Goal: Task Accomplishment & Management: Use online tool/utility

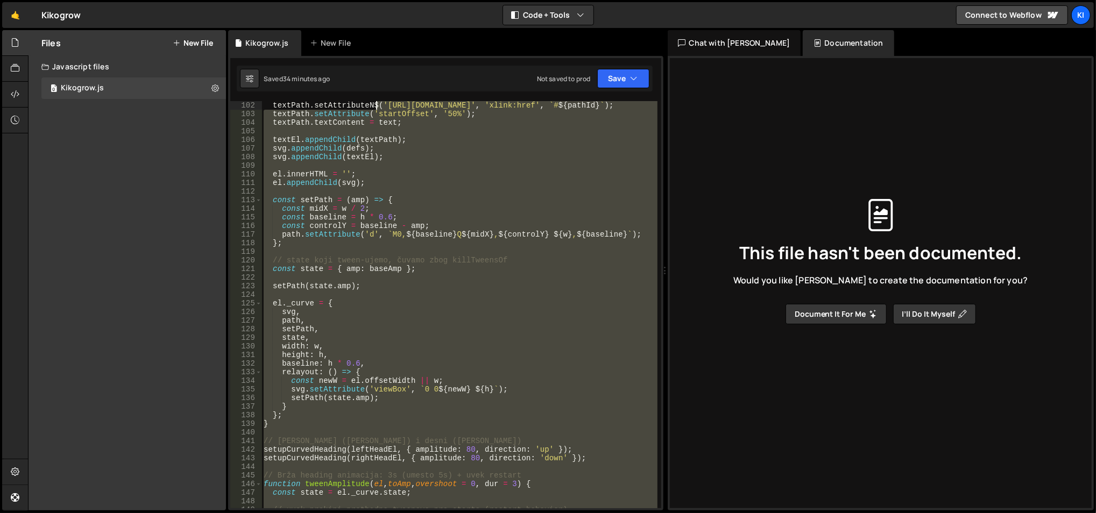
scroll to position [353, 0]
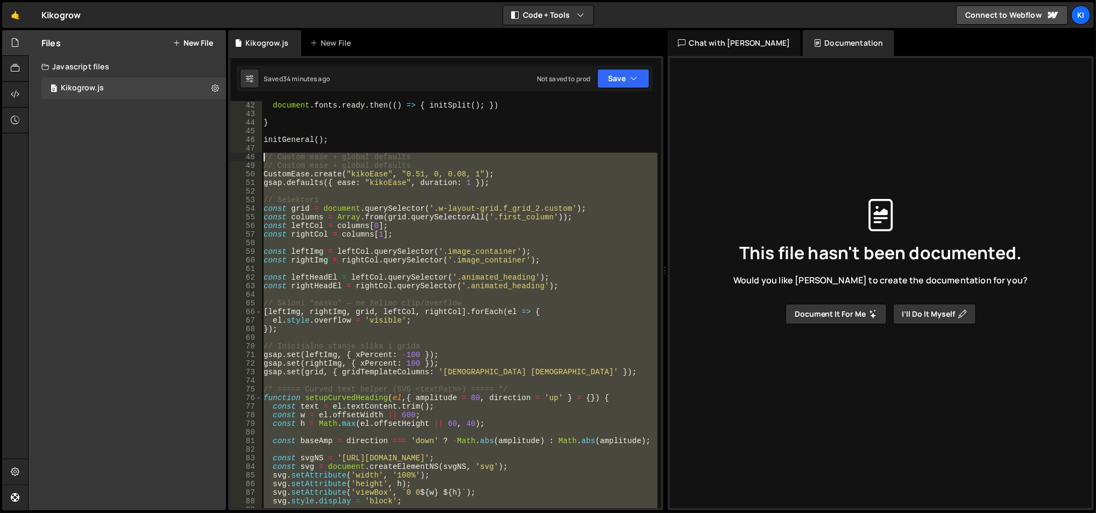
drag, startPoint x: 407, startPoint y: 379, endPoint x: 257, endPoint y: 157, distance: 268.1
click at [257, 157] on div "// Responsive relayout za krive 42 43 44 45 46 47 48 49 50 51 52 53 54 55 56 57…" at bounding box center [445, 304] width 431 height 407
type textarea "// Custom ease + global defaults // Custom ease + global defaults"
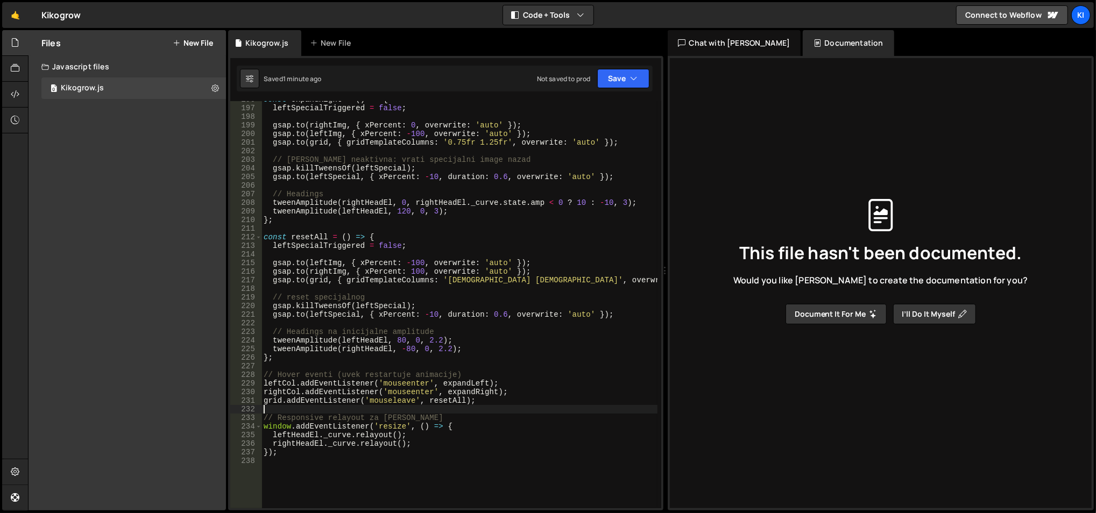
scroll to position [1692, 0]
click at [442, 322] on div "const expandRight = ( ) => { leftSpecialTriggered = false ; gsap . to ( rightIm…" at bounding box center [459, 307] width 396 height 425
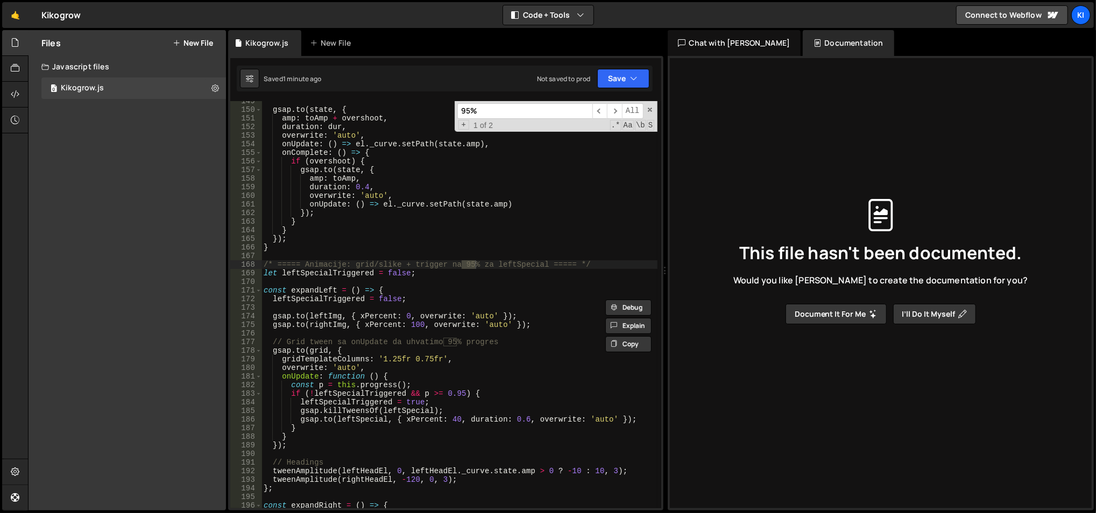
scroll to position [1286, 0]
type input "95%"
click at [459, 392] on div "gsap . to ( state , { amp : toAmp + overshoot , duration : dur , overwrite : 'a…" at bounding box center [459, 309] width 396 height 425
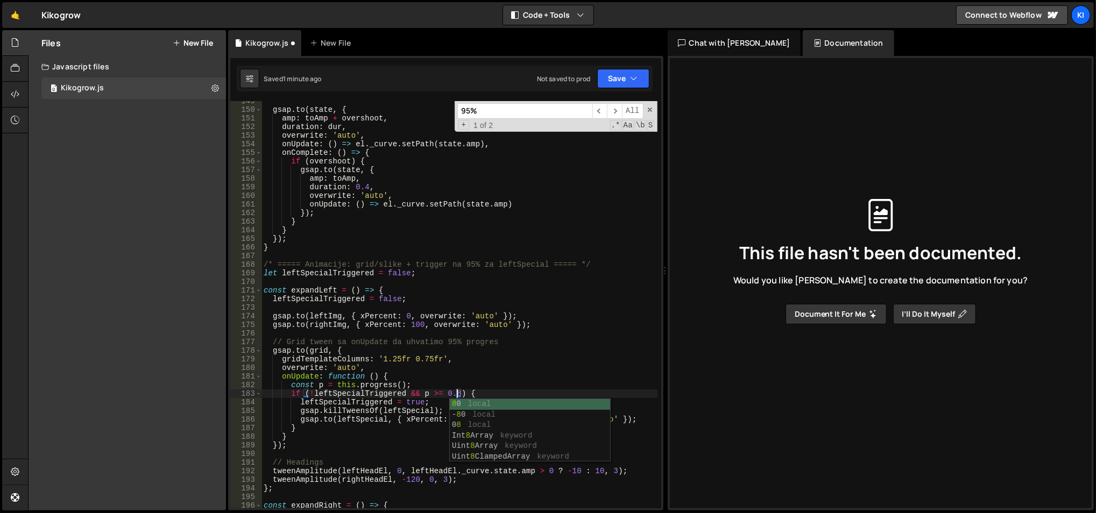
click at [482, 339] on div "gsap . to ( state , { amp : toAmp + overshoot , duration : dur , overwrite : 'a…" at bounding box center [459, 309] width 396 height 425
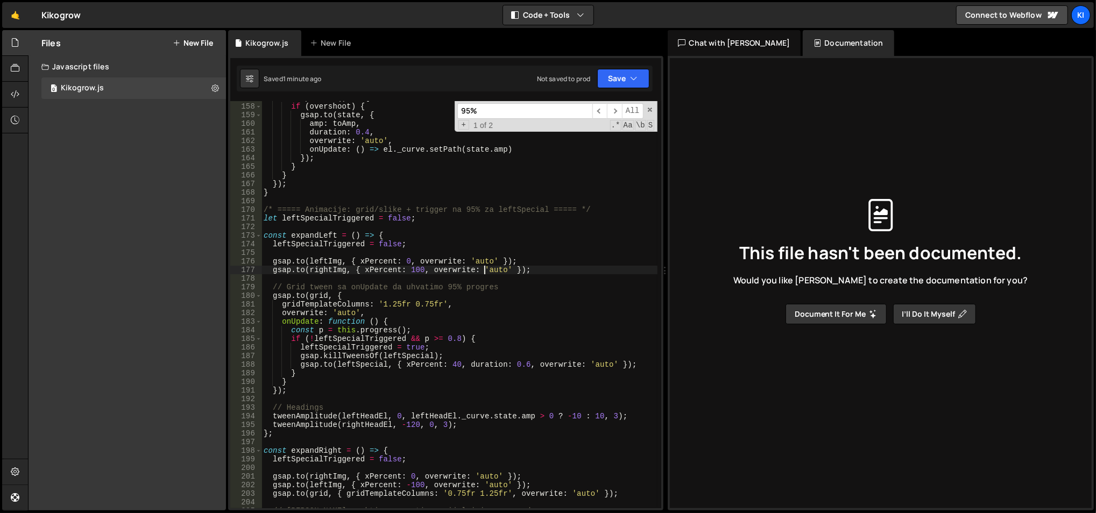
scroll to position [1349, 0]
click at [451, 365] on div "onComplete : ( ) => { if ( overshoot ) { gsap . to ( state , { amp : toAmp , du…" at bounding box center [459, 306] width 396 height 425
type textarea "gsap.to(leftSpecial, { xPercent: 50, duration: 0.6, overwrite: 'auto' });"
click at [14, 18] on link "🤙" at bounding box center [15, 15] width 26 height 26
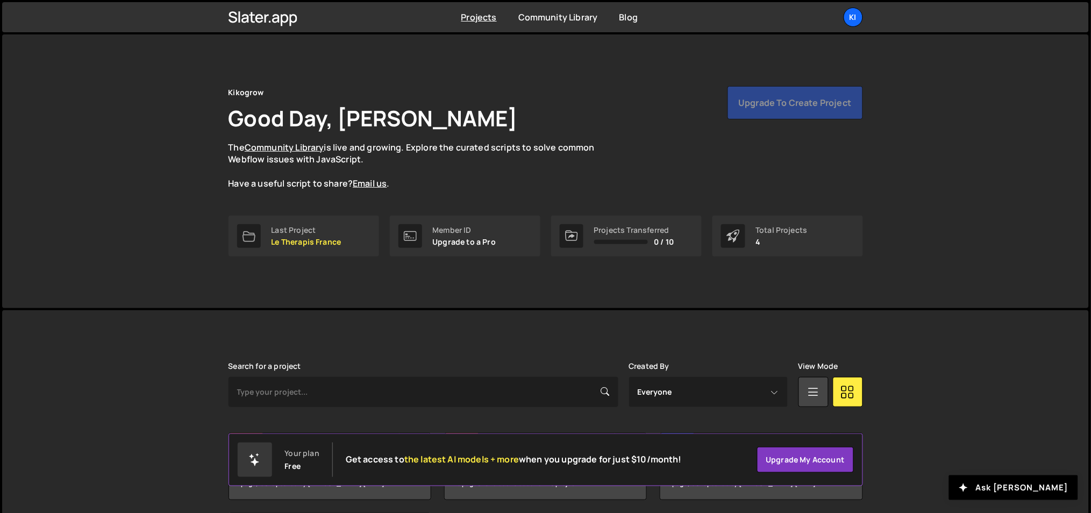
scroll to position [120, 0]
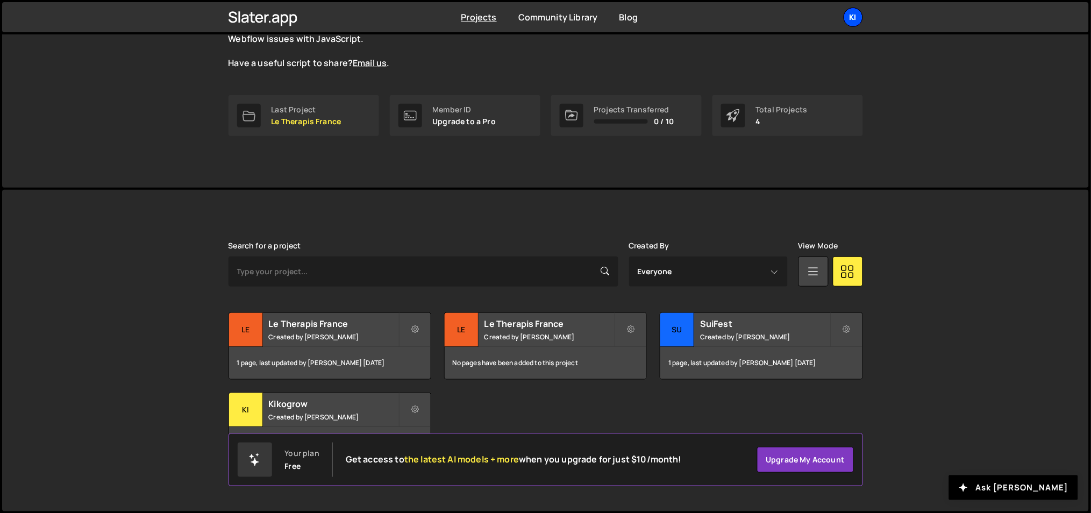
click at [861, 19] on div "Ki" at bounding box center [853, 17] width 19 height 19
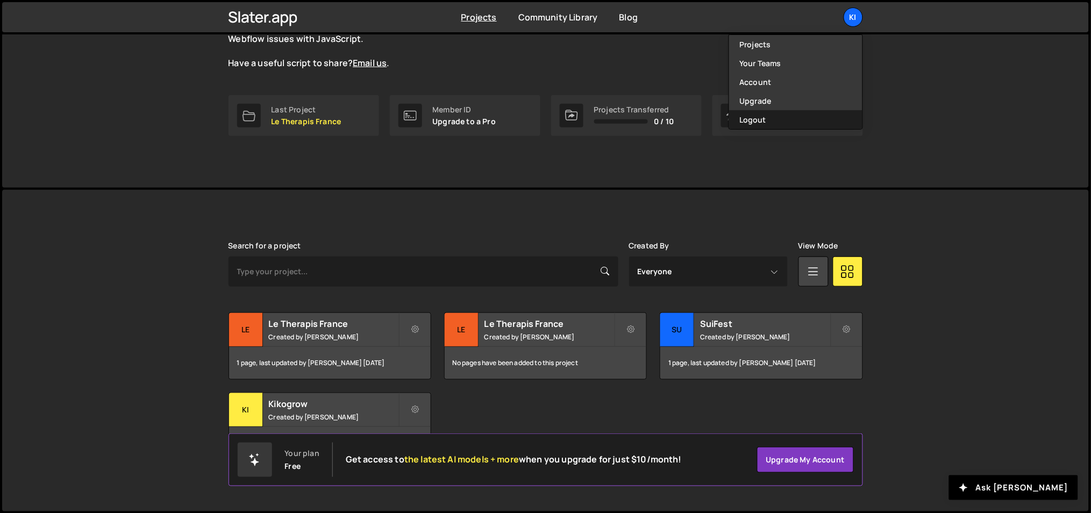
click at [802, 123] on button "Logout" at bounding box center [795, 119] width 133 height 19
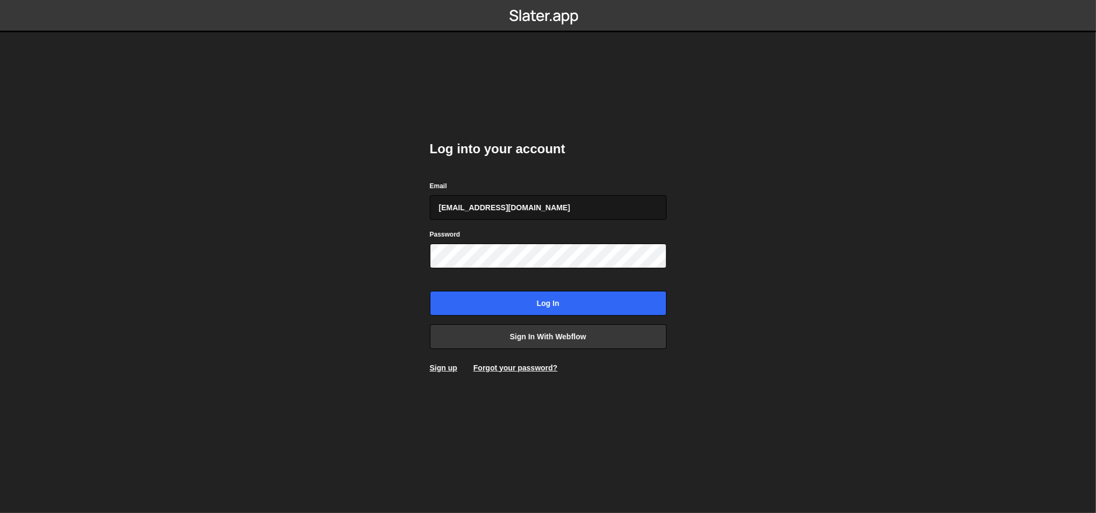
click at [551, 204] on input "ognjen@flowhivedigital.com" at bounding box center [548, 207] width 237 height 25
type input "lazar@akka.studio"
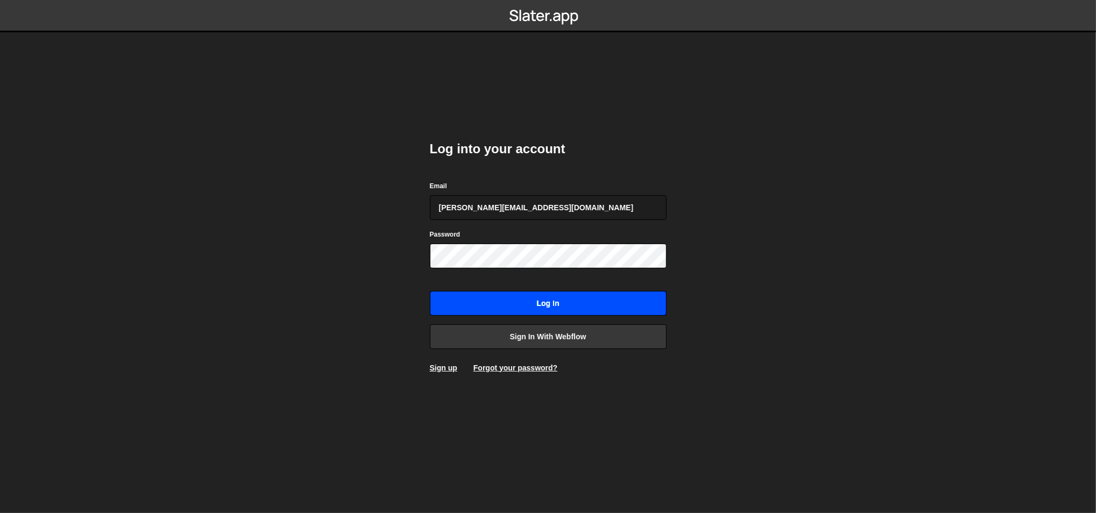
drag, startPoint x: 545, startPoint y: 210, endPoint x: 499, endPoint y: 305, distance: 105.1
click at [499, 305] on input "Log in" at bounding box center [548, 303] width 237 height 25
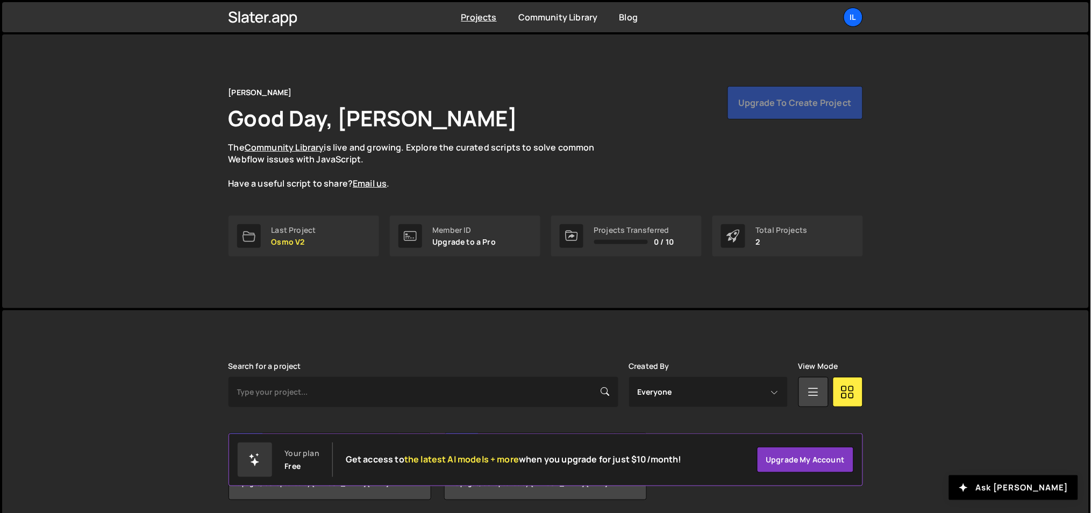
scroll to position [40, 0]
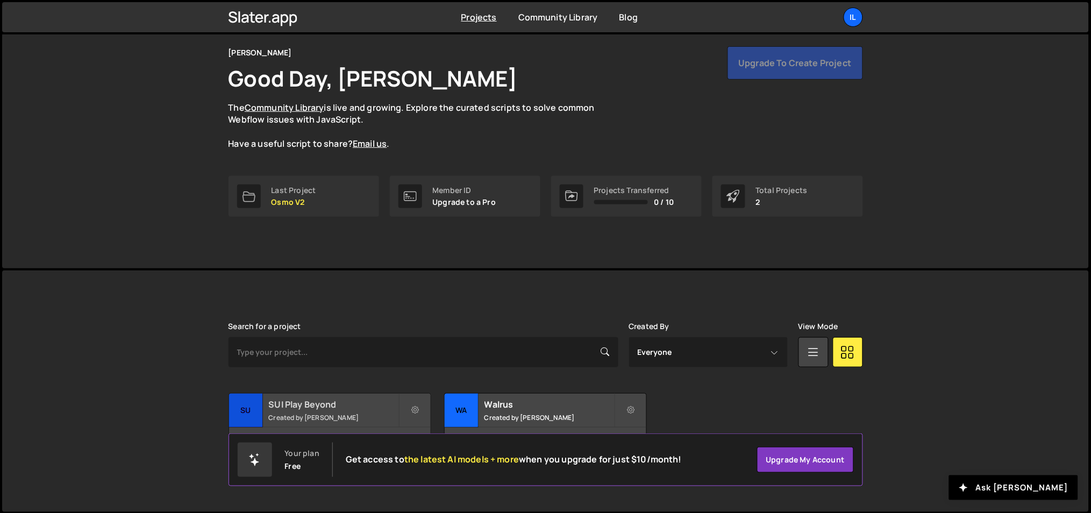
click at [322, 409] on h2 "SUI Play Beyond" at bounding box center [334, 405] width 130 height 12
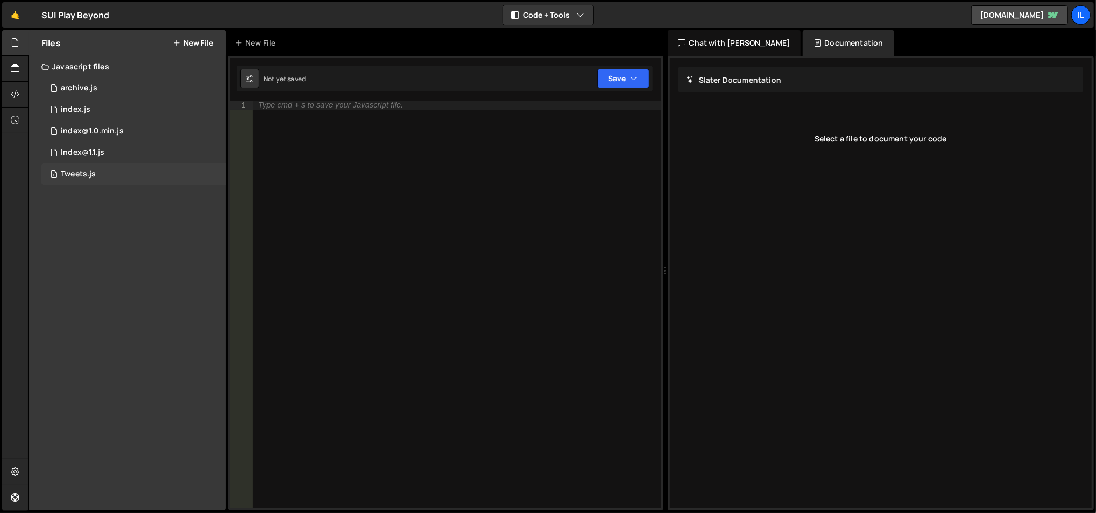
click at [131, 174] on div "1 Tweets.js 0" at bounding box center [133, 174] width 184 height 22
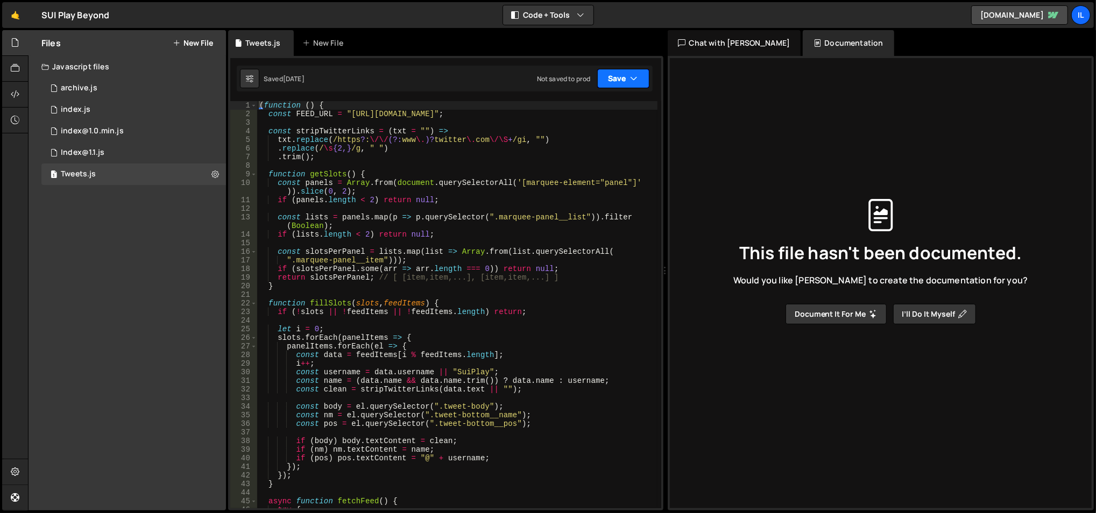
click at [618, 74] on button "Save" at bounding box center [623, 78] width 52 height 19
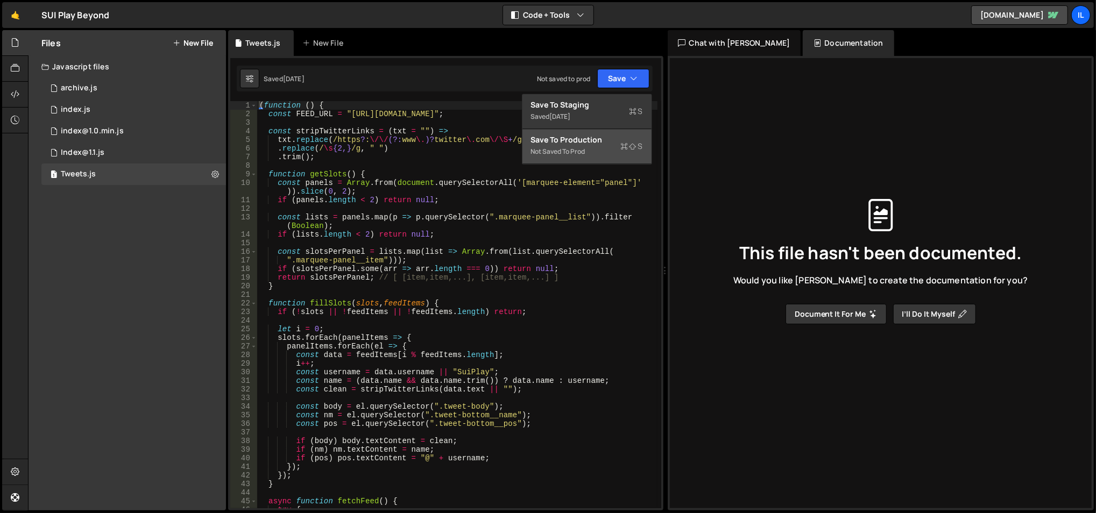
click at [588, 151] on div "Not saved to prod" at bounding box center [587, 151] width 112 height 13
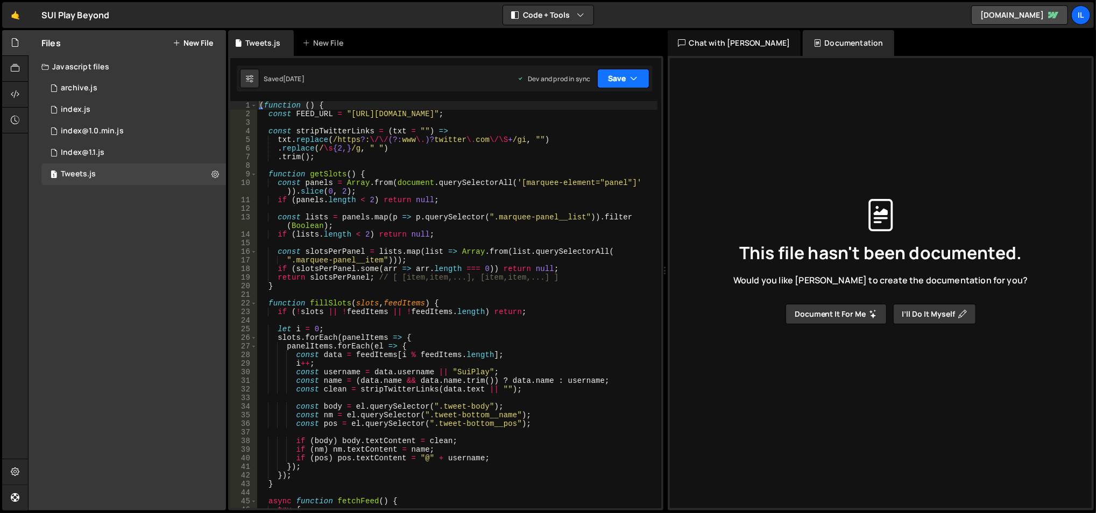
click at [623, 79] on button "Save" at bounding box center [623, 78] width 52 height 19
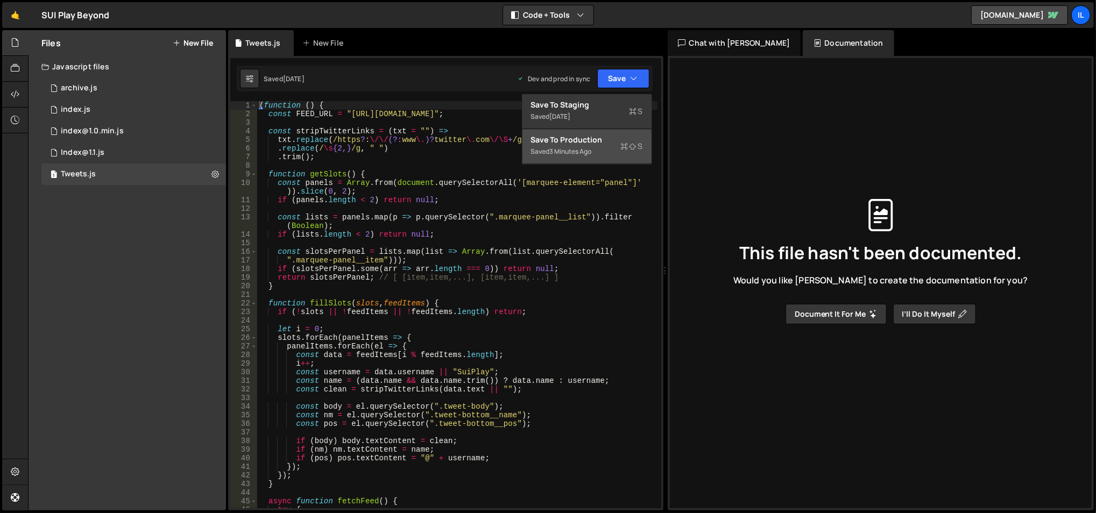
click at [573, 152] on div "3 minutes ago" at bounding box center [571, 151] width 42 height 9
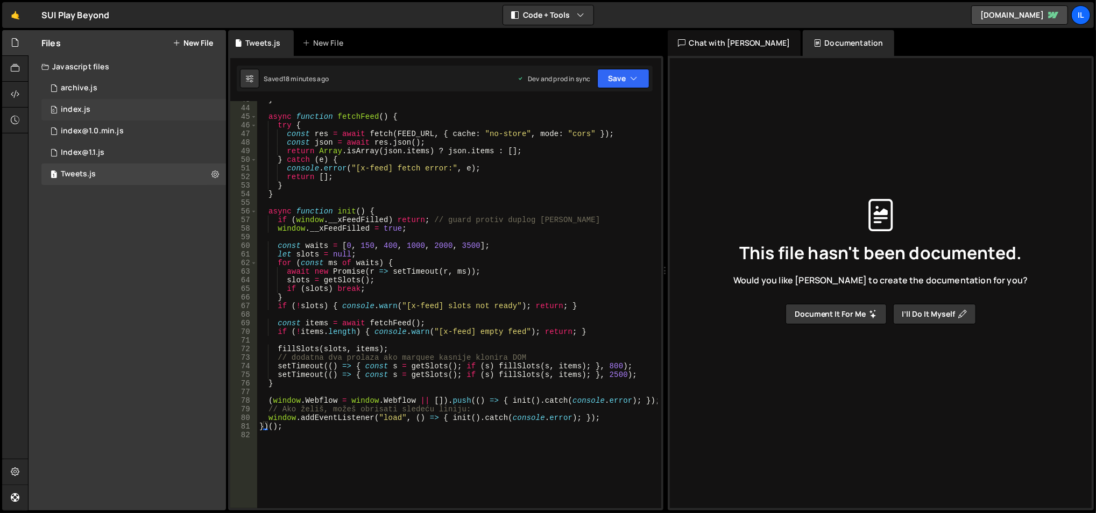
scroll to position [447, 0]
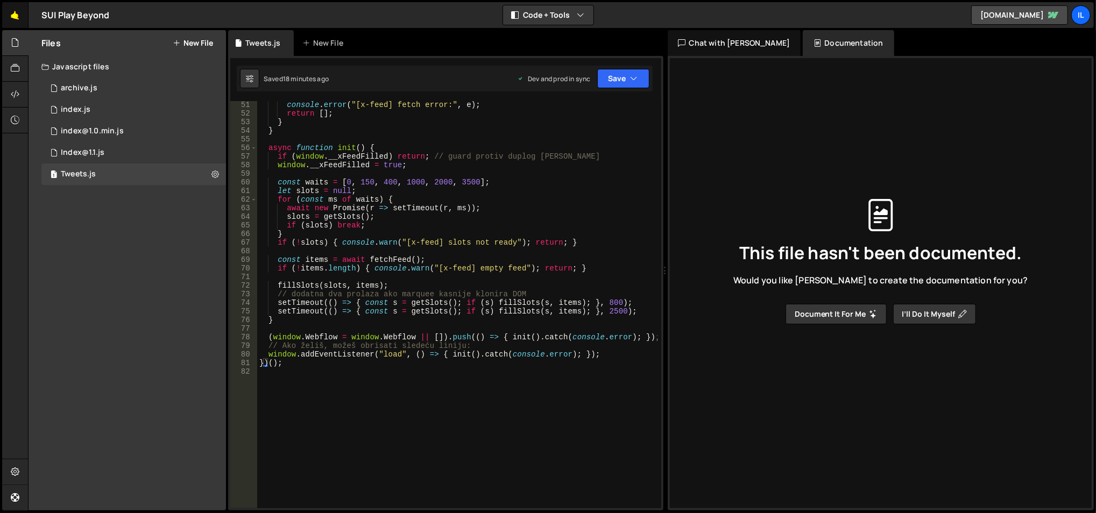
click at [14, 8] on link "🤙" at bounding box center [15, 15] width 26 height 26
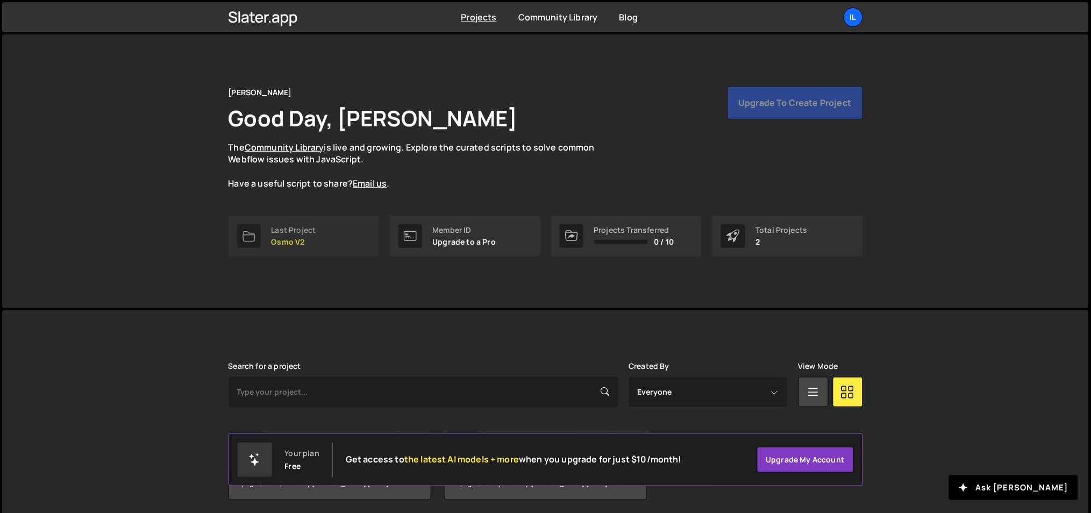
scroll to position [40, 0]
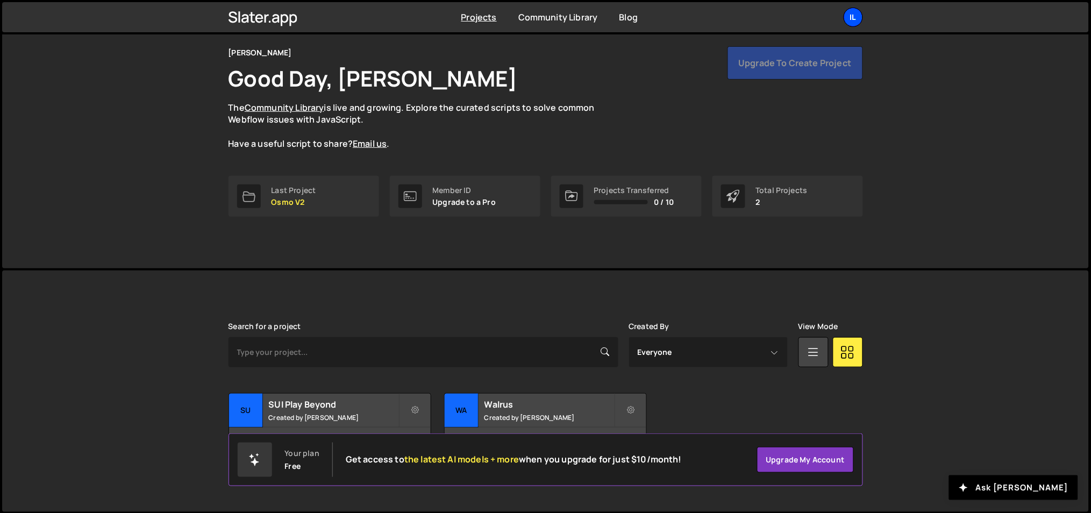
click at [857, 15] on div "Il" at bounding box center [853, 17] width 19 height 19
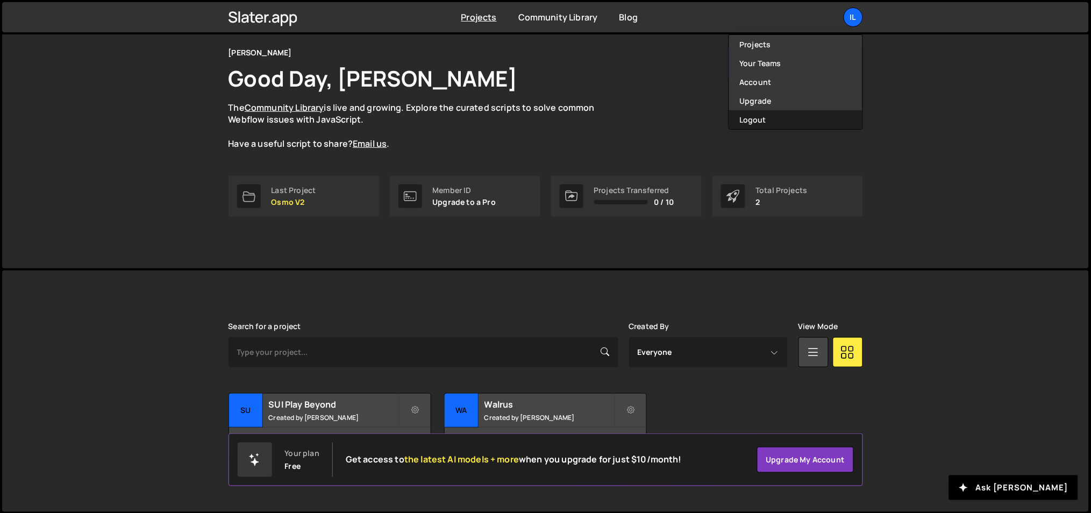
click at [787, 126] on button "Logout" at bounding box center [795, 119] width 133 height 19
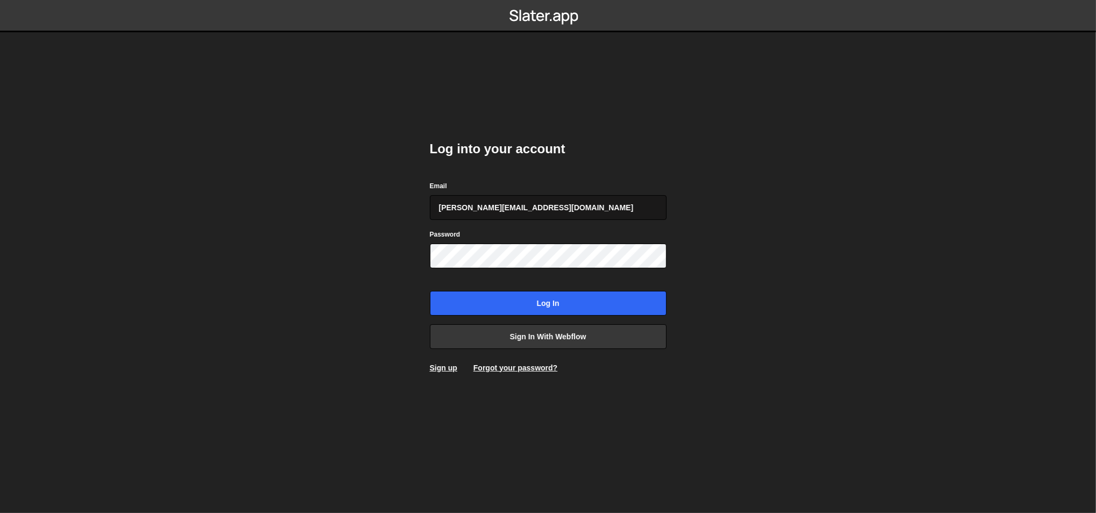
click at [578, 200] on input "[PERSON_NAME][EMAIL_ADDRESS][DOMAIN_NAME]" at bounding box center [548, 207] width 237 height 25
type input "ognjen@flowhivedigital.com"
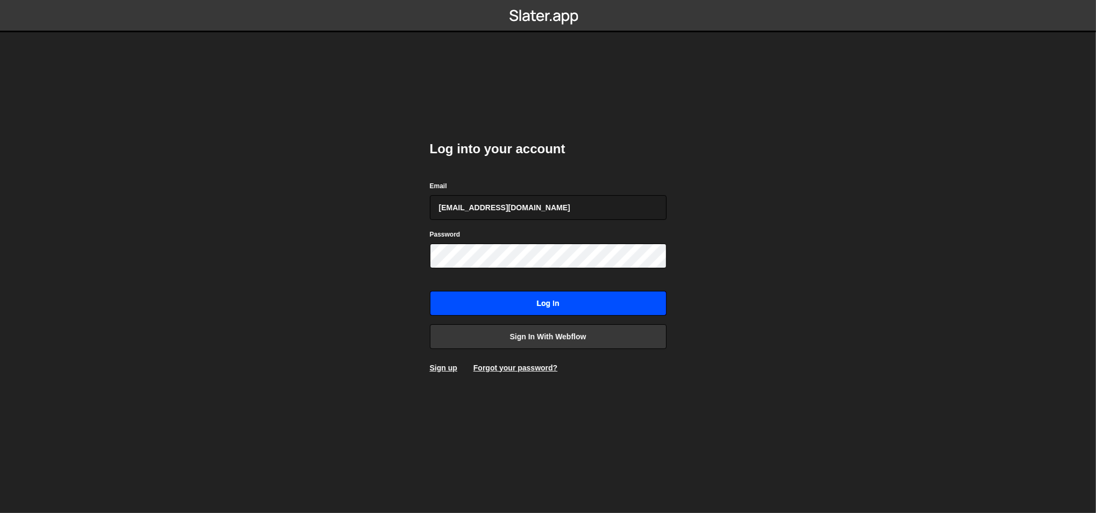
click at [496, 314] on input "Log in" at bounding box center [548, 303] width 237 height 25
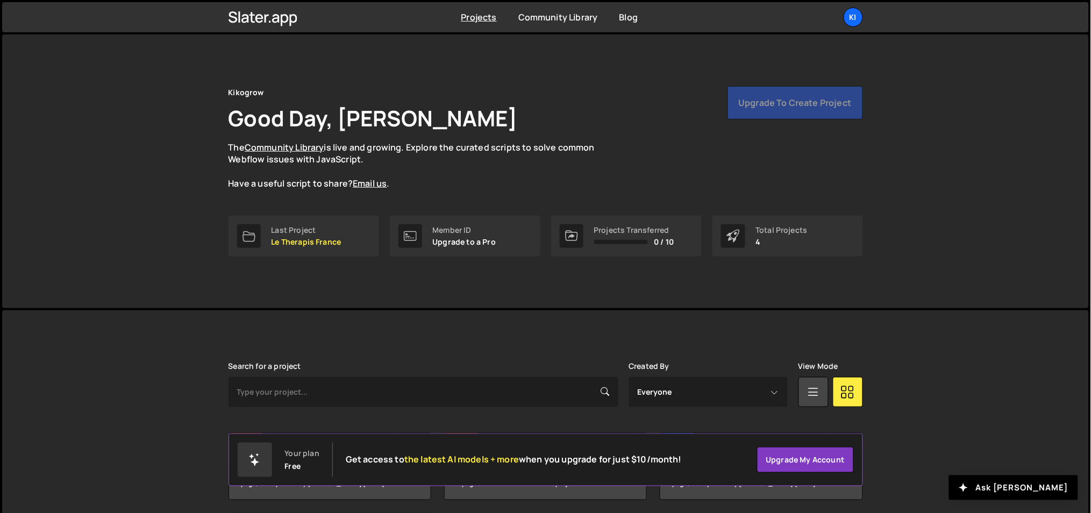
scroll to position [120, 0]
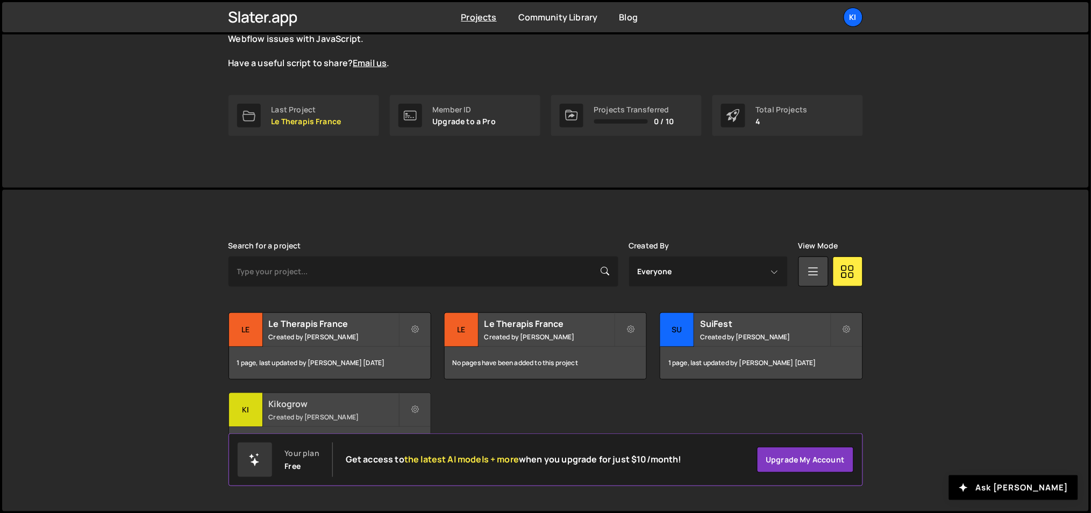
click at [337, 410] on div "Kikogrow Created by [PERSON_NAME]" at bounding box center [330, 409] width 202 height 33
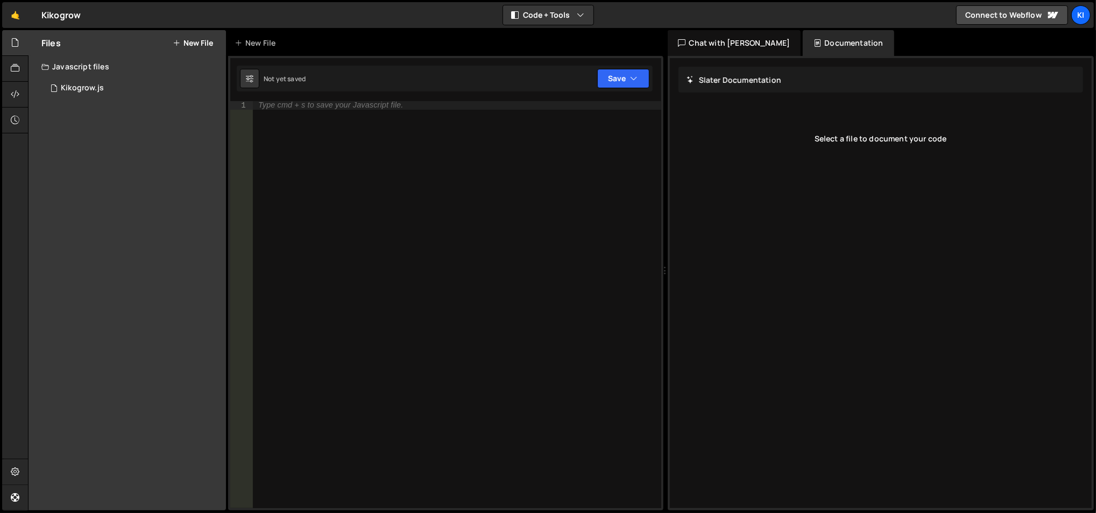
click at [130, 83] on div "0 Kikogrow.js 0" at bounding box center [133, 88] width 184 height 22
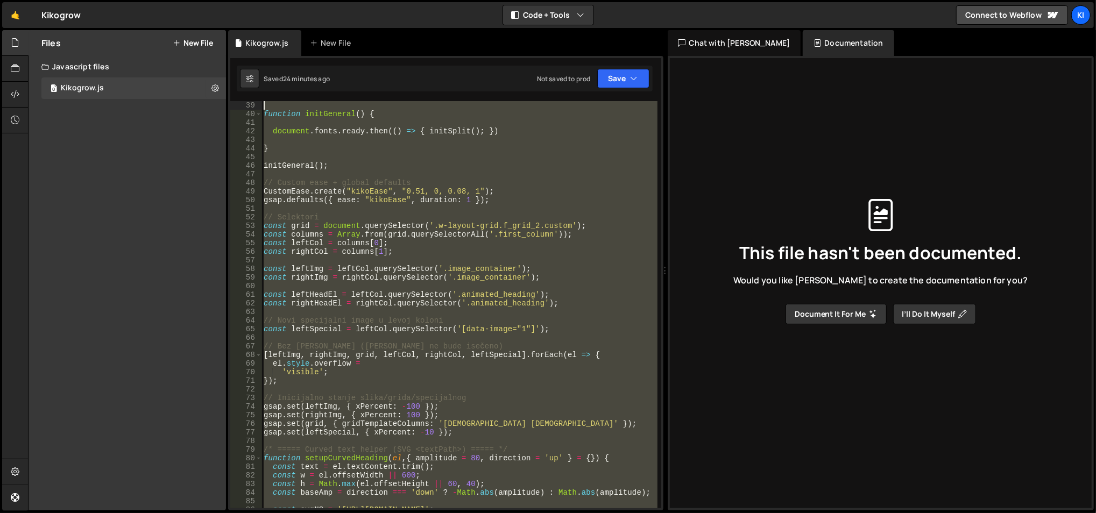
scroll to position [327, 0]
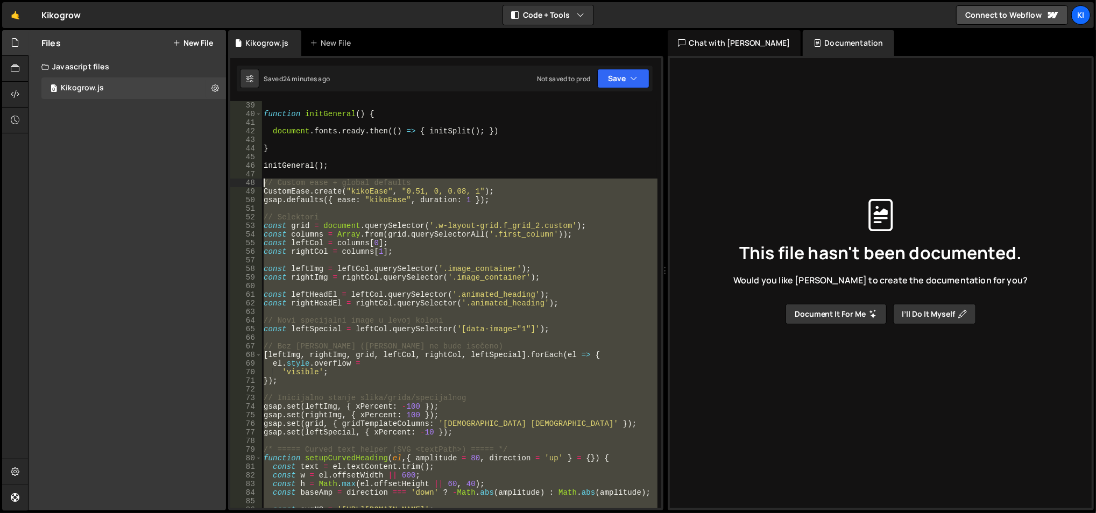
drag, startPoint x: 348, startPoint y: 383, endPoint x: 257, endPoint y: 181, distance: 222.2
click at [257, 181] on div "39 40 41 42 43 44 45 46 47 48 49 50 51 52 53 54 55 56 57 58 59 60 61 62 63 64 6…" at bounding box center [445, 304] width 431 height 407
type textarea "// Custom ease + global defaults CustomEase.create("kikoEase", "0.51, 0, 0.08, …"
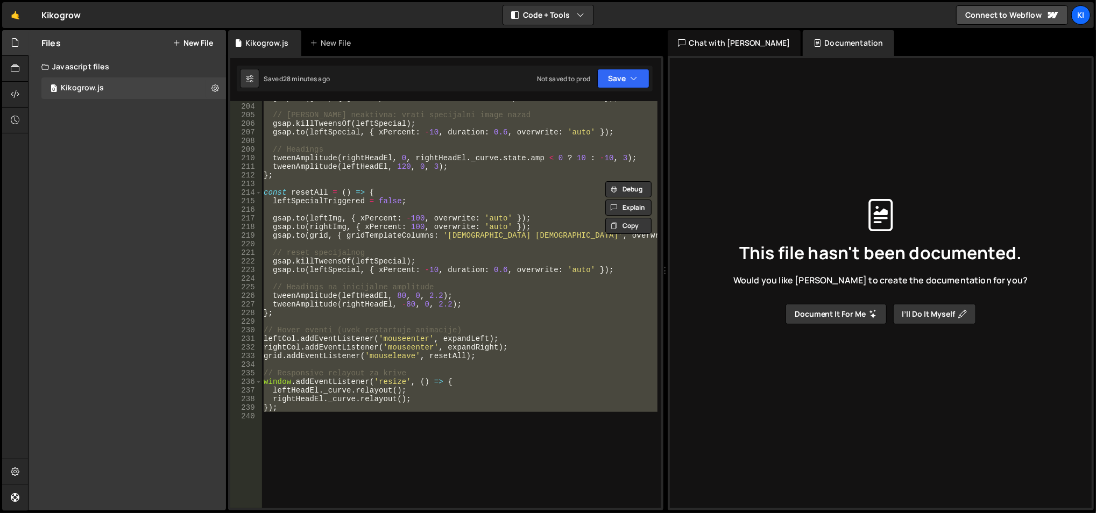
scroll to position [1829, 0]
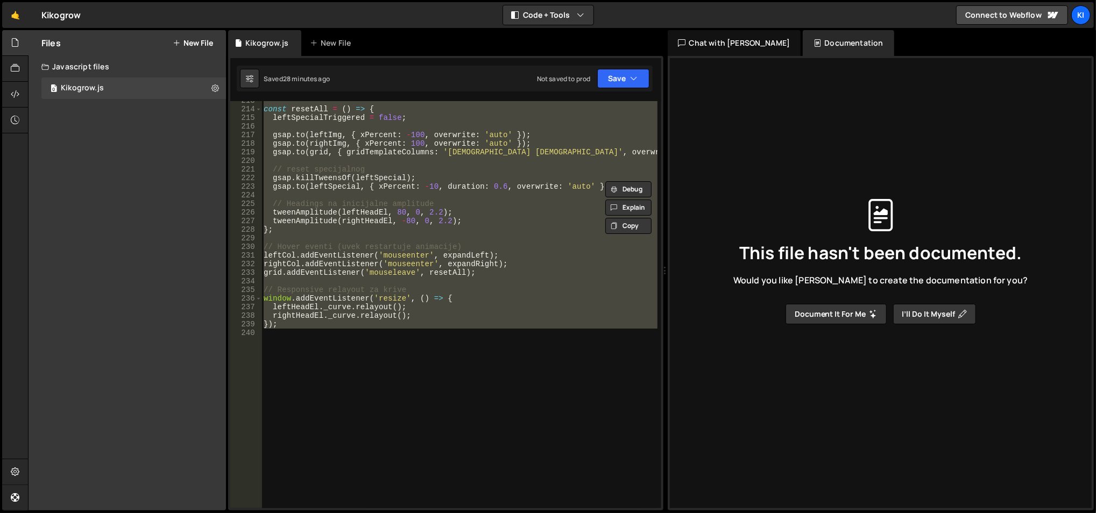
click at [297, 434] on div "const resetAll = ( ) => { leftSpecialTriggered = false ; gsap . to ( leftImg , …" at bounding box center [458, 304] width 395 height 407
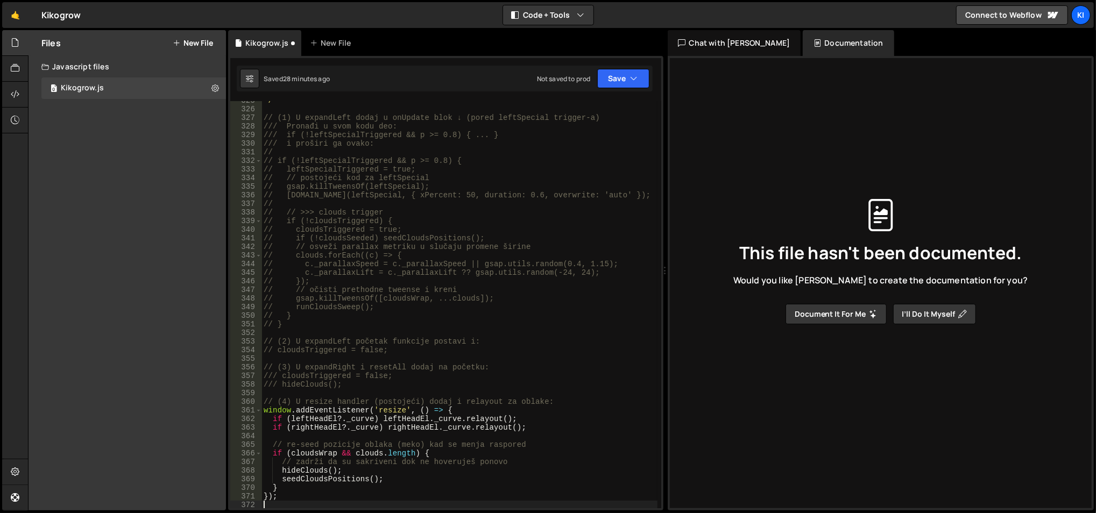
scroll to position [2810, 0]
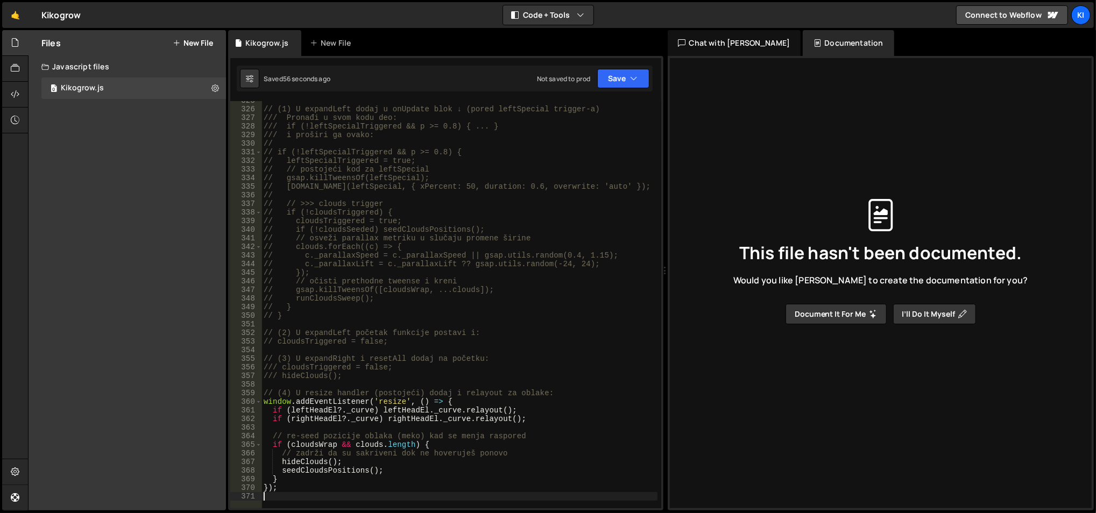
type textarea "});"
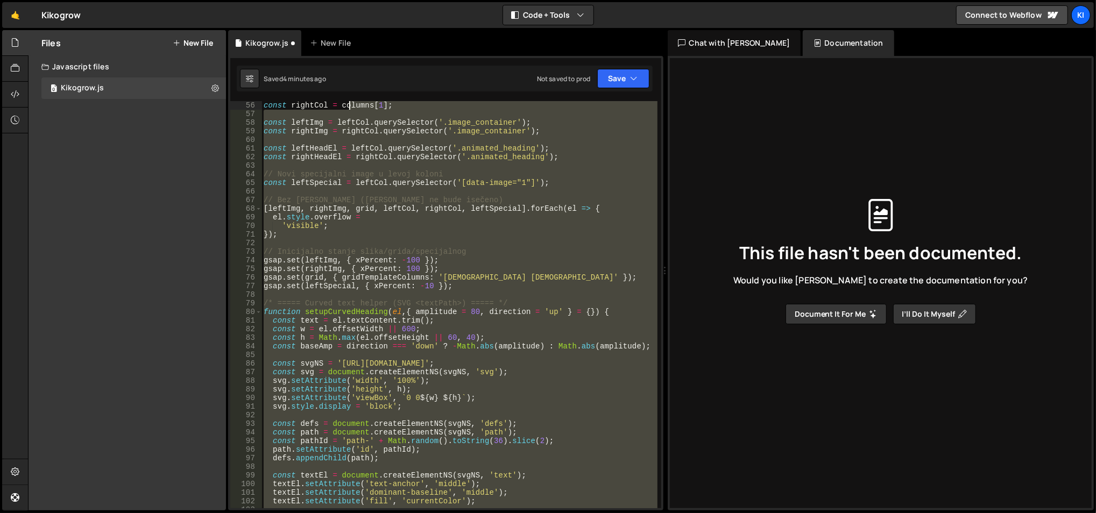
scroll to position [310, 0]
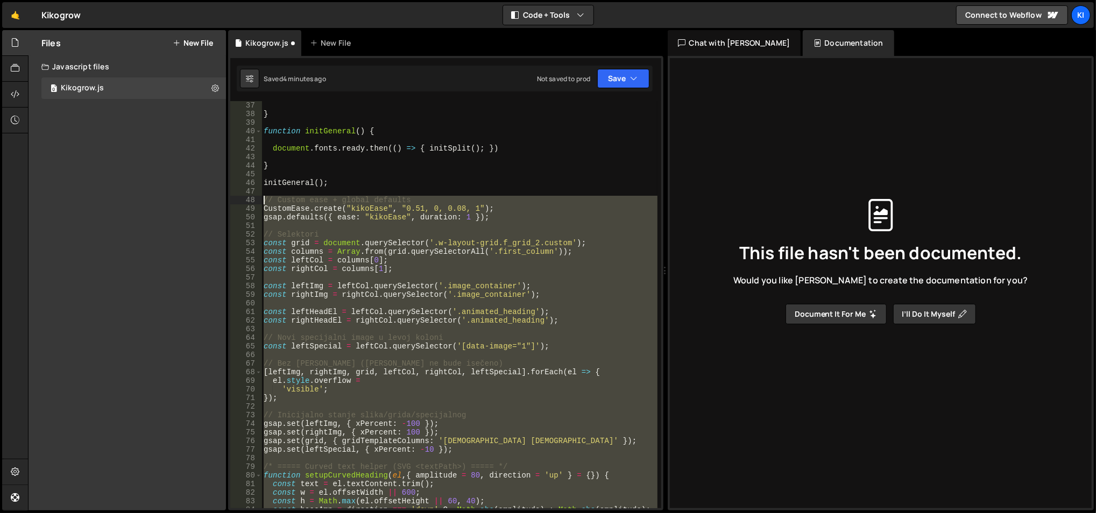
drag, startPoint x: 342, startPoint y: 329, endPoint x: 260, endPoint y: 201, distance: 151.9
click at [260, 201] on div "37 38 39 40 41 42 43 44 45 46 47 48 49 50 51 52 53 54 55 56 57 58 59 60 61 62 6…" at bounding box center [445, 304] width 431 height 407
type textarea "// Custom ease + global defaults CustomEase.create("kikoEase", "0.51, 0, 0.08, …"
paste textarea
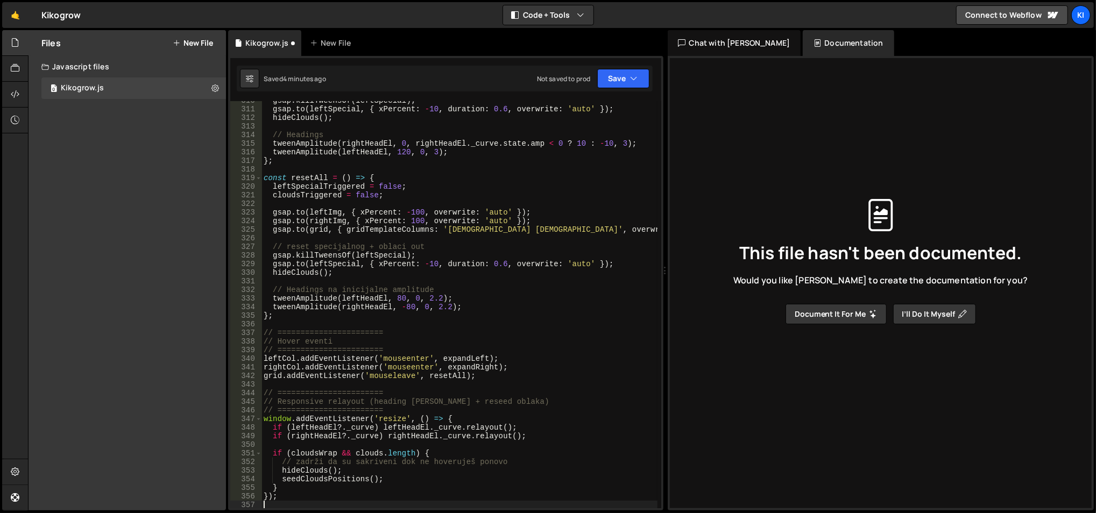
scroll to position [2680, 0]
click at [364, 231] on div "gsap . killTweensOf ( leftSpecial ) ; gsap . to ( leftSpecial , { xPercent : - …" at bounding box center [459, 308] width 396 height 425
click at [356, 211] on div "gsap . killTweensOf ( leftSpecial ) ; gsap . to ( leftSpecial , { xPercent : - …" at bounding box center [459, 308] width 396 height 425
type textarea "[DOMAIN_NAME](leftImg, { xPercent: -100, overwrite: 'auto' });"
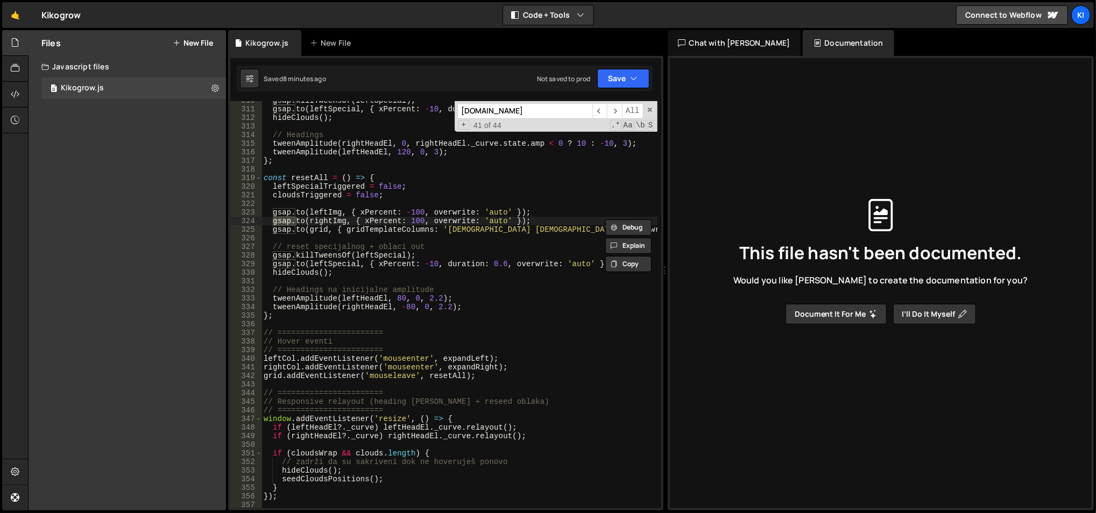
scroll to position [536, 0]
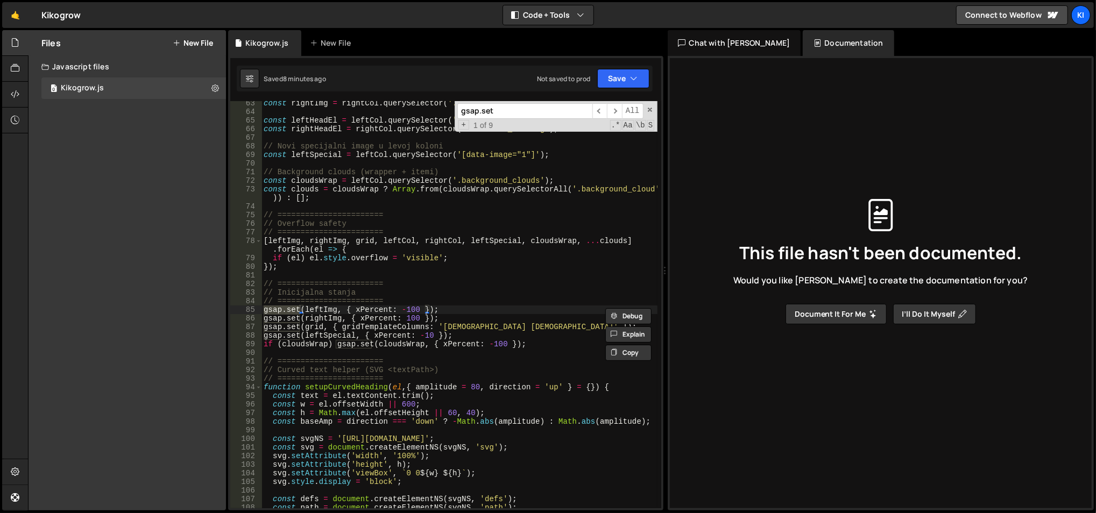
type input "gsap.set"
click at [620, 108] on span "​" at bounding box center [614, 111] width 15 height 16
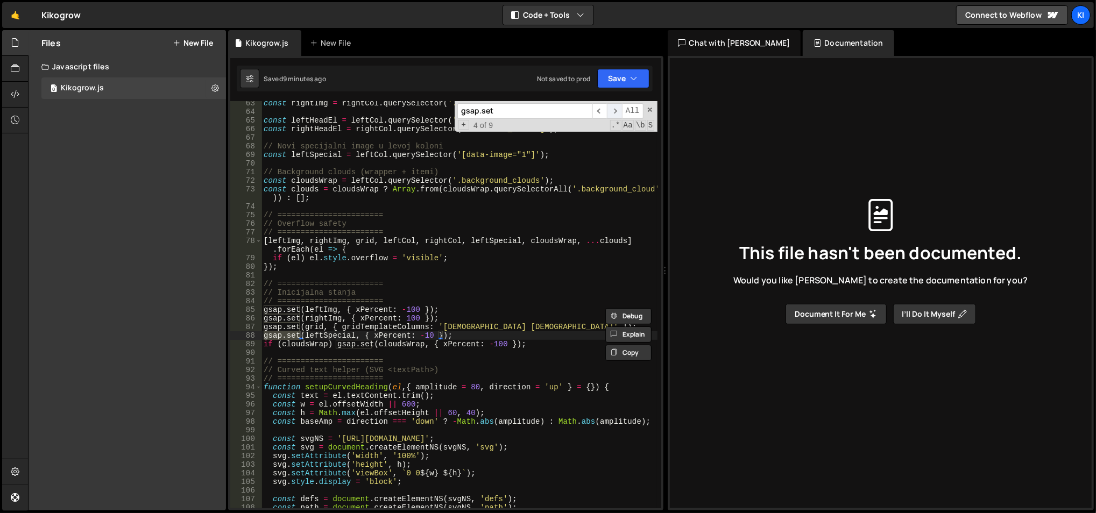
click at [620, 108] on span "​" at bounding box center [614, 111] width 15 height 16
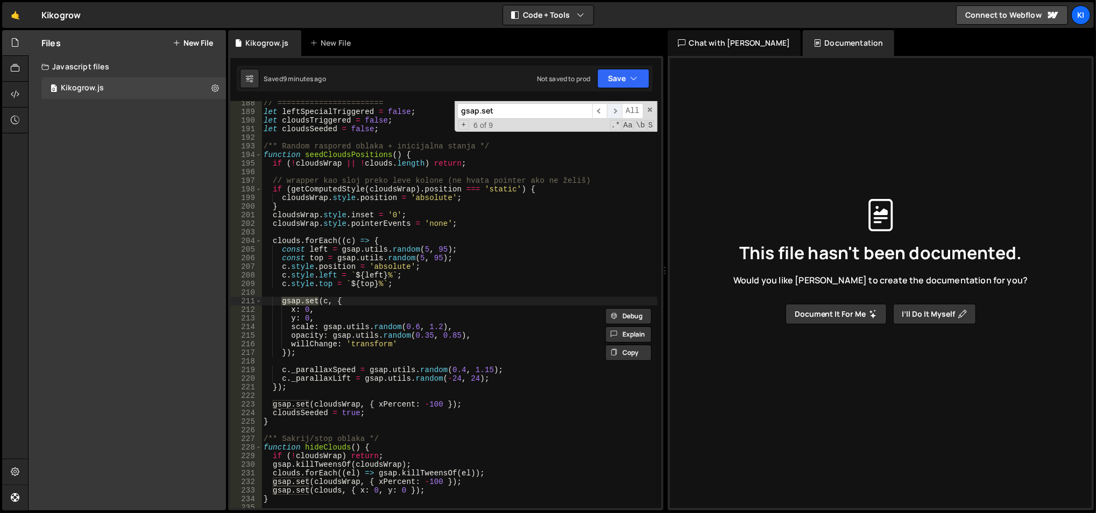
scroll to position [1629, 0]
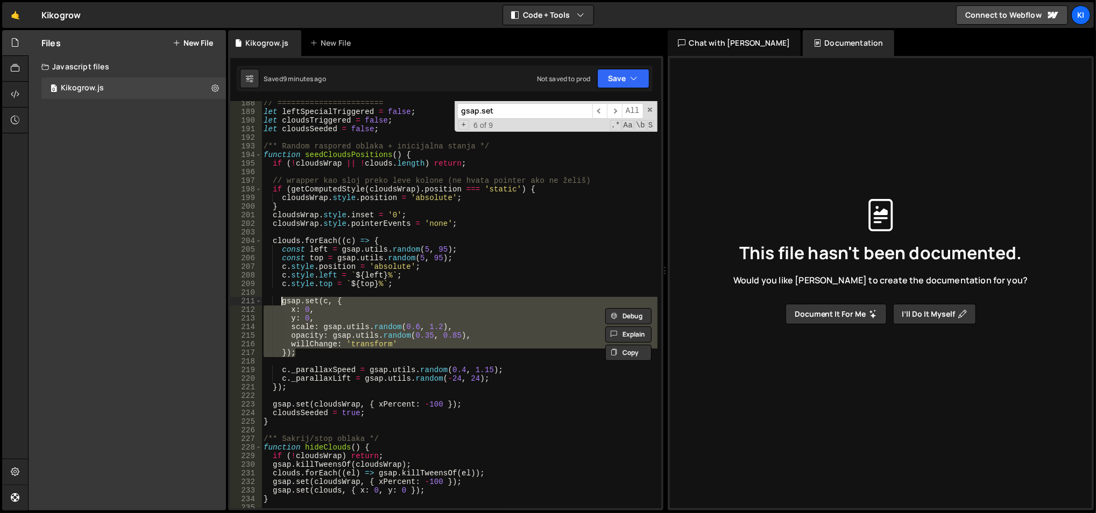
drag, startPoint x: 304, startPoint y: 353, endPoint x: 281, endPoint y: 304, distance: 53.9
click at [281, 304] on div "// ======================= let leftSpecialTriggered = false ; let cloudsTrigger…" at bounding box center [459, 311] width 396 height 425
type textarea "gsap.set(c, { x: 0,"
paste textarea
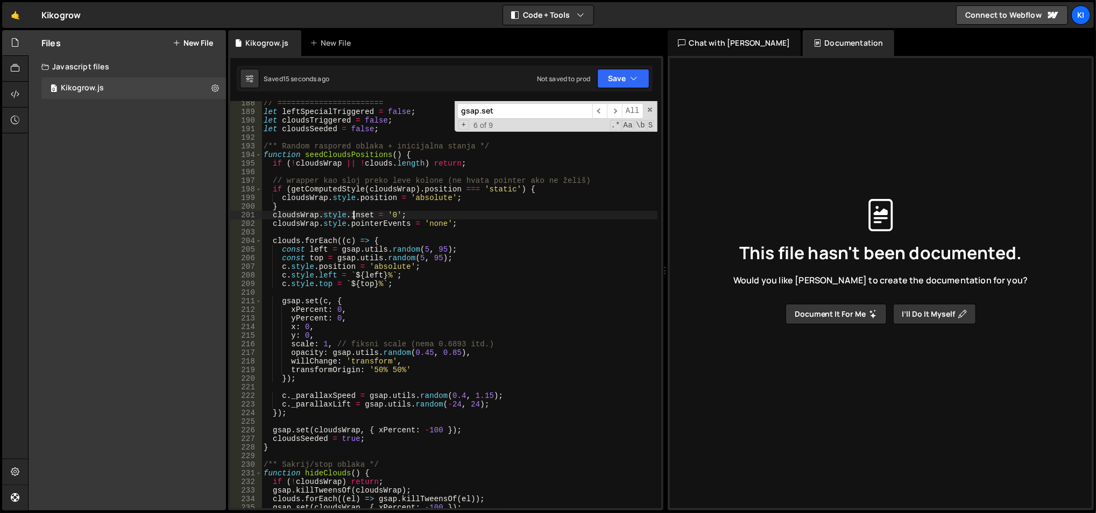
click at [354, 216] on div "// ======================= let leftSpecialTriggered = false ; let cloudsTrigger…" at bounding box center [459, 311] width 396 height 425
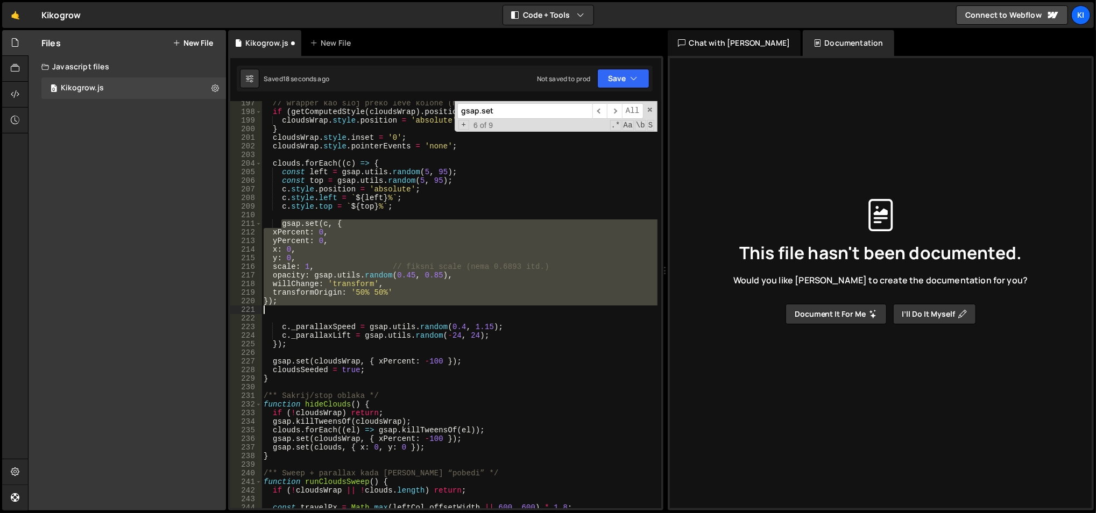
scroll to position [1706, 0]
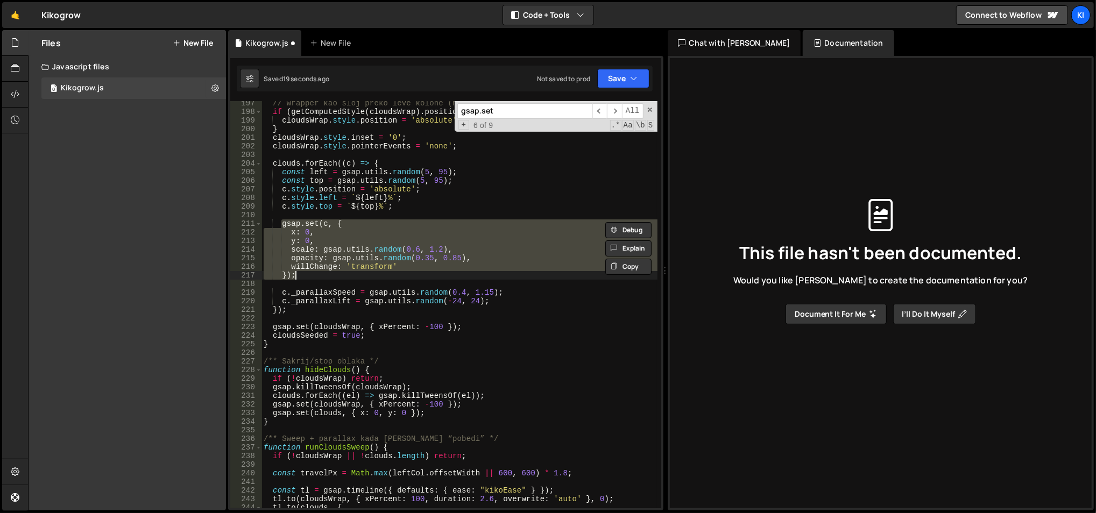
click at [312, 190] on div "// wrapper kao sloj preko leve kolone (ne hvata pointer ako ne želiš) if ( getC…" at bounding box center [459, 311] width 396 height 425
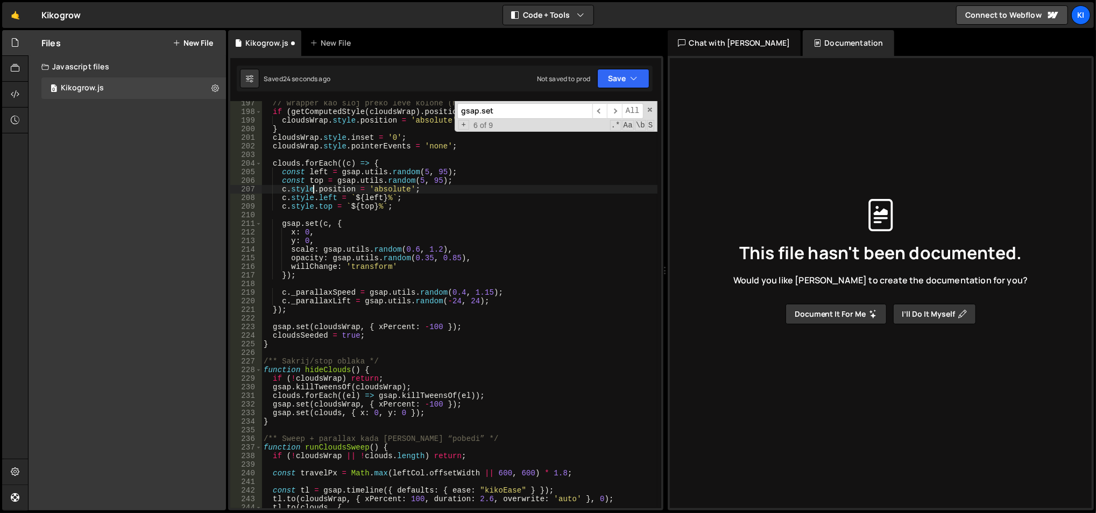
click at [417, 181] on div "// wrapper kao sloj preko leve kolone (ne hvata pointer ako ne želiš) if ( getC…" at bounding box center [459, 311] width 396 height 425
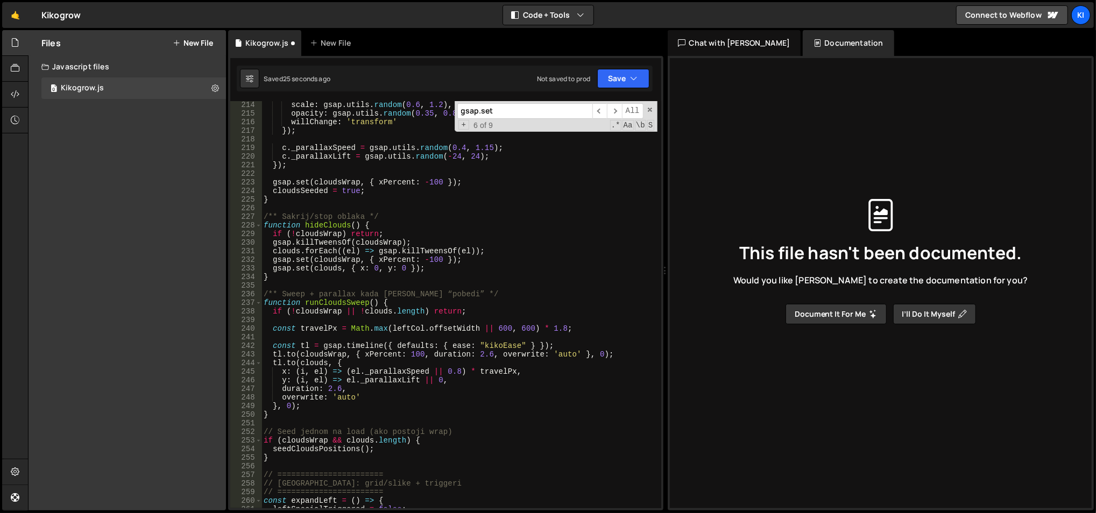
scroll to position [1853, 0]
click at [276, 277] on div "scale : gsap . utils . random ( 0.6 , 1.2 ) , opacity : gsap . utils . random (…" at bounding box center [459, 310] width 396 height 425
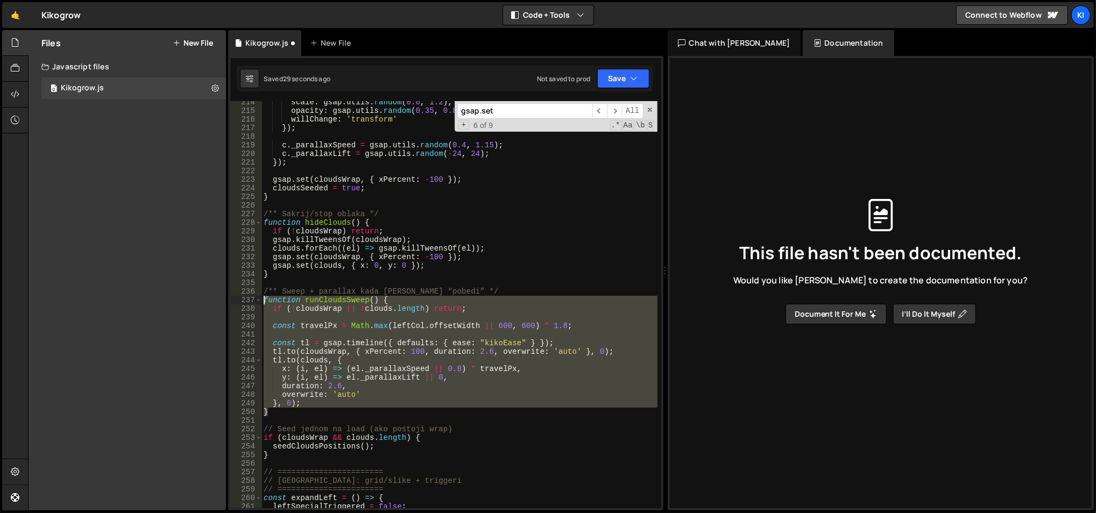
drag, startPoint x: 284, startPoint y: 410, endPoint x: 262, endPoint y: 302, distance: 110.2
click at [262, 302] on div "scale : gsap . utils . random ( 0.6 , 1.2 ) , opacity : gsap . utils . random (…" at bounding box center [459, 310] width 396 height 425
type textarea "function runCloudsSweep() { if (!cloudsWrap || !clouds.length) return;"
paste textarea
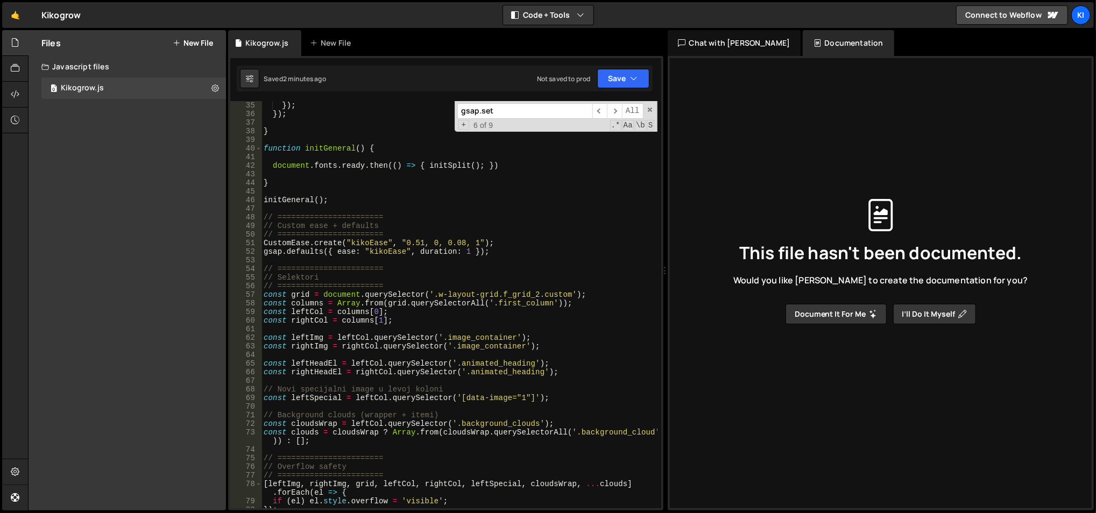
scroll to position [293, 0]
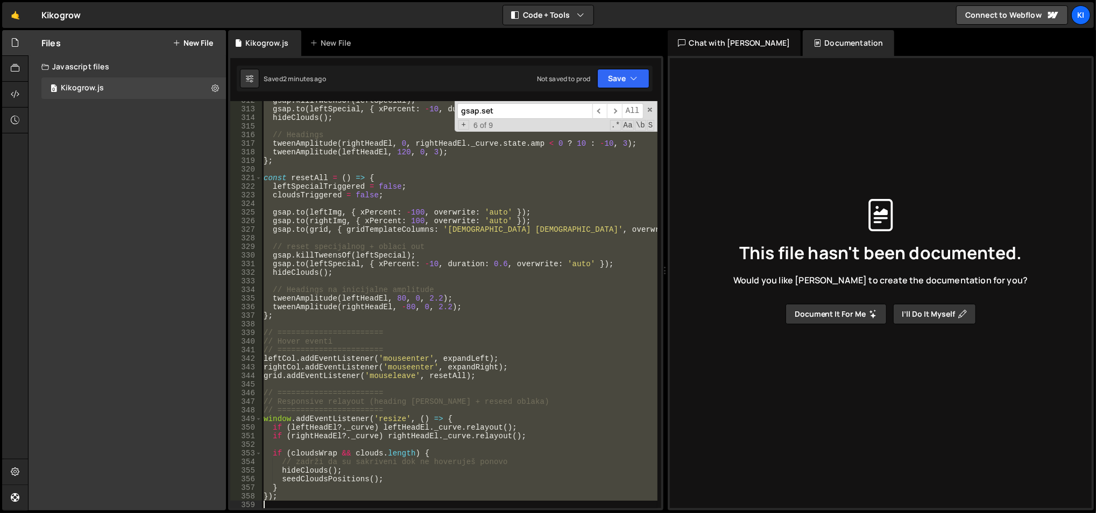
drag, startPoint x: 264, startPoint y: 217, endPoint x: 494, endPoint y: 544, distance: 400.3
click at [494, 513] on html "Projects Community Library Blog Ki Projects Your Teams Account Upgrade Logout" at bounding box center [548, 256] width 1096 height 513
type textarea "});"
paste textarea
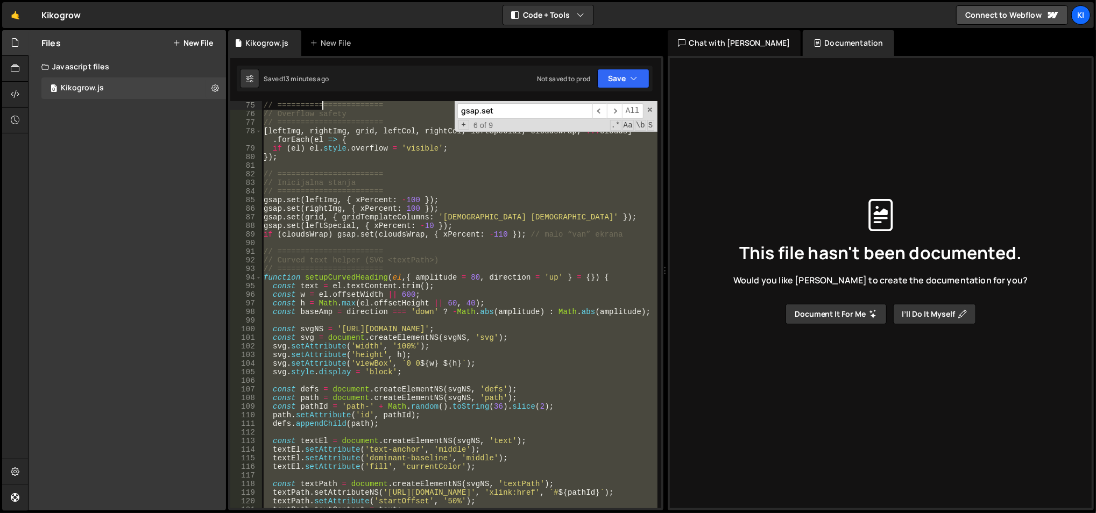
scroll to position [353, 0]
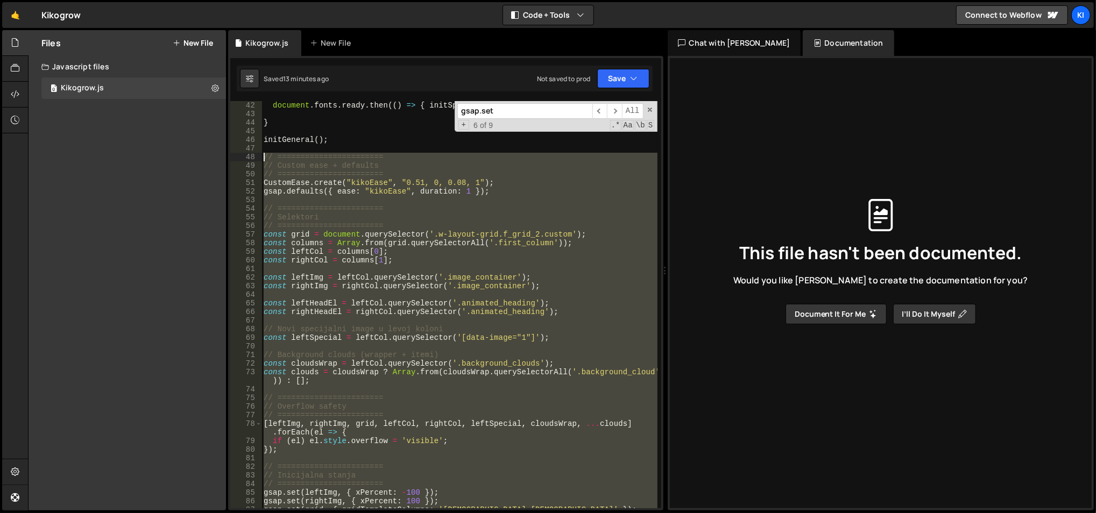
drag, startPoint x: 311, startPoint y: 196, endPoint x: 265, endPoint y: 160, distance: 58.3
click at [265, 160] on div "document . fonts . ready . then (( ) => { initSplit ( ) ; }) } initGeneral ( ) …" at bounding box center [459, 313] width 396 height 425
type textarea "// ======================= // Custom ease + defaults"
paste textarea
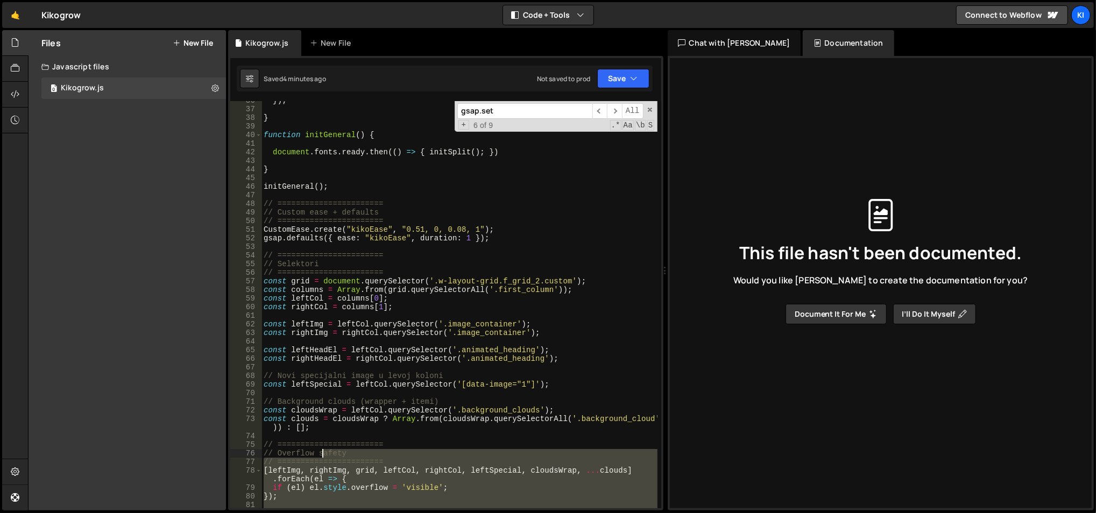
scroll to position [305, 0]
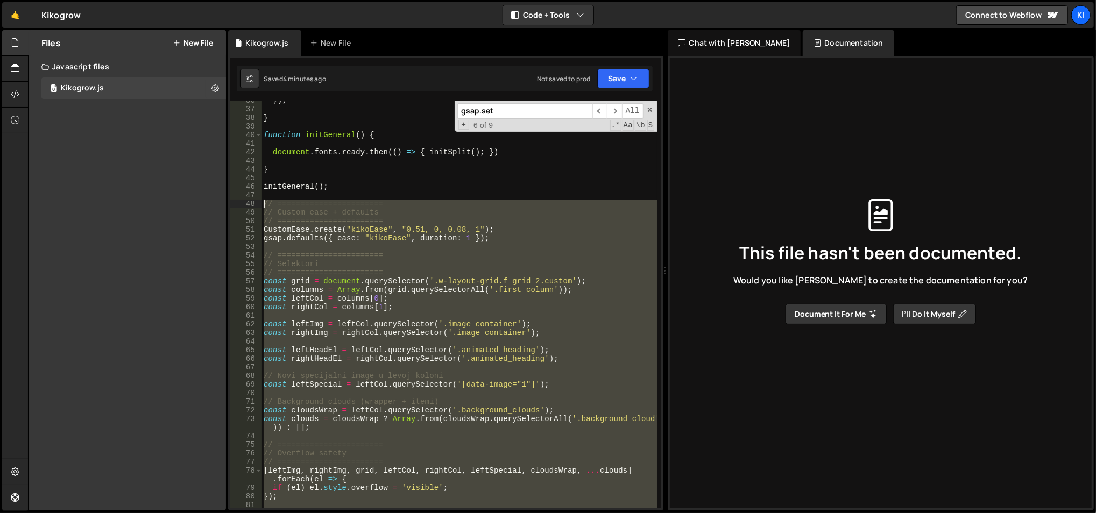
drag, startPoint x: 326, startPoint y: 329, endPoint x: 262, endPoint y: 202, distance: 142.1
click at [262, 202] on div "}) ; } function initGeneral ( ) { document . fonts . ready . then (( ) => { ini…" at bounding box center [459, 308] width 396 height 425
type textarea "// ======================= // Custom ease + defaults"
paste textarea
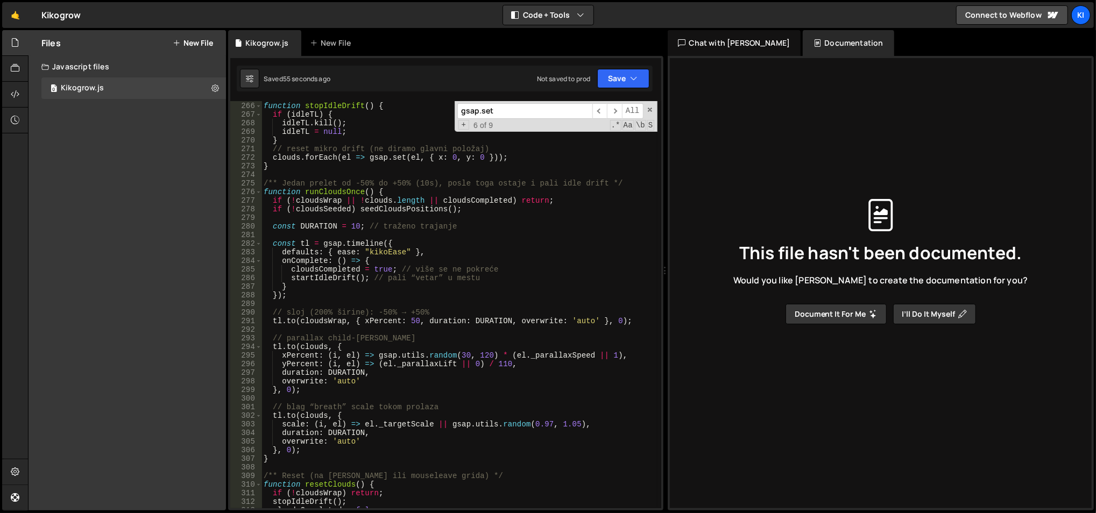
scroll to position [2317, 0]
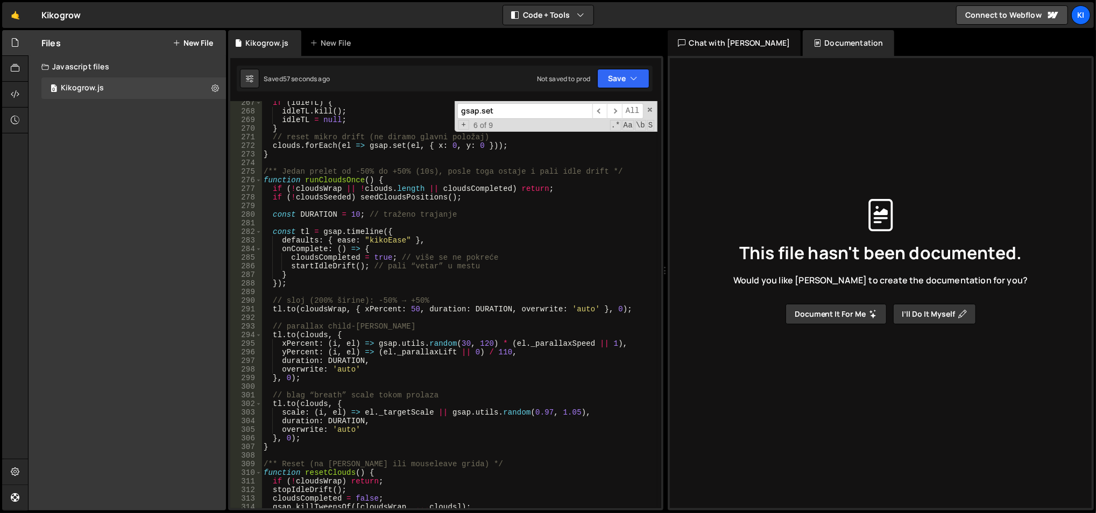
click at [408, 308] on div "if ( idleTL ) { idleTL . kill ( ) ; idleTL = null ; } // reset mikro drift (ne …" at bounding box center [459, 310] width 396 height 425
click at [351, 212] on div "if ( idleTL ) { idleTL . kill ( ) ; idleTL = null ; } // reset mikro drift (ne …" at bounding box center [459, 310] width 396 height 425
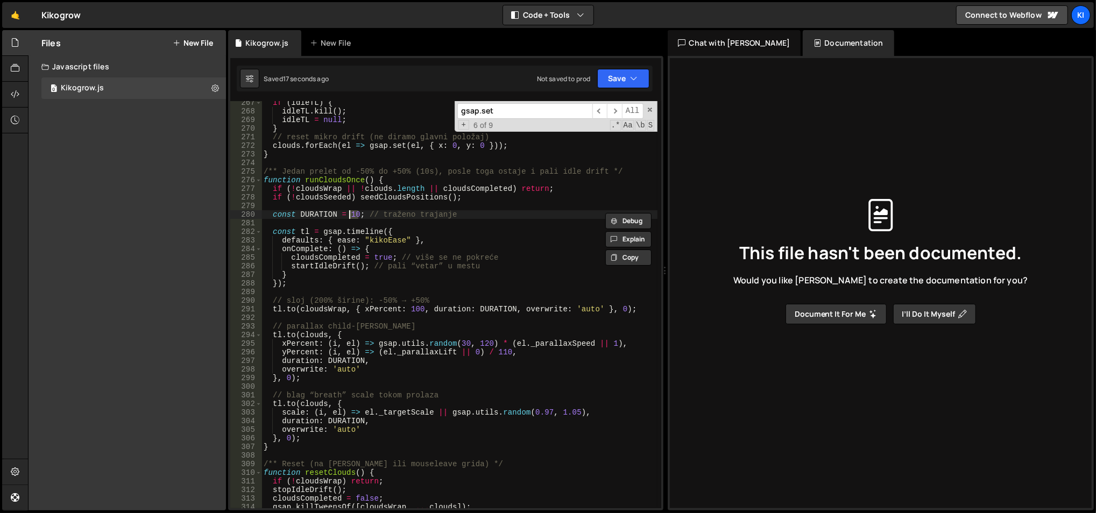
scroll to position [0, 5]
click at [408, 306] on div "if ( idleTL ) { idleTL . kill ( ) ; idleTL = null ; } // reset mikro drift (ne …" at bounding box center [459, 310] width 396 height 425
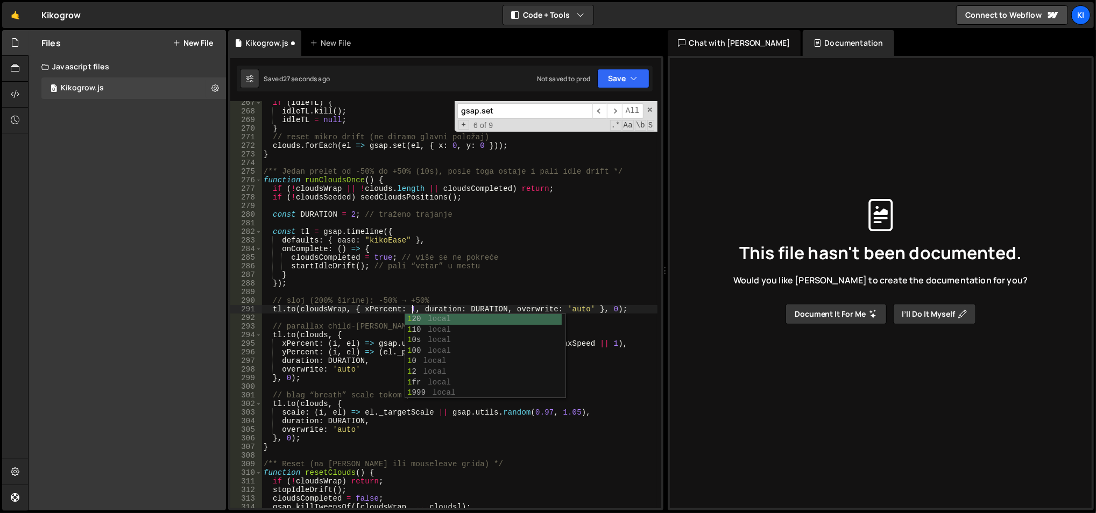
scroll to position [0, 11]
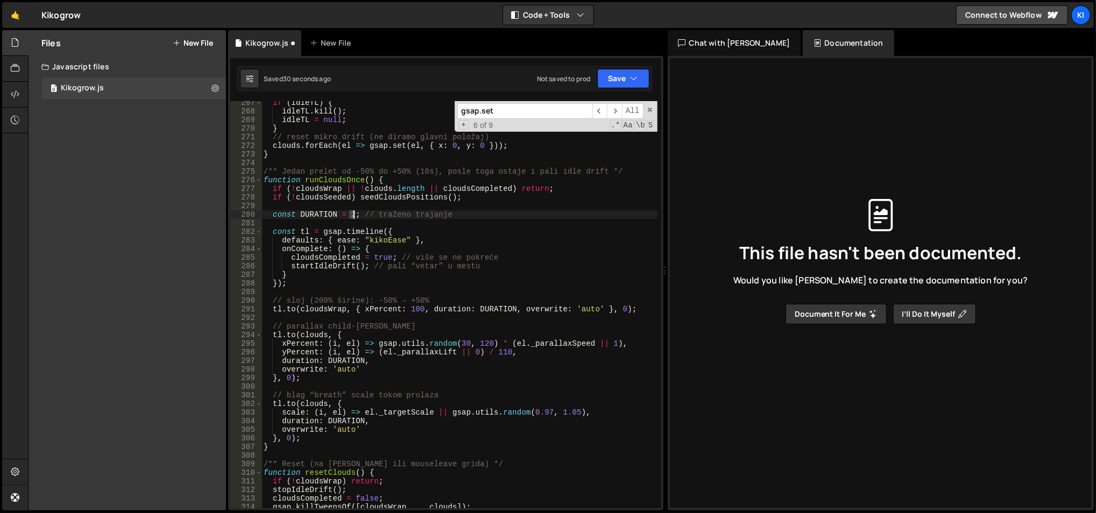
click at [351, 212] on div "if ( idleTL ) { idleTL . kill ( ) ; idleTL = null ; } // reset mikro drift (ne …" at bounding box center [459, 310] width 396 height 425
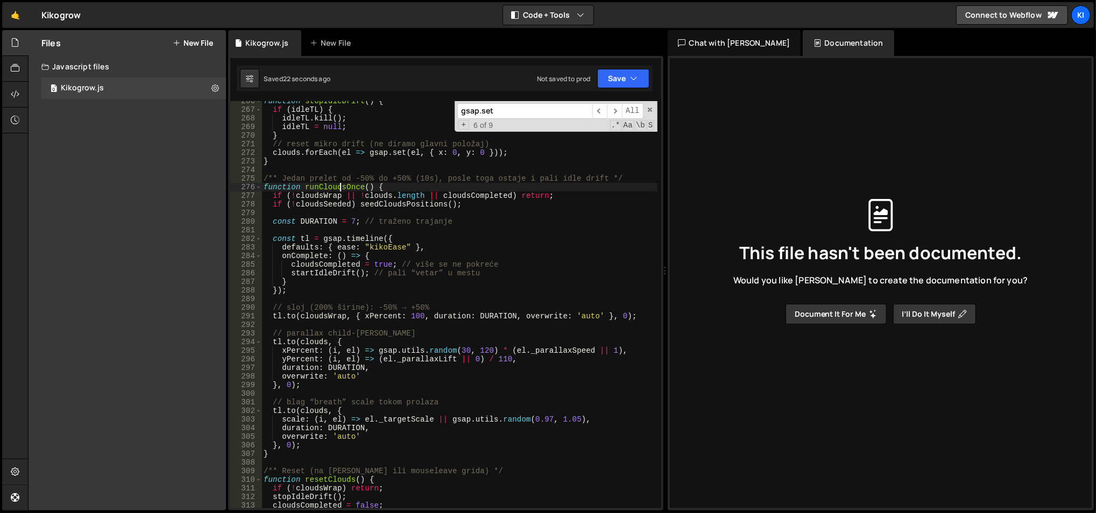
click at [338, 183] on div "function stopIdleDrift ( ) { if ( idleTL ) { idleTL . kill ( ) ; idleTL = null …" at bounding box center [459, 309] width 396 height 425
type textarea "function runCloudsOnce() {"
click at [338, 183] on div "function stopIdleDrift ( ) { if ( idleTL ) { idleTL . kill ( ) ; idleTL = null …" at bounding box center [459, 309] width 396 height 425
type input "runCloudsOnce"
click at [613, 109] on span "​" at bounding box center [614, 111] width 15 height 16
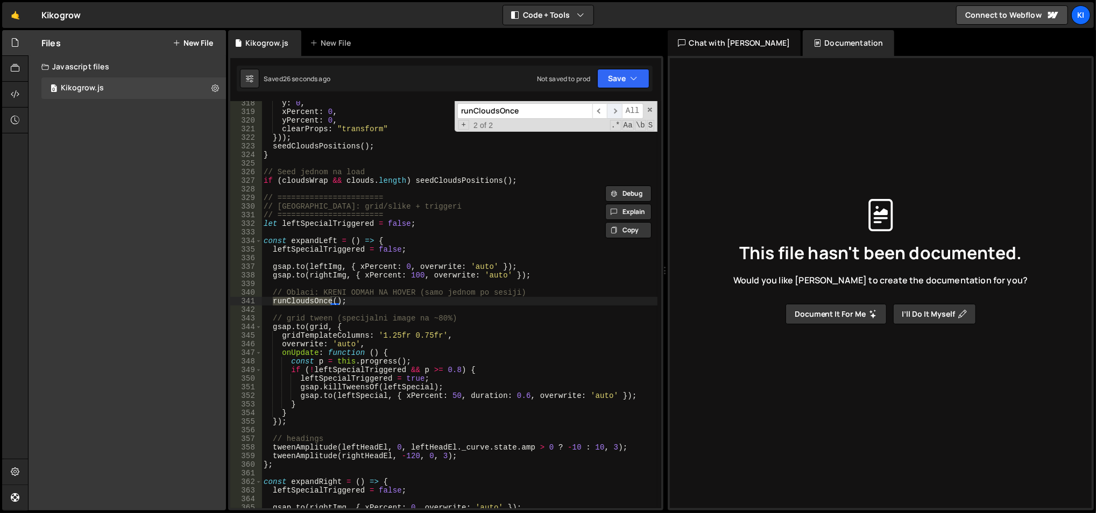
scroll to position [2756, 0]
click at [613, 109] on span "​" at bounding box center [614, 111] width 15 height 16
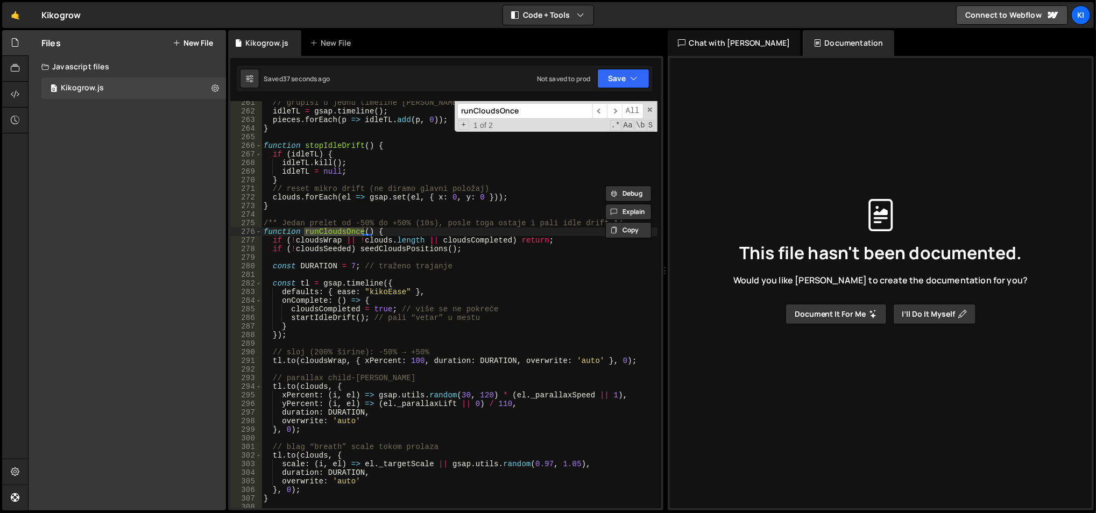
scroll to position [2273, 0]
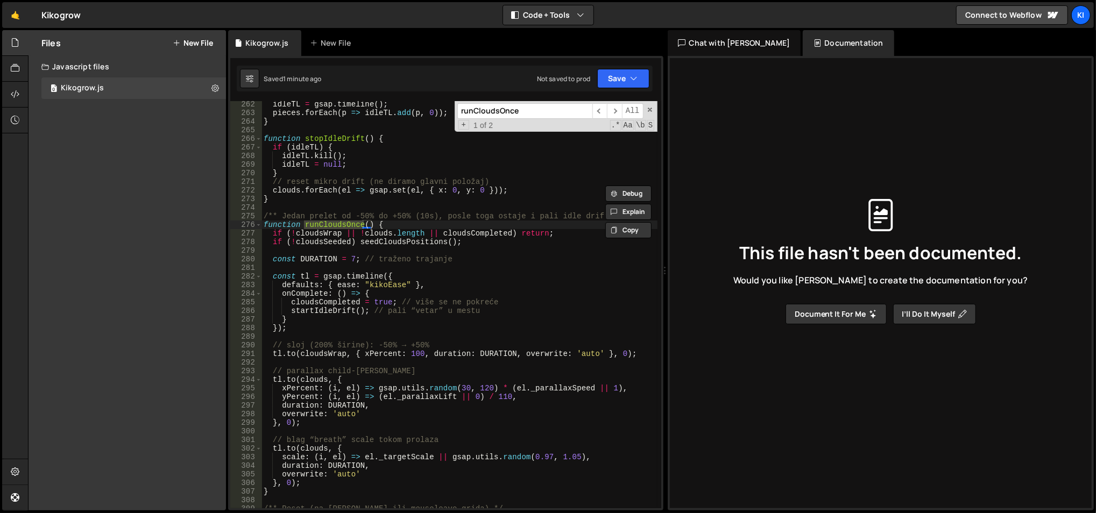
type textarea "const DURATION = 7; // traženo trajanje"
click at [432, 262] on div "idleTL = gsap . timeline ( ) ; pieces . forEach ( p => idleTL . add ( p , 0 )) …" at bounding box center [459, 312] width 396 height 425
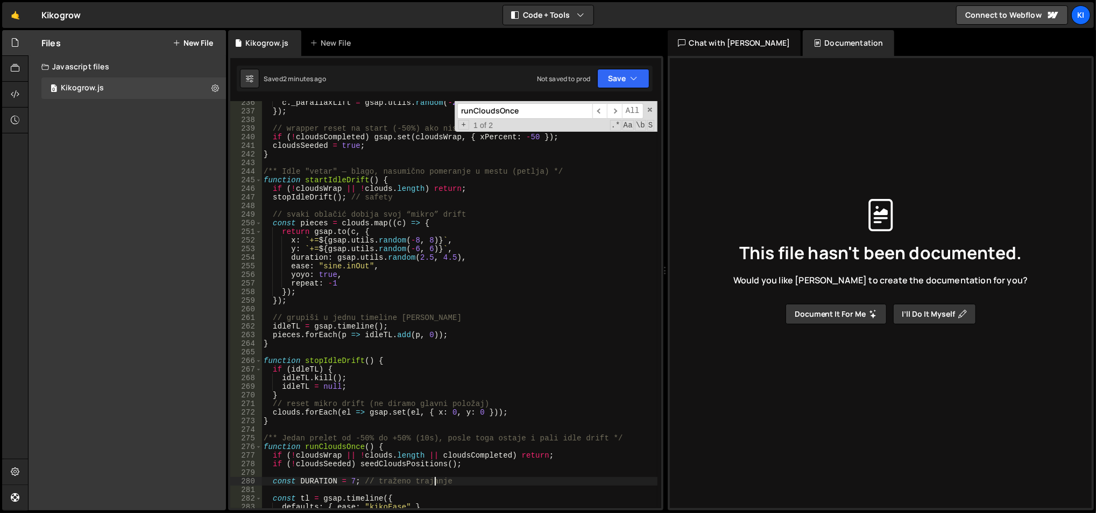
scroll to position [2032, 0]
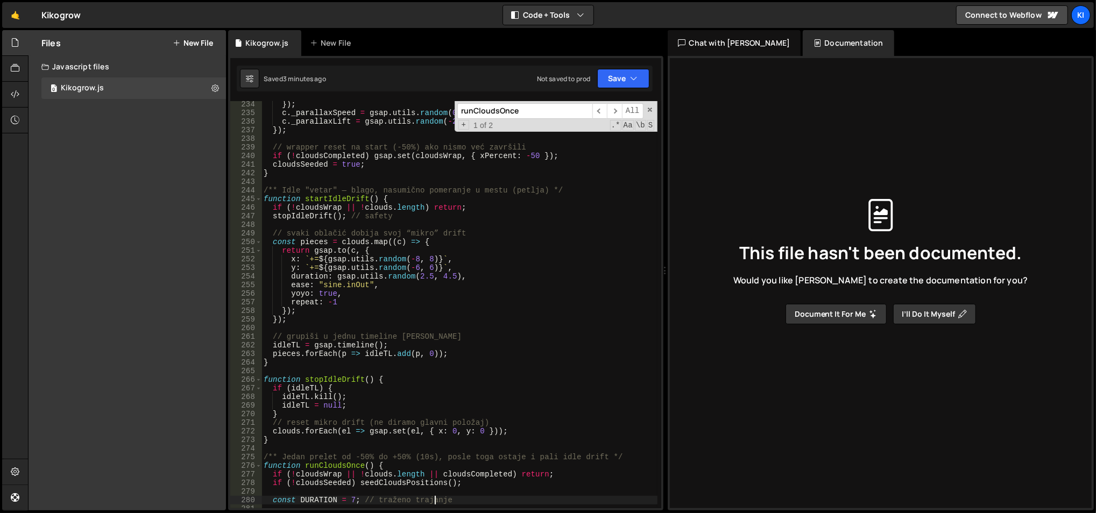
click at [418, 185] on div "}) ; c . _parallaxSpeed = gsap . utils . random ( 0.65 , 1.35 ) ; c . _parallax…" at bounding box center [459, 312] width 396 height 425
type input "cloudswrap"
click at [611, 109] on span "​" at bounding box center [614, 111] width 15 height 16
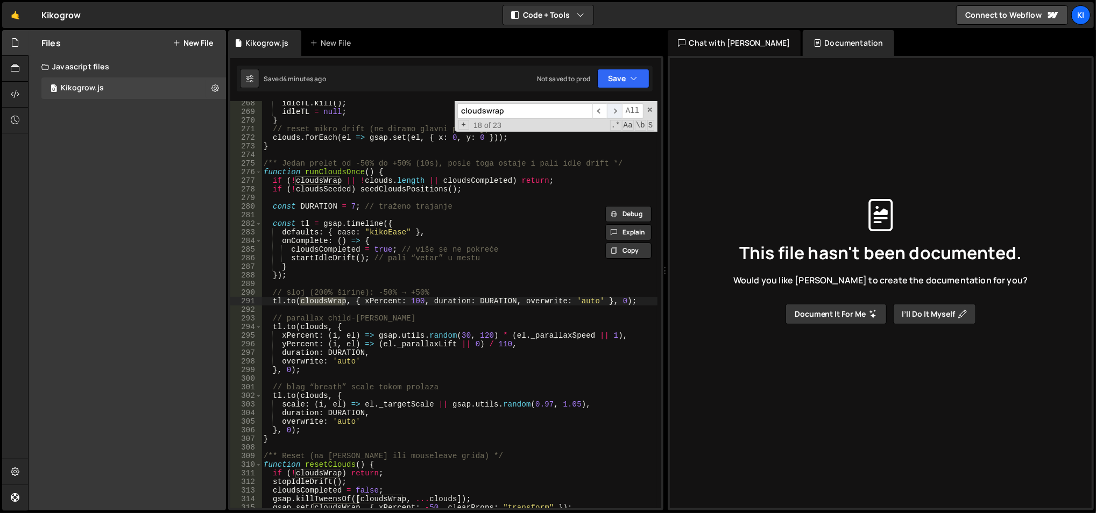
scroll to position [2326, 0]
click at [611, 109] on span "​" at bounding box center [614, 111] width 15 height 16
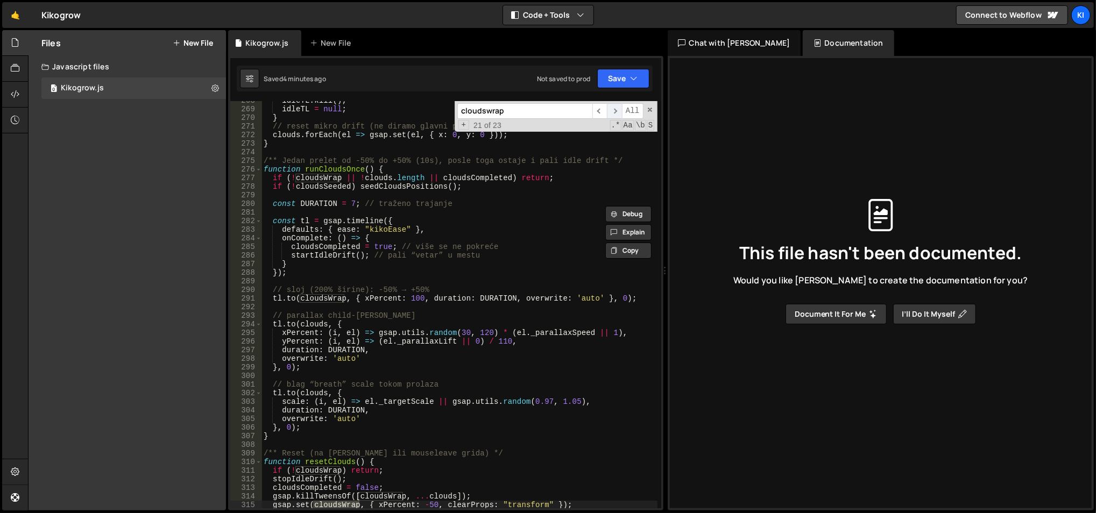
scroll to position [2635, 0]
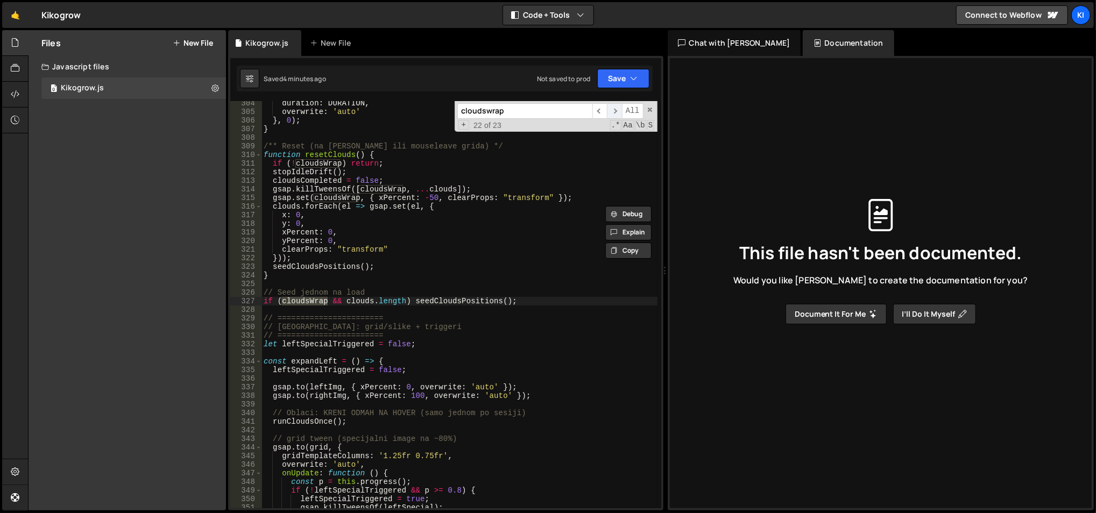
click at [611, 109] on span "​" at bounding box center [614, 111] width 15 height 16
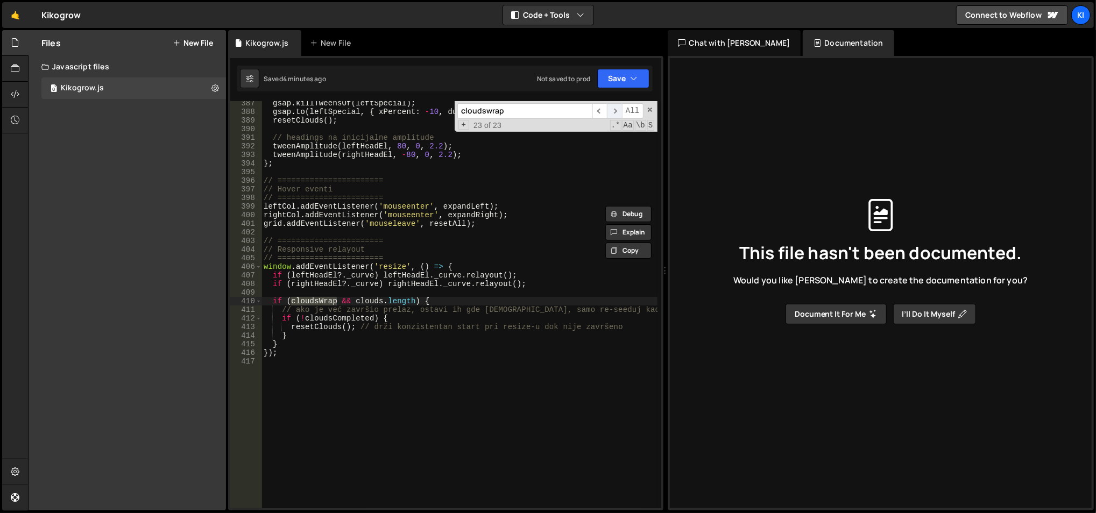
click at [611, 109] on span "​" at bounding box center [614, 111] width 15 height 16
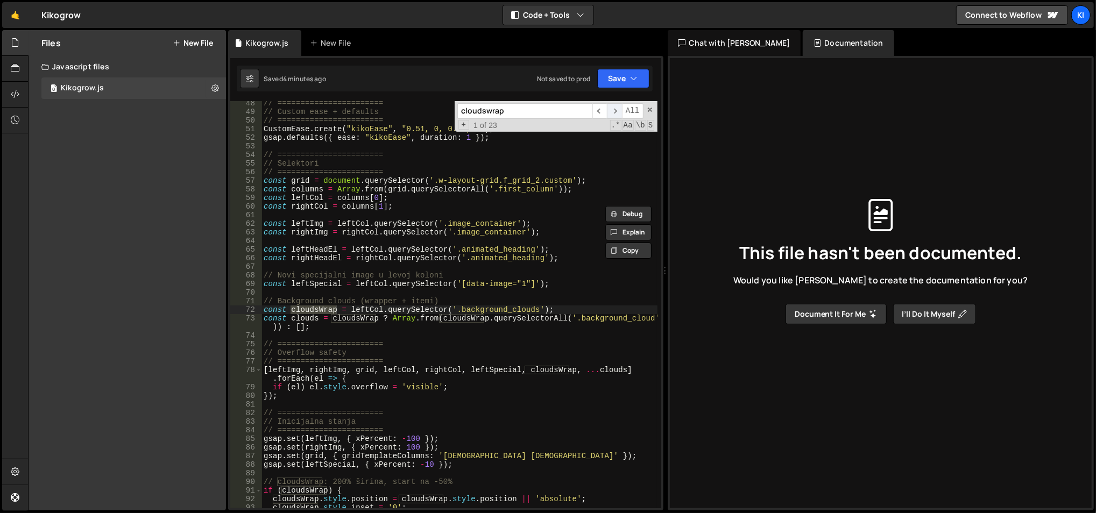
click at [611, 109] on span "​" at bounding box center [614, 111] width 15 height 16
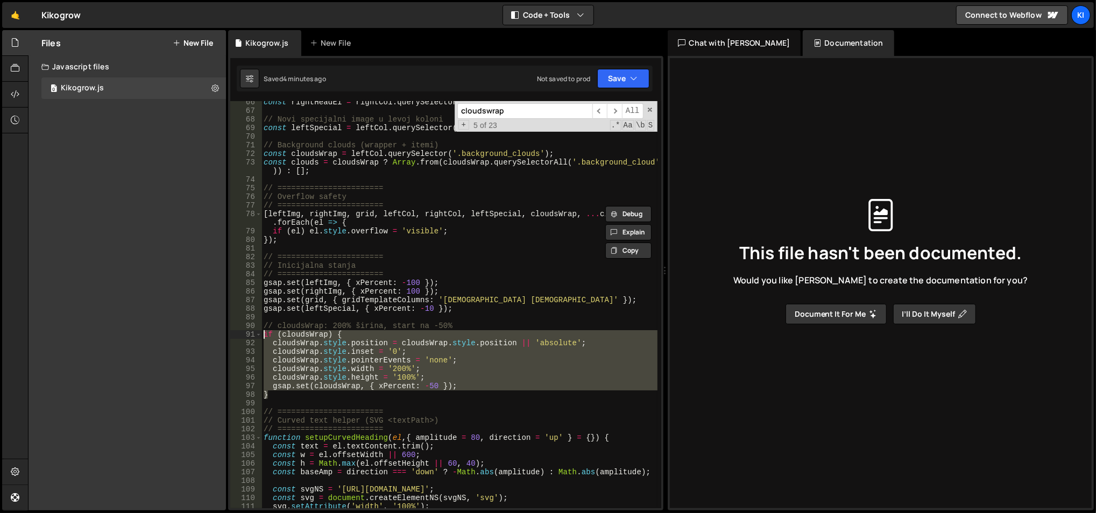
drag, startPoint x: 291, startPoint y: 398, endPoint x: 262, endPoint y: 334, distance: 70.3
click at [262, 334] on div "const rightHeadEl = rightCol . querySelector ( '.animated_heading' ) ; // Novi …" at bounding box center [459, 310] width 396 height 425
type textarea "if (cloudsWrap) { cloudsWrap.style.position = cloudsWrap.style.position || 'abs…"
paste textarea
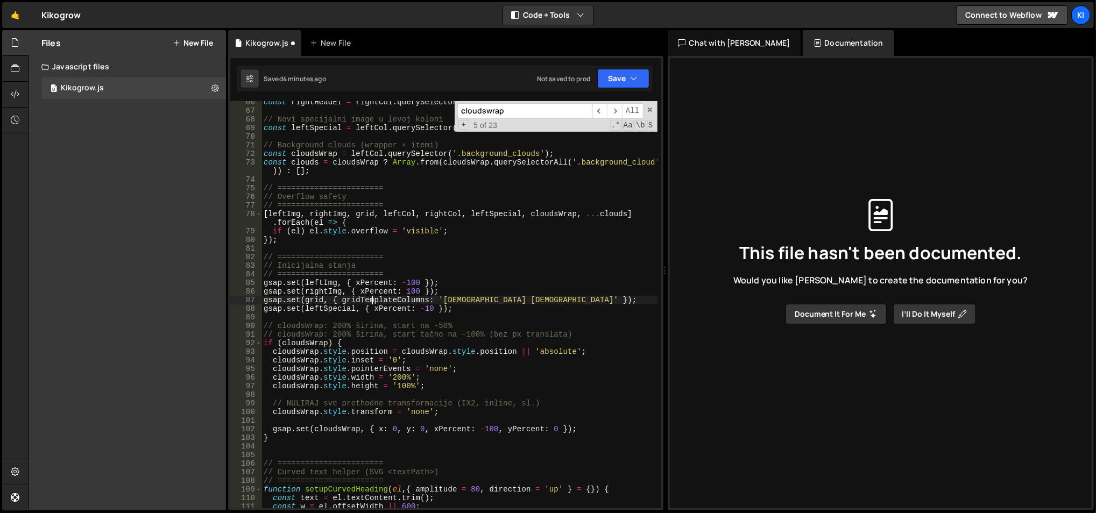
click at [372, 300] on div "const rightHeadEl = rightCol . querySelector ( '.animated_heading' ) ; // Novi …" at bounding box center [459, 310] width 396 height 425
type textarea "gsap.set(grid, { gridTemplateColumns: '1fr 1fr' });"
paste input "seedCloudsPositions"
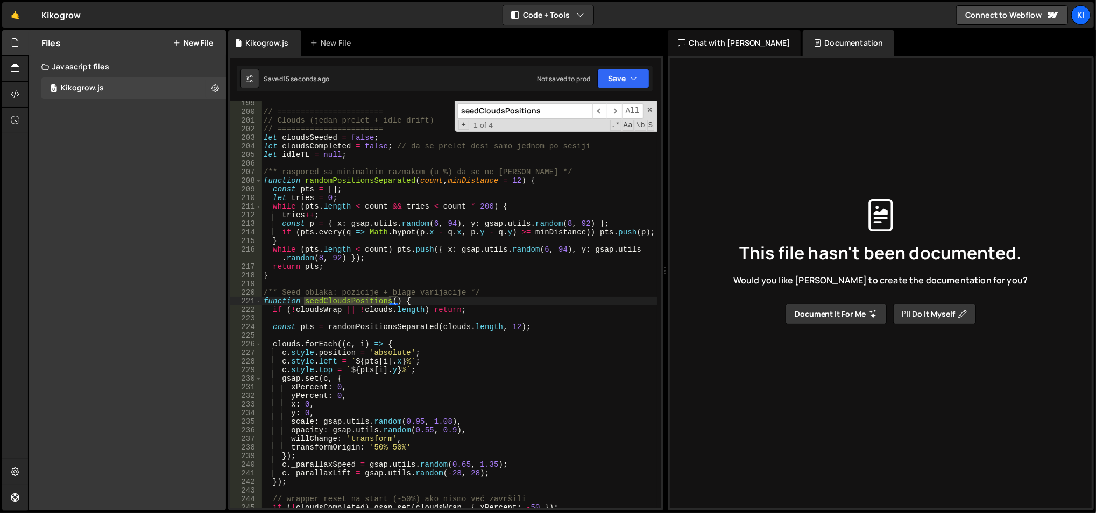
type input "seedCloudsPositions"
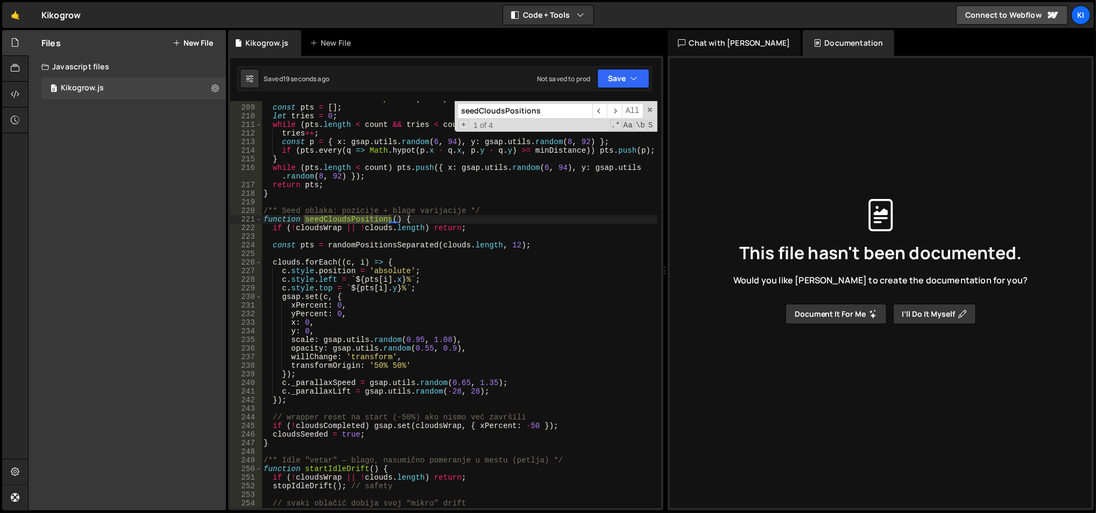
scroll to position [1805, 0]
type textarea "if (!cloudsCompleted) gsap.set(cloudsWrap, { xPercent: -50 });"
drag, startPoint x: 564, startPoint y: 422, endPoint x: 271, endPoint y: 424, distance: 292.6
click at [271, 424] on div "function randomPositionsSeparated ( count , minDistance = 12 ) { const pts = [ …" at bounding box center [459, 306] width 396 height 425
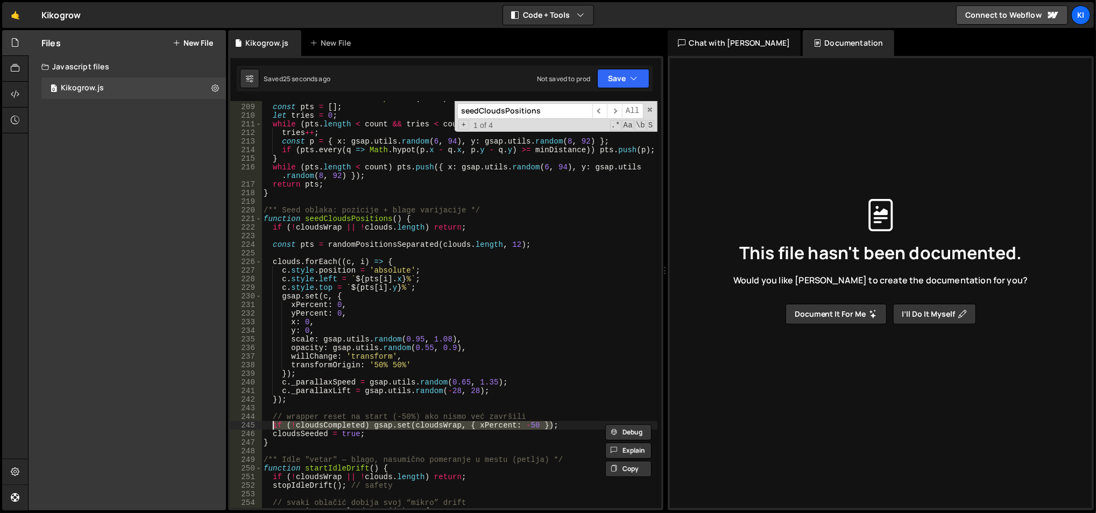
paste textarea
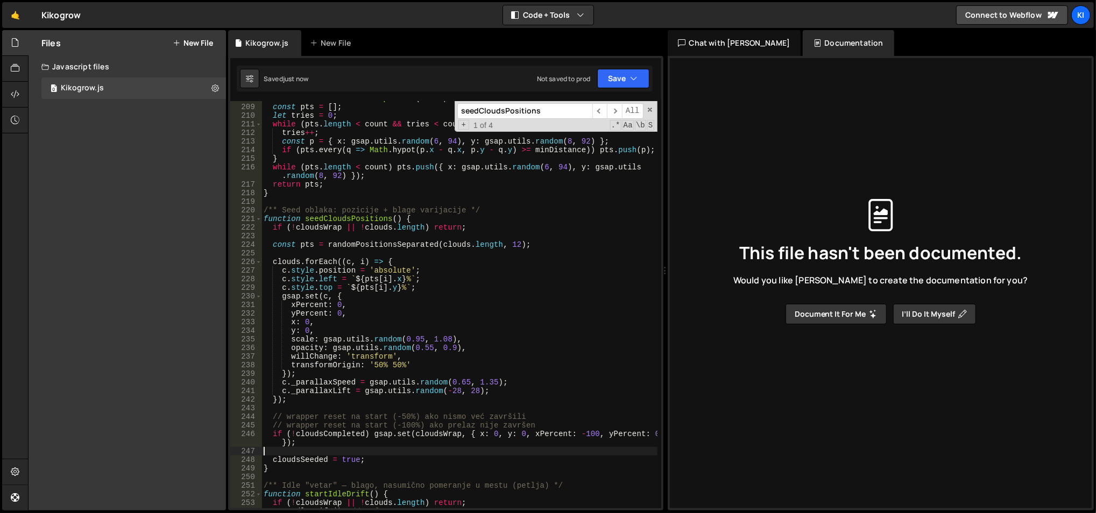
paste input "const DURATION = 10;"
paste input
click at [613, 106] on span "​" at bounding box center [614, 111] width 15 height 16
click at [566, 111] on input "const DURATION = 10;" at bounding box center [524, 111] width 135 height 16
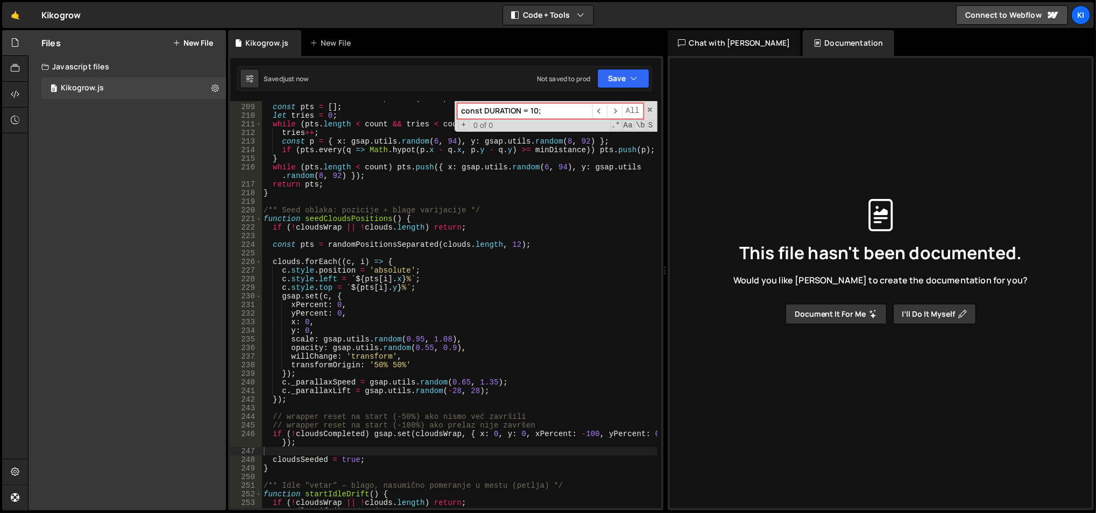
click at [566, 111] on input "const DURATION = 10;" at bounding box center [524, 111] width 135 height 16
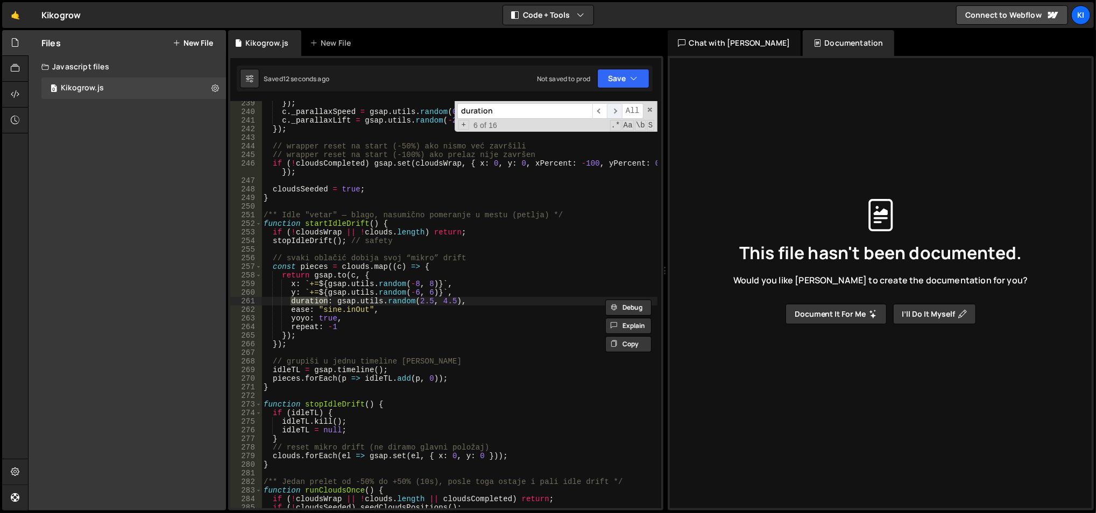
click at [611, 108] on span "​" at bounding box center [614, 111] width 15 height 16
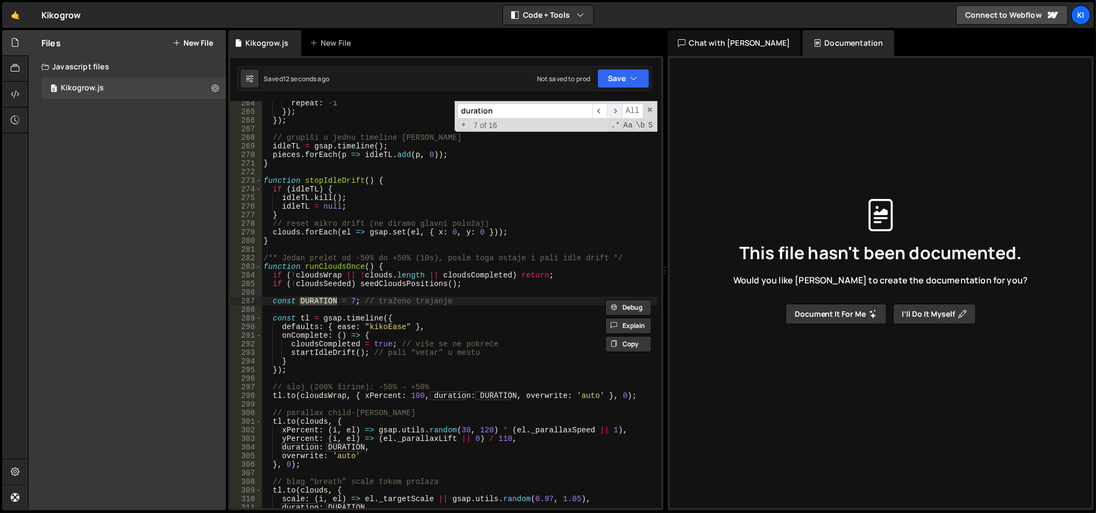
scroll to position [2300, 0]
type input "duration:"
click at [406, 303] on div "repeat : - 1 }) ; }) ; // grupiši u jednu timeline da lako gasimo idleTL = gsap…" at bounding box center [459, 311] width 396 height 425
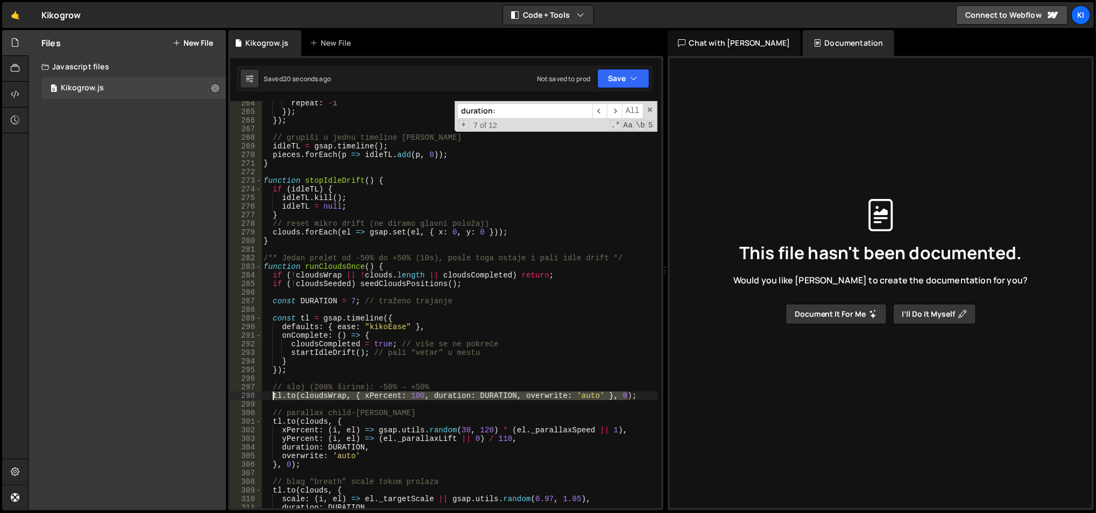
drag, startPoint x: 627, startPoint y: 393, endPoint x: 272, endPoint y: 397, distance: 355.0
click at [272, 397] on div "repeat : - 1 }) ; }) ; // grupiši u jednu timeline da lako gasimo idleTL = gsap…" at bounding box center [459, 311] width 396 height 425
type textarea "tl.to(cloudsWrap, { xPercent: 100, duration: DURATION, overwrite: 'auto' }, 0);"
paste textarea
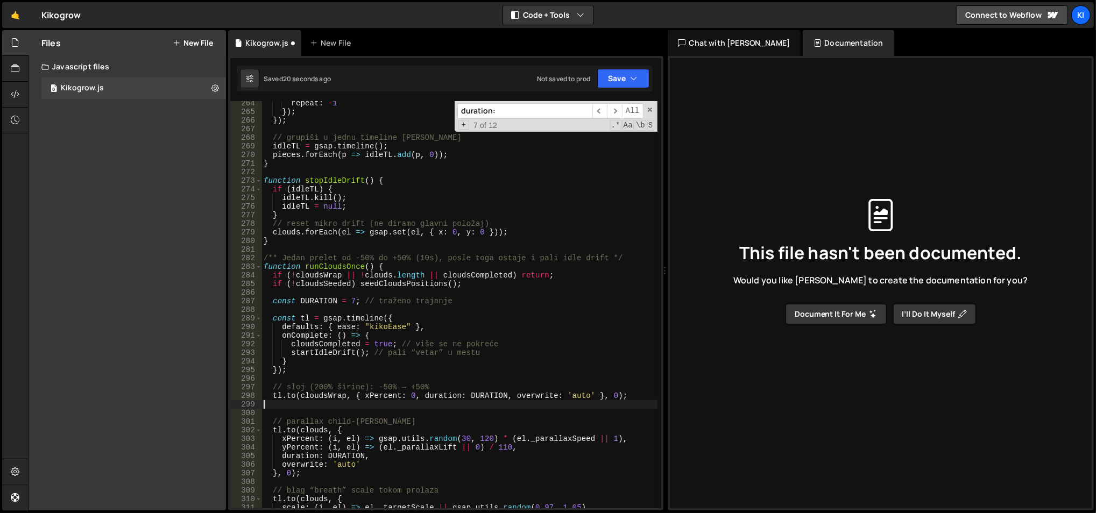
click at [384, 320] on div "repeat : - 1 }) ; }) ; // grupiši u jednu timeline da lako gasimo idleTL = gsap…" at bounding box center [459, 311] width 396 height 425
type textarea "const tl = gsap.timeline({"
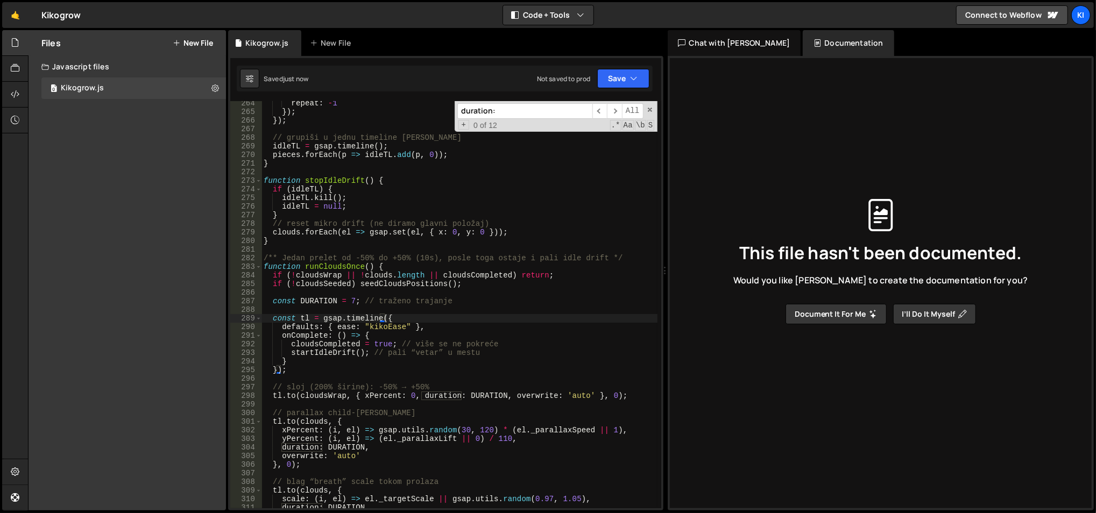
paste input "resetClouds"
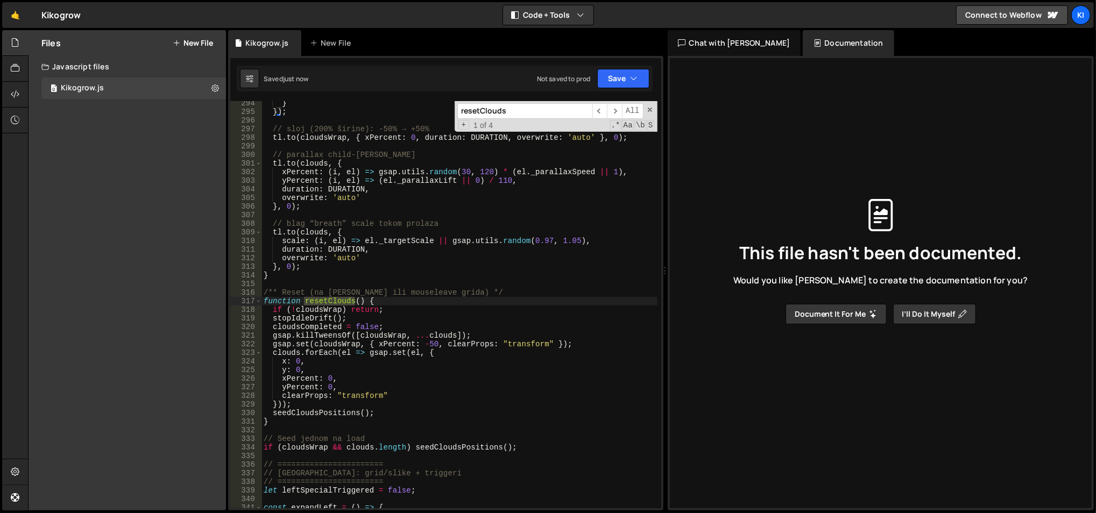
scroll to position [2558, 0]
type input "resetClouds"
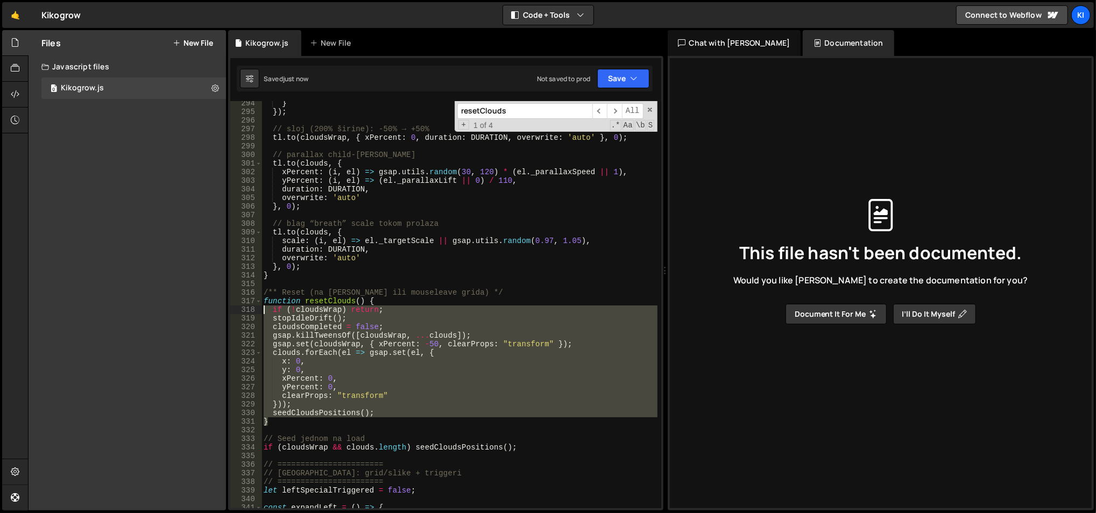
drag, startPoint x: 308, startPoint y: 419, endPoint x: 262, endPoint y: 306, distance: 122.3
click at [262, 306] on div "} }) ; // sloj (200% širine): -50% → +50% tl . to ( cloudsWrap , { xPercent : 0…" at bounding box center [459, 311] width 396 height 425
click at [316, 394] on div "} }) ; // sloj (200% širine): -50% → +50% tl . to ( cloudsWrap , { xPercent : 0…" at bounding box center [458, 304] width 395 height 407
drag, startPoint x: 293, startPoint y: 423, endPoint x: 260, endPoint y: 302, distance: 125.5
click at [259, 302] on div "clearProps: "transform" 294 295 296 297 298 299 300 301 302 303 304 305 306 307…" at bounding box center [445, 304] width 431 height 407
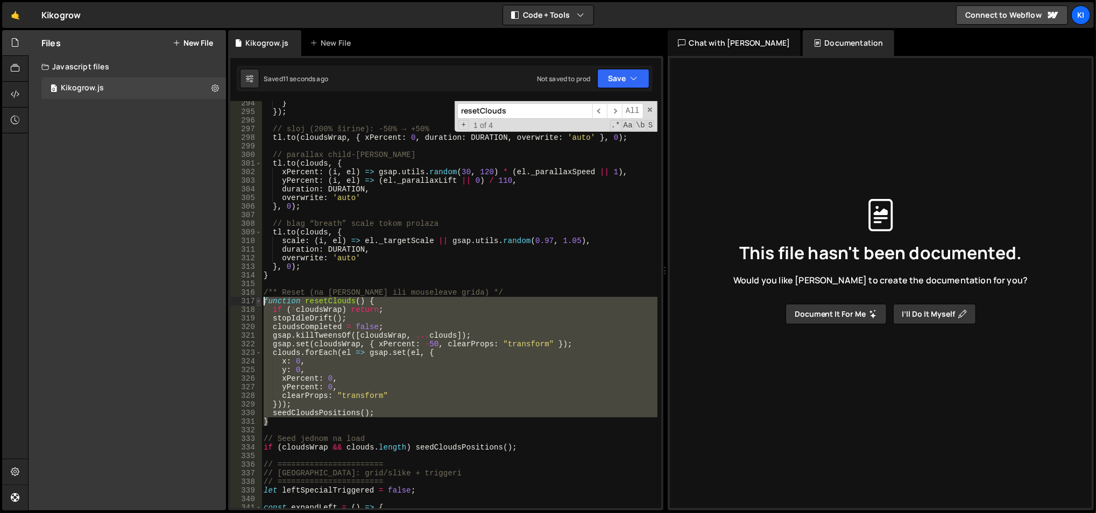
type textarea "function resetClouds() { if (!cloudsWrap) return;"
paste textarea
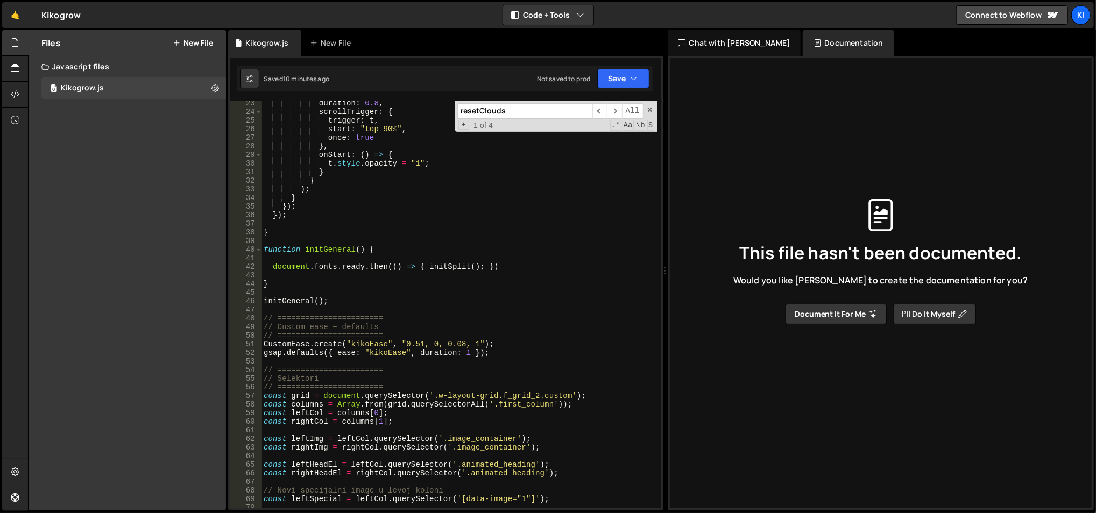
scroll to position [176, 0]
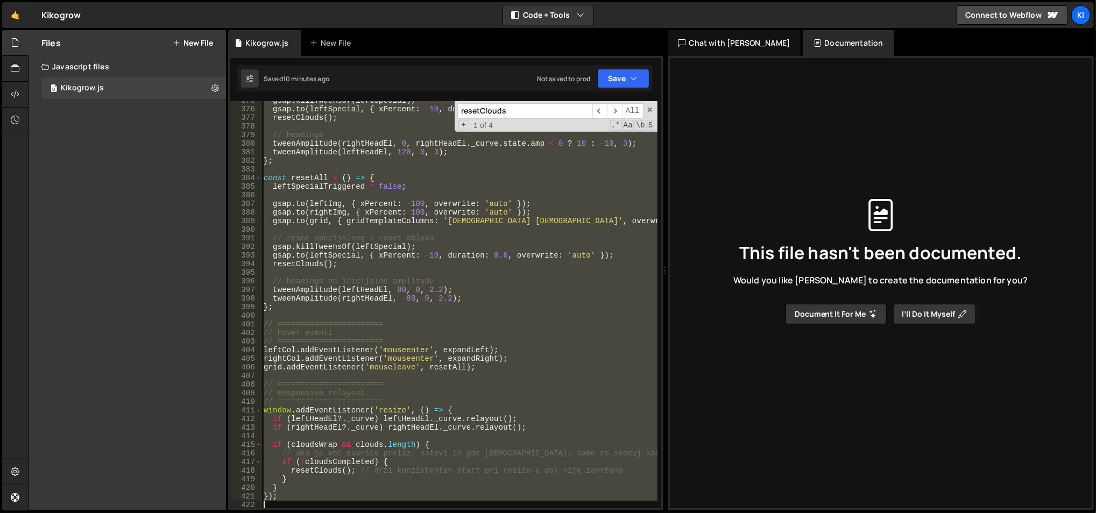
drag, startPoint x: 329, startPoint y: 496, endPoint x: 433, endPoint y: 544, distance: 114.5
click at [433, 513] on html "Projects Community Library Blog Ki Projects Your Teams Account Upgrade Logout" at bounding box center [548, 256] width 1096 height 513
type textarea "});"
paste textarea
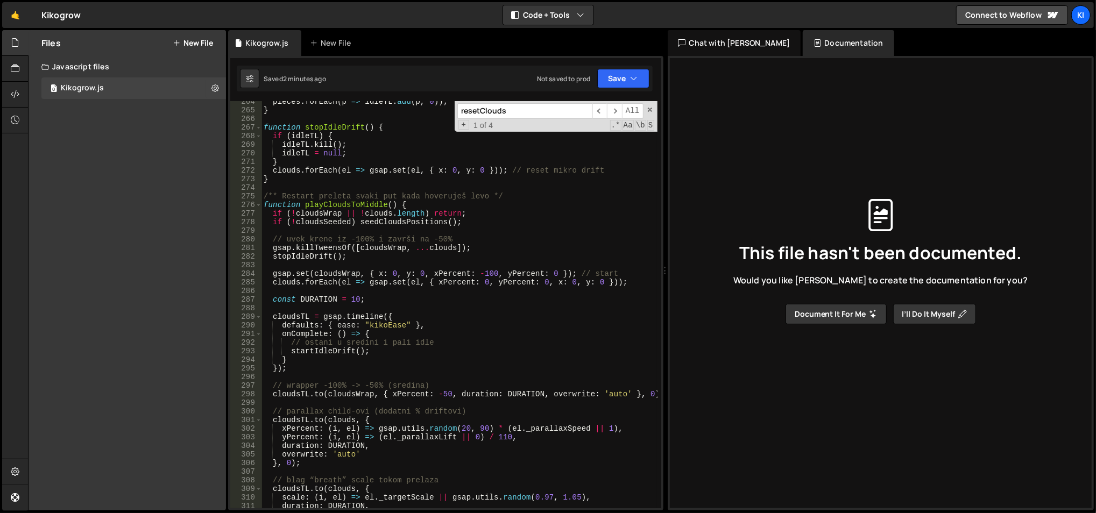
scroll to position [2292, 0]
click at [497, 235] on div "pieces . forEach ( p => idleTL . add ( p , 0 )) ; } function stopIdleDrift ( ) …" at bounding box center [459, 309] width 396 height 425
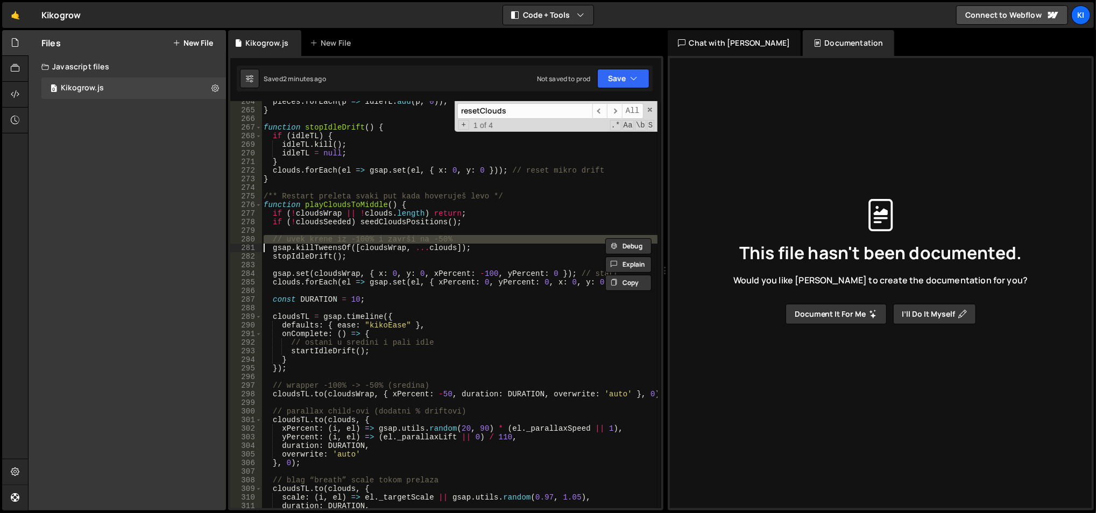
click at [496, 237] on div "pieces . forEach ( p => idleTL . add ( p , 0 )) ; } function stopIdleDrift ( ) …" at bounding box center [458, 304] width 395 height 407
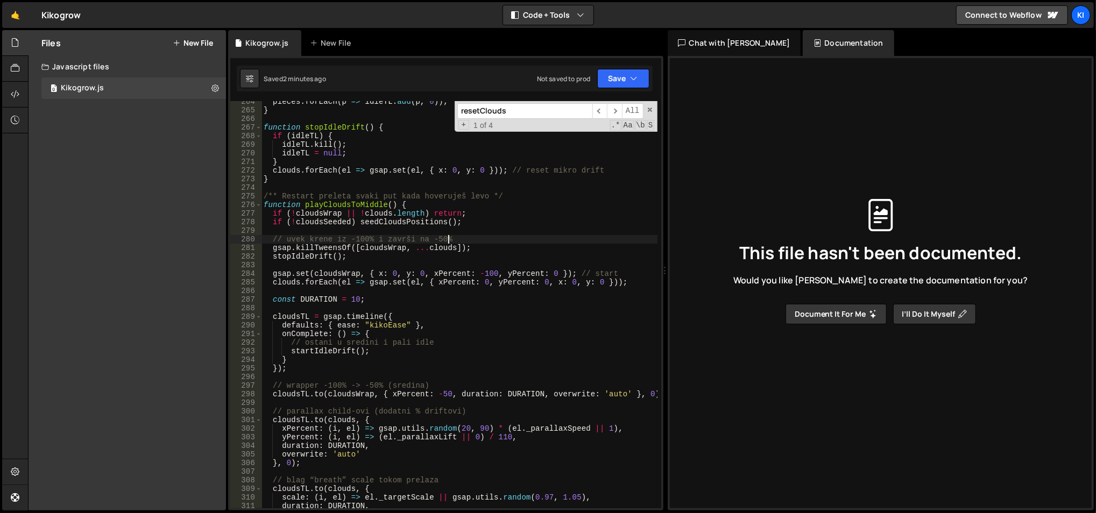
click at [496, 237] on div "pieces . forEach ( p => idleTL . add ( p , 0 )) ; } function stopIdleDrift ( ) …" at bounding box center [459, 309] width 396 height 425
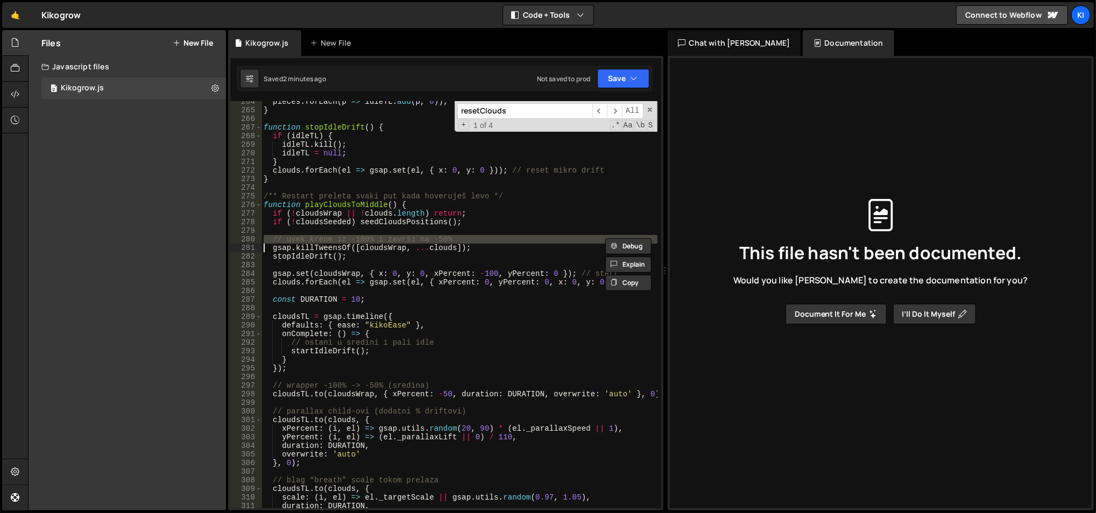
click at [496, 237] on div "pieces . forEach ( p => idleTL . add ( p , 0 )) ; } function stopIdleDrift ( ) …" at bounding box center [458, 304] width 395 height 407
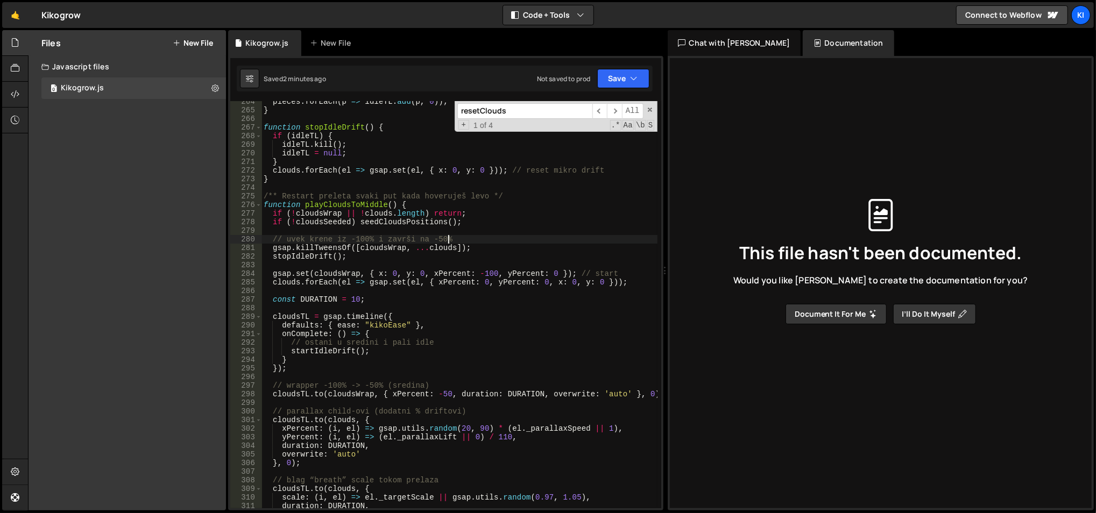
click at [496, 237] on div "pieces . forEach ( p => idleTL . add ( p , 0 )) ; } function stopIdleDrift ( ) …" at bounding box center [459, 309] width 396 height 425
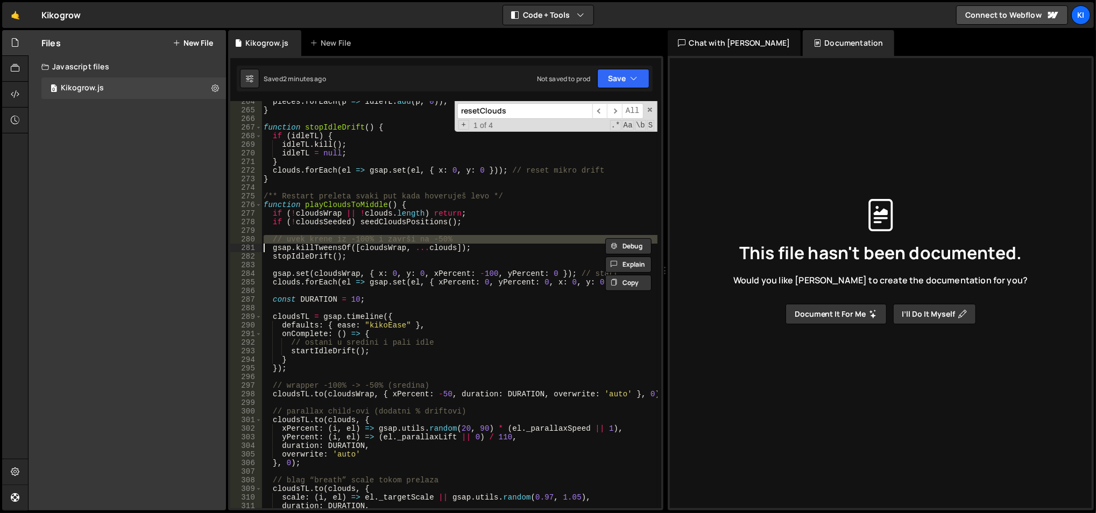
click at [496, 237] on div "pieces . forEach ( p => idleTL . add ( p , 0 )) ; } function stopIdleDrift ( ) …" at bounding box center [459, 309] width 396 height 425
click at [495, 237] on div "pieces . forEach ( p => idleTL . add ( p , 0 )) ; } function stopIdleDrift ( ) …" at bounding box center [458, 304] width 395 height 407
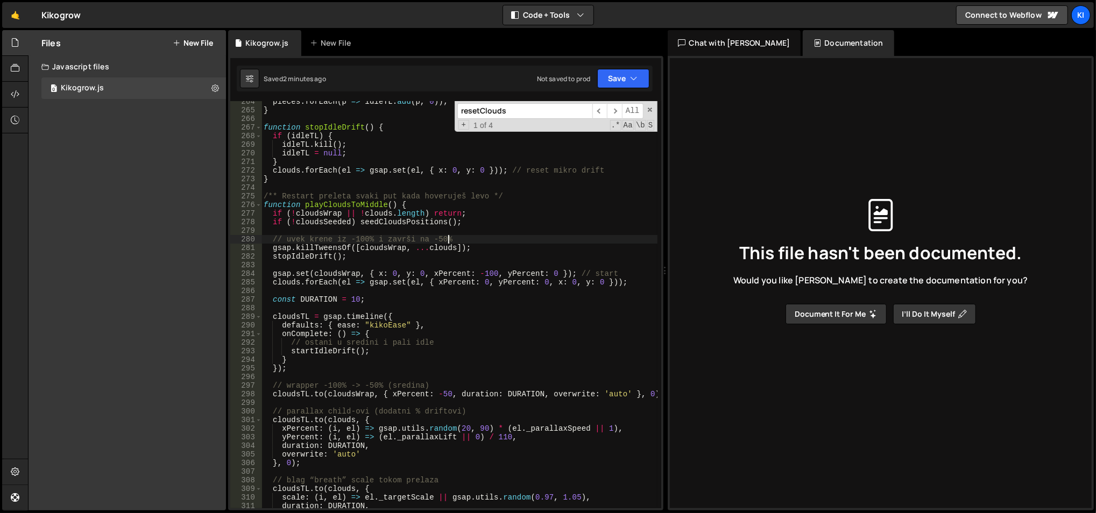
click at [483, 285] on div "pieces . forEach ( p => idleTL . add ( p , 0 )) ; } function stopIdleDrift ( ) …" at bounding box center [459, 309] width 396 height 425
click at [492, 239] on div "pieces . forEach ( p => idleTL . add ( p , 0 )) ; } function stopIdleDrift ( ) …" at bounding box center [459, 309] width 396 height 425
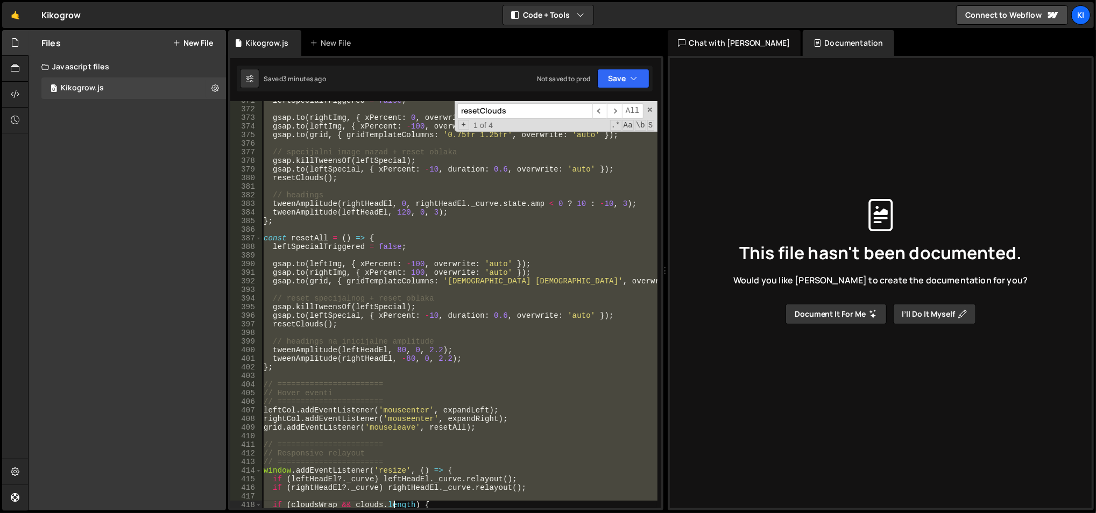
scroll to position [3257, 0]
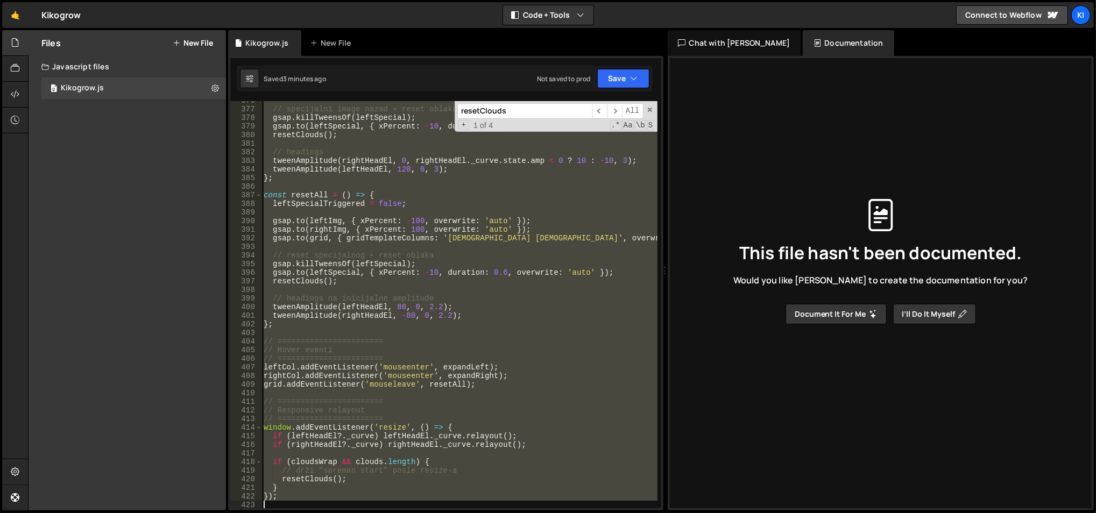
drag, startPoint x: 263, startPoint y: 346, endPoint x: 397, endPoint y: 544, distance: 239.7
click at [397, 513] on html "Projects Community Library Blog Ki Projects Your Teams Account Upgrade Logout" at bounding box center [548, 256] width 1096 height 513
type textarea "});"
paste textarea
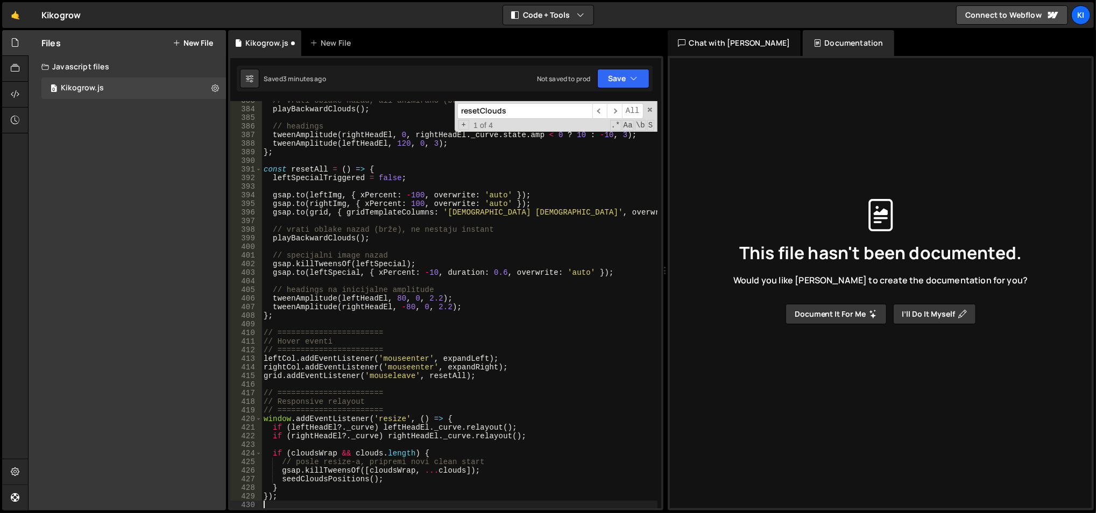
scroll to position [3343, 0]
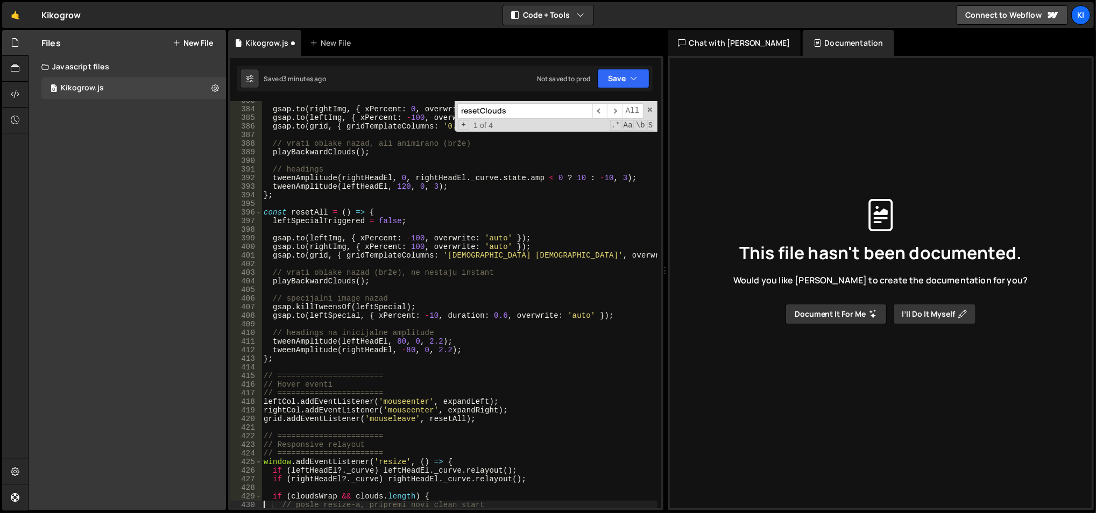
type textarea "// posle resize-a, pripremi novi clean start"
click at [383, 203] on div "gsap . to ( rightImg , { xPercent : 0 , overwrite : 'auto' }) ; gsap . to ( lef…" at bounding box center [459, 308] width 396 height 425
type textarea "});"
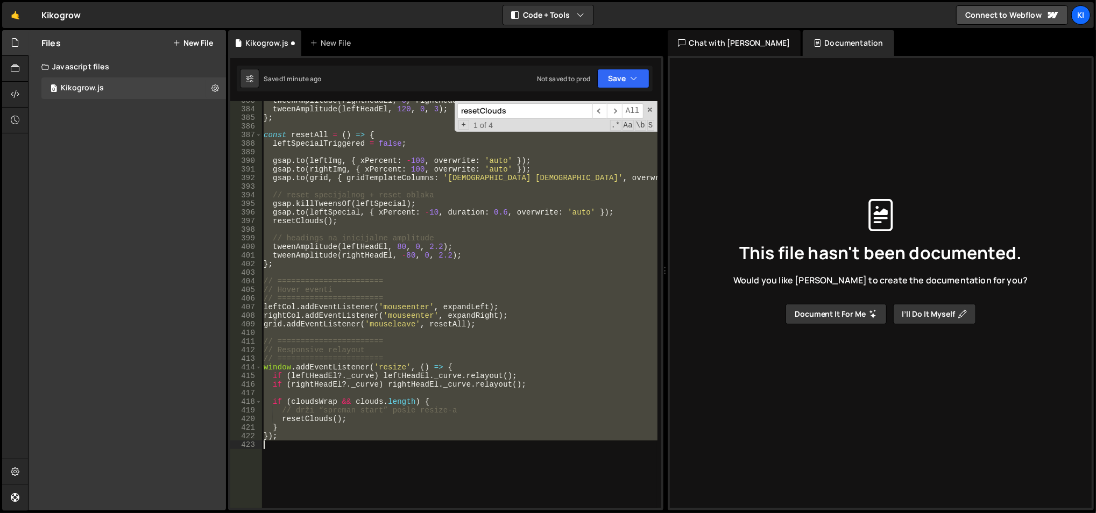
scroll to position [3317, 0]
paste textarea
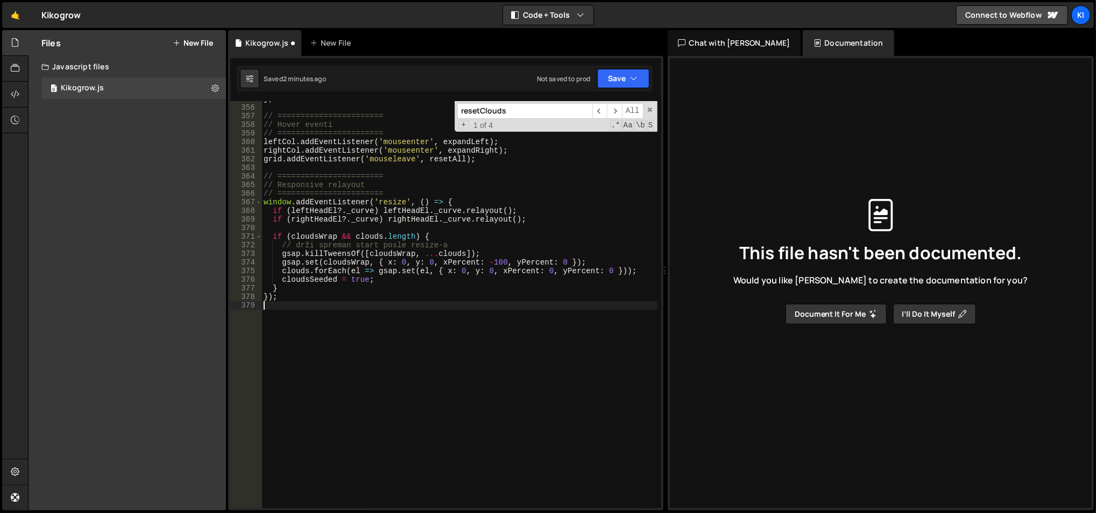
scroll to position [3087, 0]
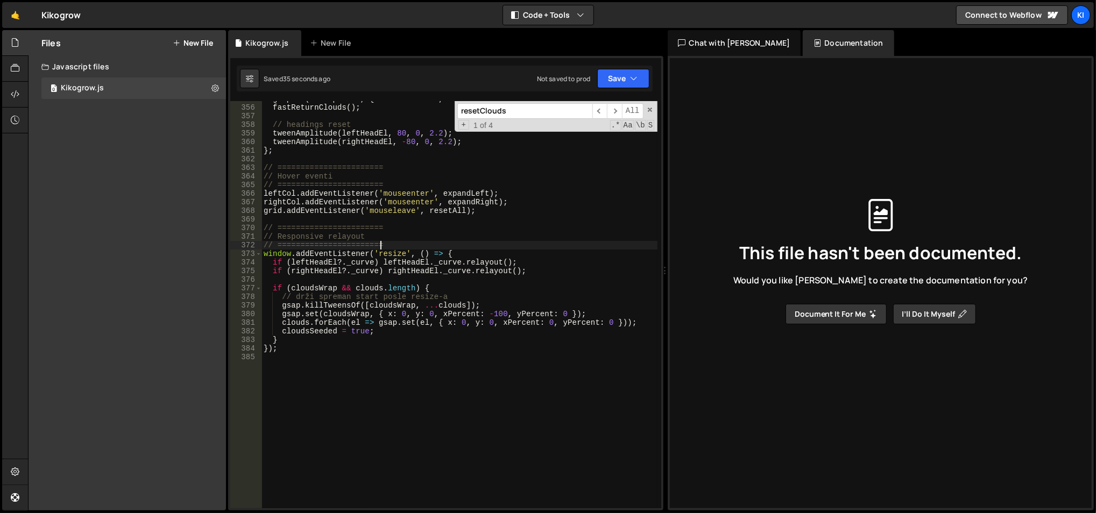
click at [425, 245] on div "gsap . to ( leftSpecial , { xPercent : - 10 , duration : 0.6 , overwrite : 'aut…" at bounding box center [459, 307] width 396 height 425
type textarea "// ======================="
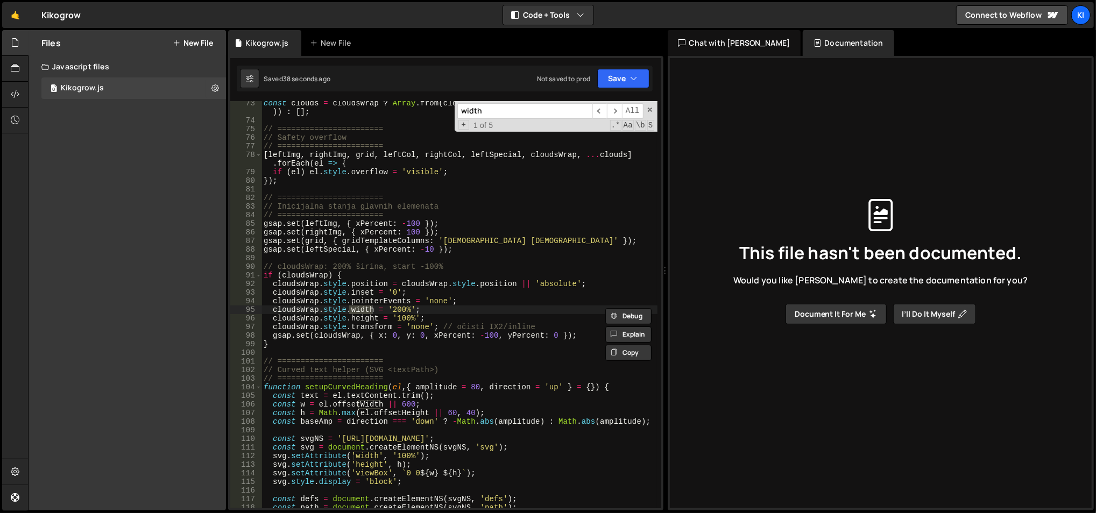
type input "width"
click at [394, 305] on div "const clouds = cloudsWrap ? Array . from ( cloudsWrap . querySelectorAll ( '.ba…" at bounding box center [459, 316] width 396 height 434
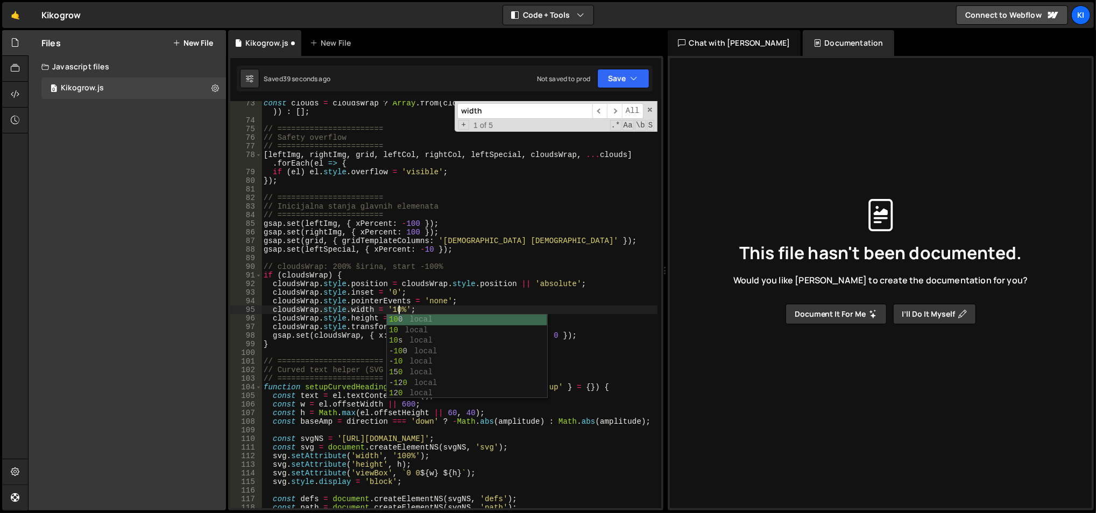
scroll to position [0, 10]
click at [394, 246] on div "const clouds = cloudsWrap ? Array . from ( cloudsWrap . querySelectorAll ( '.ba…" at bounding box center [459, 316] width 396 height 434
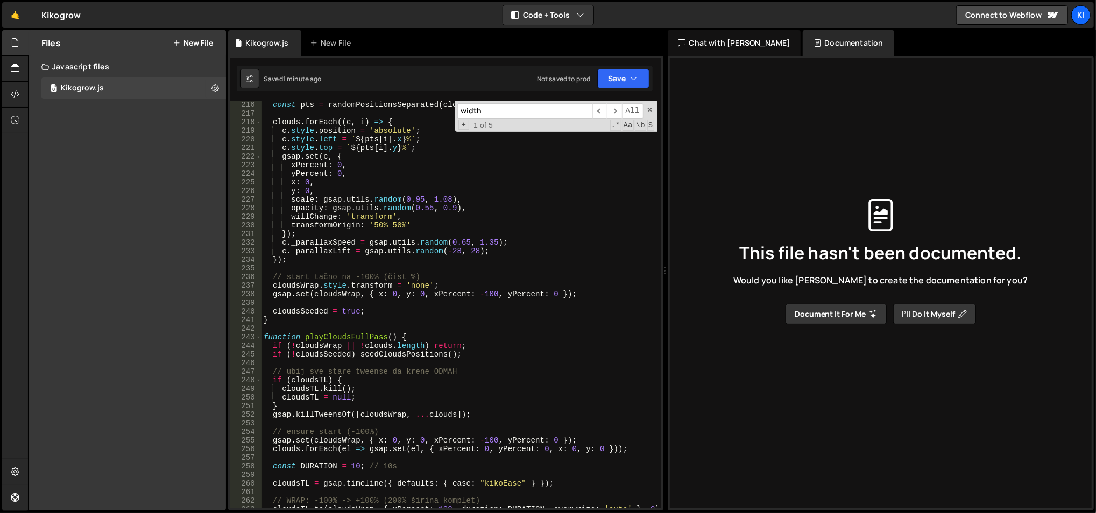
scroll to position [2084, 0]
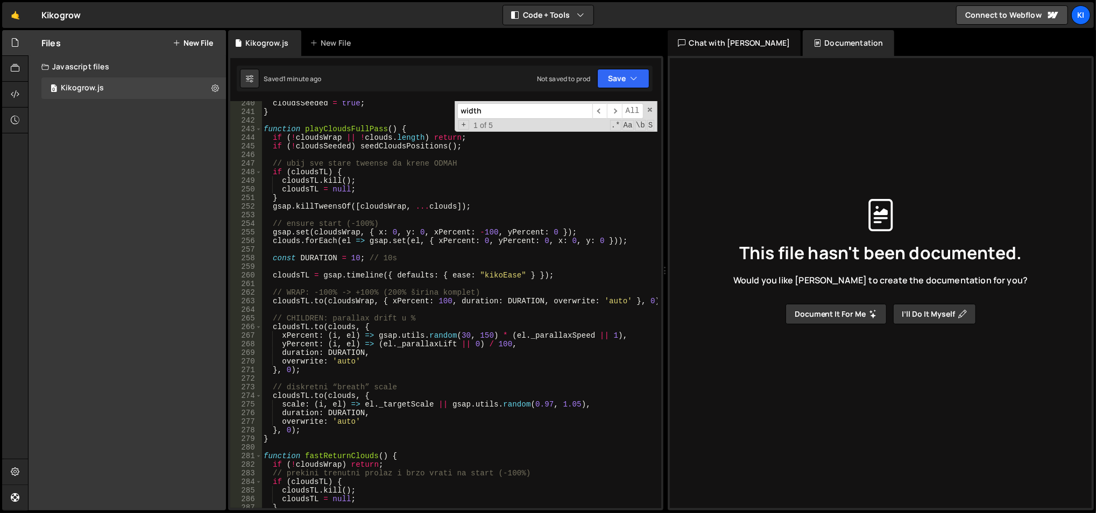
click at [324, 182] on div "cloudsSeeded = true ; } function playCloudsFullPass ( ) { if ( ! cloudsWrap || …" at bounding box center [459, 311] width 396 height 425
type textarea "cloudsTL.kill();"
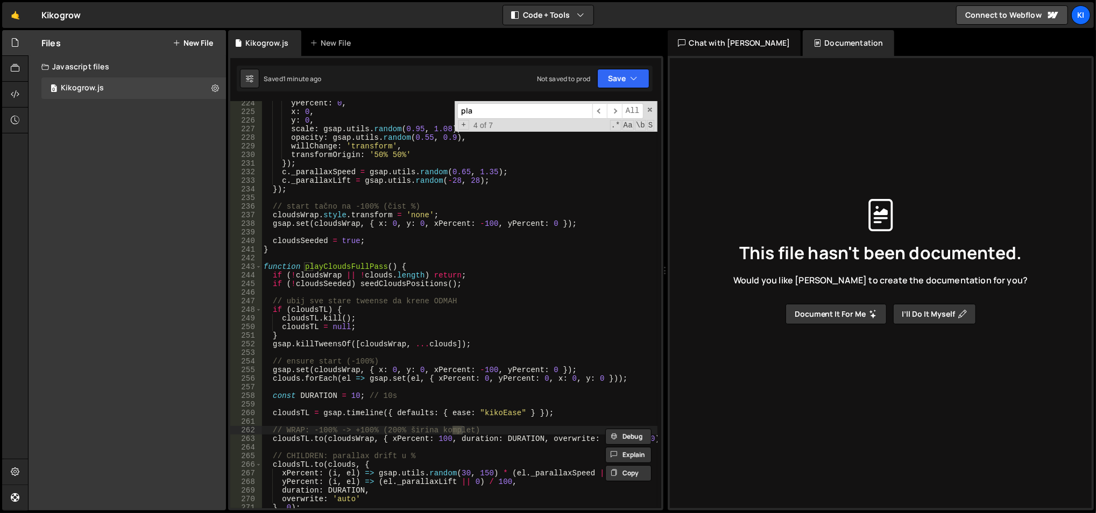
scroll to position [2566, 0]
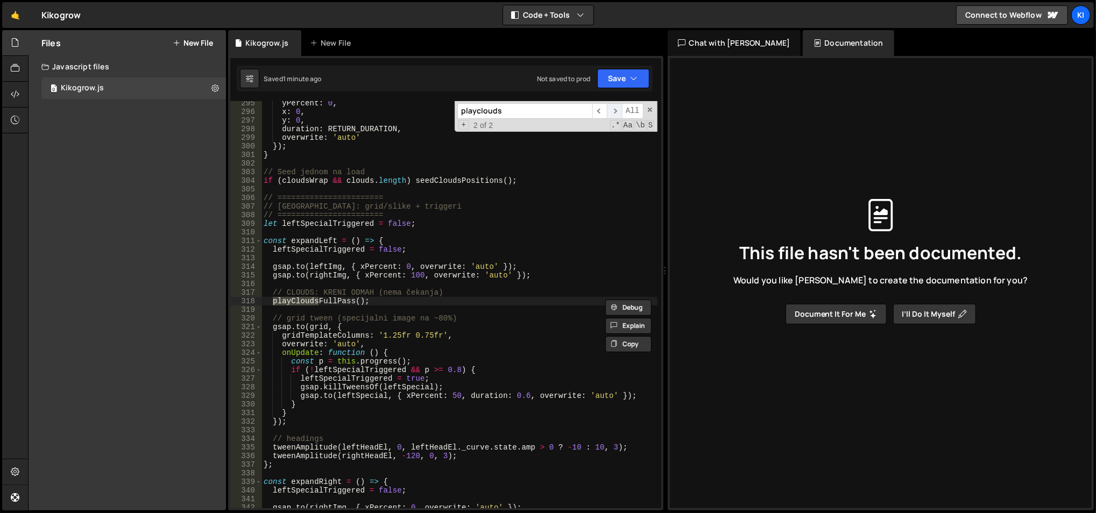
type input "playclouds"
click at [616, 109] on span "​" at bounding box center [614, 111] width 15 height 16
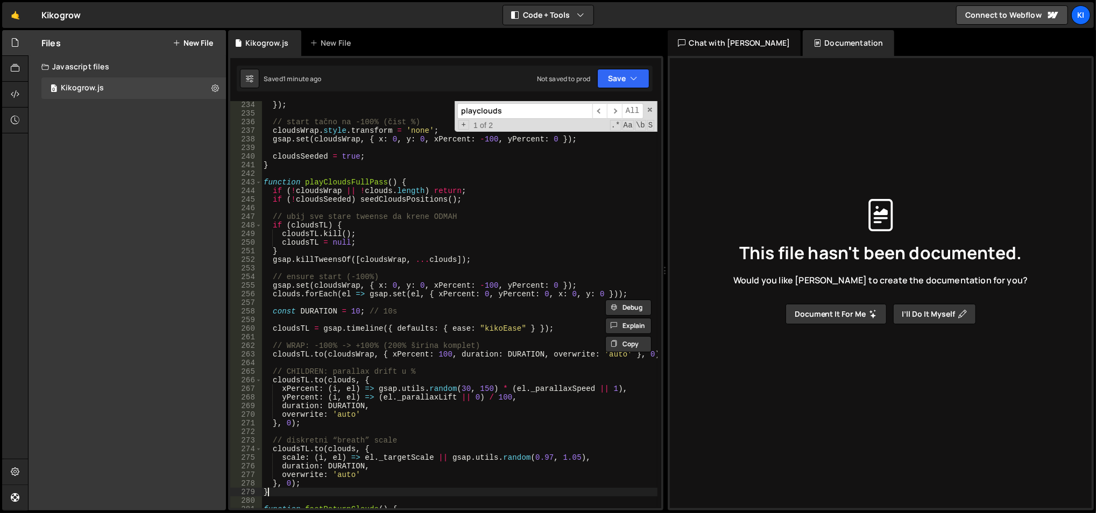
scroll to position [0, 0]
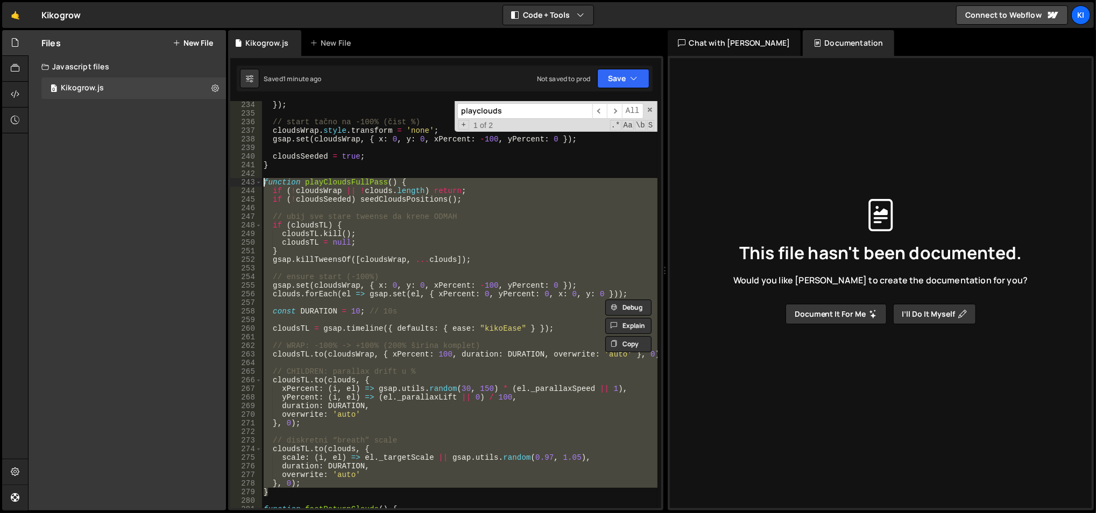
drag, startPoint x: 278, startPoint y: 495, endPoint x: 262, endPoint y: 184, distance: 311.8
click at [262, 184] on div "}) ; // start tačno na -100% (čist %) cloudsWrap . style . transform = 'none' ;…" at bounding box center [459, 313] width 396 height 425
type textarea "function playCloudsFullPass() { if (!cloudsWrap || !clouds.length) return;"
paste textarea
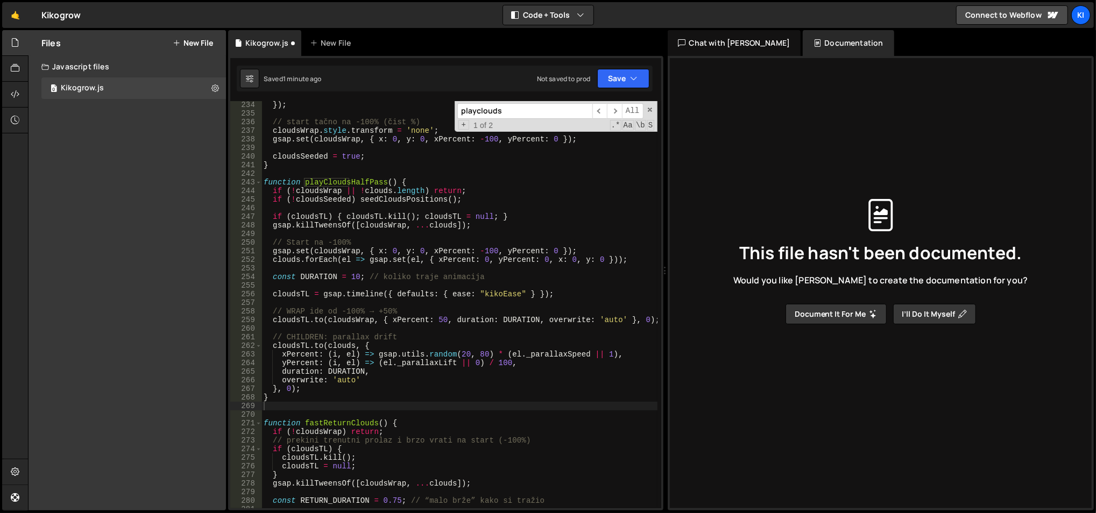
paste input "expandLeft"
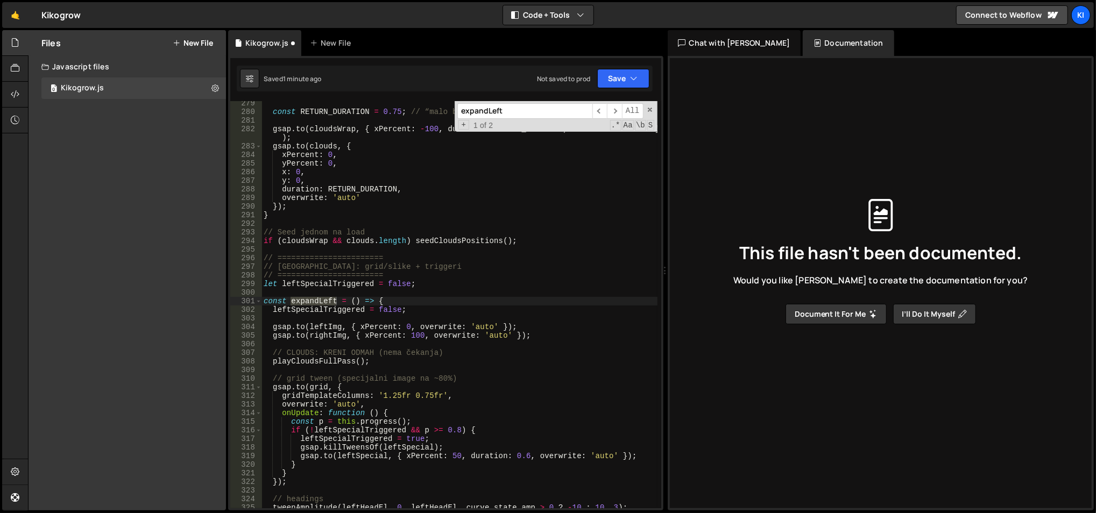
scroll to position [2420, 0]
type input "expandLeft"
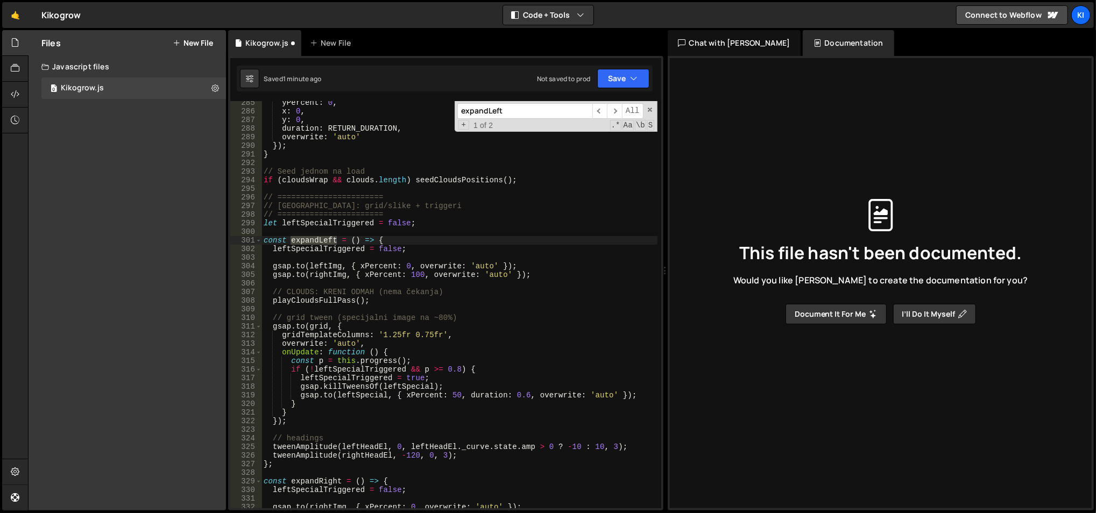
scroll to position [2480, 0]
type textarea "playCloudsFullPass();"
drag, startPoint x: 393, startPoint y: 301, endPoint x: 271, endPoint y: 303, distance: 122.1
click at [271, 303] on div "yPercent : 0 , x : 0 , y : 0 , duration : RETURN_DURATION , overwrite : 'auto' …" at bounding box center [459, 310] width 396 height 425
paste textarea
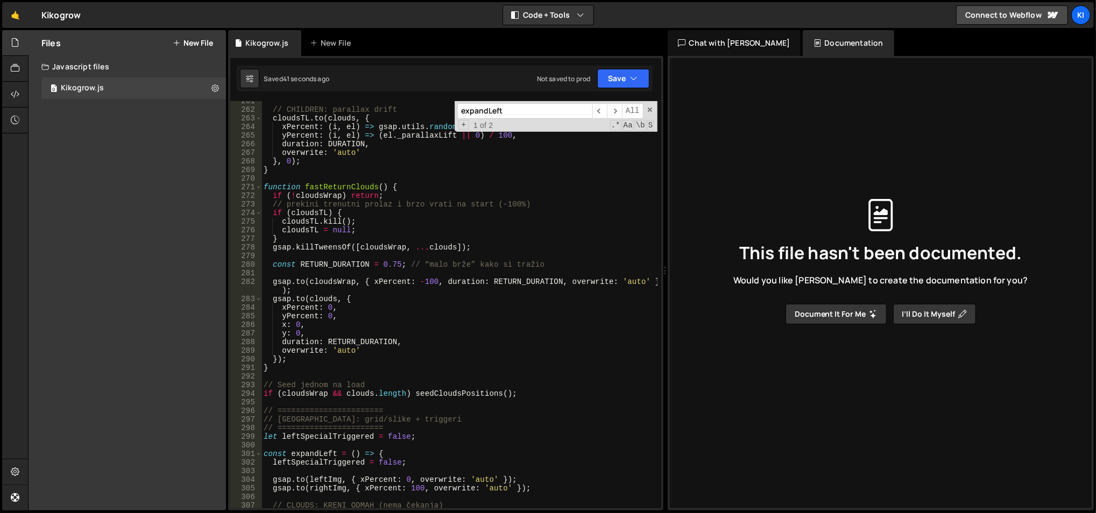
click at [398, 194] on div "// CHILDREN: parallax drift cloudsTL . to ( clouds , { xPercent : ( i , el ) =>…" at bounding box center [459, 309] width 396 height 425
type textarea "if (!cloudsWrap) return;"
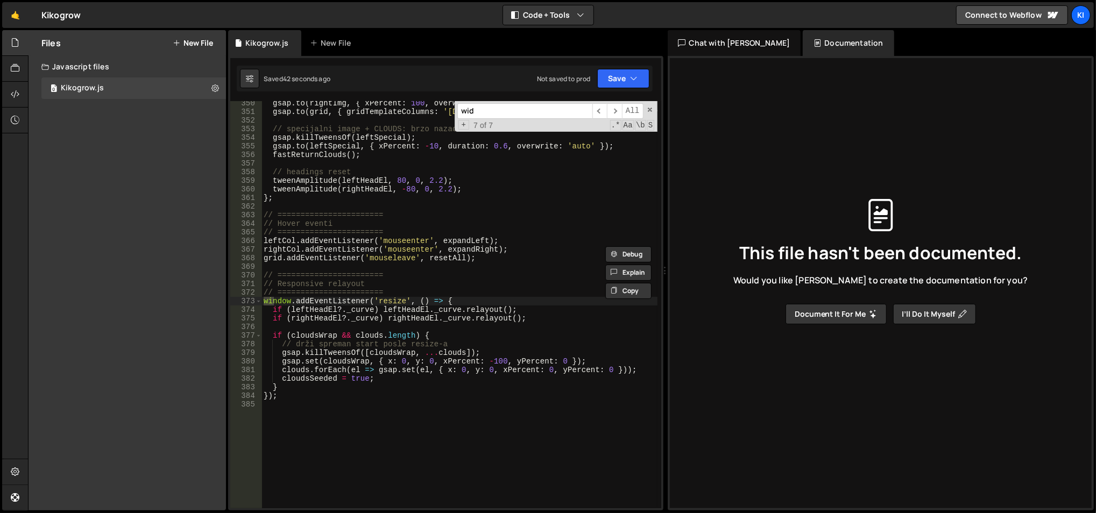
scroll to position [622, 0]
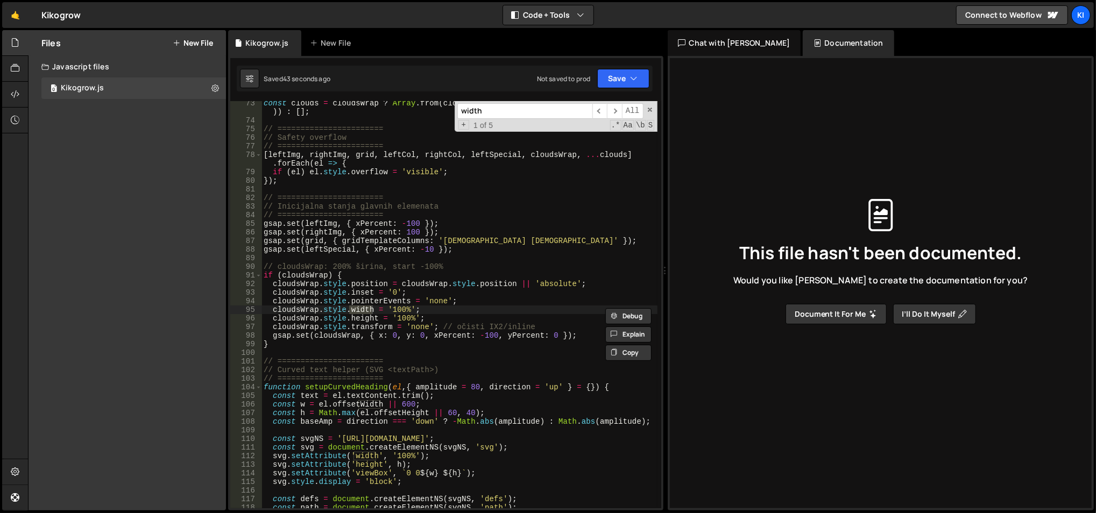
type input "width"
click at [397, 307] on div "const clouds = cloudsWrap ? Array . from ( cloudsWrap . querySelectorAll ( '.ba…" at bounding box center [459, 316] width 396 height 434
click at [252, 157] on div "78" at bounding box center [246, 159] width 32 height 17
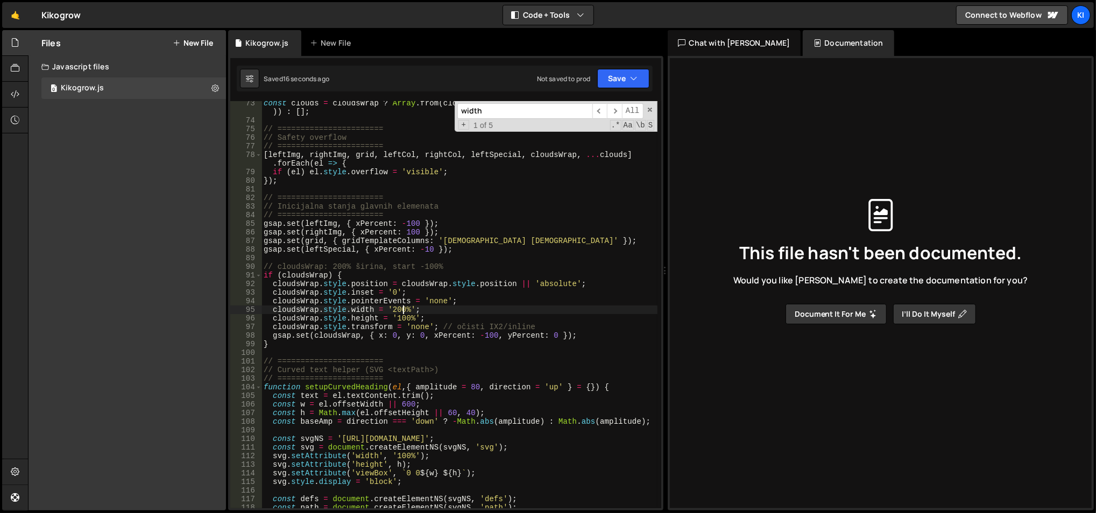
type textarea "[leftImg, rightImg, grid, leftCol, rightCol, leftSpecial, cloudsWrap, ...clouds…"
paste input "playCloudsHalfPass"
paste input
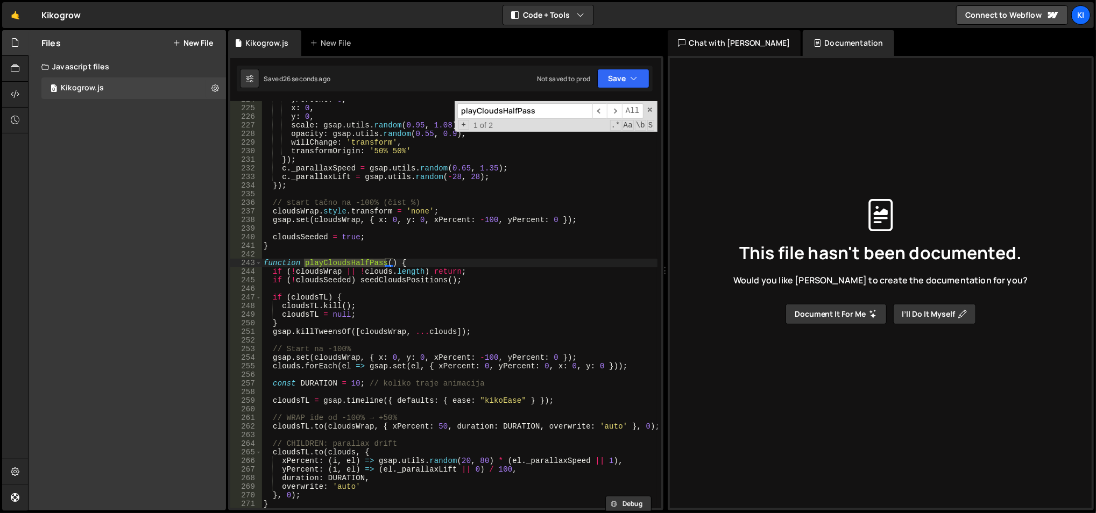
scroll to position [1950, 0]
type input "playCloudsHalfPass"
type textarea "gsap.set(cloudsWrap, { x: 0, y: 0, xPercent: -100, yPercent: 0 });"
click at [488, 354] on div "yPercent : 0 , x : 0 , y : 0 , scale : gsap . utils . random ( 0.95 , 1.08 ) , …" at bounding box center [459, 307] width 396 height 425
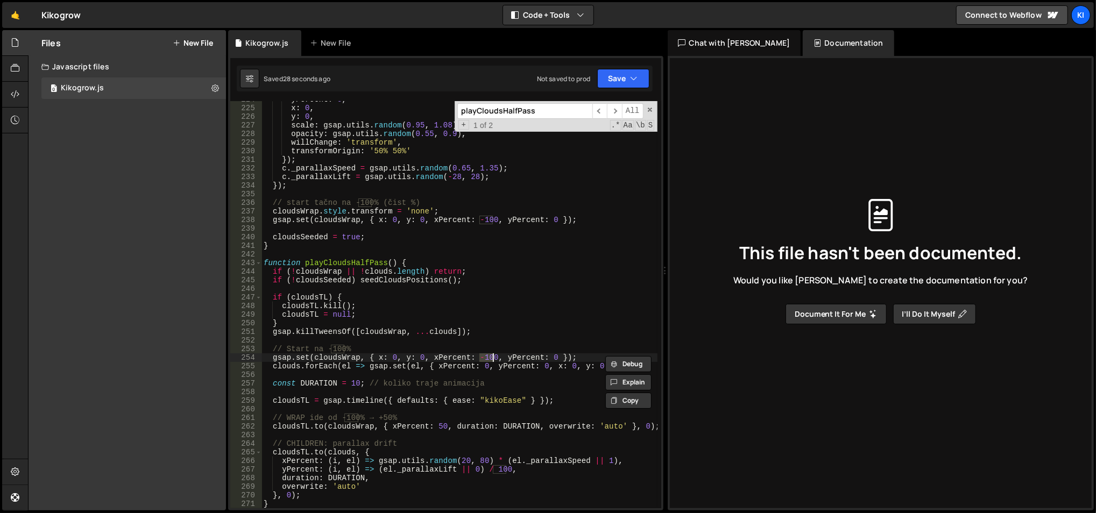
click at [495, 339] on div "yPercent : 0 , x : 0 , y : 0 , scale : gsap . utils . random ( 0.95 , 1.08 ) , …" at bounding box center [459, 307] width 396 height 425
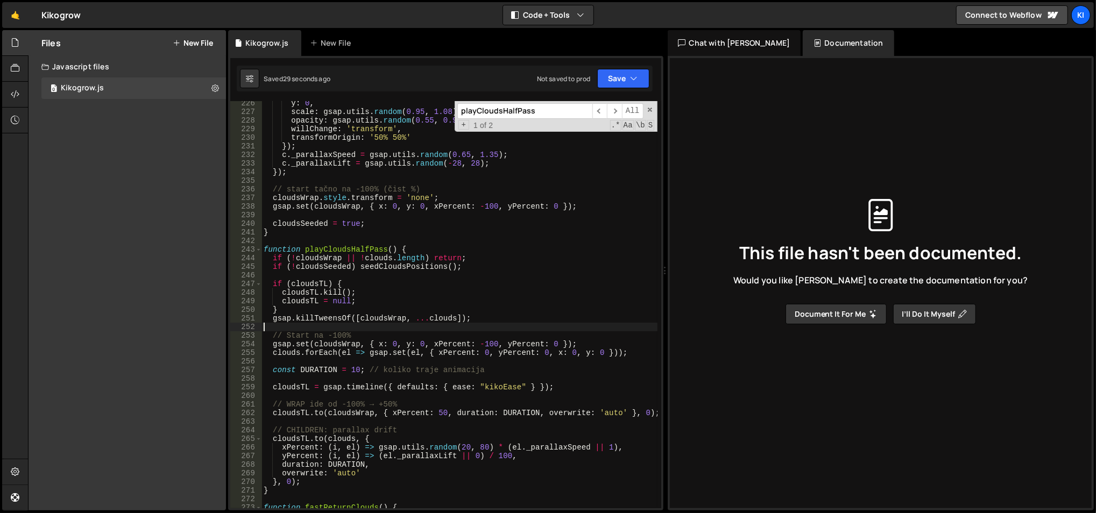
scroll to position [1964, 0]
click at [615, 105] on span "​" at bounding box center [614, 111] width 15 height 16
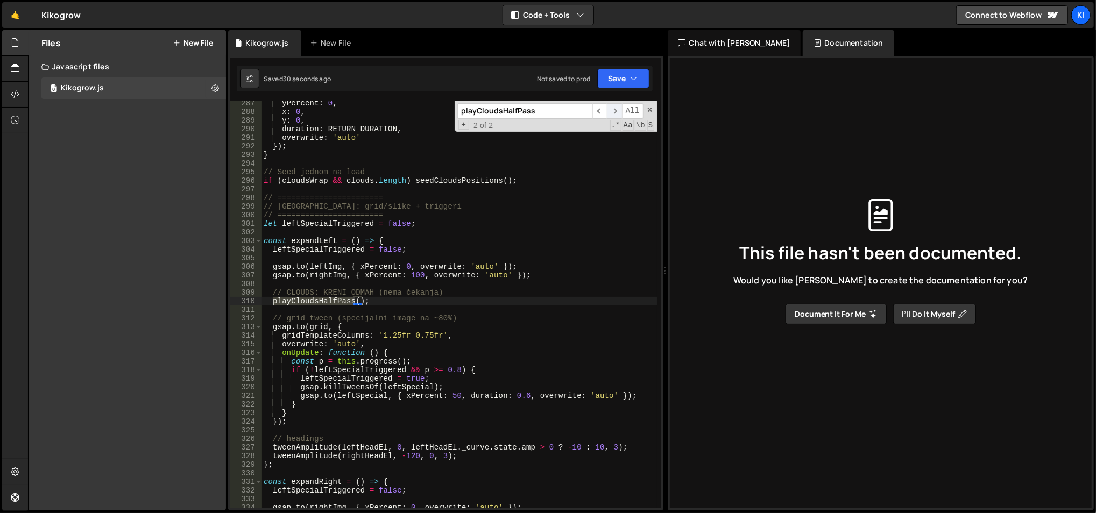
click at [615, 105] on span "​" at bounding box center [614, 111] width 15 height 16
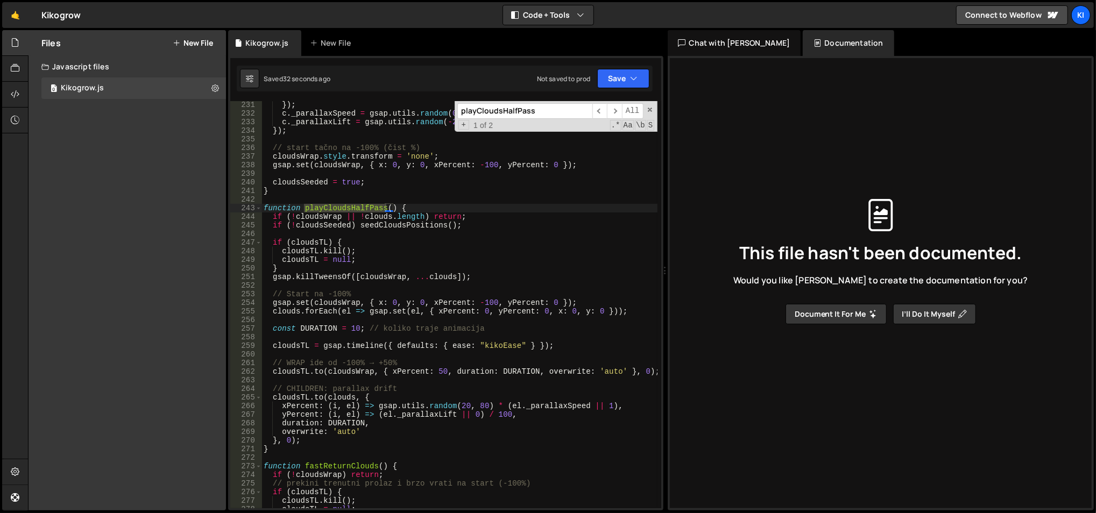
scroll to position [2007, 0]
click at [480, 308] on div "}) ; c . _parallaxSpeed = gsap . utils . random ( 0.65 , 1.35 ) ; c . _parallax…" at bounding box center [459, 311] width 396 height 425
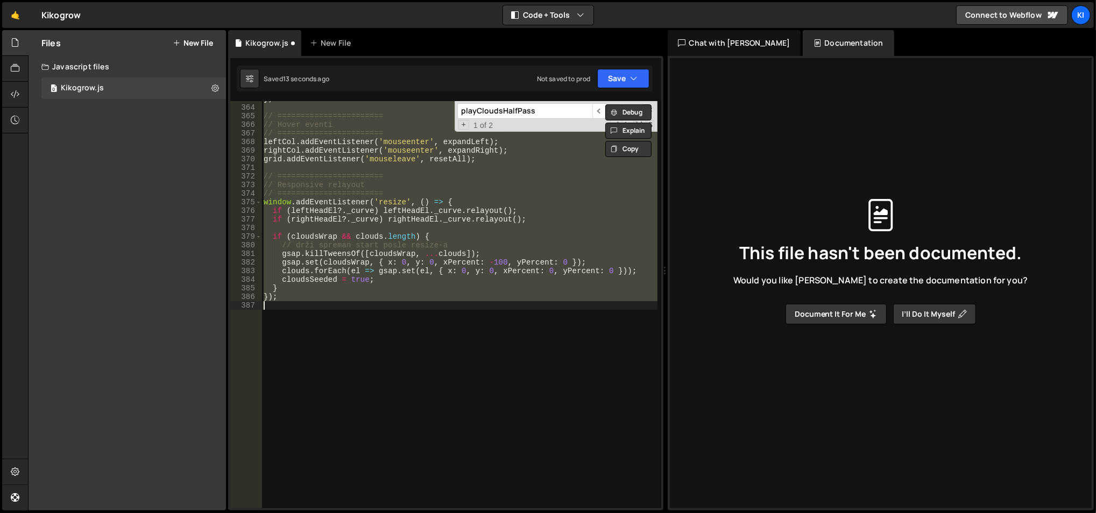
type textarea "clouds.forEach(el => gsap.set(el, { xPercent: 0, yPercent: 0, x: 0, y: 0 }));"
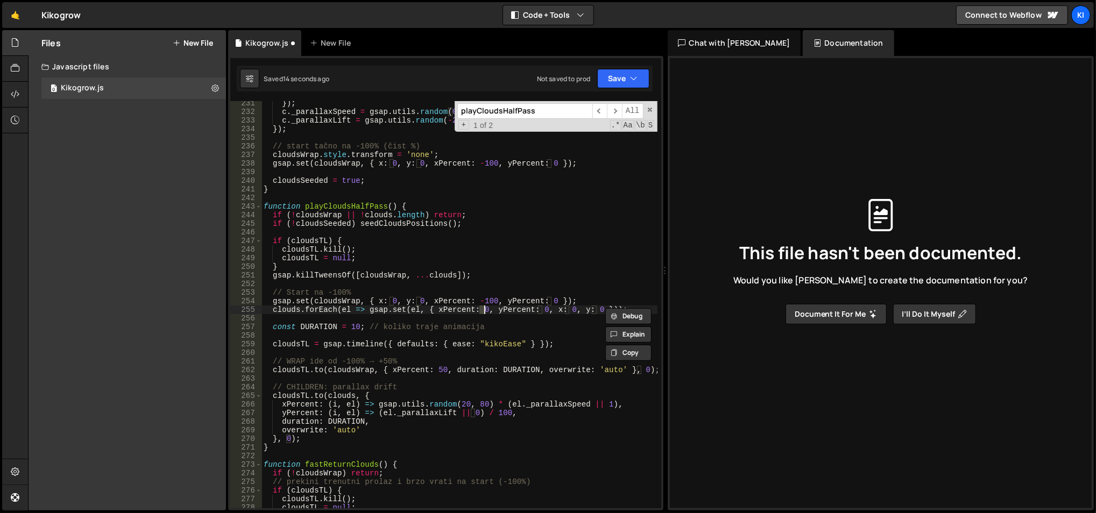
scroll to position [2007, 0]
click at [436, 319] on div "}) ; c . _parallaxSpeed = gsap . utils . random ( 0.65 , 1.35 ) ; c . _parallax…" at bounding box center [459, 311] width 396 height 425
click at [438, 371] on div "}) ; c . _parallaxSpeed = gsap . utils . random ( 0.65 , 1.35 ) ; c . _parallax…" at bounding box center [459, 311] width 396 height 425
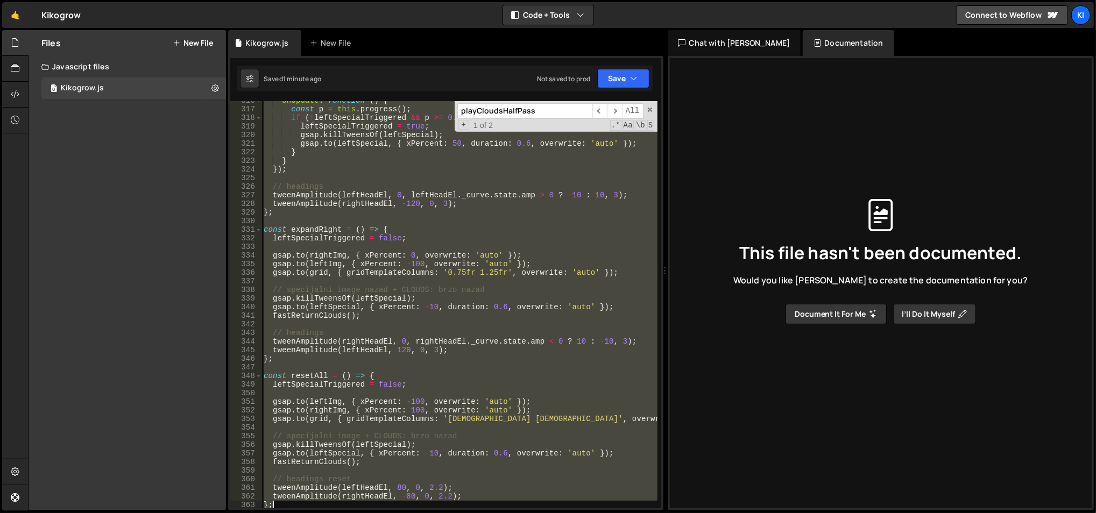
scroll to position [2956, 0]
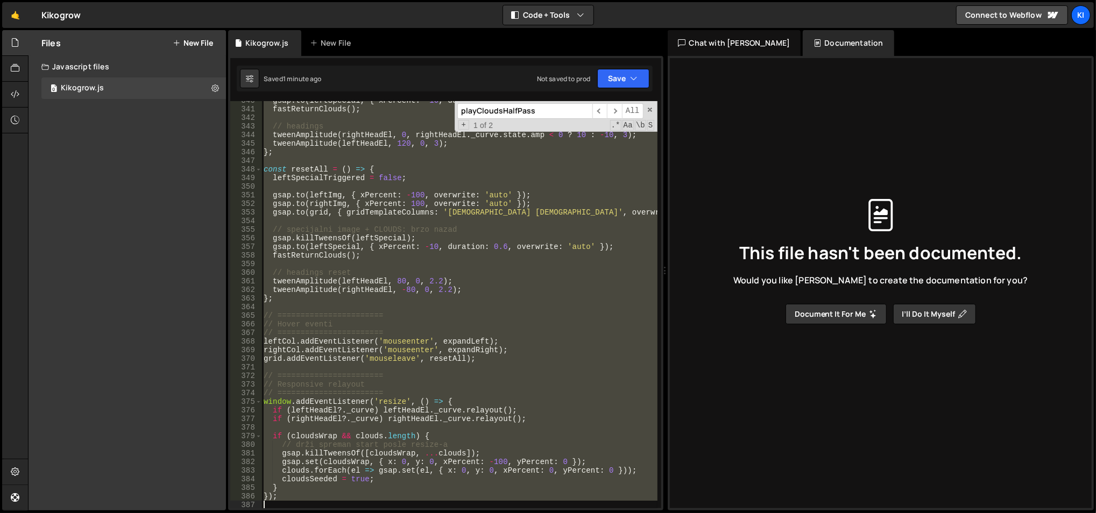
drag, startPoint x: 266, startPoint y: 252, endPoint x: 440, endPoint y: 544, distance: 340.5
click at [440, 513] on html "Projects Community Library Blog Ki Projects Your Teams Account Upgrade Logout" at bounding box center [548, 256] width 1096 height 513
type textarea "});"
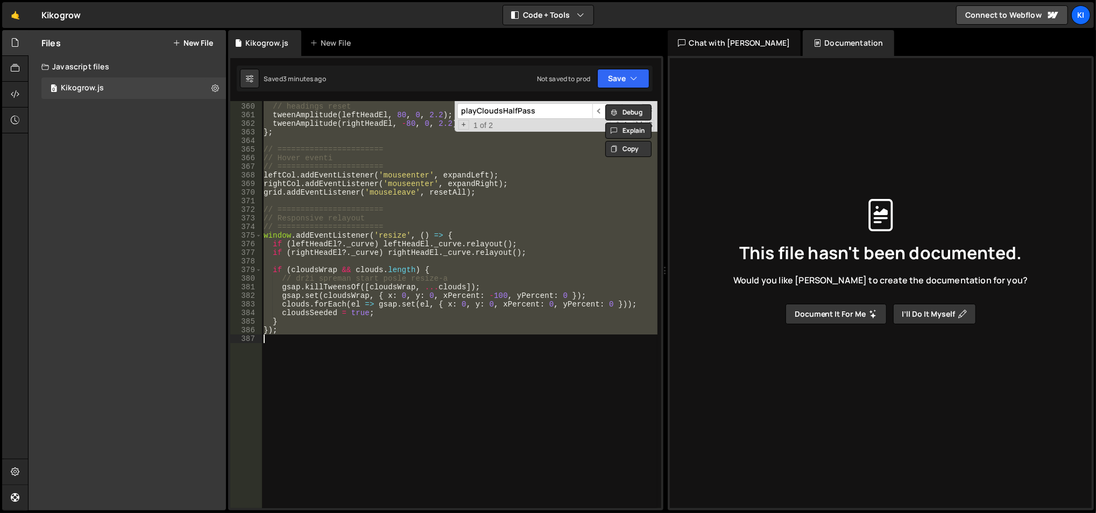
scroll to position [3155, 0]
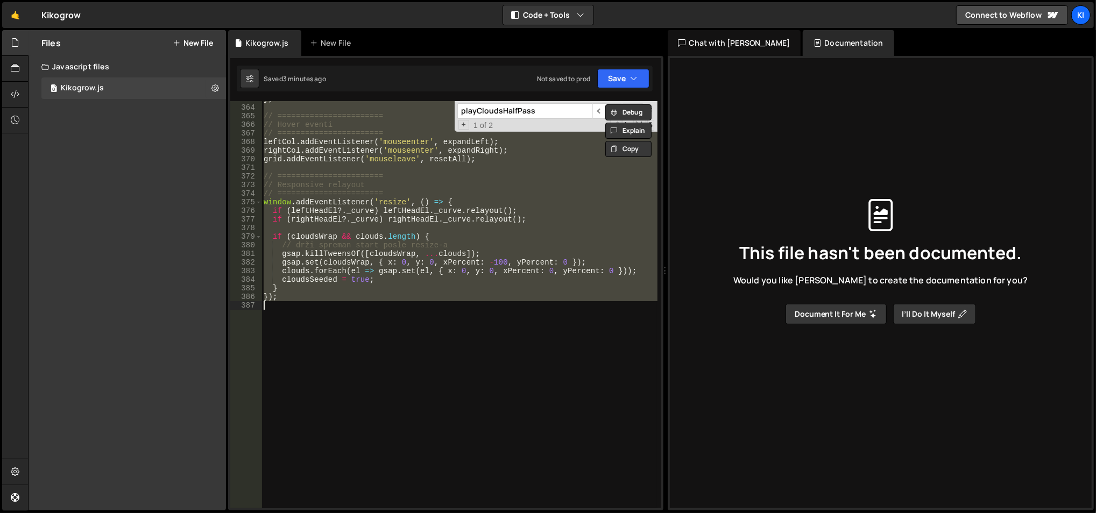
click at [374, 350] on div "} ; // ======================= // Hover eventi // ======================= leftC…" at bounding box center [458, 304] width 395 height 407
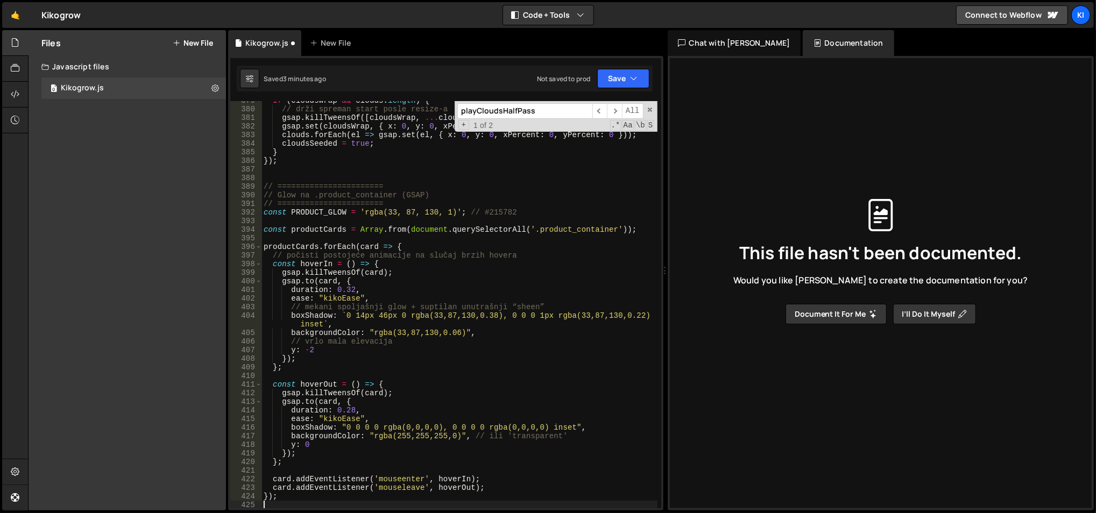
scroll to position [3291, 0]
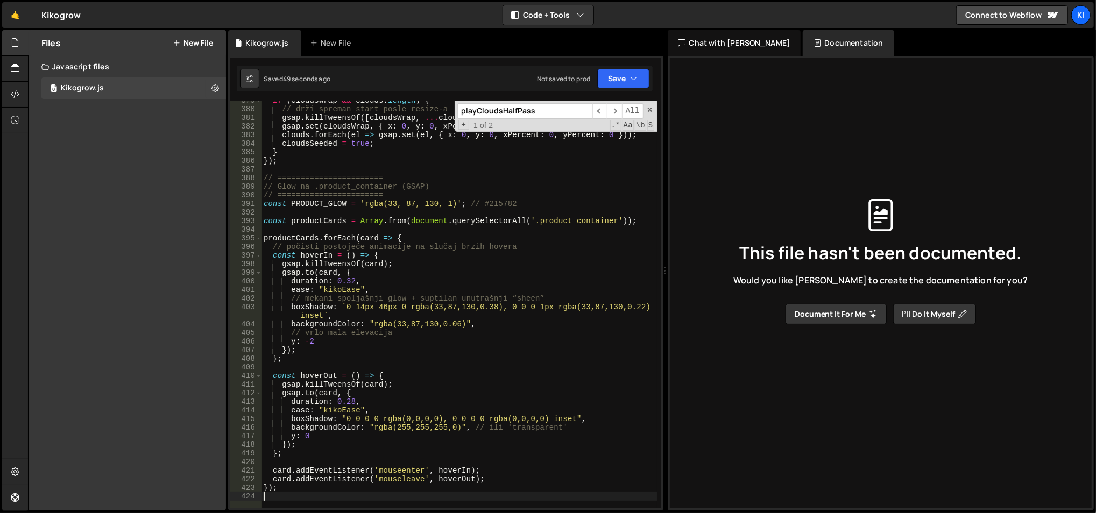
click at [371, 425] on div "if ( cloudsWrap && clouds . length ) { // drži spreman start posle resize-a gsa…" at bounding box center [459, 308] width 396 height 425
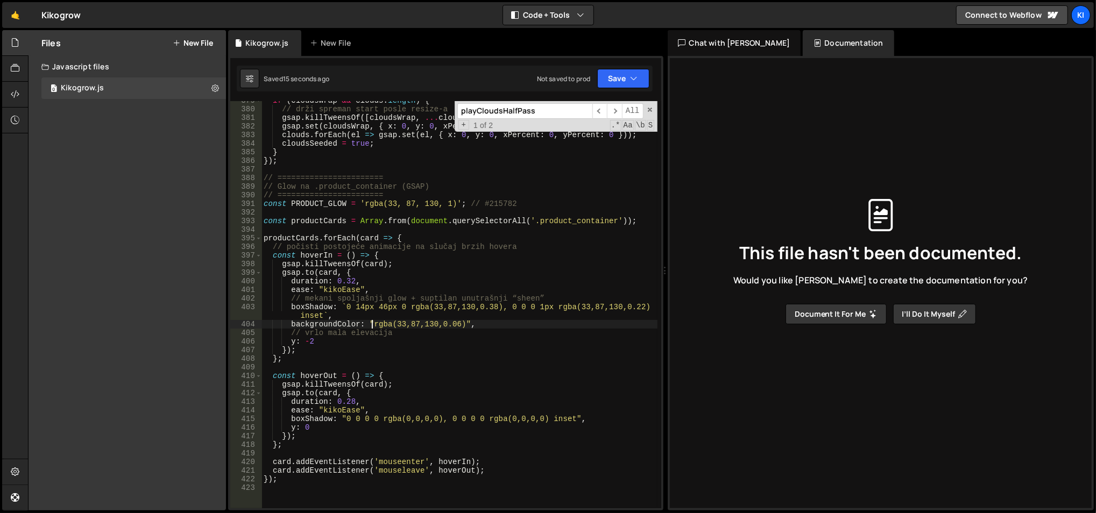
click at [370, 327] on div "if ( cloudsWrap && clouds . length ) { // drži spreman start posle resize-a gsa…" at bounding box center [459, 308] width 396 height 425
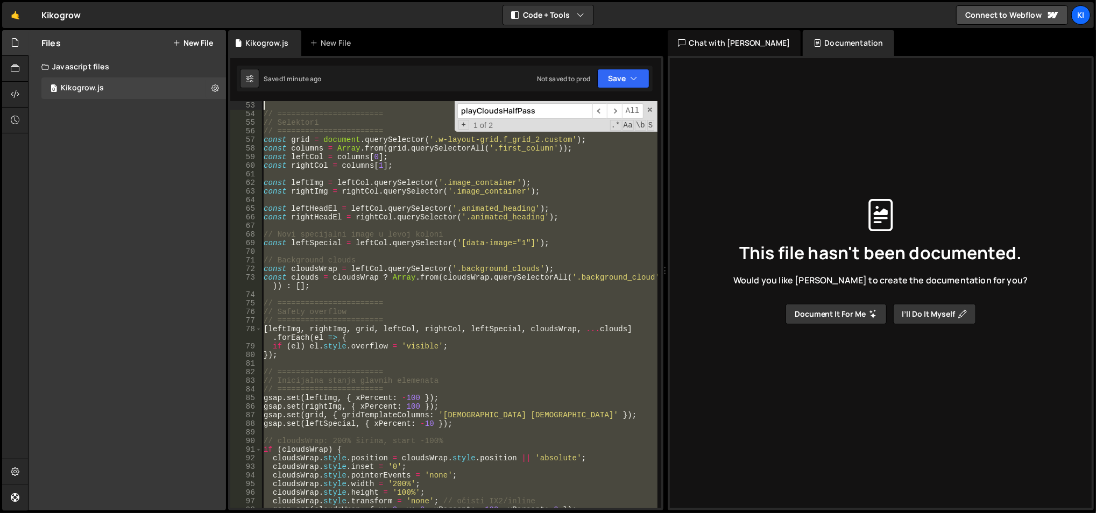
scroll to position [86, 0]
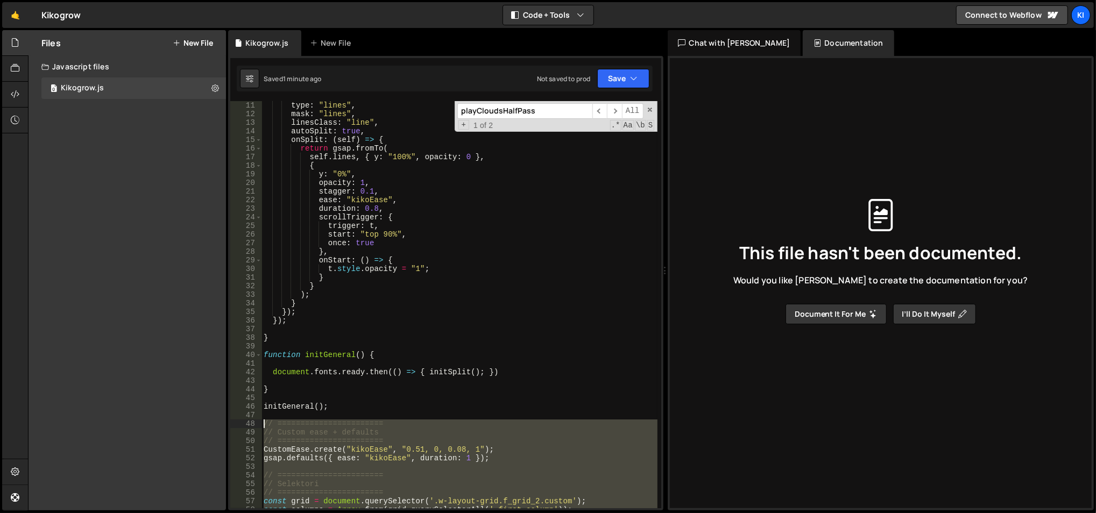
drag, startPoint x: 403, startPoint y: 257, endPoint x: 263, endPoint y: 422, distance: 216.4
click at [263, 422] on div "type : "lines" , mask : "lines" , linesClass : "line" , autoSplit : true , onSp…" at bounding box center [459, 313] width 396 height 425
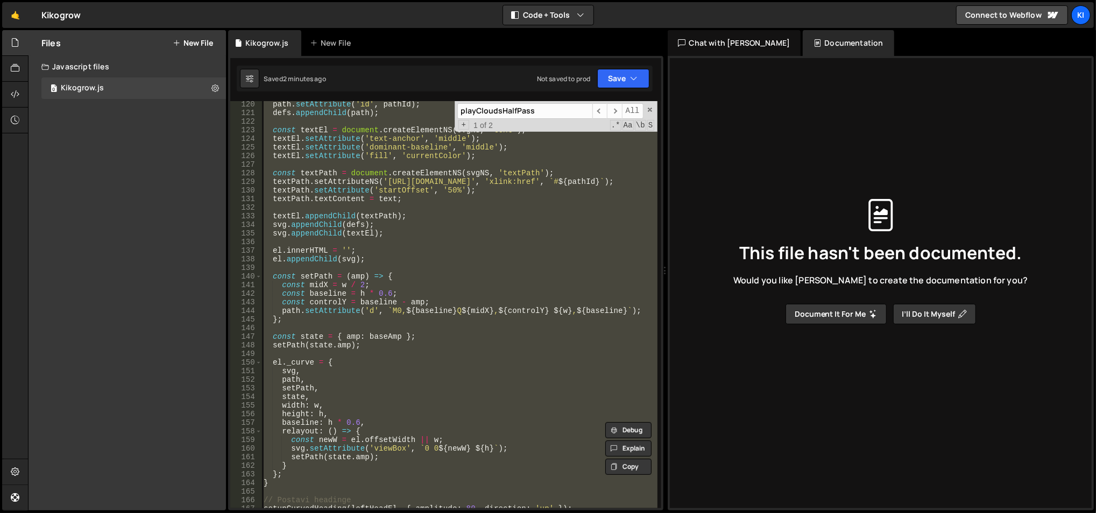
click at [509, 319] on div "path . setAttribute ( 'id' , pathId ) ; defs . appendChild ( path ) ; const tex…" at bounding box center [458, 304] width 395 height 407
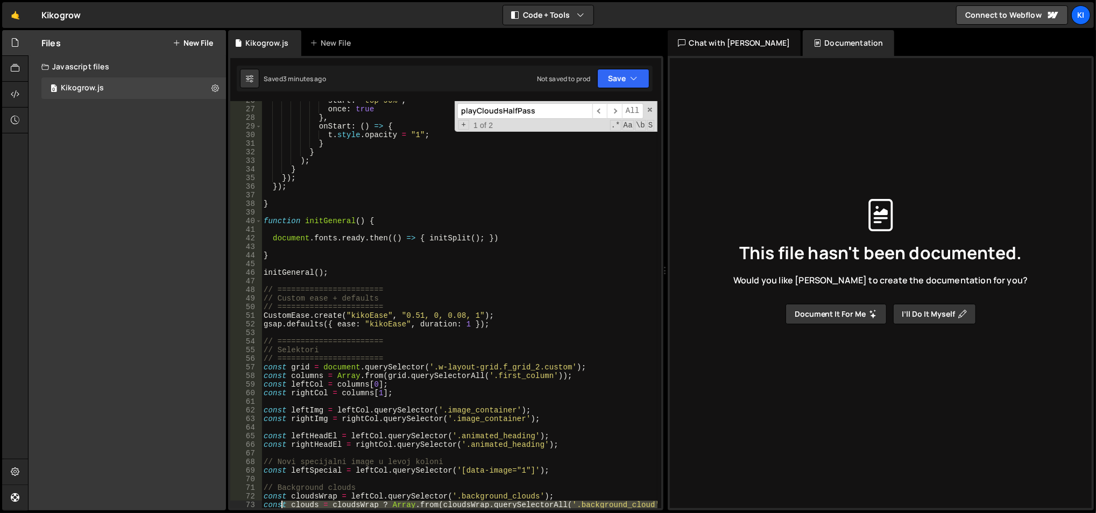
scroll to position [349, 0]
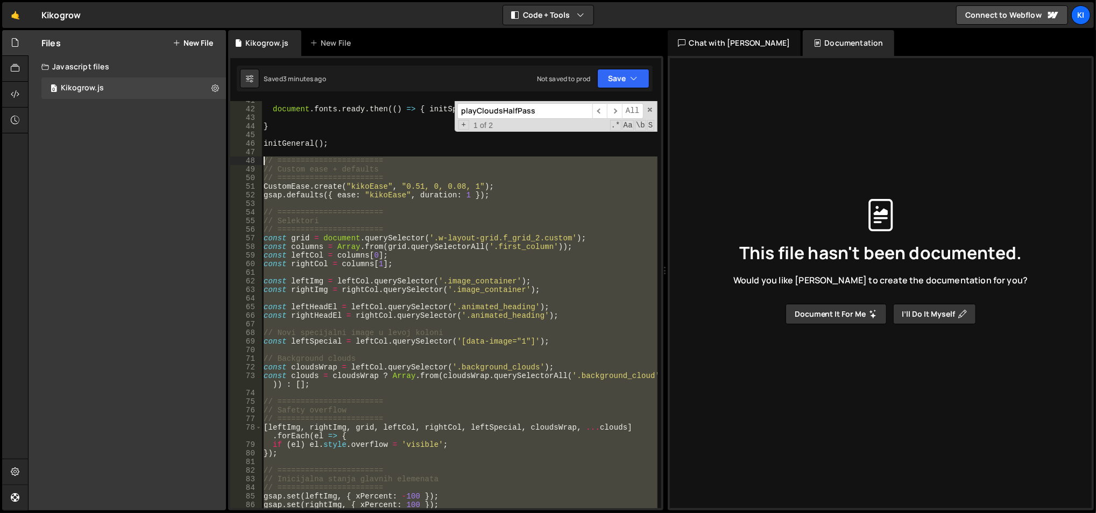
drag, startPoint x: 302, startPoint y: 275, endPoint x: 260, endPoint y: 158, distance: 124.3
click at [260, 158] on div "}; 41 42 43 44 45 46 47 48 49 50 51 52 53 54 55 56 57 58 59 60 61 62 63 64 65 6…" at bounding box center [445, 304] width 431 height 407
type textarea "// ======================= // Custom ease + defaults"
paste textarea
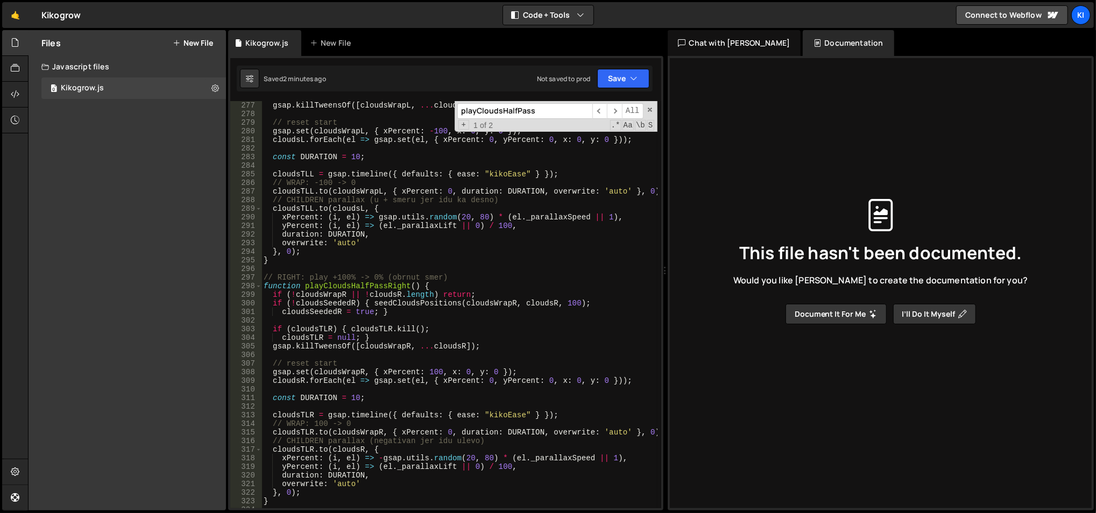
scroll to position [2409, 0]
click at [427, 368] on div "gsap . killTweensOf ([ cloudsWrapL , ... cloudsL ]) ; // reset start gsap . set…" at bounding box center [459, 313] width 396 height 425
click at [454, 316] on div "gsap . killTweensOf ([ cloudsWrapL , ... cloudsL ]) ; // reset start gsap . set…" at bounding box center [459, 313] width 396 height 425
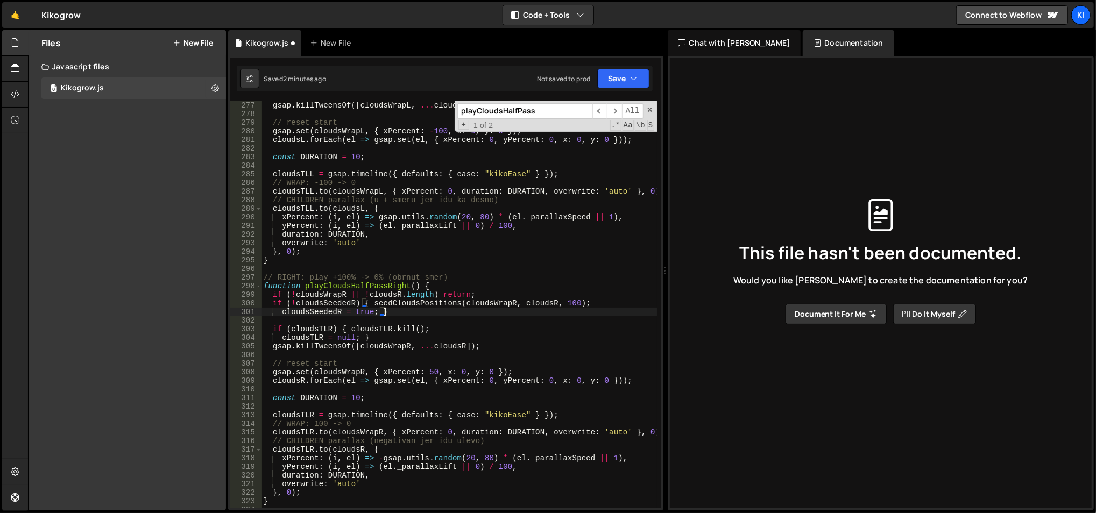
scroll to position [0, 8]
click at [381, 286] on div "gsap . killTweensOf ([ cloudsWrapL , ... cloudsL ]) ; // reset start gsap . set…" at bounding box center [459, 313] width 396 height 425
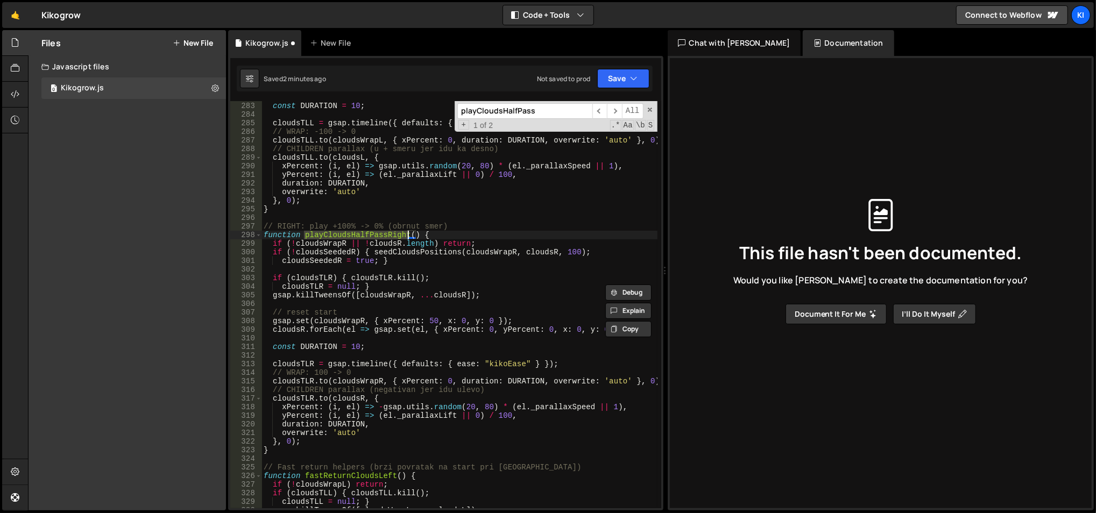
scroll to position [2460, 0]
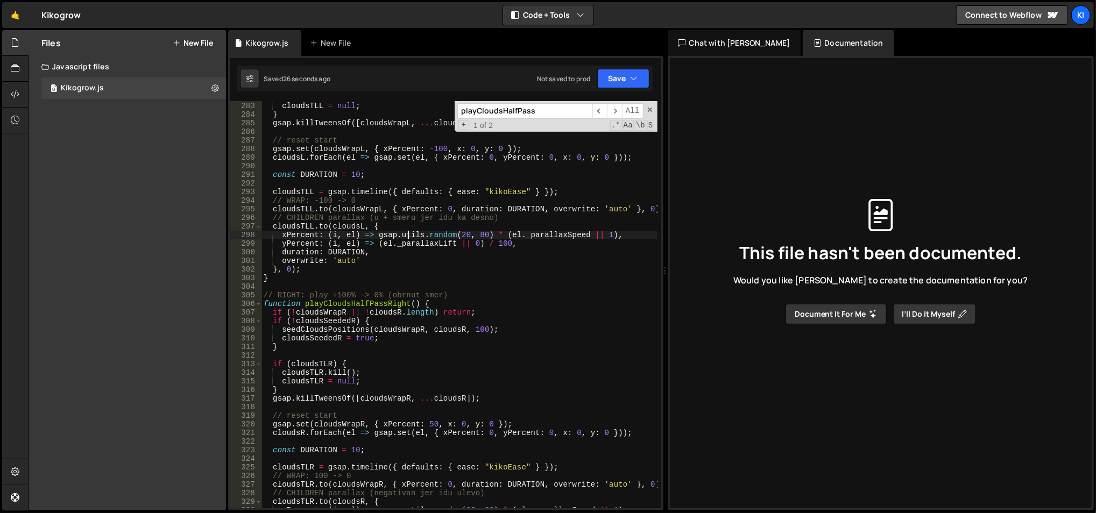
click at [484, 281] on div "cloudsTLL . kill ( ) ; cloudsTLL = null ; } gsap . killTweensOf ([ cloudsWrapL …" at bounding box center [459, 305] width 396 height 425
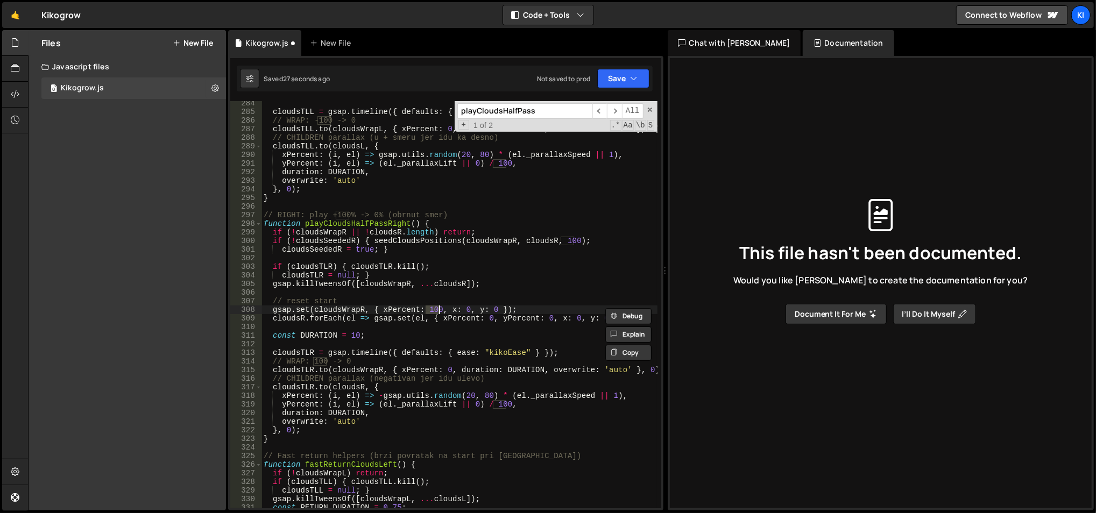
scroll to position [2472, 0]
click at [484, 281] on div "cloudsTLL = gsap . timeline ({ defaults : { ease : "kikoEase" } }) ; // WRAP: -…" at bounding box center [459, 316] width 396 height 434
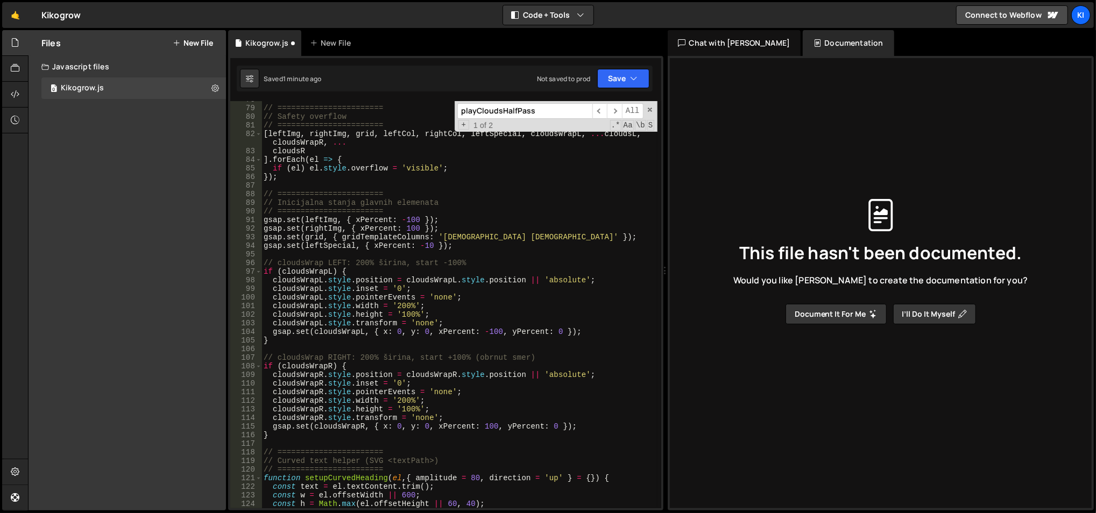
scroll to position [685, 0]
click at [403, 401] on div "// ======================= // Safety overflow // ======================= [ left…" at bounding box center [459, 307] width 396 height 425
click at [469, 360] on div "// ======================= // Safety overflow // ======================= [ left…" at bounding box center [459, 307] width 396 height 425
click at [480, 424] on div "// ======================= // Safety overflow // ======================= [ left…" at bounding box center [459, 307] width 396 height 425
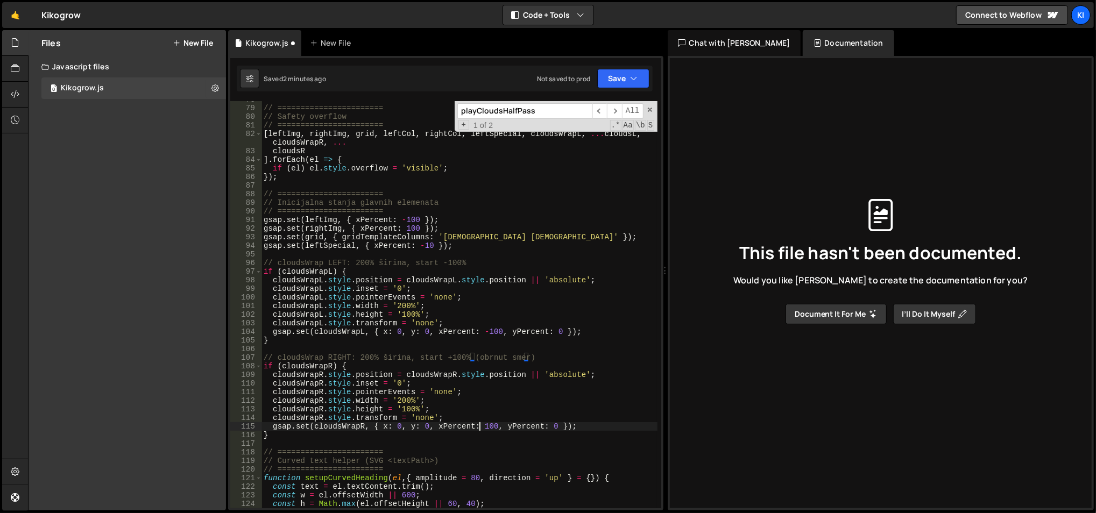
click at [480, 424] on div "// ======================= // Safety overflow // ======================= [ left…" at bounding box center [459, 307] width 396 height 425
click at [520, 340] on div "// ======================= // Safety overflow // ======================= [ left…" at bounding box center [459, 307] width 396 height 425
click at [480, 297] on div "// ======================= // Safety overflow // ======================= [ left…" at bounding box center [459, 307] width 396 height 425
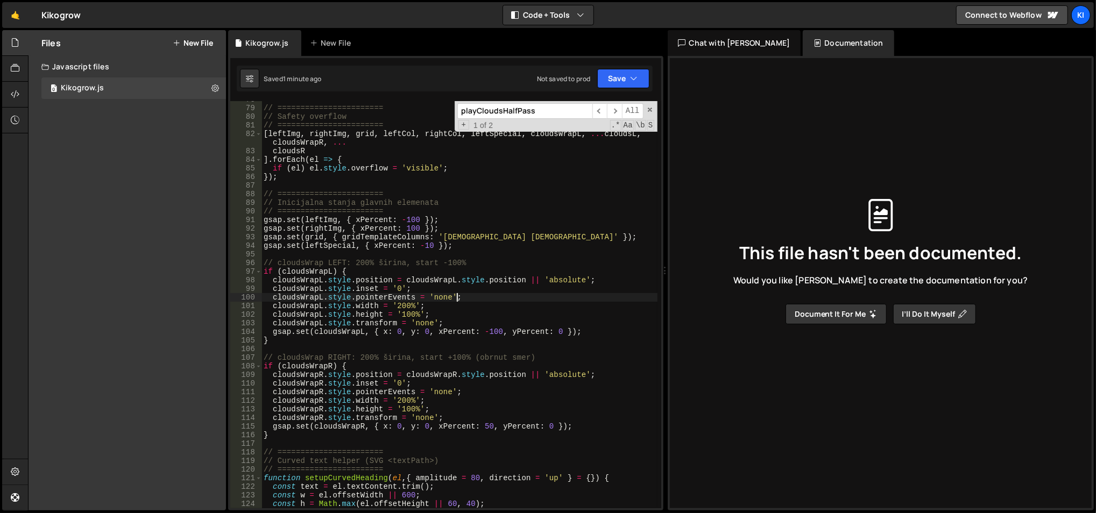
click at [480, 297] on div "// ======================= // Safety overflow // ======================= [ left…" at bounding box center [459, 307] width 396 height 425
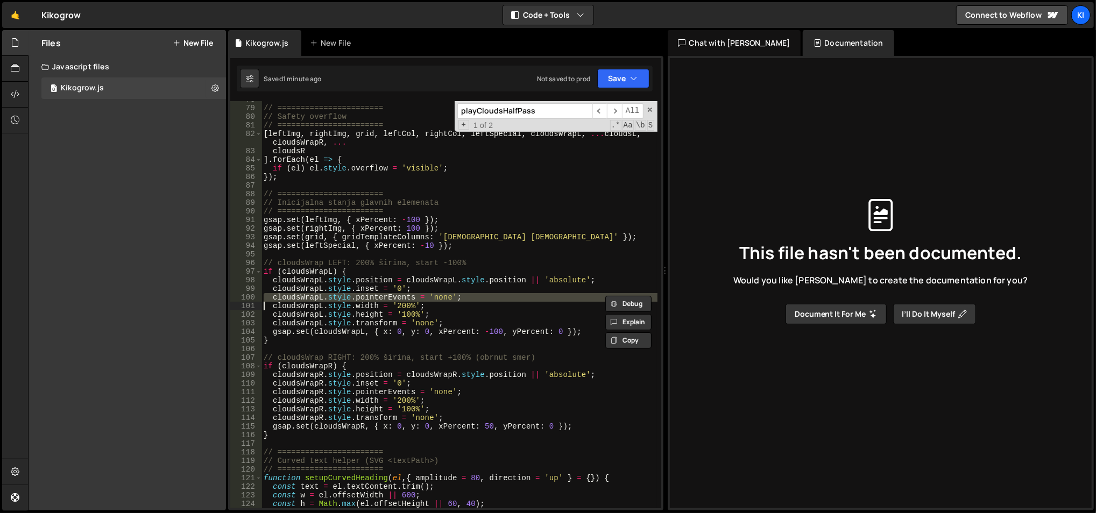
click at [480, 297] on div "// ======================= // Safety overflow // ======================= [ left…" at bounding box center [459, 307] width 396 height 425
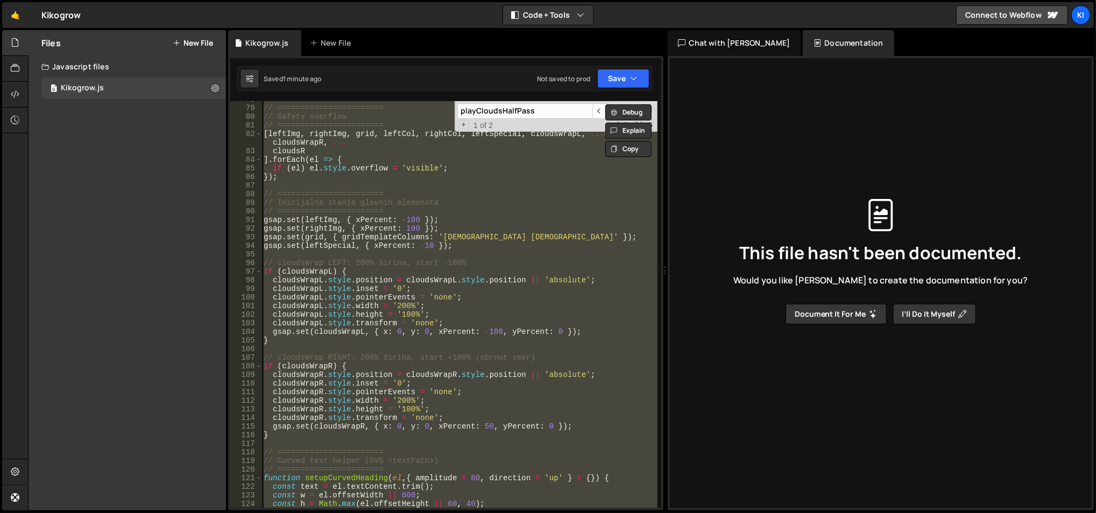
click at [480, 297] on div "// ======================= // Safety overflow // ======================= [ left…" at bounding box center [458, 304] width 395 height 407
click at [480, 297] on div "// ======================= // Safety overflow // ======================= [ left…" at bounding box center [459, 307] width 396 height 425
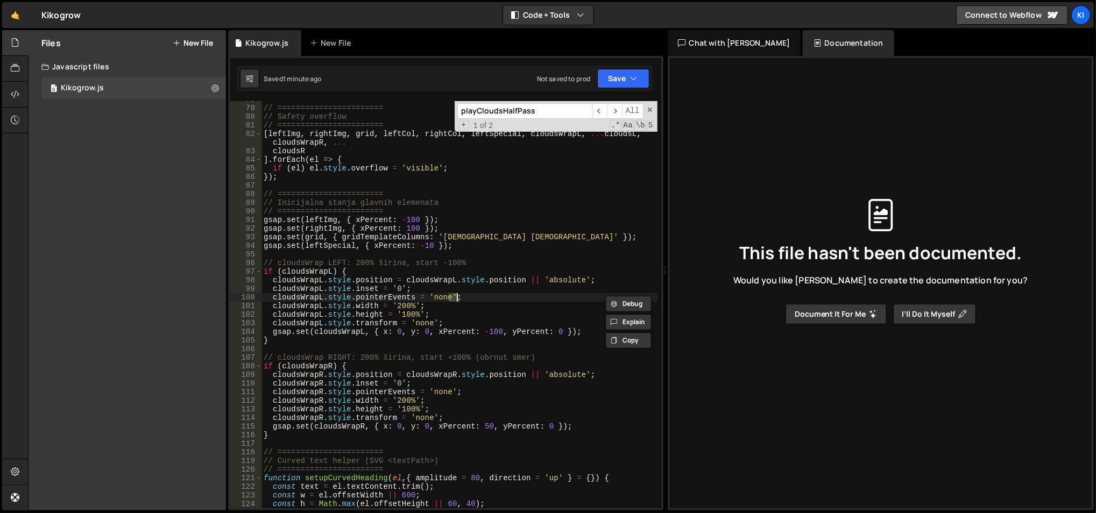
click at [480, 297] on div "// ======================= // Safety overflow // ======================= [ left…" at bounding box center [458, 304] width 395 height 407
click at [483, 425] on div "// ======================= // Safety overflow // ======================= [ left…" at bounding box center [459, 307] width 396 height 425
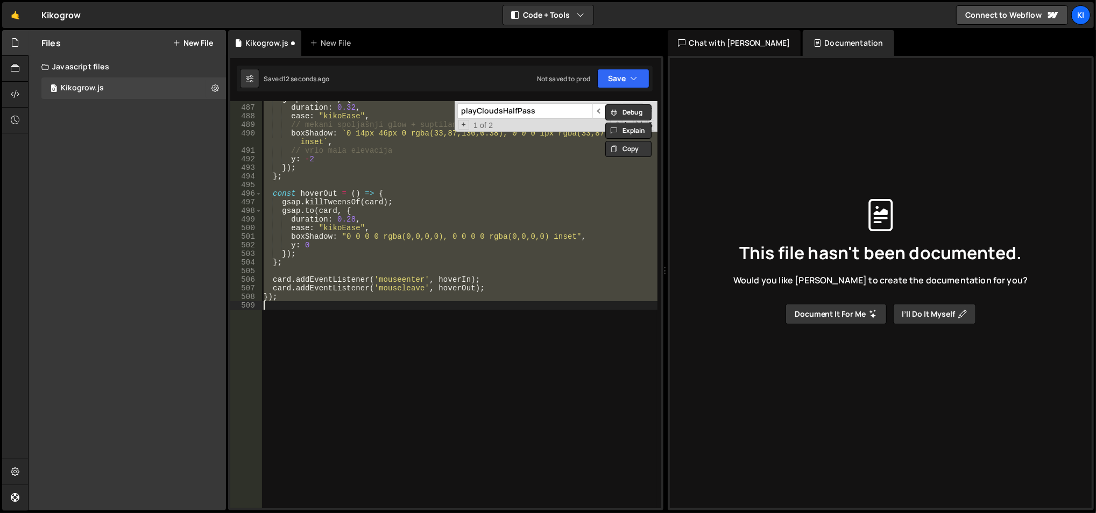
scroll to position [0, 1]
type textarea "gsap.set(cloudsWrapR, { x: 0, y: 0, xPercent: 50, yPercent: 0 });"
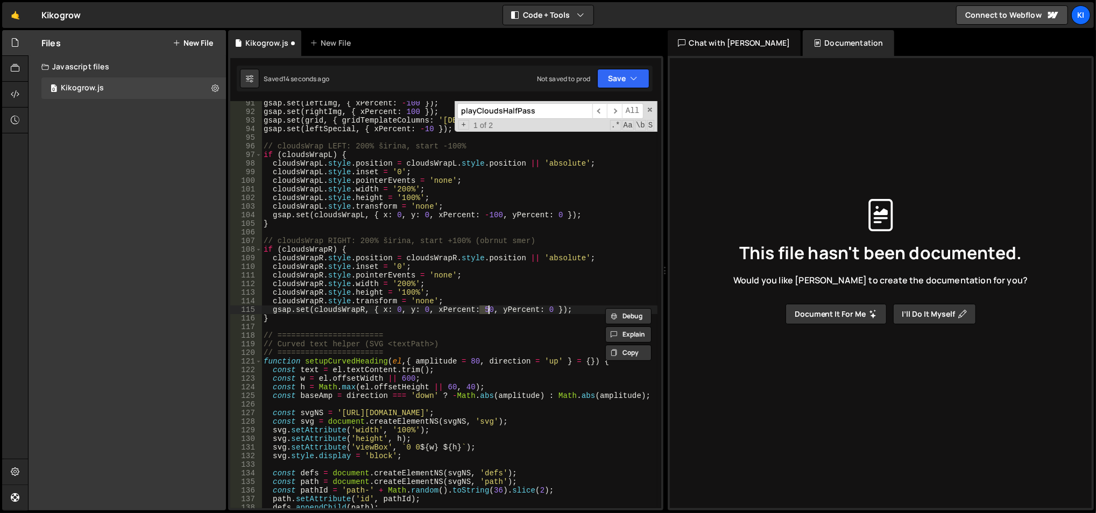
scroll to position [802, 0]
click at [513, 330] on div "gsap . set ( leftImg , { xPercent : - 100 }) ; gsap . set ( rightImg , { xPerce…" at bounding box center [459, 311] width 396 height 425
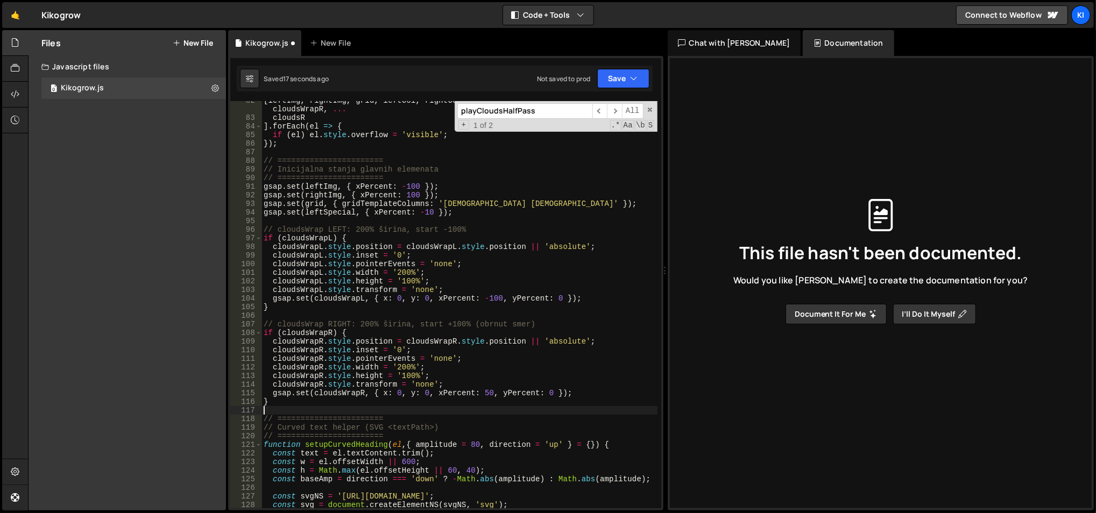
scroll to position [717, 0]
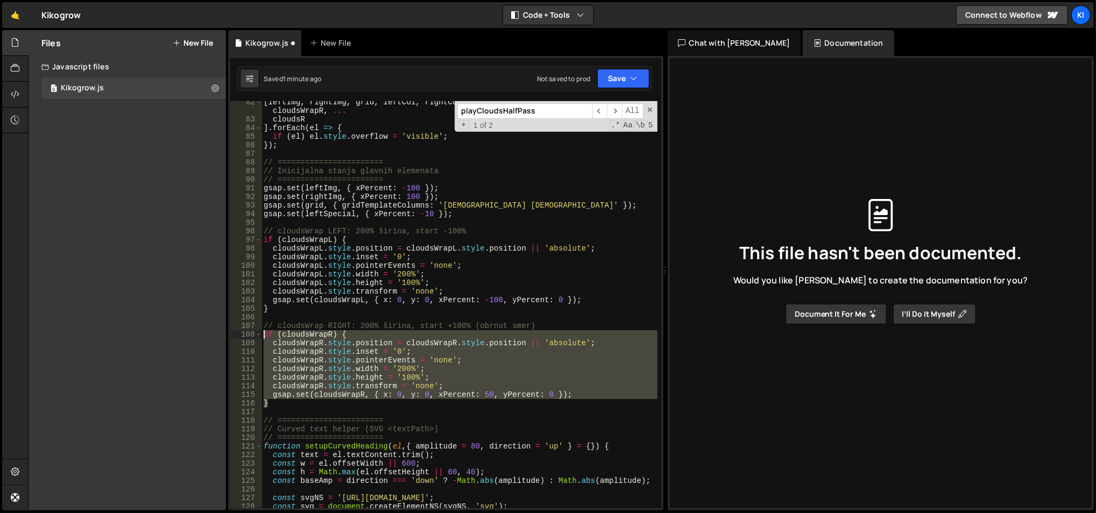
drag, startPoint x: 284, startPoint y: 403, endPoint x: 262, endPoint y: 336, distance: 71.3
click at [262, 336] on div "[ leftImg , rightImg , grid , leftCol , rightCol , leftSpecial , cloudsWrapL , …" at bounding box center [459, 315] width 396 height 434
type textarea "if (cloudsWrapR) { cloudsWrapR.style.position = cloudsWrapR.style.position || '…"
paste textarea
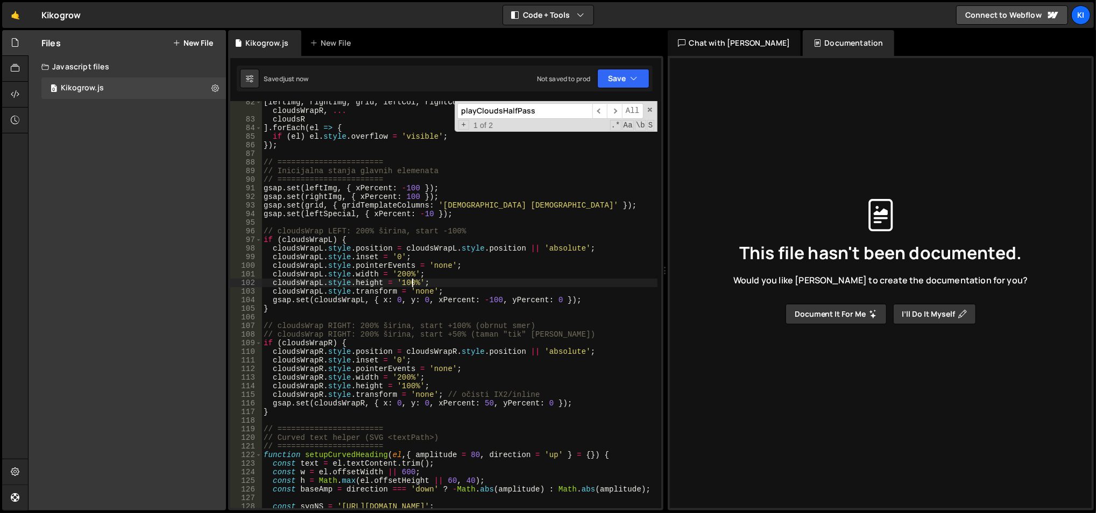
click at [411, 279] on div "[ leftImg , rightImg , grid , leftCol , rightCol , leftSpecial , cloudsWrapL , …" at bounding box center [459, 315] width 396 height 434
type textarea "cloudsWrapL.style.height = '100%';"
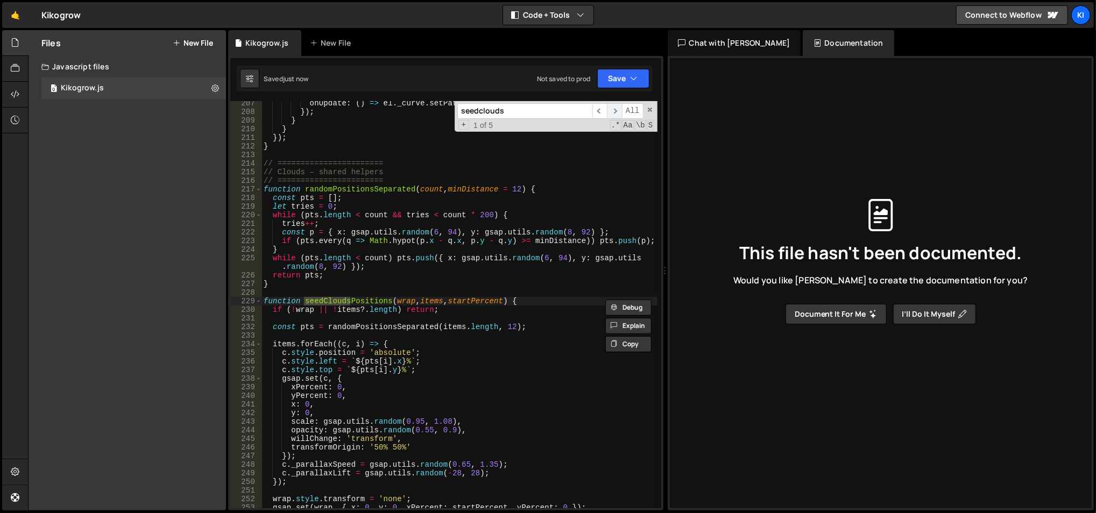
type input "seedclouds"
click at [616, 113] on span "​" at bounding box center [614, 111] width 15 height 16
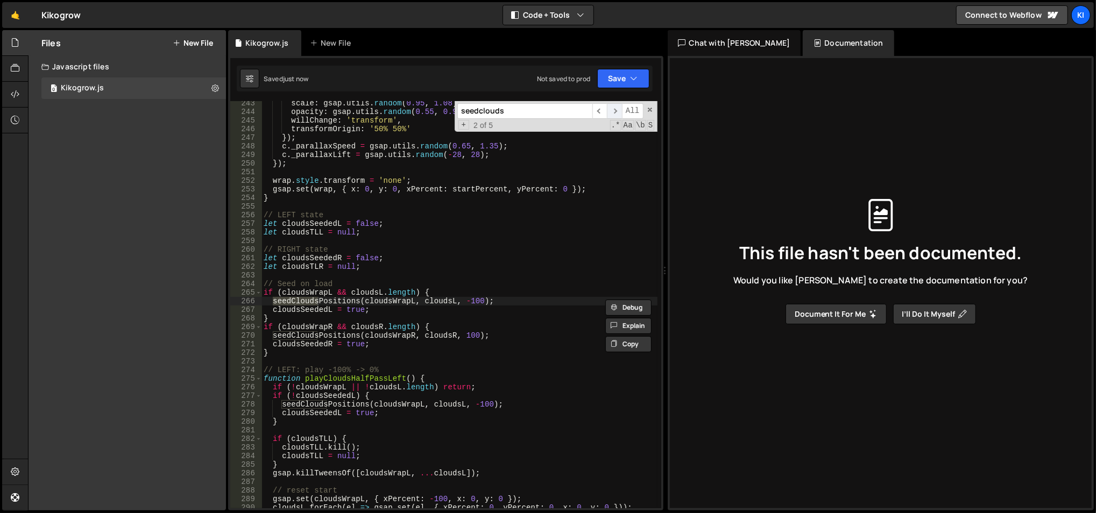
scroll to position [2119, 0]
drag, startPoint x: 494, startPoint y: 330, endPoint x: 428, endPoint y: 317, distance: 66.9
click at [330, 332] on div "scale : gsap . utils . random ( 0.95 , 1.08 ) , opacity : gsap . utils . random…" at bounding box center [459, 311] width 396 height 425
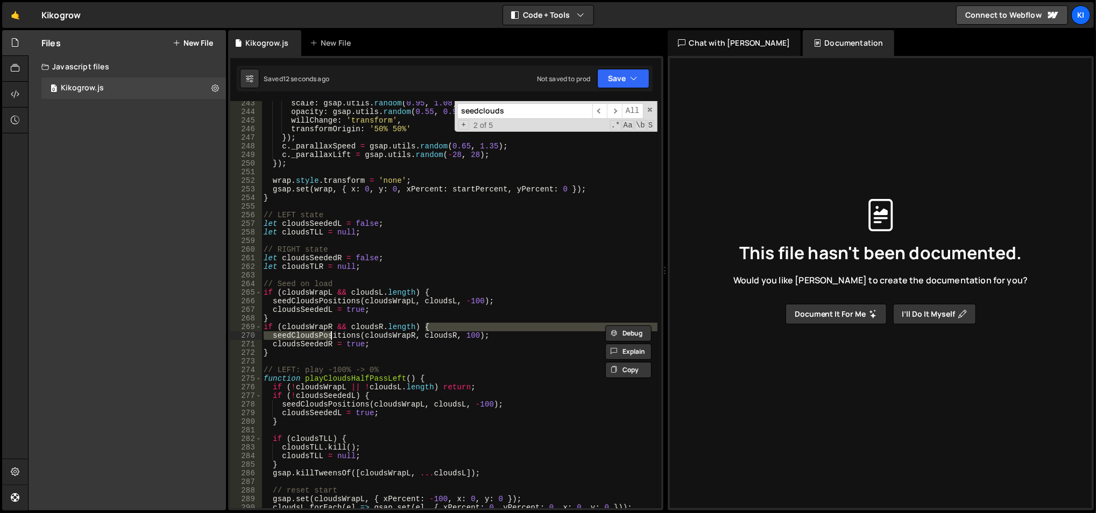
click at [443, 315] on div "scale : gsap . utils . random ( 0.95 , 1.08 ) , opacity : gsap . utils . random…" at bounding box center [459, 311] width 396 height 425
drag, startPoint x: 499, startPoint y: 335, endPoint x: 272, endPoint y: 339, distance: 227.5
click at [272, 339] on div "scale : gsap . utils . random ( 0.95 , 1.08 ) , opacity : gsap . utils . random…" at bounding box center [459, 311] width 396 height 425
type textarea "seedCloudsPositions(cloudsWrapR, cloudsR, 100);"
paste textarea
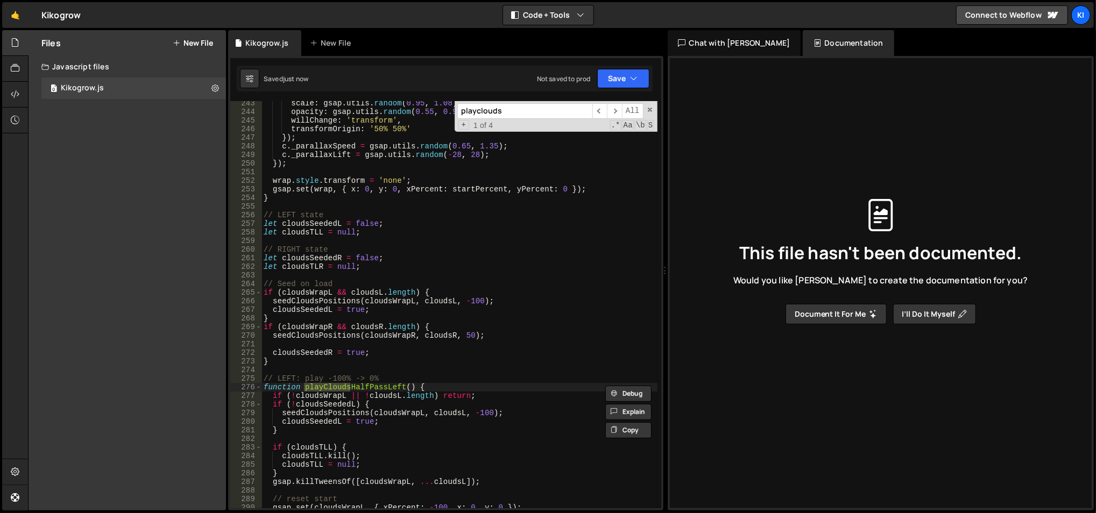
type input "playclouds"
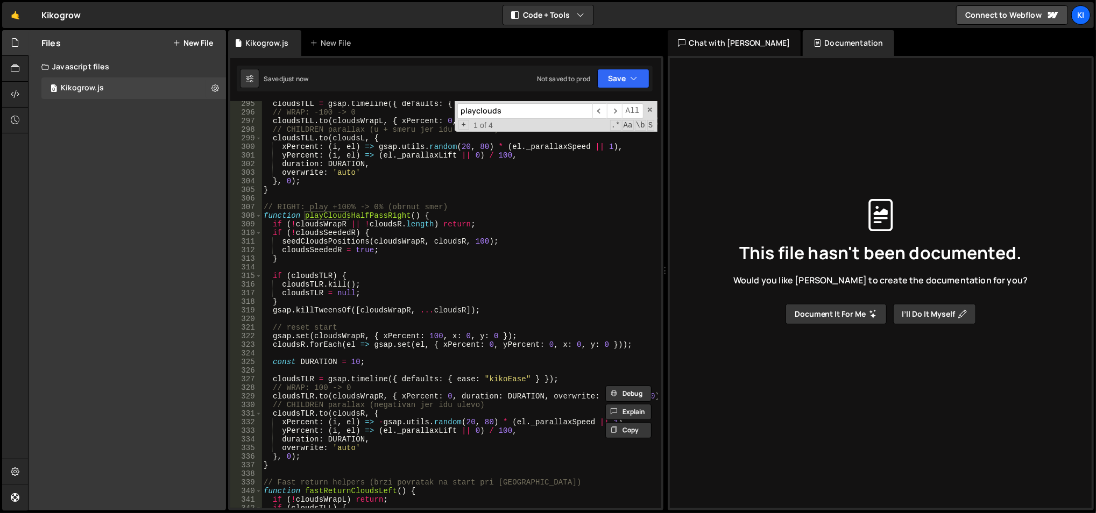
scroll to position [2575, 0]
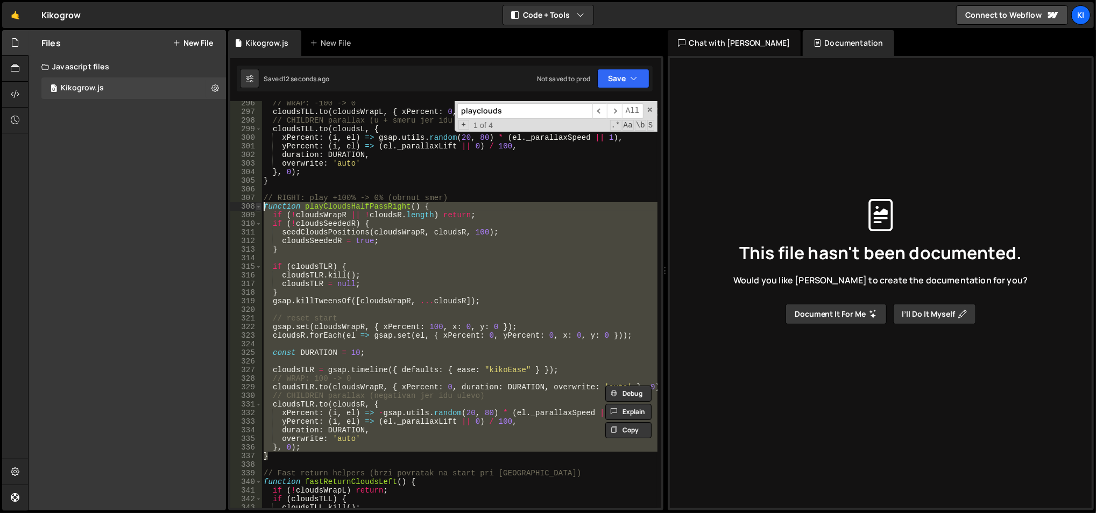
drag, startPoint x: 290, startPoint y: 455, endPoint x: 259, endPoint y: 210, distance: 247.2
click at [259, 210] on div "} 296 297 298 299 300 301 302 303 304 305 306 307 308 309 310 311 312 313 314 3…" at bounding box center [445, 304] width 431 height 407
type textarea "function playCloudsHalfPassRight() { if (!cloudsWrapR || !cloudsR.length) retur…"
paste textarea
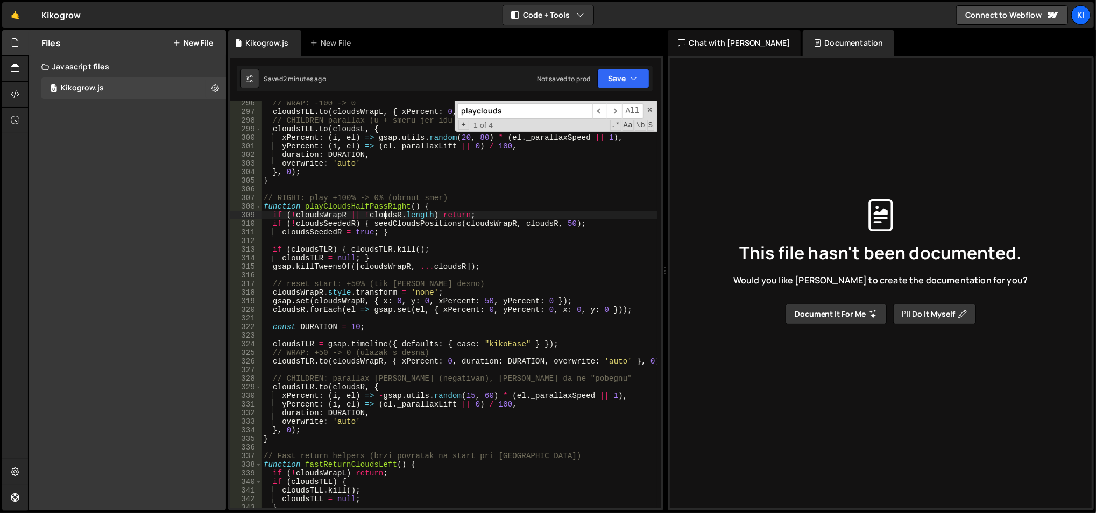
click at [383, 218] on div "// WRAP: -100 -> 0 cloudsTLL . to ( cloudsWrapL , { xPercent : 0 , duration : D…" at bounding box center [459, 311] width 396 height 425
type textarea "if (!cloudsWrapR || !cloudsR.length) return;"
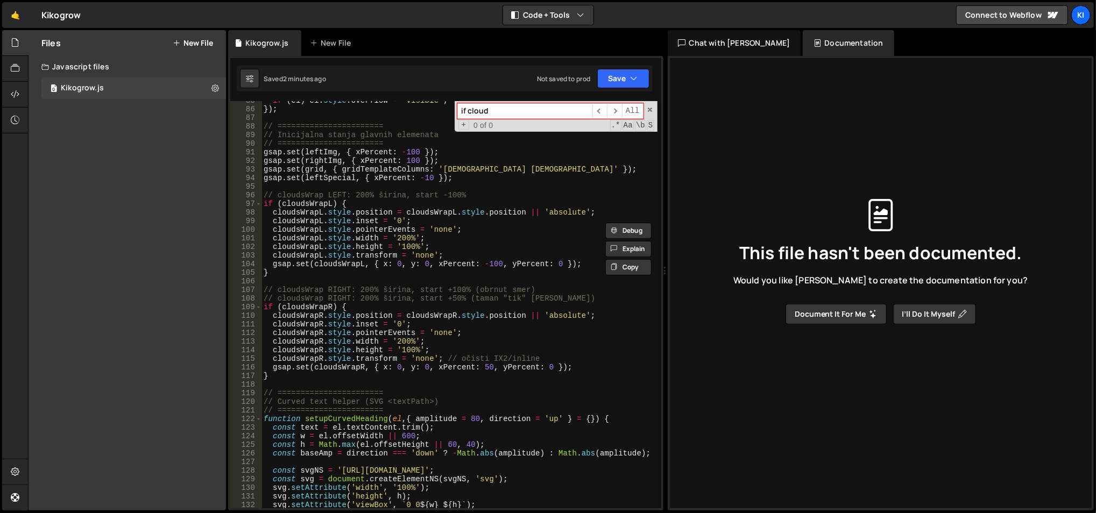
scroll to position [757, 0]
type input "if cloud"
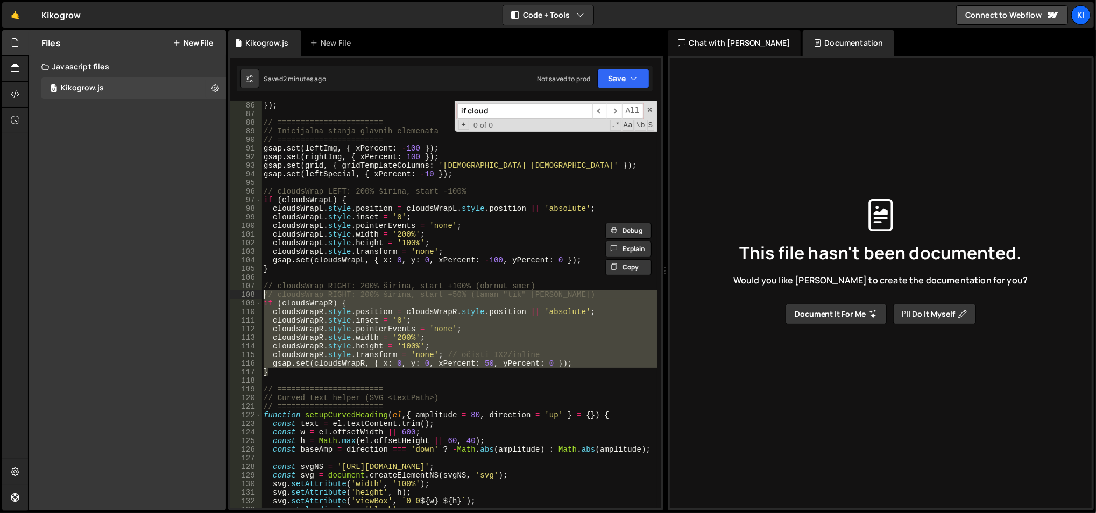
drag, startPoint x: 288, startPoint y: 373, endPoint x: 261, endPoint y: 296, distance: 82.2
click at [261, 296] on div "} 85 86 87 88 89 90 91 92 93 94 95 96 97 98 99 100 101 102 103 104 105 106 107 …" at bounding box center [445, 304] width 431 height 407
paste textarea "}"
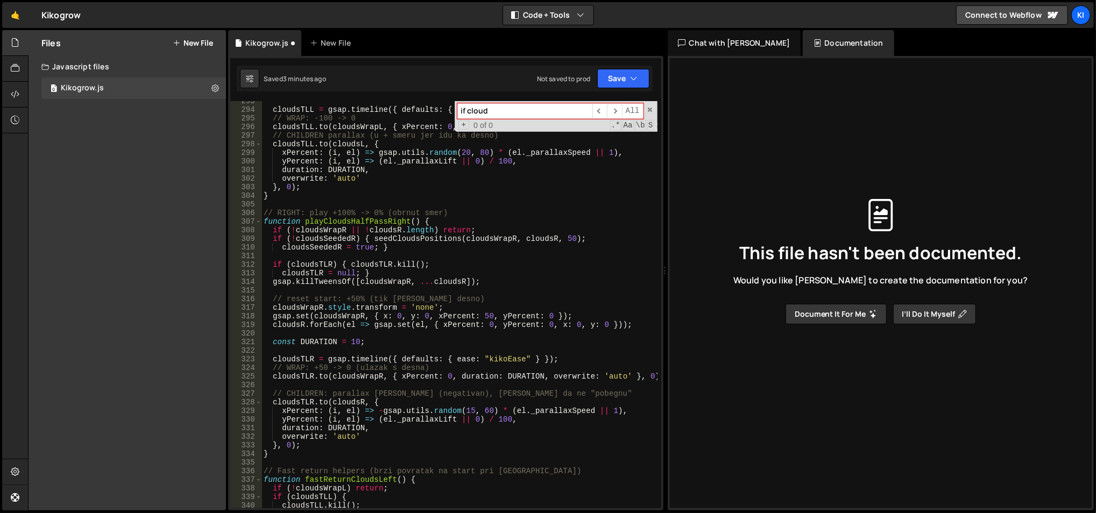
scroll to position [2551, 0]
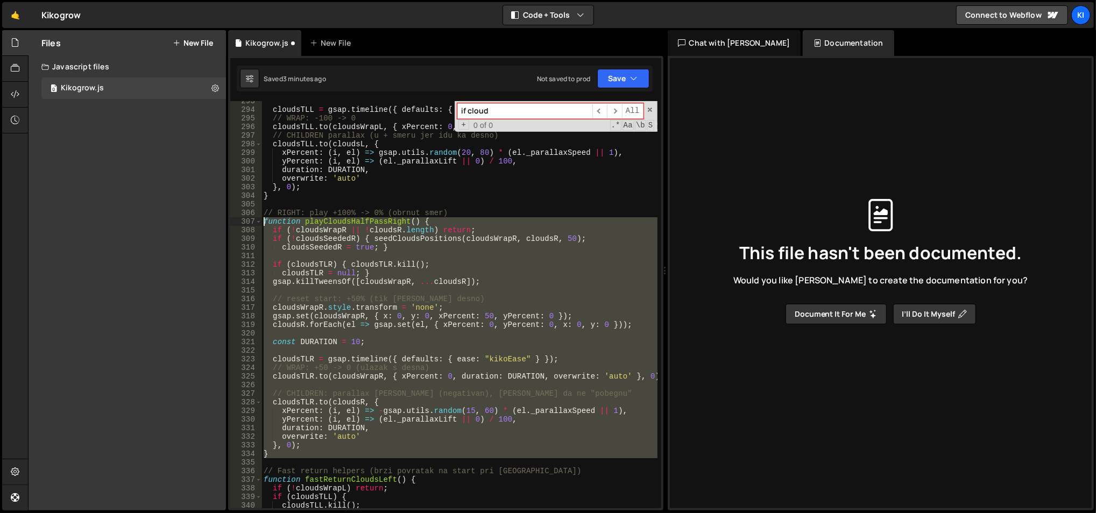
drag, startPoint x: 280, startPoint y: 458, endPoint x: 262, endPoint y: 224, distance: 234.6
click at [262, 224] on div "cloudsTLL = gsap . timeline ({ defaults : { ease : "kikoEase" } }) ; // WRAP: -…" at bounding box center [459, 309] width 396 height 425
paste textarea "}"
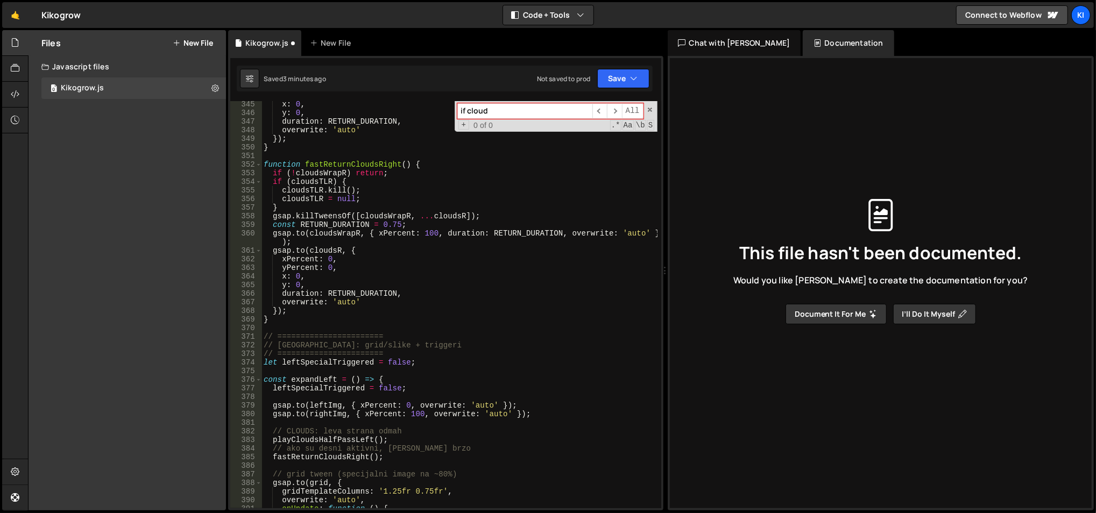
scroll to position [3021, 0]
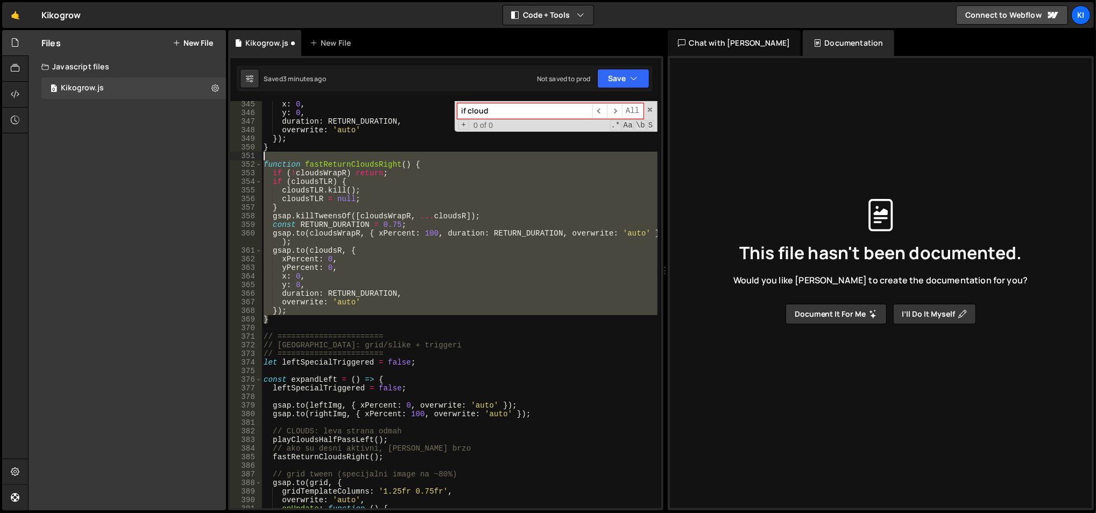
drag, startPoint x: 307, startPoint y: 321, endPoint x: 261, endPoint y: 159, distance: 167.8
click at [261, 159] on div "} 345 346 347 348 349 350 351 352 353 354 355 356 357 358 359 360 361 362 363 3…" at bounding box center [445, 304] width 431 height 407
paste textarea "}"
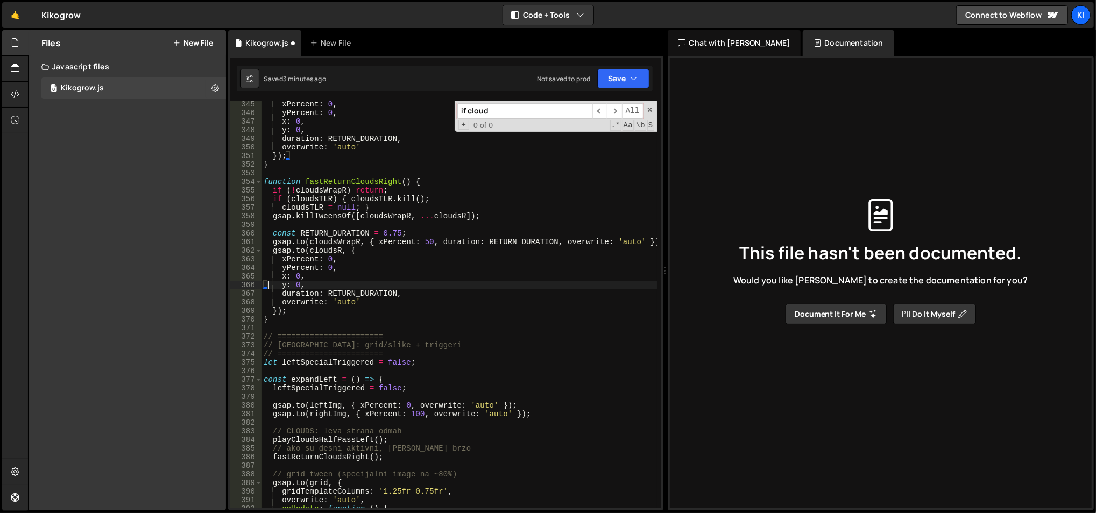
scroll to position [3013, 0]
click at [302, 190] on div "xPercent : 0 , yPercent : 0 , x : 0 , y : 0 , duration : RETURN_DURATION , over…" at bounding box center [459, 312] width 396 height 425
type textarea "if (!cloudsWrapR) return;"
paste input "cloudsTLR"
type input "cloudsTLR"
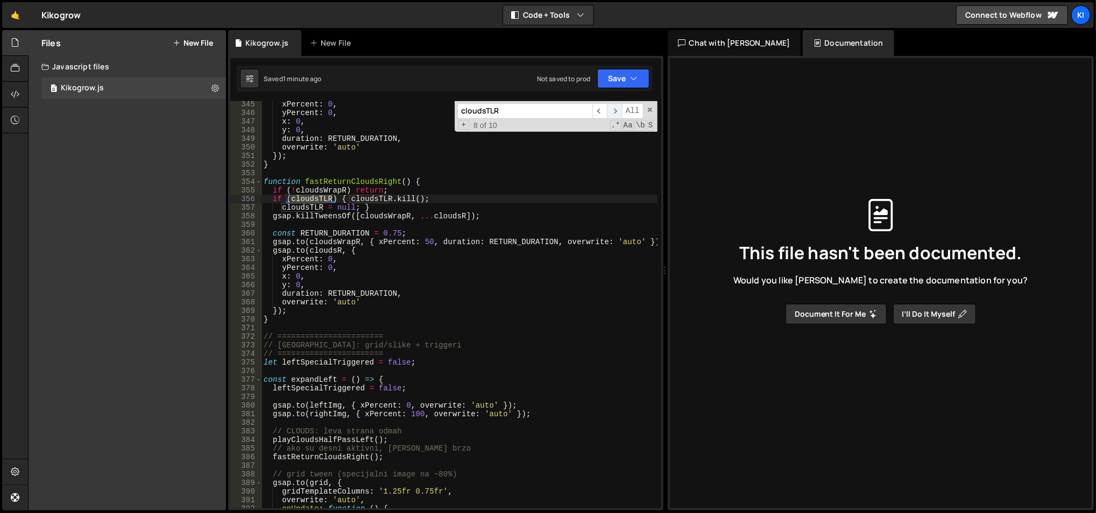
click at [616, 109] on span "​" at bounding box center [614, 111] width 15 height 16
click at [620, 109] on span "​" at bounding box center [614, 111] width 15 height 16
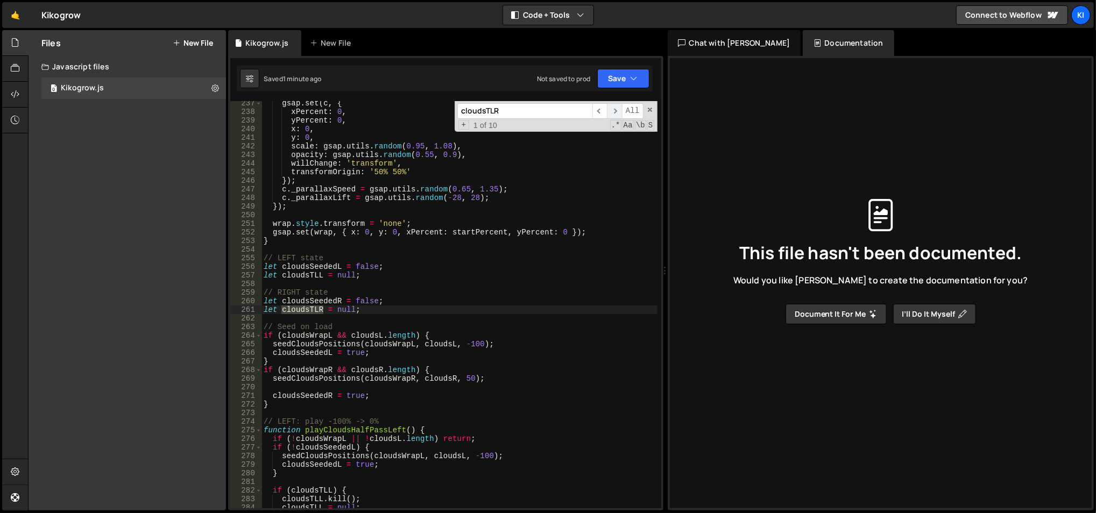
click at [620, 109] on span "​" at bounding box center [614, 111] width 15 height 16
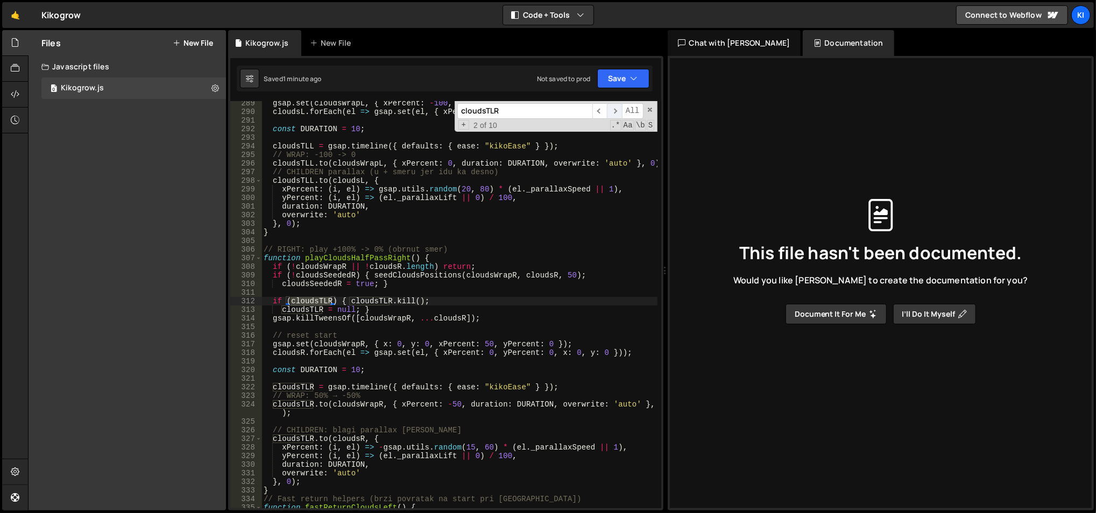
click at [620, 109] on span "​" at bounding box center [614, 111] width 15 height 16
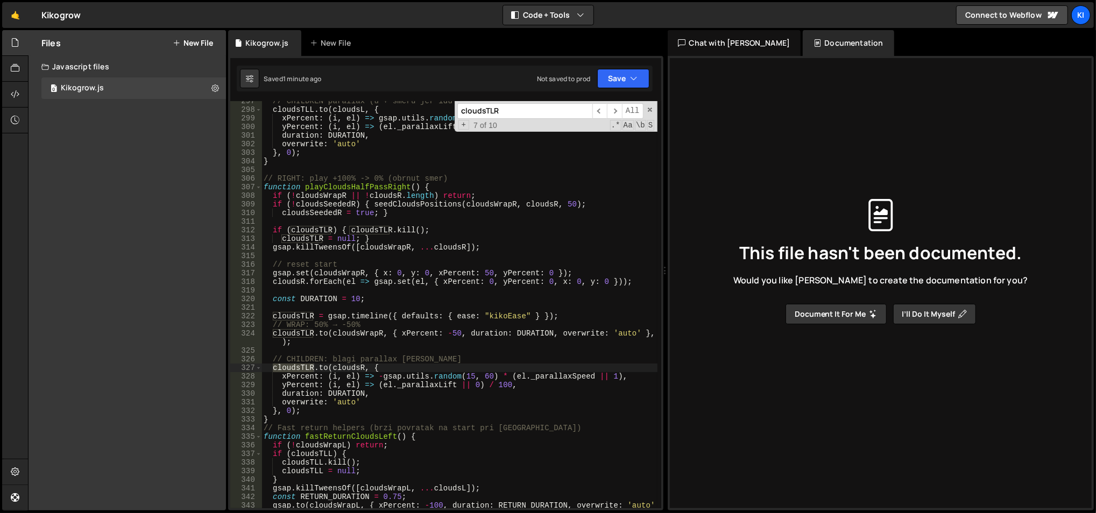
scroll to position [2622, 0]
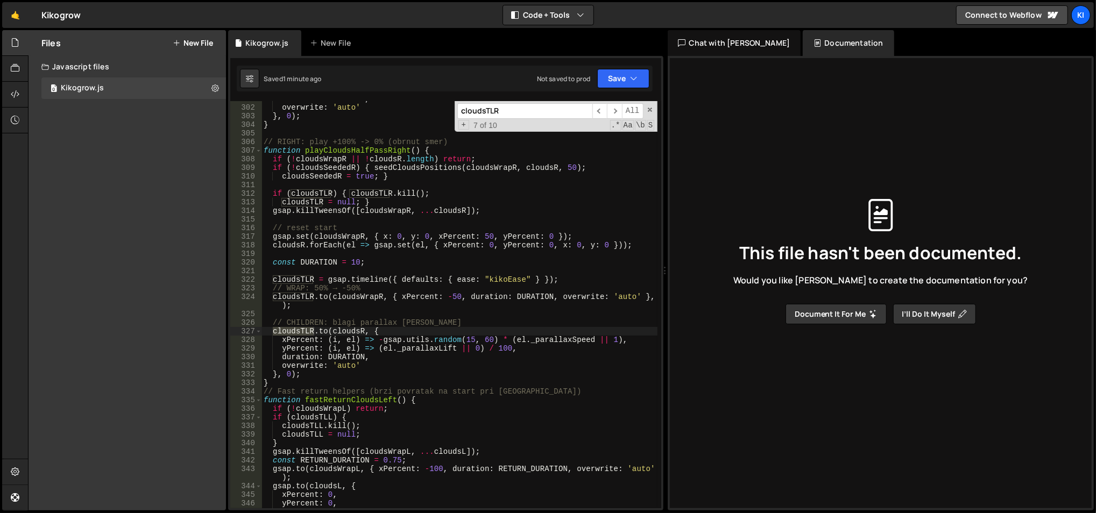
type textarea "cloudsTLR.to(cloudsWrapR, { xPercent: -50, duration: DURATION, overwrite: 'auto…"
click at [508, 293] on div "duration : DURATION , overwrite : 'auto' } , 0 ) ; } // RIGHT: play +100% -> 0%…" at bounding box center [459, 307] width 396 height 425
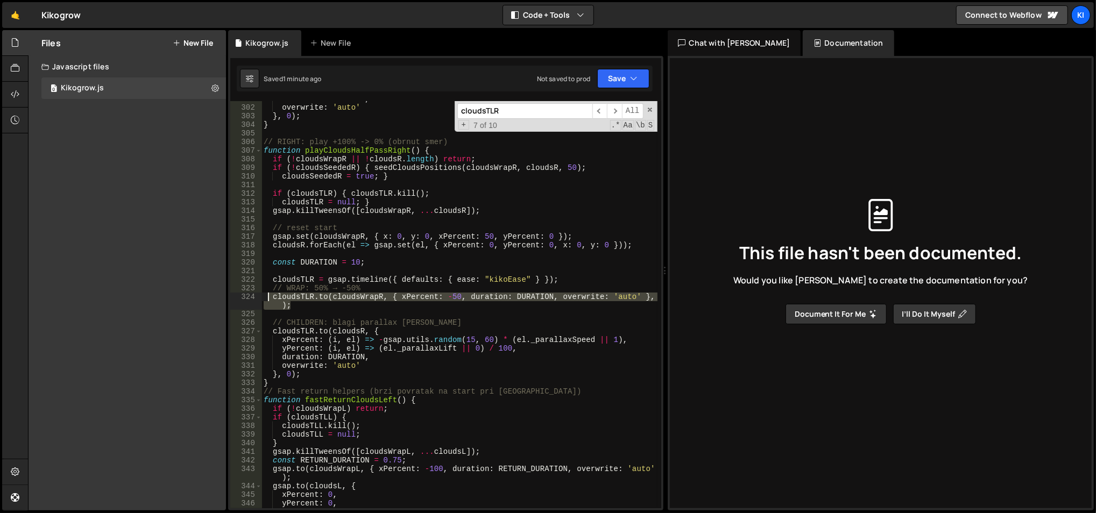
drag, startPoint x: 289, startPoint y: 303, endPoint x: 269, endPoint y: 299, distance: 19.8
click at [269, 299] on div "duration : DURATION , overwrite : 'auto' } , 0 ) ; } // RIGHT: play +100% -> 0%…" at bounding box center [459, 307] width 396 height 425
paste textarea
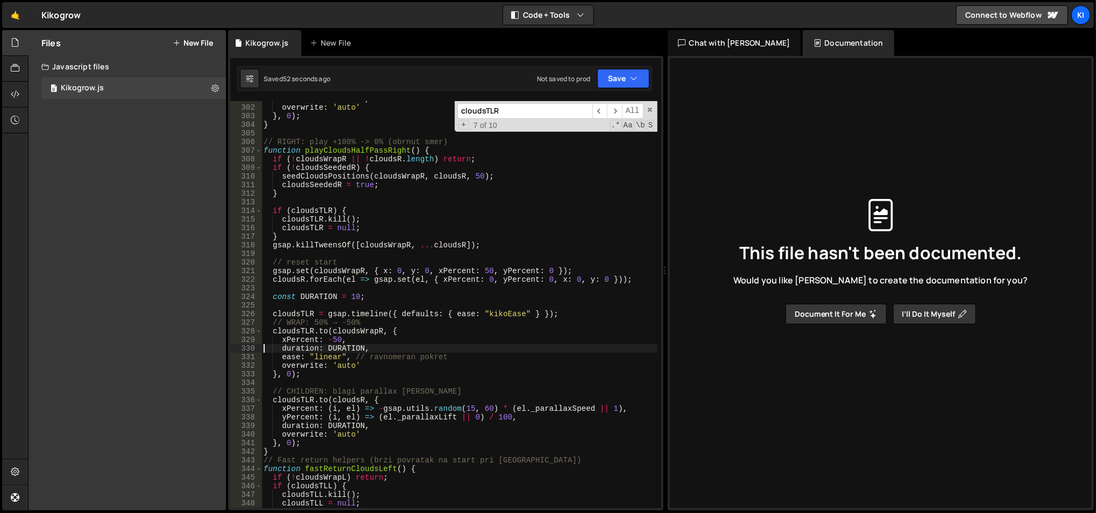
click at [391, 345] on div "duration : DURATION , overwrite : 'auto' } , 0 ) ; } // RIGHT: play +100% -> 0%…" at bounding box center [459, 307] width 396 height 425
drag, startPoint x: 280, startPoint y: 356, endPoint x: 464, endPoint y: 357, distance: 183.4
click at [464, 357] on div "duration : DURATION , overwrite : 'auto' } , 0 ) ; } // RIGHT: play +100% -> 0%…" at bounding box center [459, 307] width 396 height 425
type textarea "ease: "linear", // ravnomeran pokret"
paste textarea
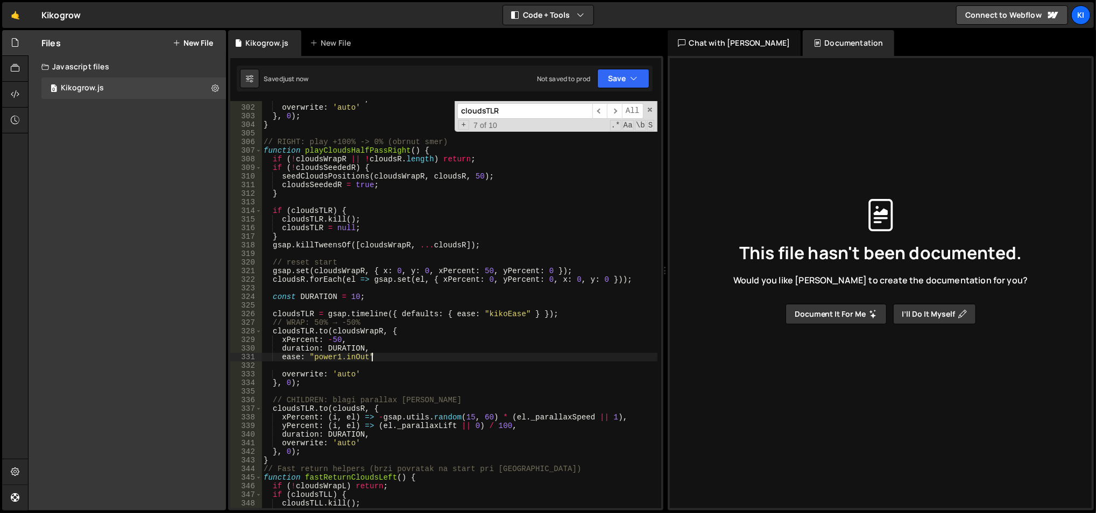
click at [407, 356] on div "duration : DURATION , overwrite : 'auto' } , 0 ) ; } // RIGHT: play +100% -> 0%…" at bounding box center [459, 307] width 396 height 425
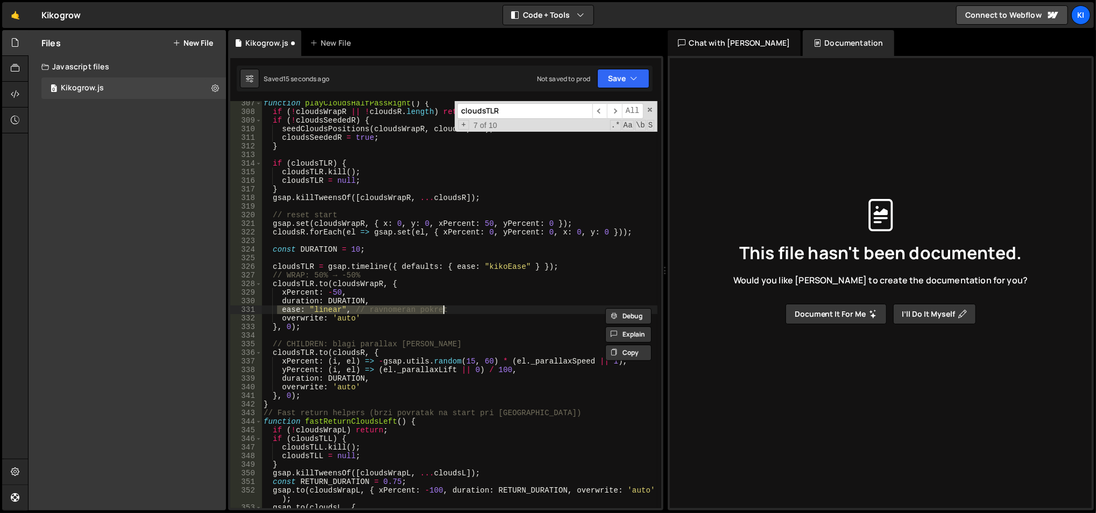
scroll to position [2670, 0]
click at [393, 270] on div "function playCloudsHalfPassRight ( ) { if ( ! cloudsWrapR || ! cloudsR . length…" at bounding box center [459, 311] width 396 height 425
click at [350, 247] on div "function playCloudsHalfPassRight ( ) { if ( ! cloudsWrapR || ! cloudsR . length…" at bounding box center [459, 311] width 396 height 425
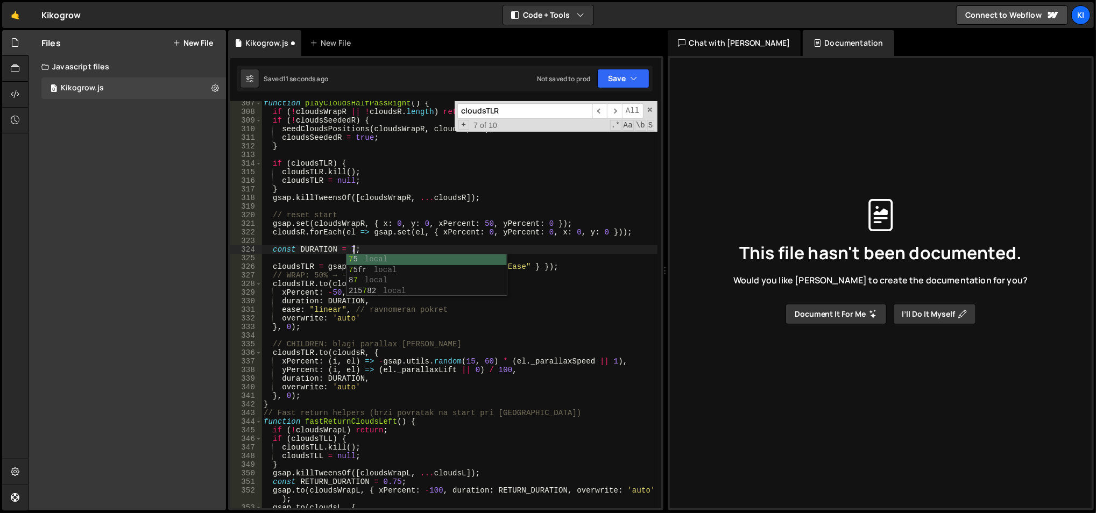
scroll to position [0, 5]
click at [314, 246] on div "function playCloudsHalfPassRight ( ) { if ( ! cloudsWrapR || ! cloudsR . length…" at bounding box center [459, 311] width 396 height 425
drag, startPoint x: 272, startPoint y: 248, endPoint x: 342, endPoint y: 245, distance: 70.0
click at [342, 245] on div "function playCloudsHalfPassRight ( ) { if ( ! cloudsWrapR || ! cloudsR . length…" at bounding box center [459, 311] width 396 height 425
type textarea "const DURATION = 7;"
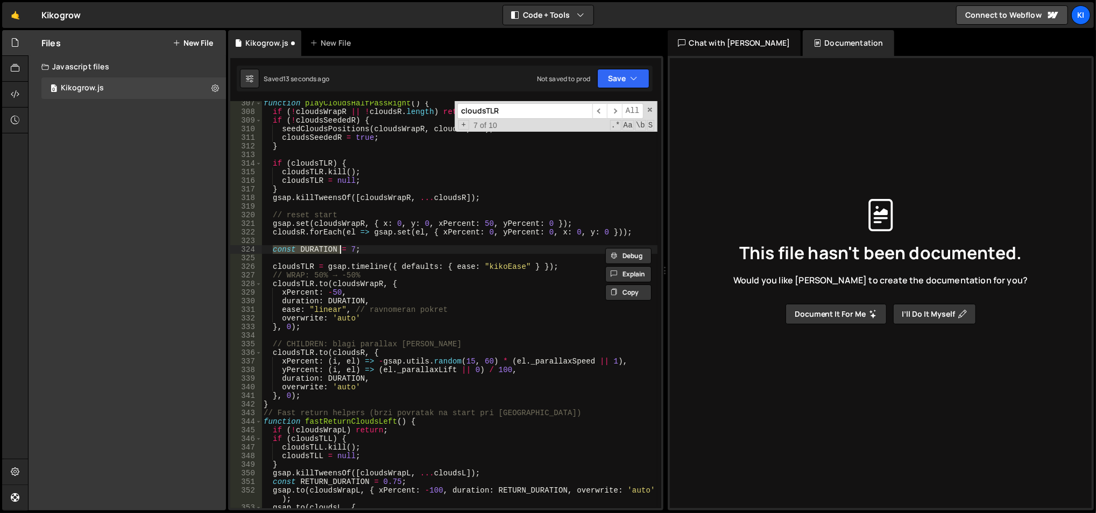
type input "const DURATION"
click at [616, 109] on span "​" at bounding box center [614, 111] width 15 height 16
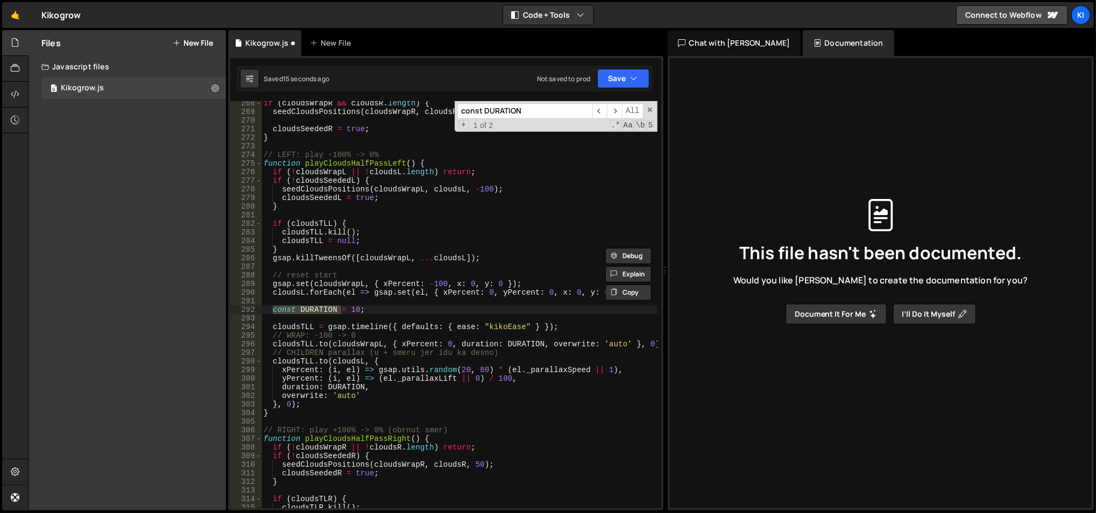
click at [350, 311] on div "if ( cloudsWrapR && cloudsR . length ) { seedCloudsPositions ( cloudsWrapR , cl…" at bounding box center [459, 311] width 396 height 425
type textarea "const DURATION = 7;"
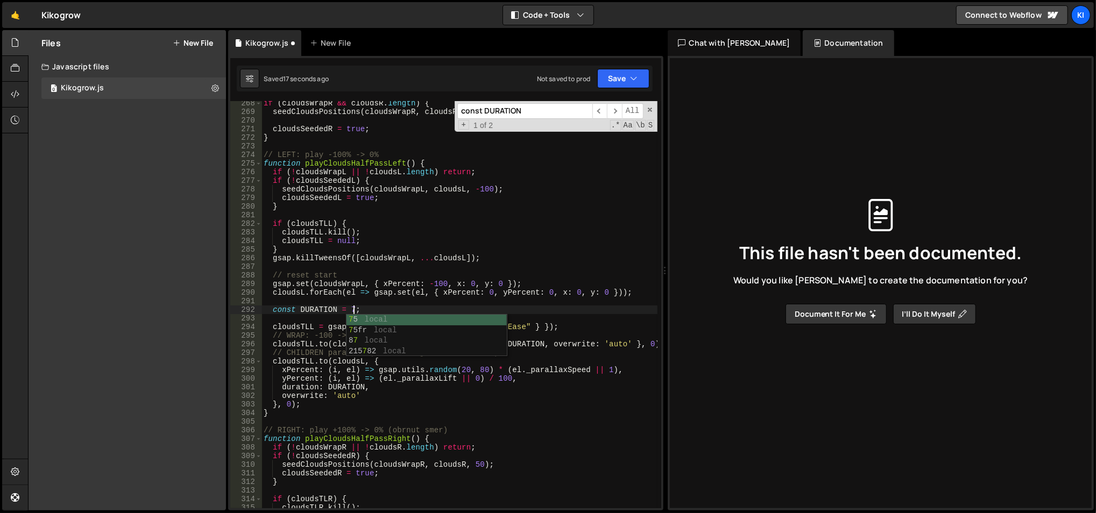
click at [358, 216] on div "if ( cloudsWrapR && cloudsR . length ) { seedCloudsPositions ( cloudsWrapR , cl…" at bounding box center [459, 311] width 396 height 425
click at [351, 312] on div "if ( cloudsWrapR && cloudsR . length ) { seedCloudsPositions ( cloudsWrapR , cl…" at bounding box center [459, 311] width 396 height 425
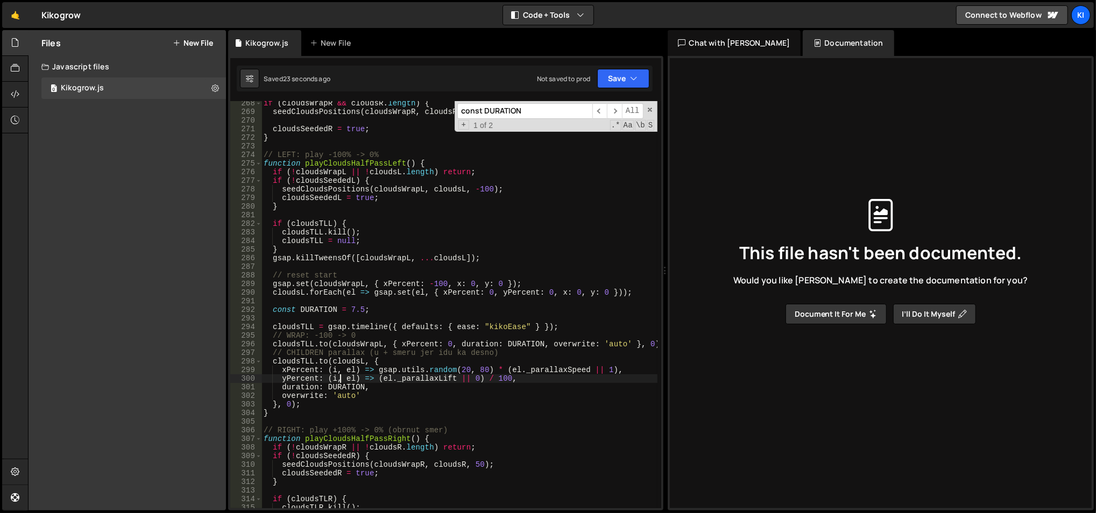
click at [342, 375] on div "if ( cloudsWrapR && cloudsR . length ) { seedCloudsPositions ( cloudsWrapR , cl…" at bounding box center [459, 311] width 396 height 425
click at [600, 109] on span "​" at bounding box center [599, 111] width 15 height 16
click at [600, 110] on span "​" at bounding box center [599, 111] width 15 height 16
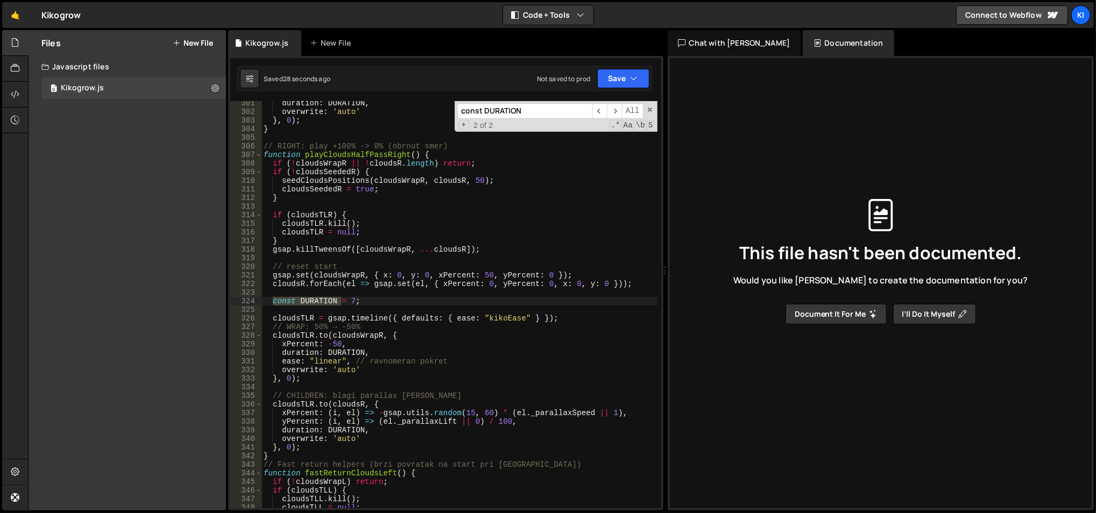
click at [308, 361] on div "duration : DURATION , overwrite : 'auto' } , 0 ) ; } // RIGHT: play +100% -> 0%…" at bounding box center [459, 311] width 396 height 425
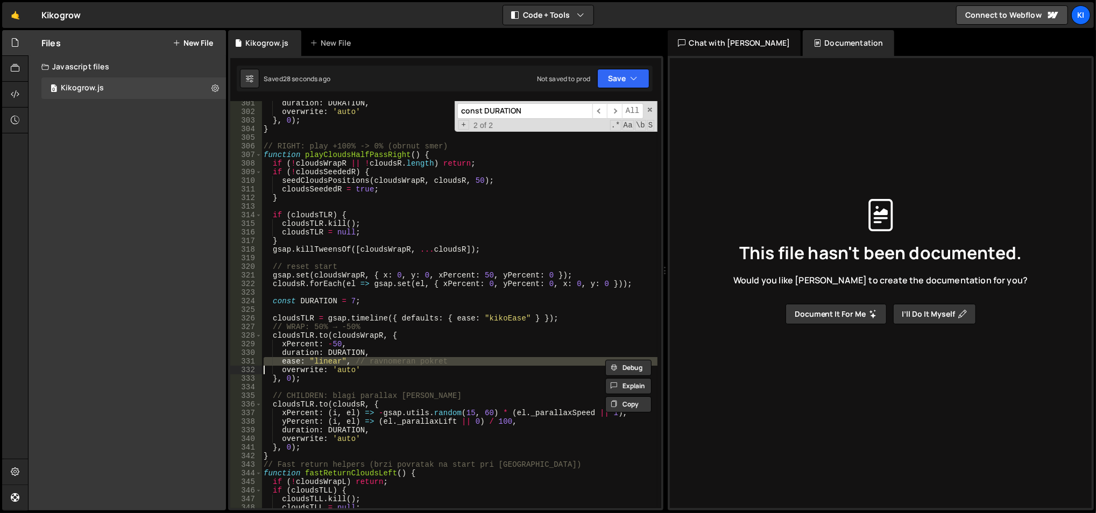
scroll to position [0, 5]
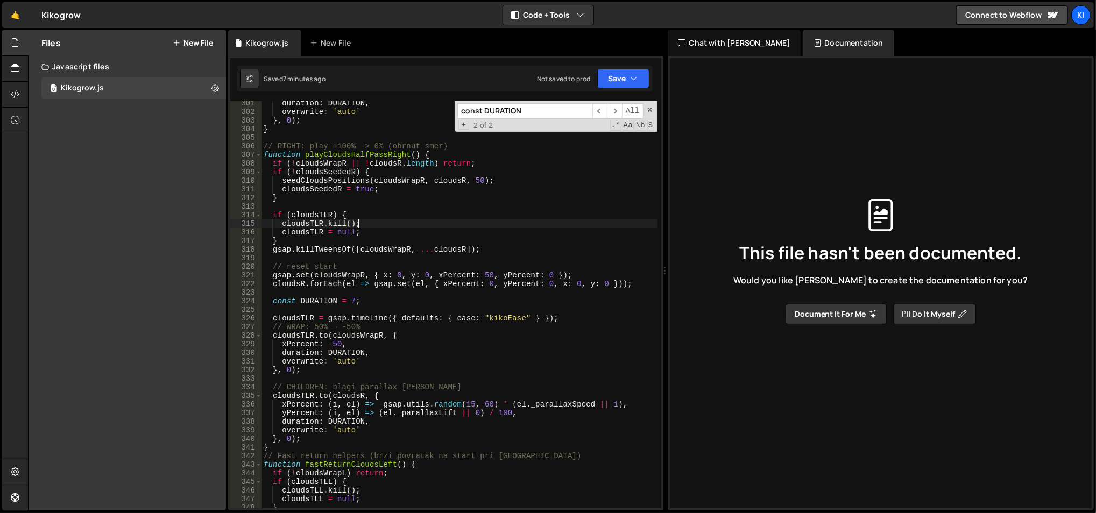
click at [455, 223] on div "duration : DURATION , overwrite : 'auto' } , 0 ) ; } // RIGHT: play +100% -> 0%…" at bounding box center [459, 311] width 396 height 425
type textarea "cloudsTLR.kill();"
paste input "leftSpecial"
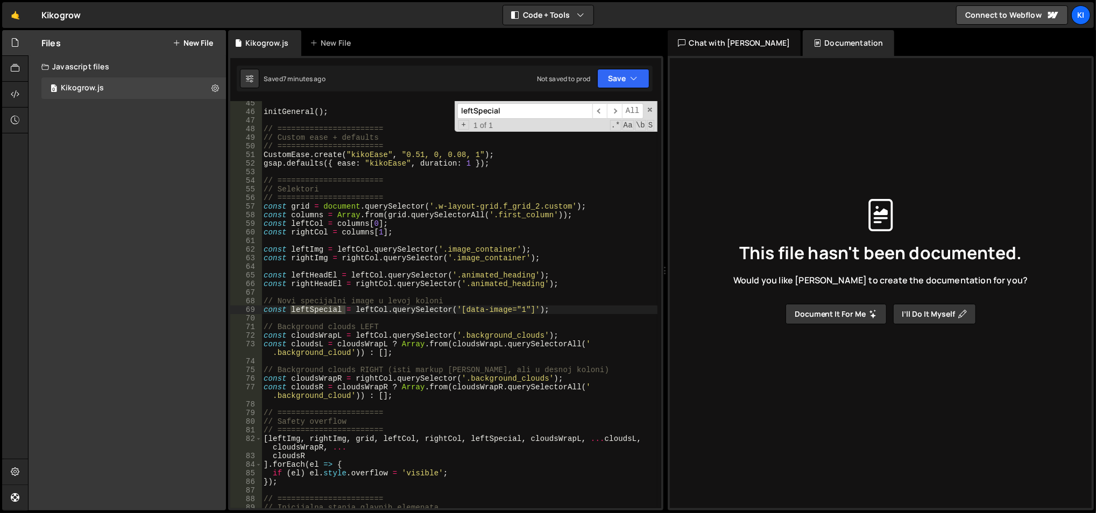
scroll to position [381, 0]
type input "leftSpecial"
type textarea "const leftSpecial = leftCol.querySelector('[data-image="1"]');"
click at [561, 313] on div "initGeneral ( ) ; // ======================= // Custom ease + defaults // =====…" at bounding box center [459, 311] width 396 height 425
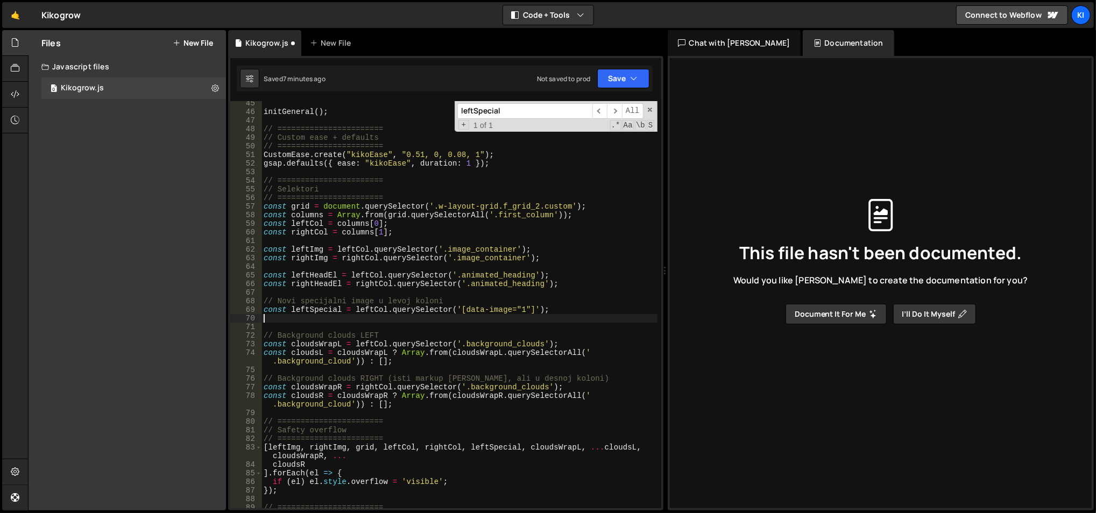
scroll to position [0, 0]
paste textarea
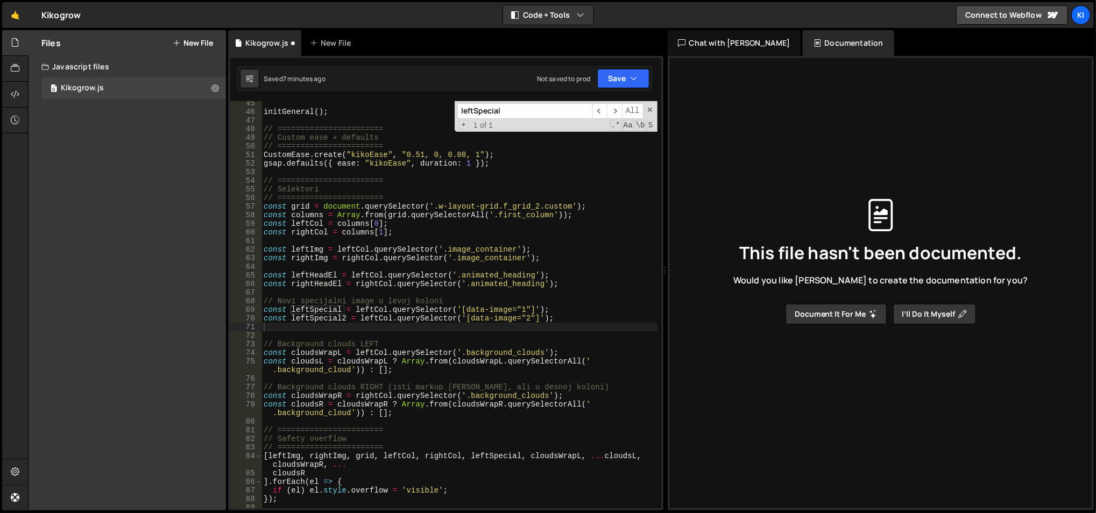
paste input "2"
click at [618, 113] on span "​" at bounding box center [614, 111] width 15 height 16
click at [544, 110] on input "leftSpecial2" at bounding box center [524, 111] width 135 height 16
type input "leftSpecial"
click at [616, 110] on span "​" at bounding box center [614, 111] width 15 height 16
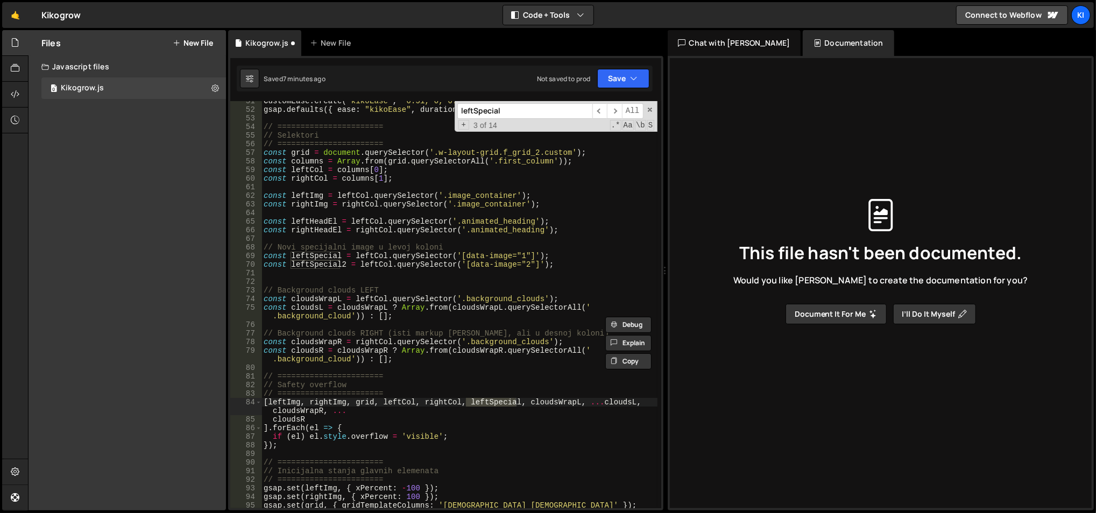
scroll to position [471, 0]
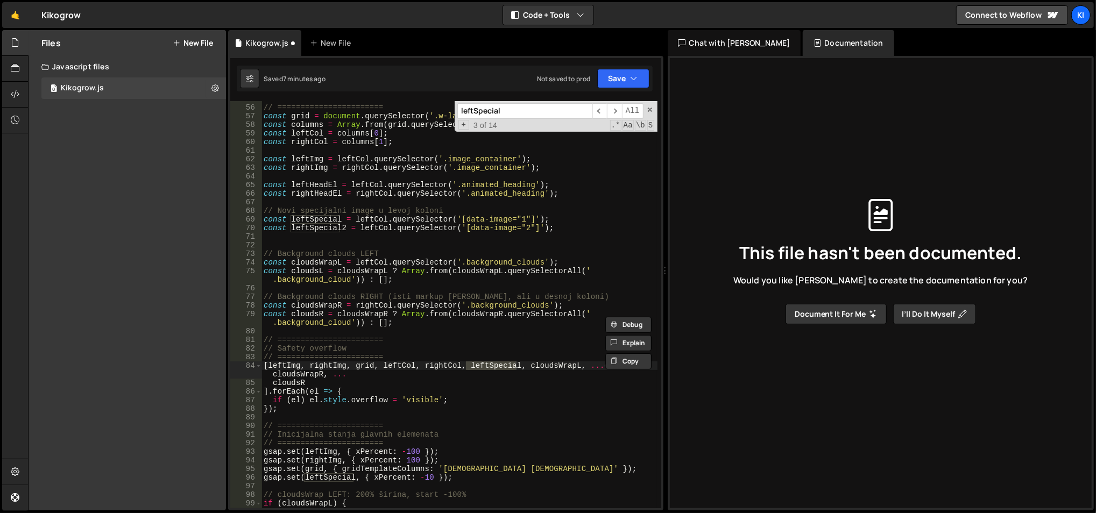
click at [457, 409] on div "// Selektori // ======================= const grid = document . querySelector (…" at bounding box center [459, 307] width 396 height 425
click at [475, 474] on div "// Selektori // ======================= const grid = document . querySelector (…" at bounding box center [459, 307] width 396 height 425
type textarea "gsap.set(leftSpecial, { xPercent: -10 });"
paste textarea
paste input "expandLeft"
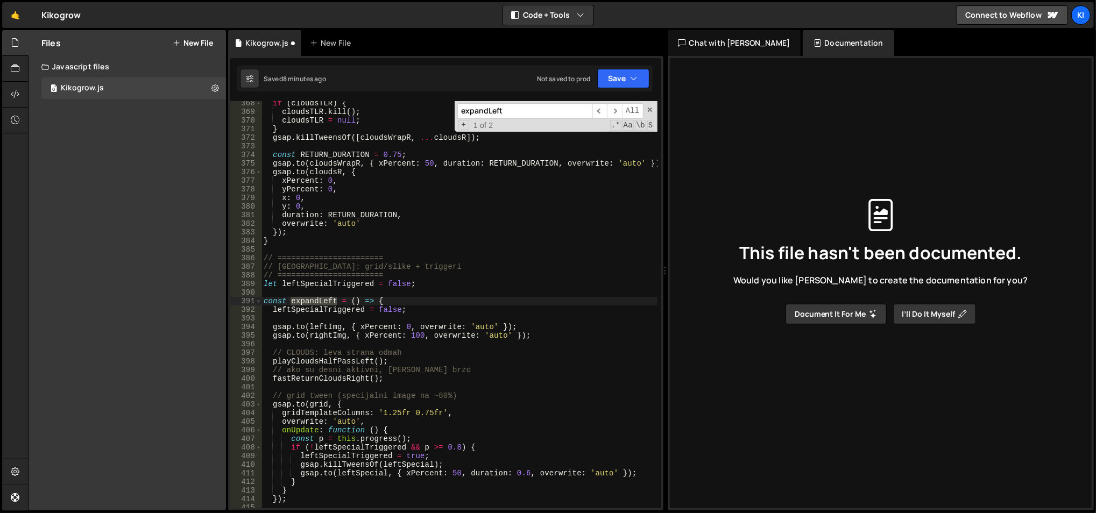
scroll to position [3203, 0]
type input "expandLeft"
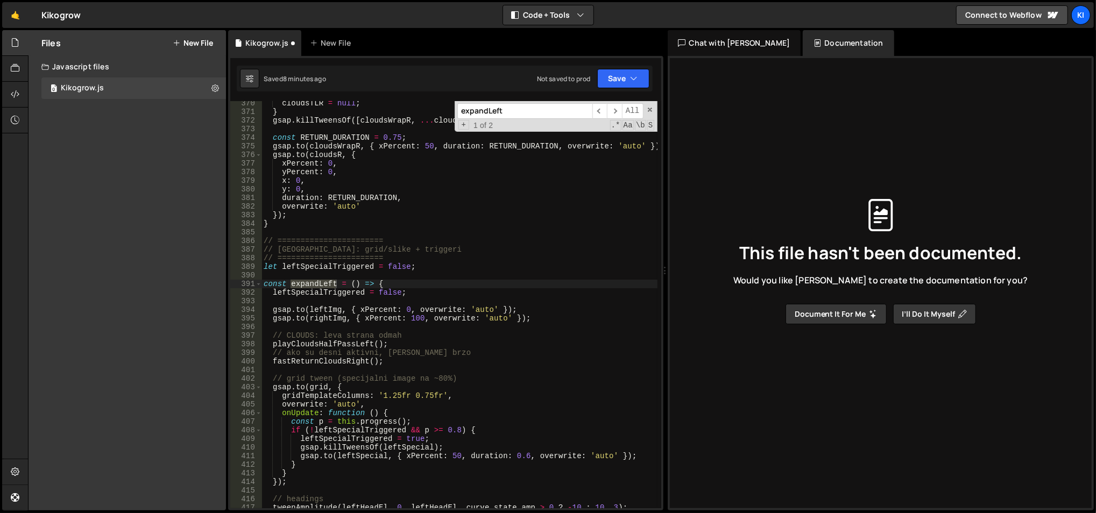
scroll to position [3222, 0]
type textarea "fastReturnCloudsRight();"
click at [419, 359] on div "cloudsTLR = null ; } gsap . killTweensOf ([ cloudsWrapR , ... cloudsR ]) ; cons…" at bounding box center [459, 309] width 396 height 425
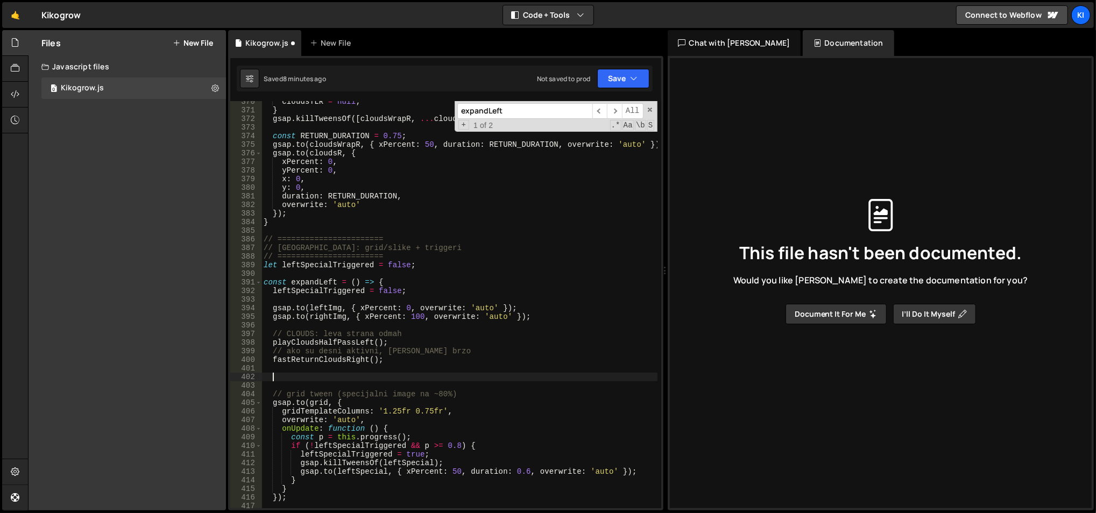
paste textarea "}"
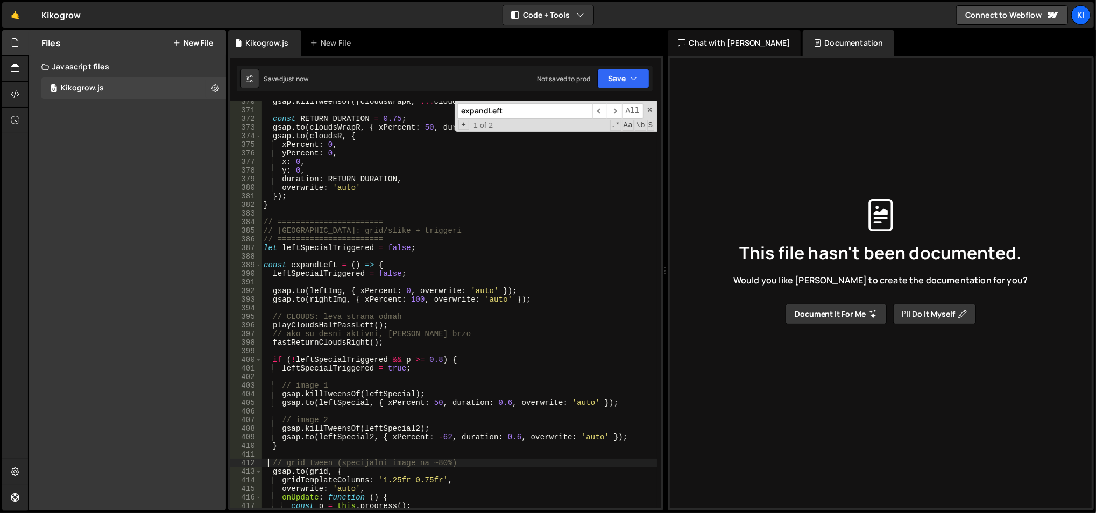
click at [500, 299] on div "gsap . killTweensOf ([ cloudsWrapR , ... cloudsR ]) ; const RETURN_DURATION = 0…" at bounding box center [459, 309] width 396 height 425
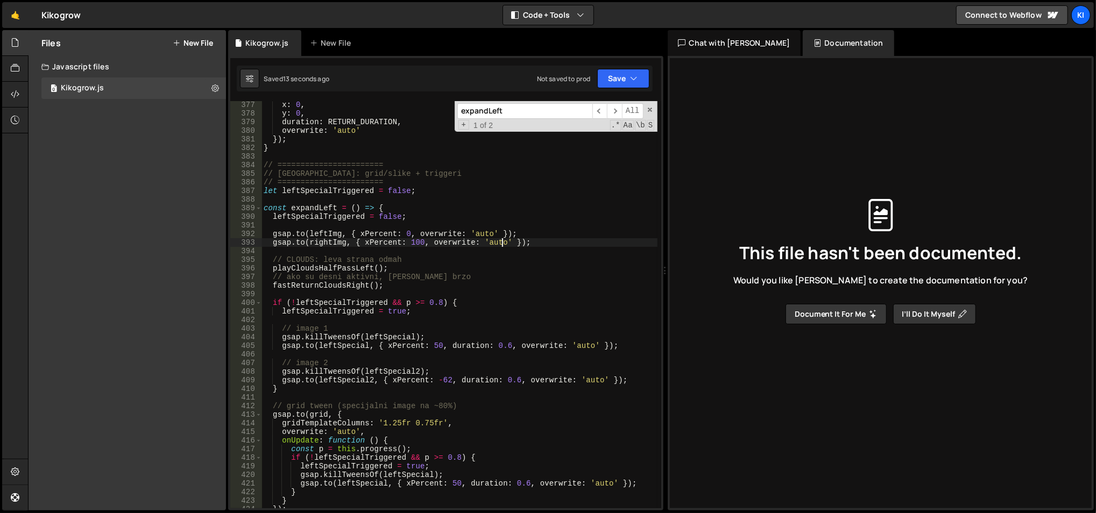
scroll to position [3290, 0]
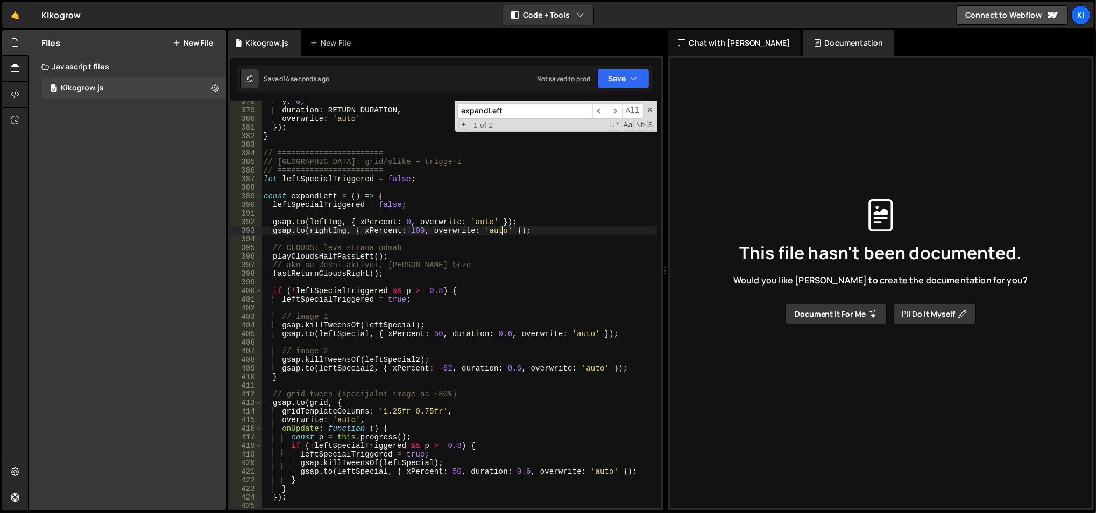
type textarea "});"
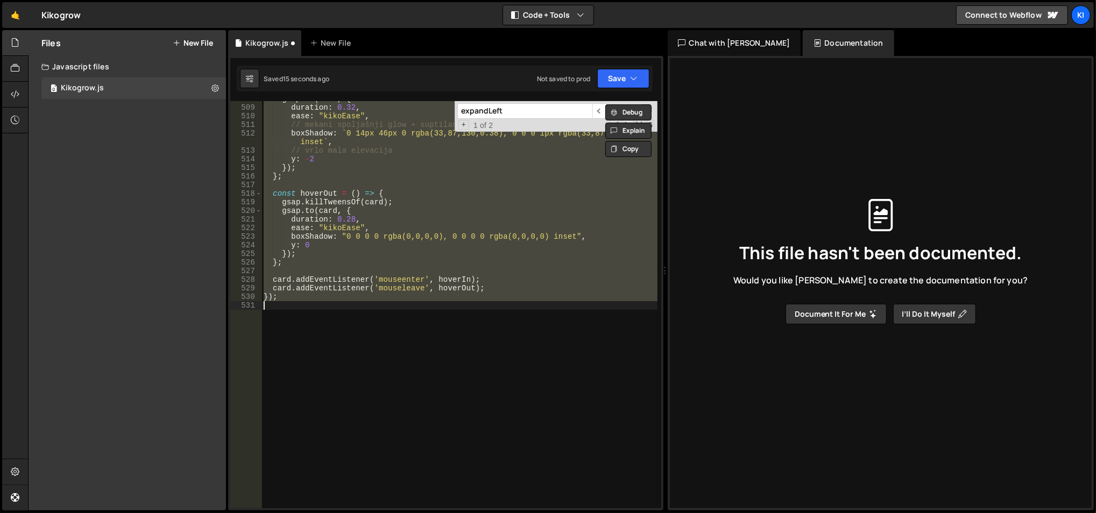
scroll to position [3289, 0]
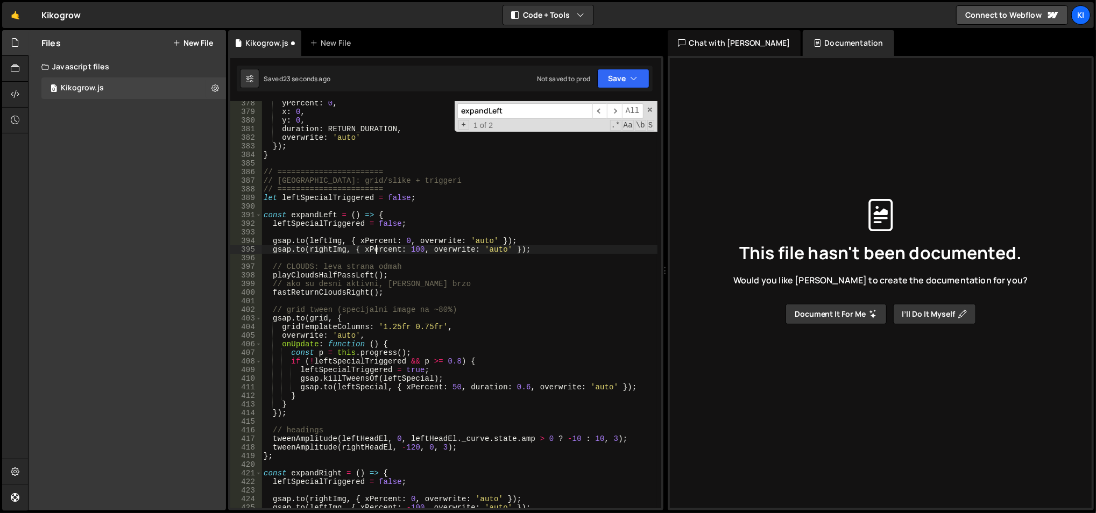
click at [377, 251] on div "yPercent : 0 , x : 0 , y : 0 , duration : RETURN_DURATION , overwrite : 'auto' …" at bounding box center [459, 311] width 396 height 425
click at [641, 386] on div "yPercent : 0 , x : 0 , y : 0 , duration : RETURN_DURATION , overwrite : 'auto' …" at bounding box center [459, 311] width 396 height 425
click at [609, 367] on div "yPercent : 0 , x : 0 , y : 0 , duration : RETURN_DURATION , overwrite : 'auto' …" at bounding box center [459, 311] width 396 height 425
type textarea "leftSpecialTriggered = true;"
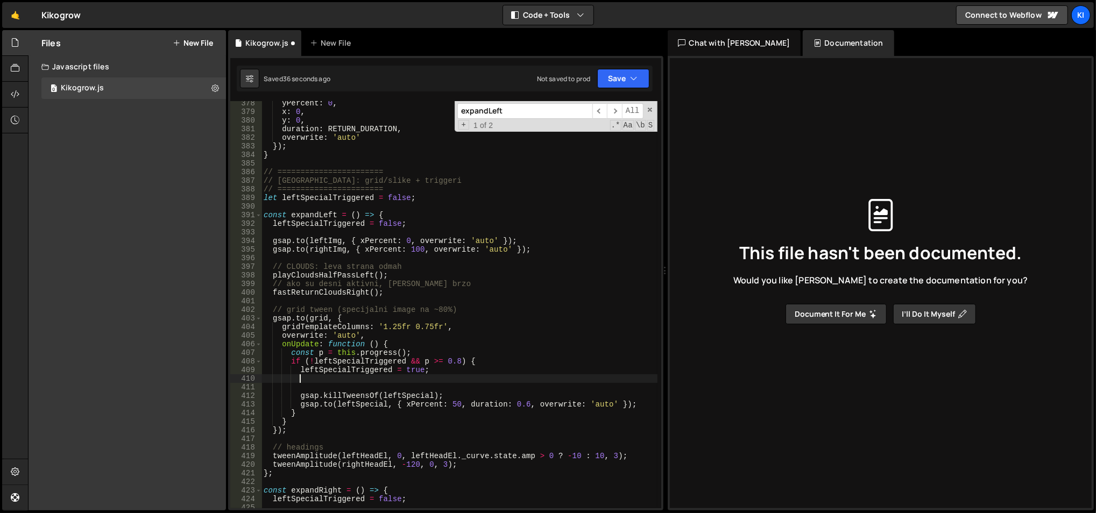
paste textarea "gsap.to(leftSpecial2, { xPercent: -62, duration: 0.6, overwrite: 'auto' });"
type textarea "gsap.to(leftSpecial2, { xPercent: -62, duration: 0.6, overwrite: 'auto' });"
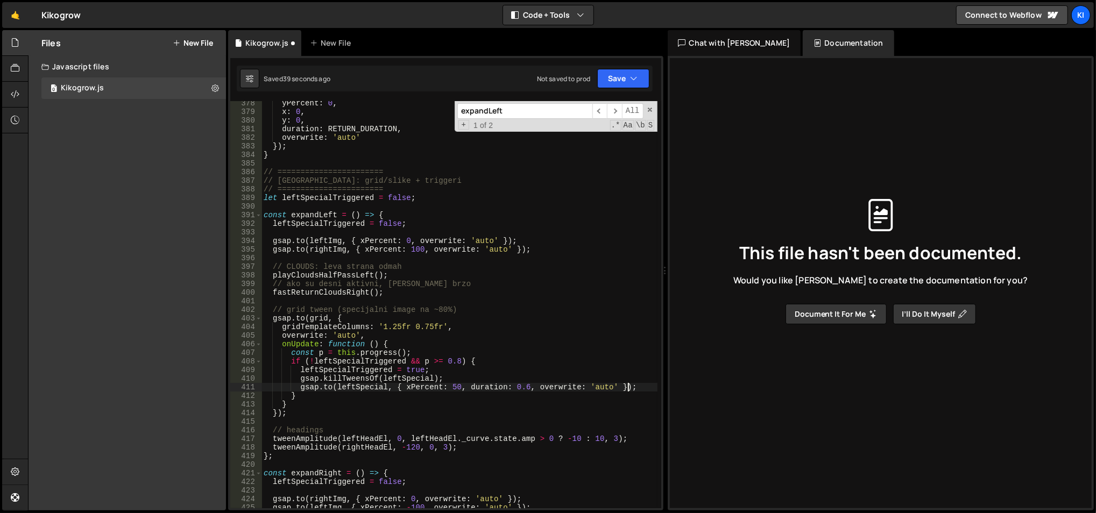
click at [651, 390] on div "yPercent : 0 , x : 0 , y : 0 , duration : RETURN_DURATION , overwrite : 'auto' …" at bounding box center [459, 311] width 396 height 425
type textarea "gsap.to(leftSpecial, { xPercent: 50, duration: 0.6, overwrite: 'auto' });"
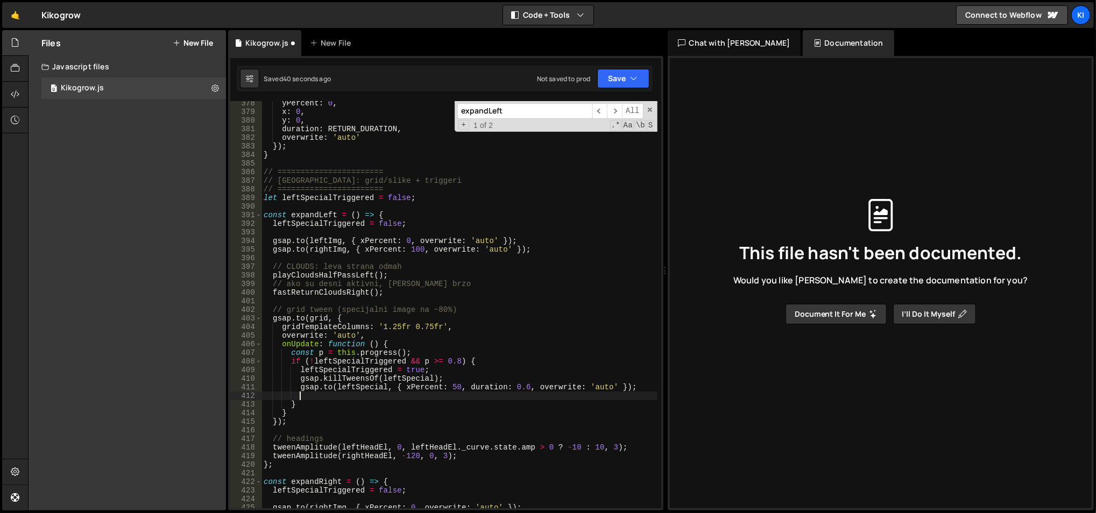
paste textarea "gsap.to(leftSpecial2, { xPercent: -62, duration: 0.6, overwrite: 'auto' });"
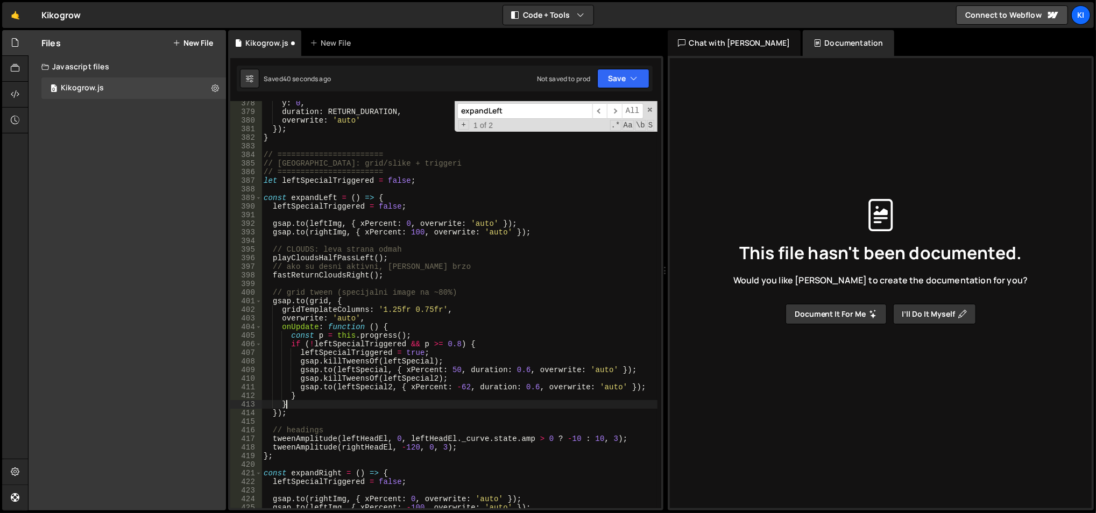
scroll to position [0, 1]
type textarea "}"
paste input "Righ"
type input "expandRight"
click at [617, 108] on span "​" at bounding box center [614, 111] width 15 height 16
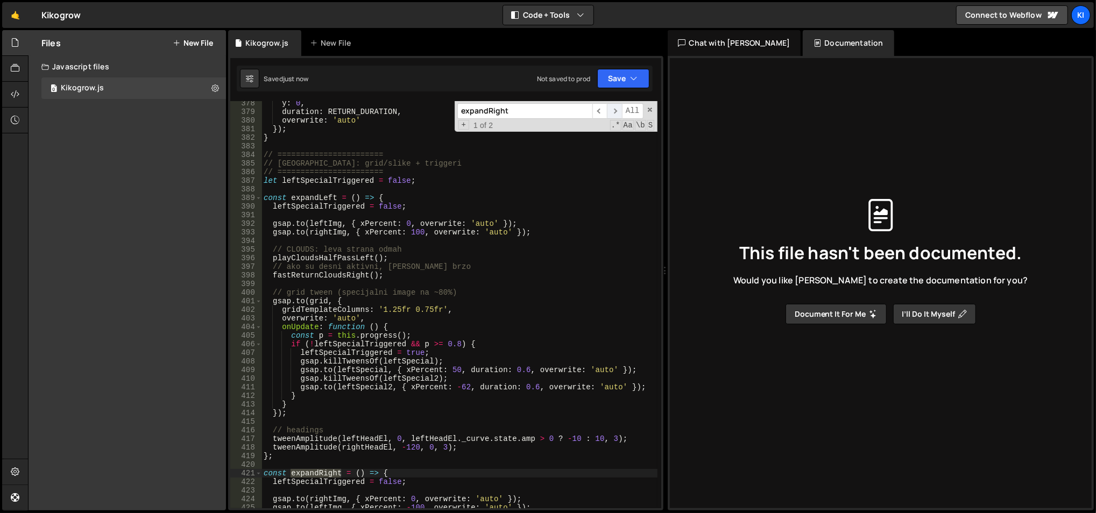
scroll to position [3806, 0]
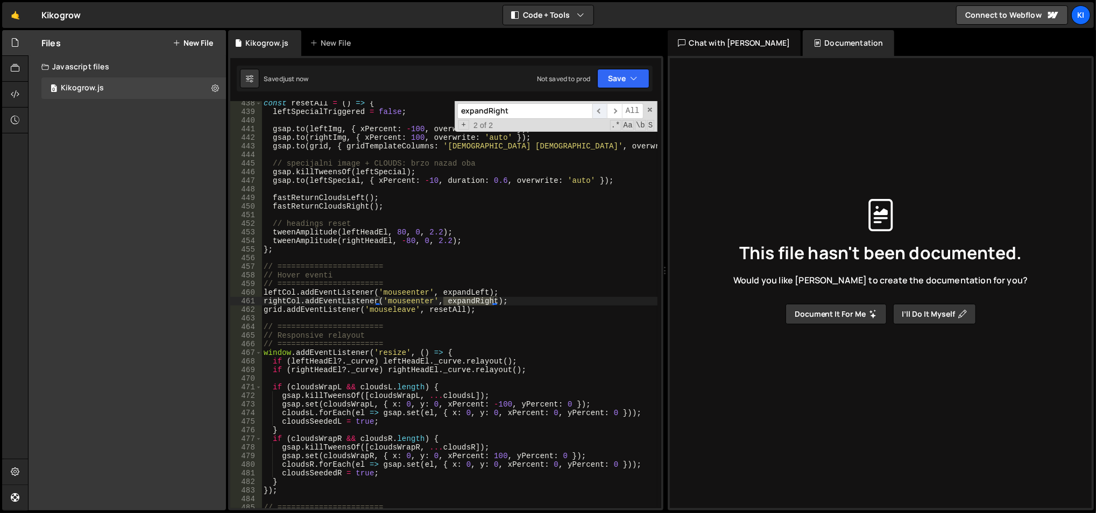
click at [604, 110] on span "​" at bounding box center [599, 111] width 15 height 16
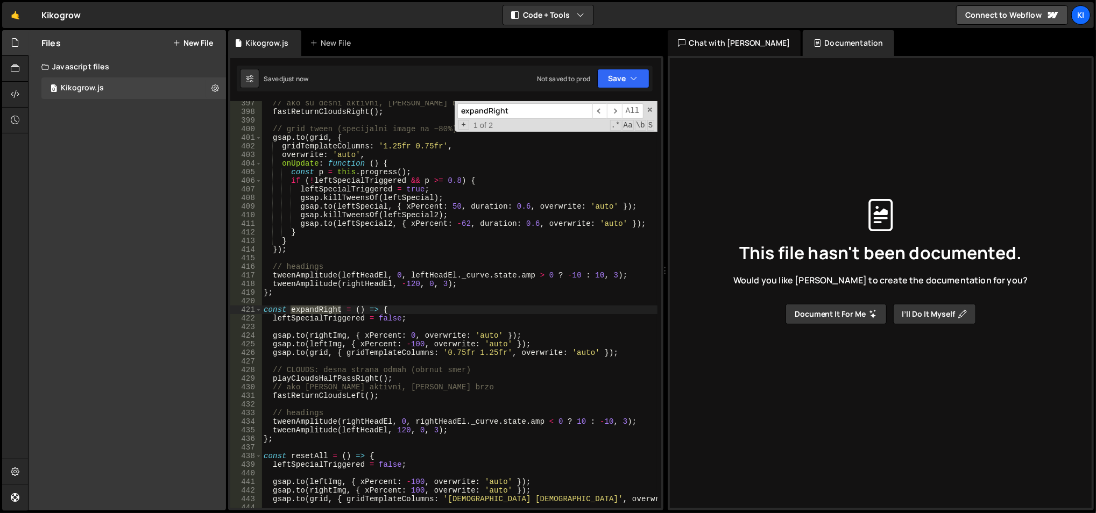
scroll to position [3453, 0]
click at [470, 393] on div "// ako su desni aktivni, vrati ih brzo fastReturnCloudsRight ( ) ; // grid twee…" at bounding box center [459, 311] width 396 height 425
click at [614, 351] on div "// ako su desni aktivni, vrati ih brzo fastReturnCloudsRight ( ) ; // grid twee…" at bounding box center [459, 311] width 396 height 425
type textarea "gsap.to(grid, { gridTemplateColumns: '0.75fr 1.25fr', overwrite: 'auto' });"
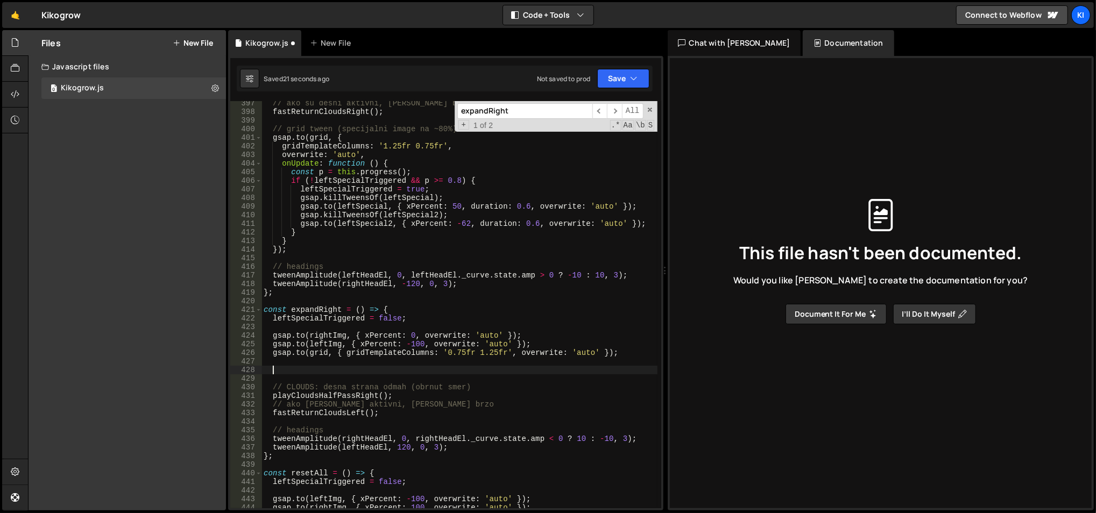
paste textarea
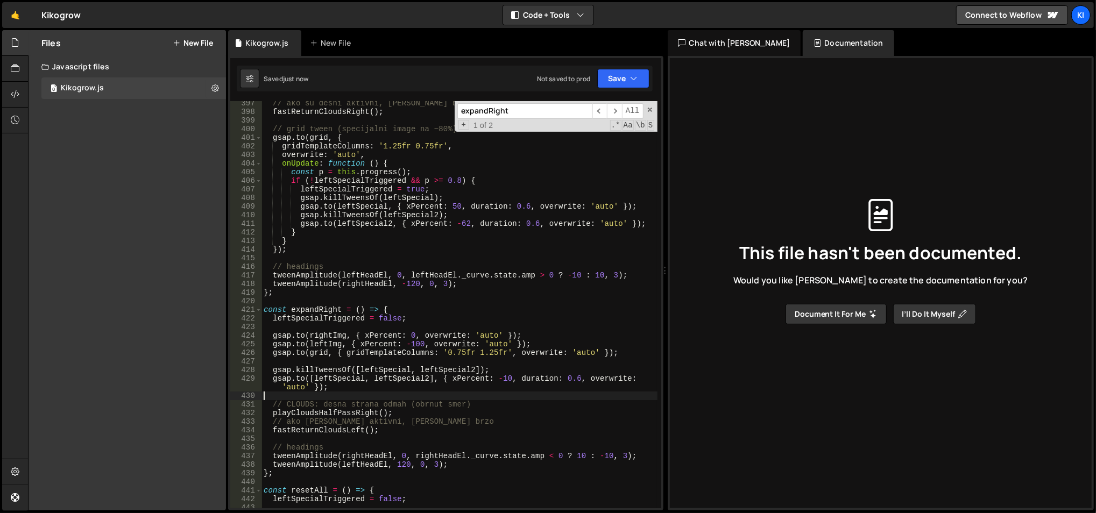
click at [520, 311] on div "// ako su desni aktivni, vrati ih brzo fastReturnCloudsRight ( ) ; // grid twee…" at bounding box center [459, 311] width 396 height 425
click at [329, 378] on div "// ako su desni aktivni, vrati ih brzo fastReturnCloudsRight ( ) ; // grid twee…" at bounding box center [459, 311] width 396 height 425
type textarea "gsap.to([leftSpecial, leftSpecial2], { xPercent: -10, duration: 0.6, overwrite:…"
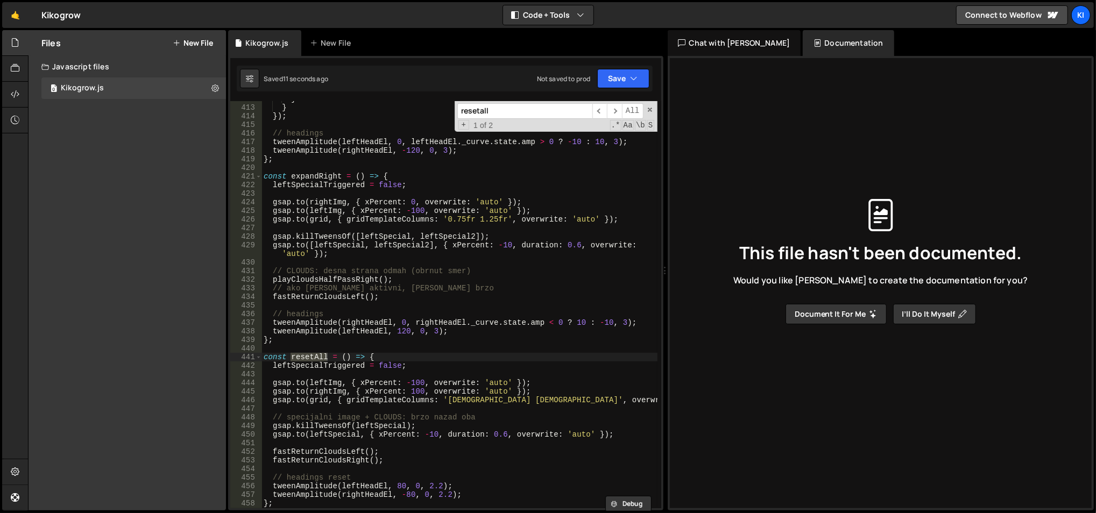
scroll to position [3646, 0]
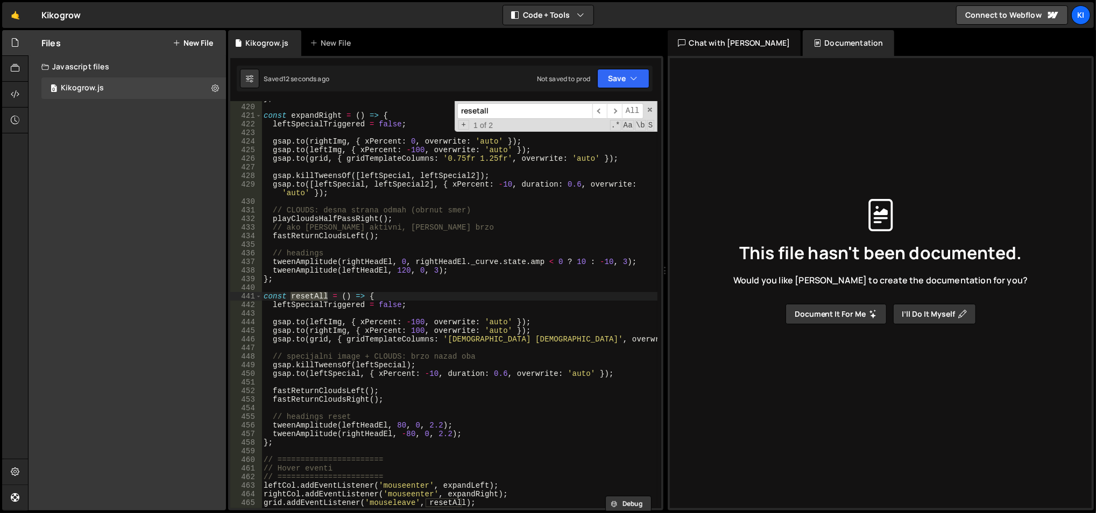
type input "resetall"
type textarea "gsap.to(leftSpecial, { xPercent: -10, duration: 0.6, overwrite: 'auto' });"
click at [624, 371] on div "} ; const expandRight = ( ) => { leftSpecialTriggered = false ; gsap . to ( rig…" at bounding box center [459, 306] width 396 height 425
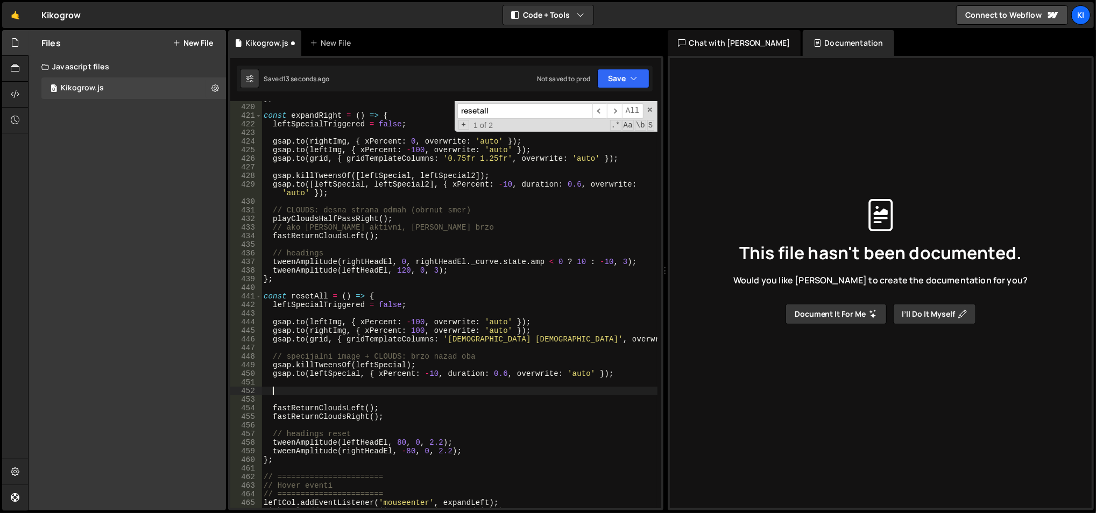
paste textarea
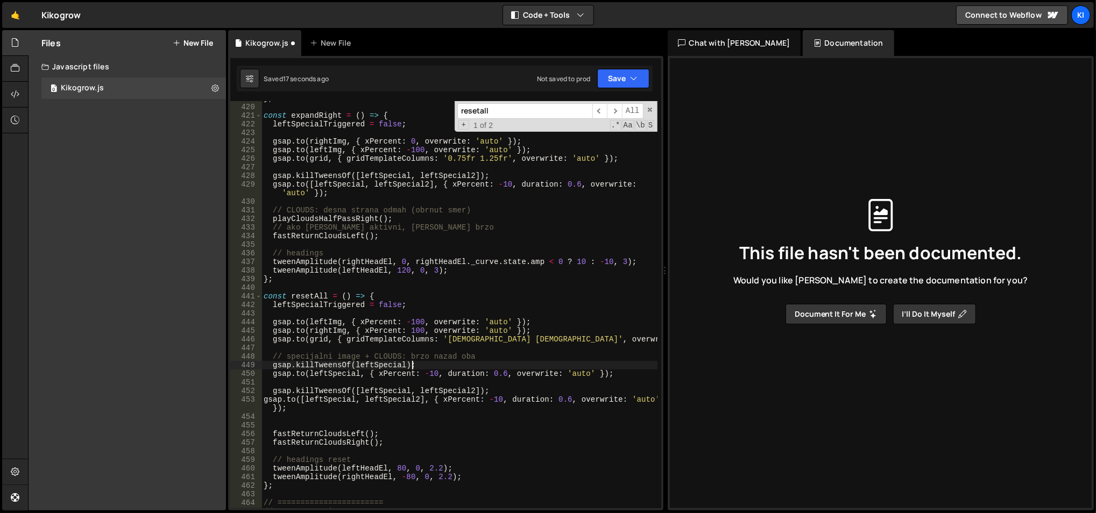
click at [607, 366] on div "} ; const expandRight = ( ) => { leftSpecialTriggered = false ; gsap . to ( rig…" at bounding box center [459, 306] width 396 height 425
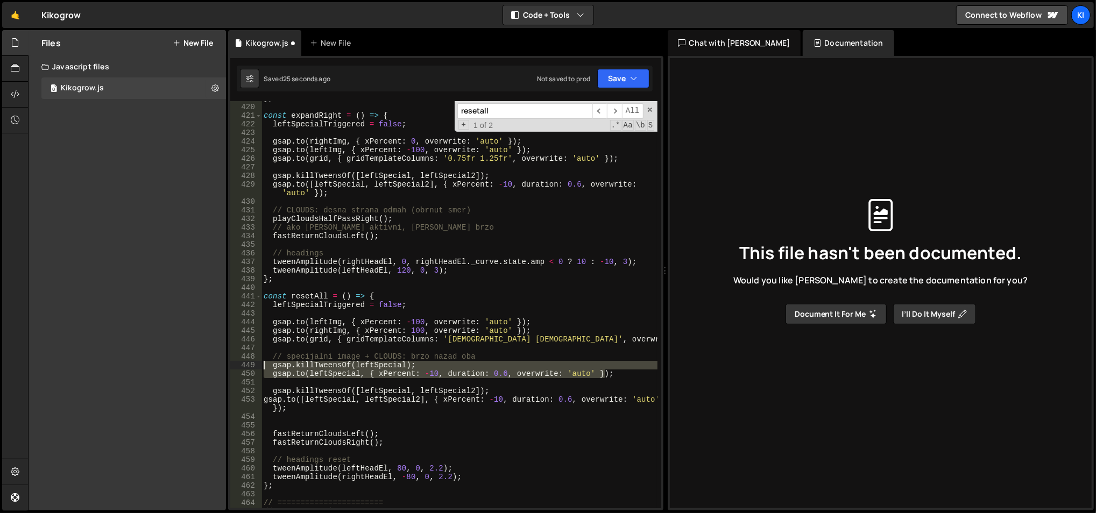
drag, startPoint x: 613, startPoint y: 370, endPoint x: 253, endPoint y: 362, distance: 360.4
click at [253, 362] on div "gsap.killTweensOf(leftSpecial); 419 420 421 422 423 424 425 426 427 428 429 430…" at bounding box center [445, 304] width 431 height 407
type textarea "gsap.killTweensOf(leftSpecial); gsap.to(leftSpecial, { xPercent: -10, duration:…"
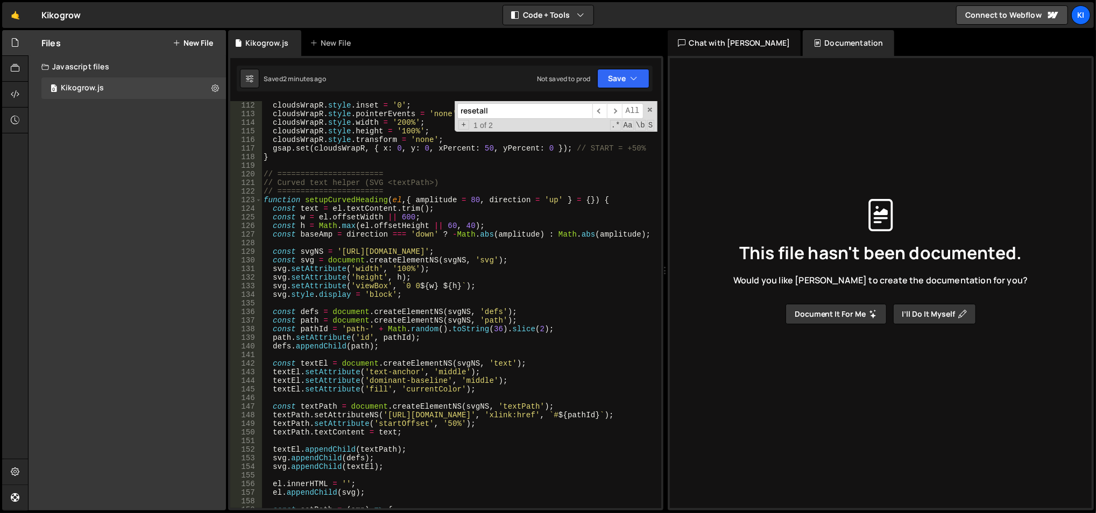
scroll to position [917, 0]
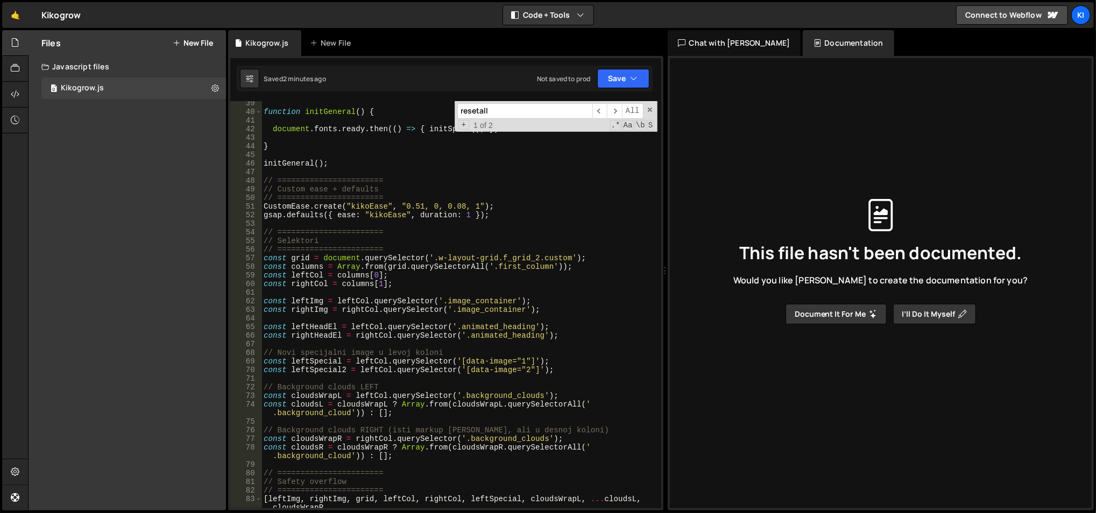
scroll to position [329, 0]
click at [581, 362] on div "function initGeneral ( ) { document . fonts . ready . then (( ) => { initSplit …" at bounding box center [459, 311] width 396 height 425
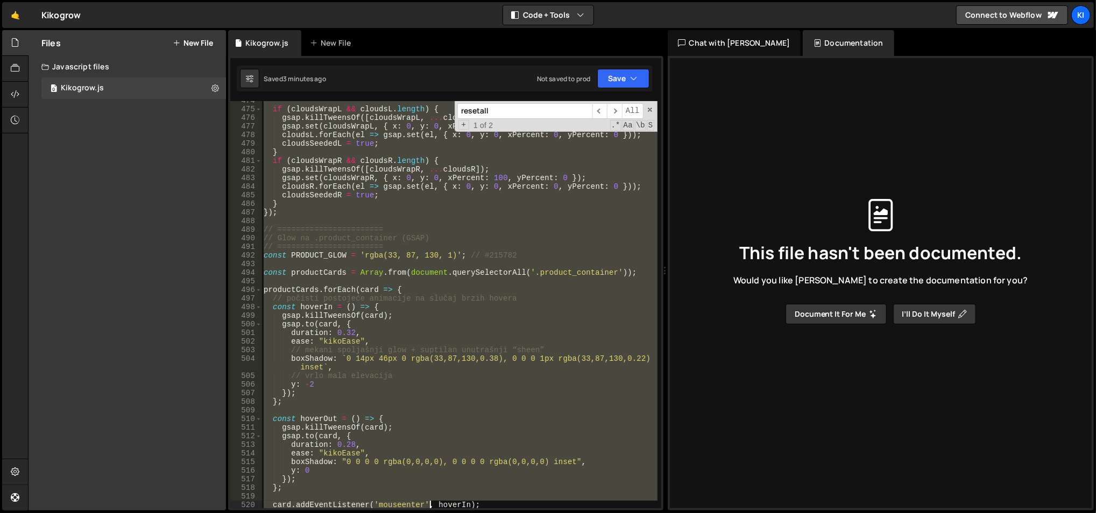
scroll to position [4161, 0]
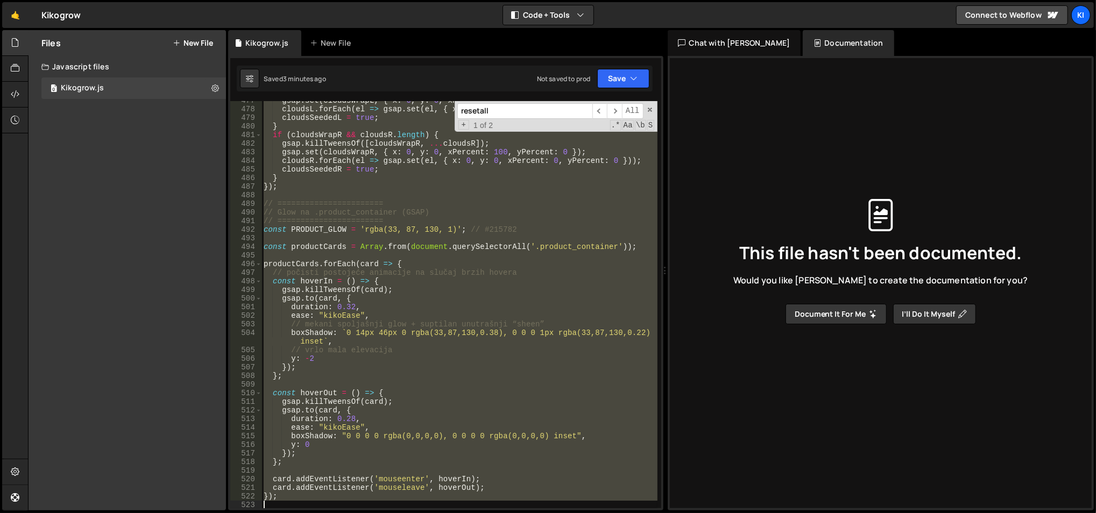
drag, startPoint x: 266, startPoint y: 380, endPoint x: 429, endPoint y: 544, distance: 231.6
click at [429, 513] on html "Projects Community Library Blog Ki Projects Your Teams Account Upgrade Logout" at bounding box center [548, 256] width 1096 height 513
click at [387, 231] on div "gsap . set ( cloudsWrapL , { x : 0 , y : 0 , xPercent : - 100 , yPercent : 0 })…" at bounding box center [458, 304] width 395 height 407
type textarea "const PRODUCT_GLOW = 'rgba(33, 87, 130, 1)'; // #215782"
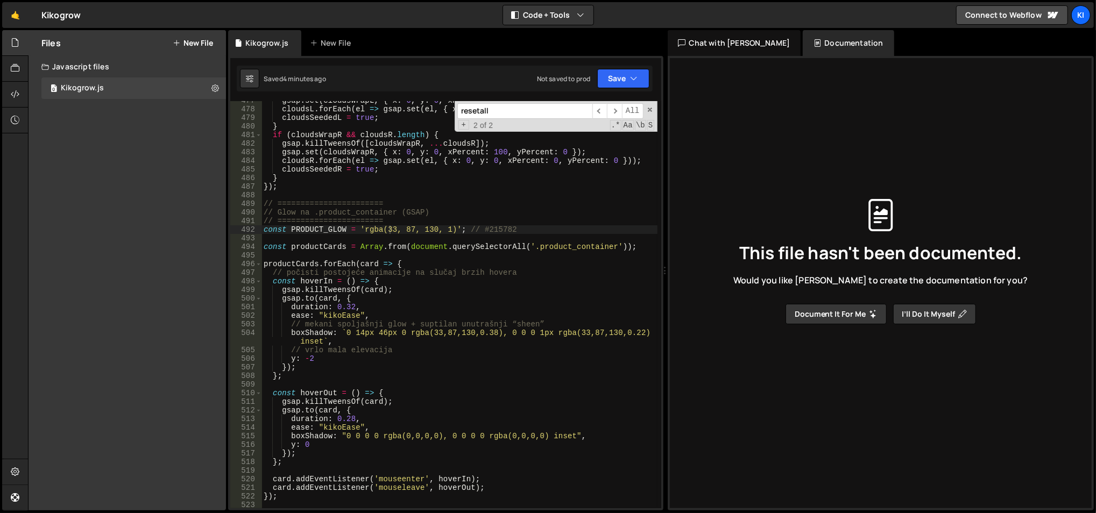
paste input "[leftImg, rightImg, grid,"
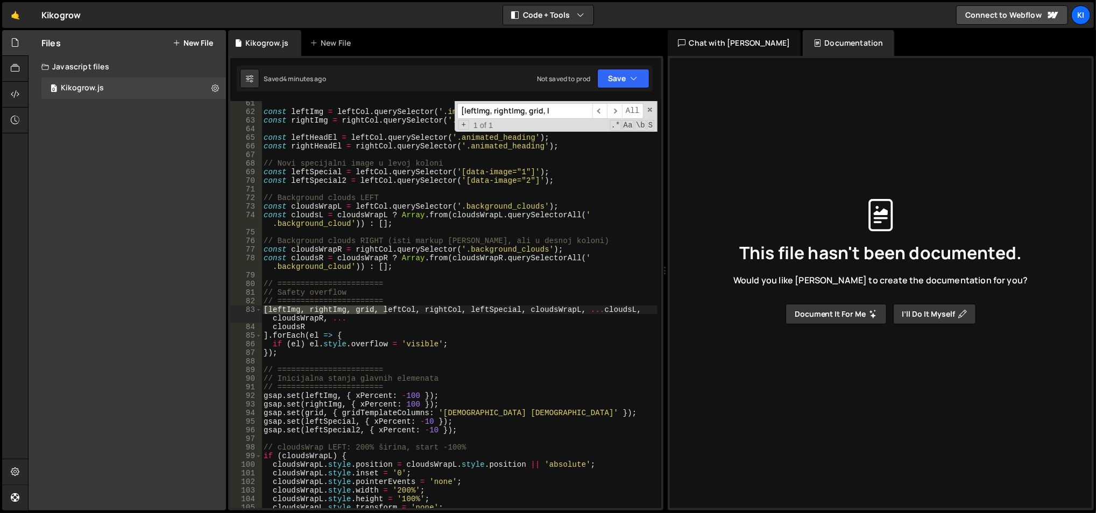
scroll to position [518, 0]
type input "[leftImg, rightImg, grid, l"
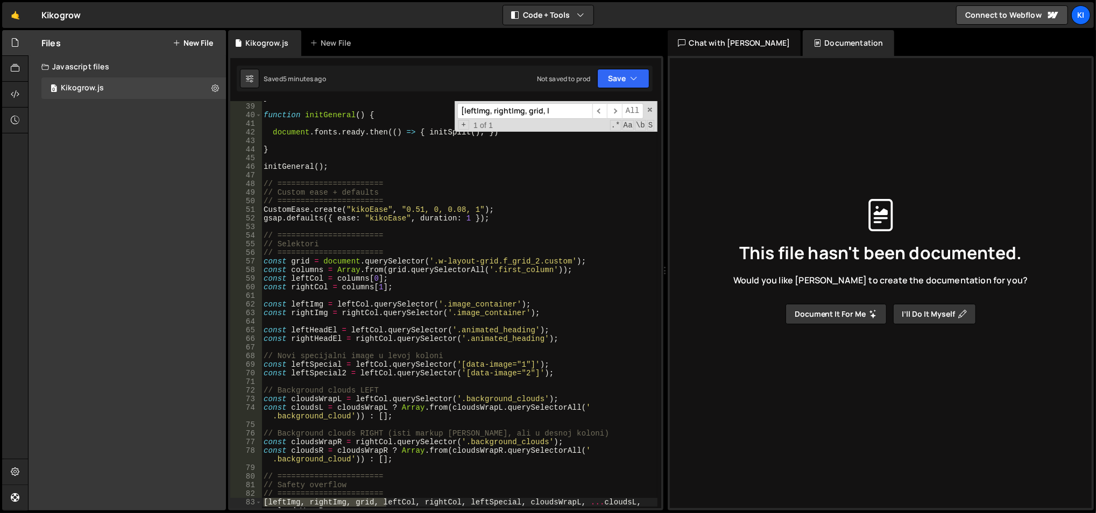
scroll to position [352, 0]
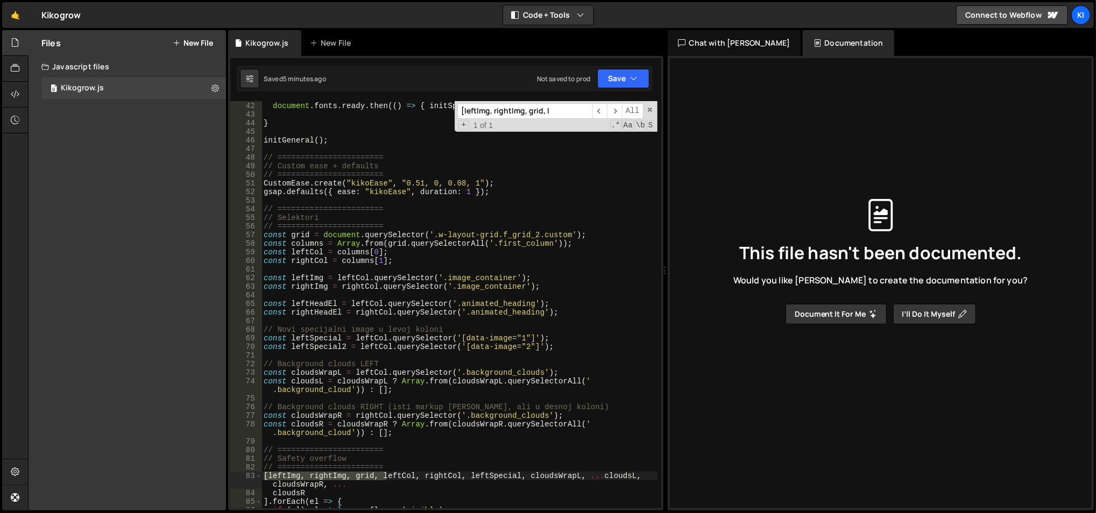
click at [330, 343] on div "document . fonts . ready . then (( ) => { initSplit ( ) ; }) } initGeneral ( ) …" at bounding box center [459, 305] width 396 height 425
click at [368, 346] on div "document . fonts . ready . then (( ) => { initSplit ( ) ; }) } initGeneral ( ) …" at bounding box center [459, 305] width 396 height 425
click at [376, 344] on div "document . fonts . ready . then (( ) => { initSplit ( ) ; }) } initGeneral ( ) …" at bounding box center [458, 304] width 395 height 407
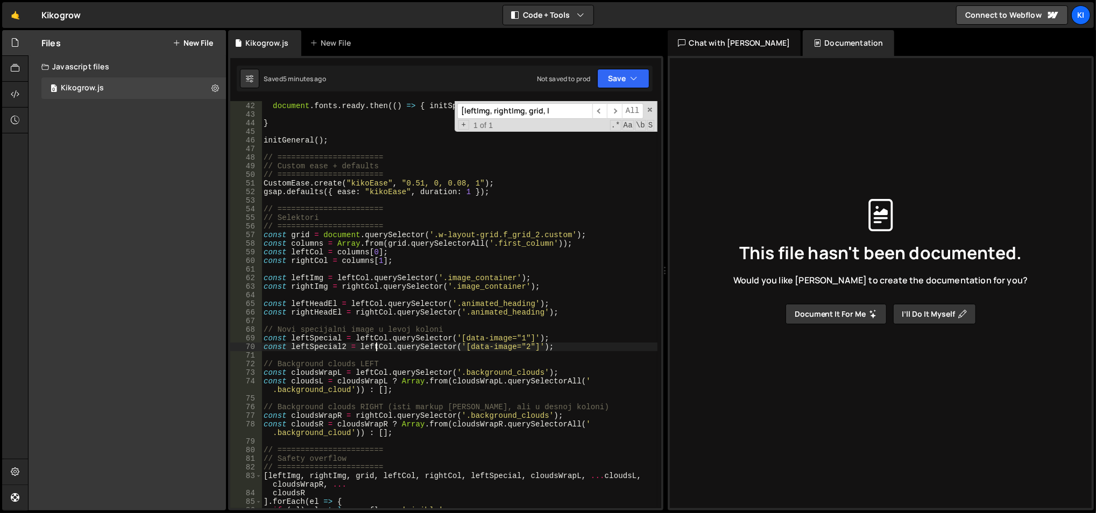
click at [376, 344] on div "document . fonts . ready . then (( ) => { initSplit ( ) ; }) } initGeneral ( ) …" at bounding box center [459, 305] width 396 height 425
click at [312, 262] on div "document . fonts . ready . then (( ) => { initSplit ( ) ; }) } initGeneral ( ) …" at bounding box center [459, 305] width 396 height 425
click at [370, 346] on div "document . fonts . ready . then (( ) => { initSplit ( ) ; }) } initGeneral ( ) …" at bounding box center [459, 305] width 396 height 425
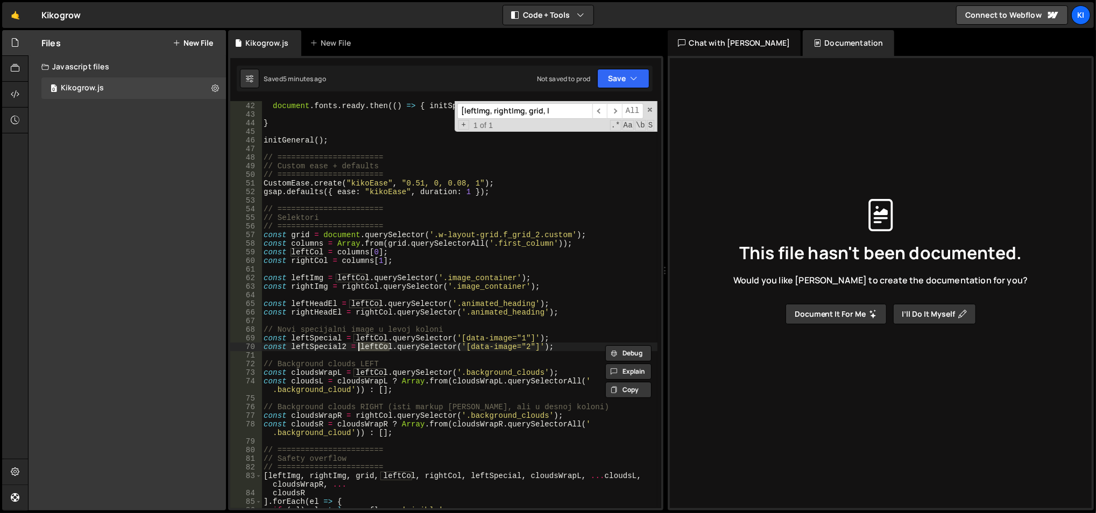
paste textarea "righ"
click at [374, 290] on div "document . fonts . ready . then (( ) => { initSplit ( ) ; }) } initGeneral ( ) …" at bounding box center [459, 305] width 396 height 425
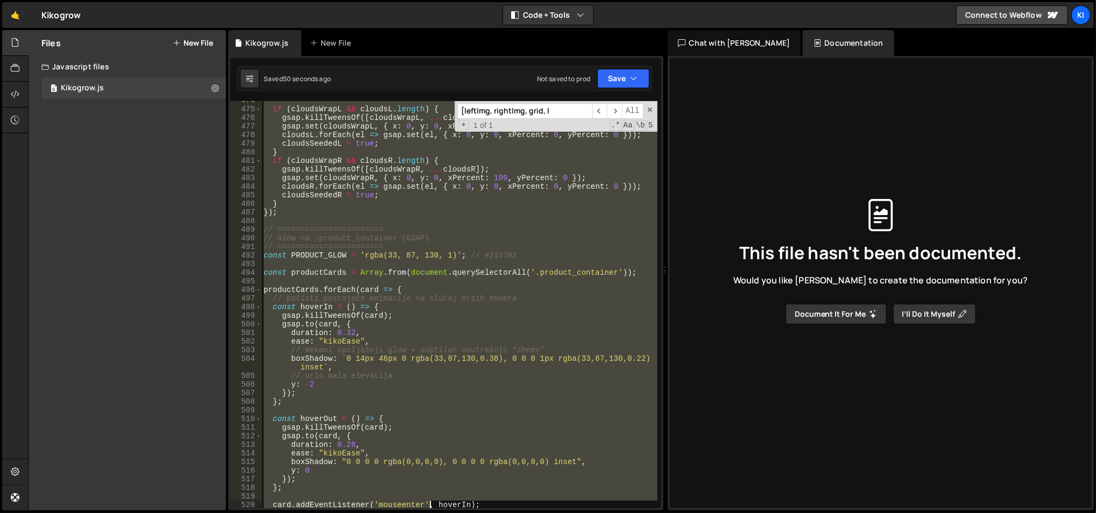
scroll to position [4161, 0]
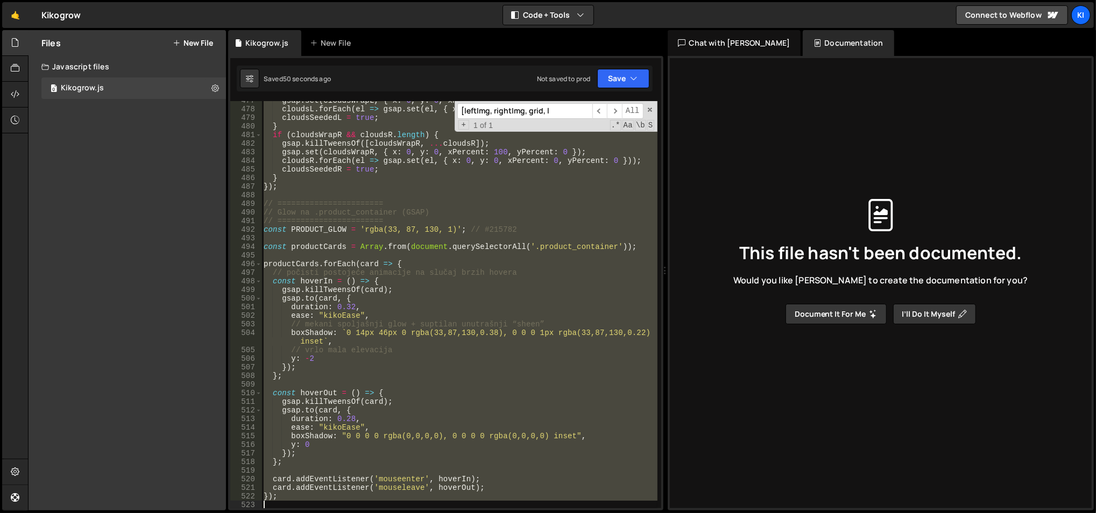
drag, startPoint x: 262, startPoint y: 153, endPoint x: 430, endPoint y: 544, distance: 425.5
click at [430, 513] on html "Projects Community Library Blog Ki Projects Your Teams Account Upgrade Logout" at bounding box center [548, 256] width 1096 height 513
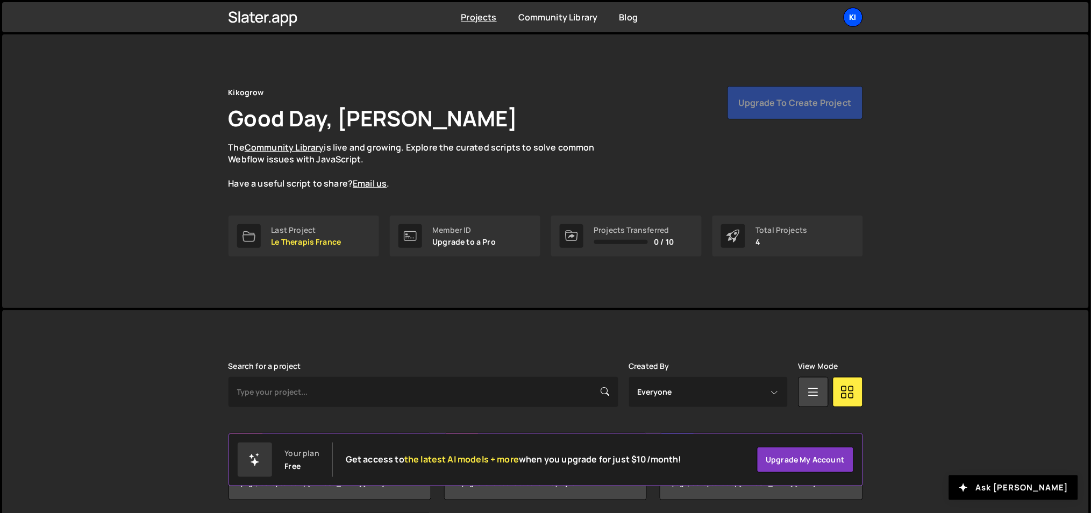
click at [857, 16] on div "Ki" at bounding box center [853, 17] width 19 height 19
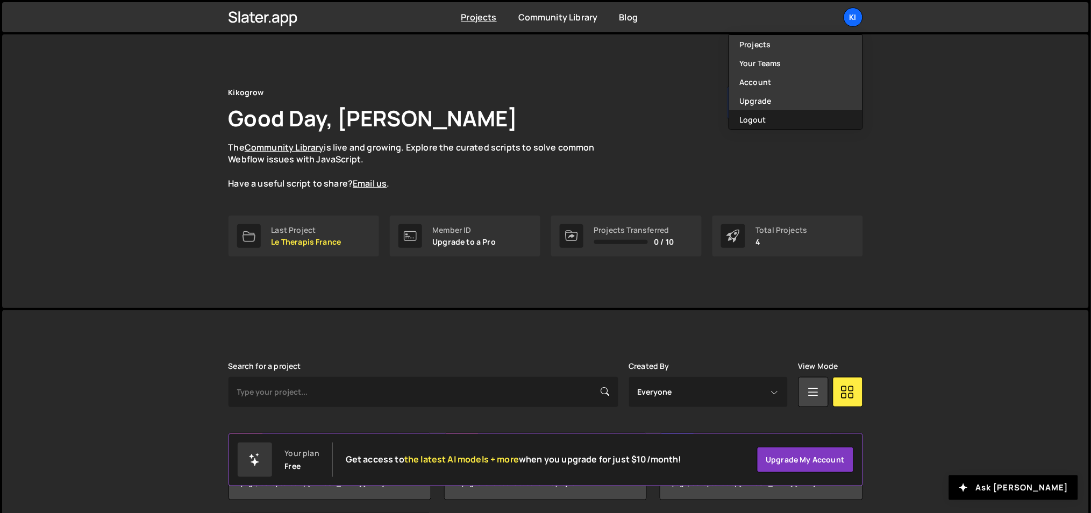
click at [763, 115] on button "Logout" at bounding box center [795, 119] width 133 height 19
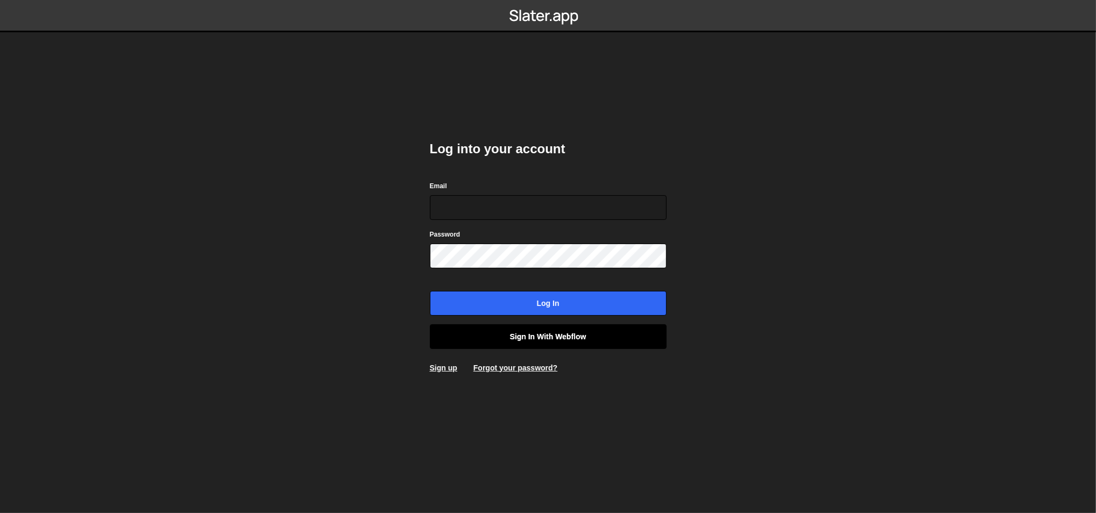
type input "[EMAIL_ADDRESS][DOMAIN_NAME]"
click at [503, 336] on link "Sign in with Webflow" at bounding box center [548, 336] width 237 height 25
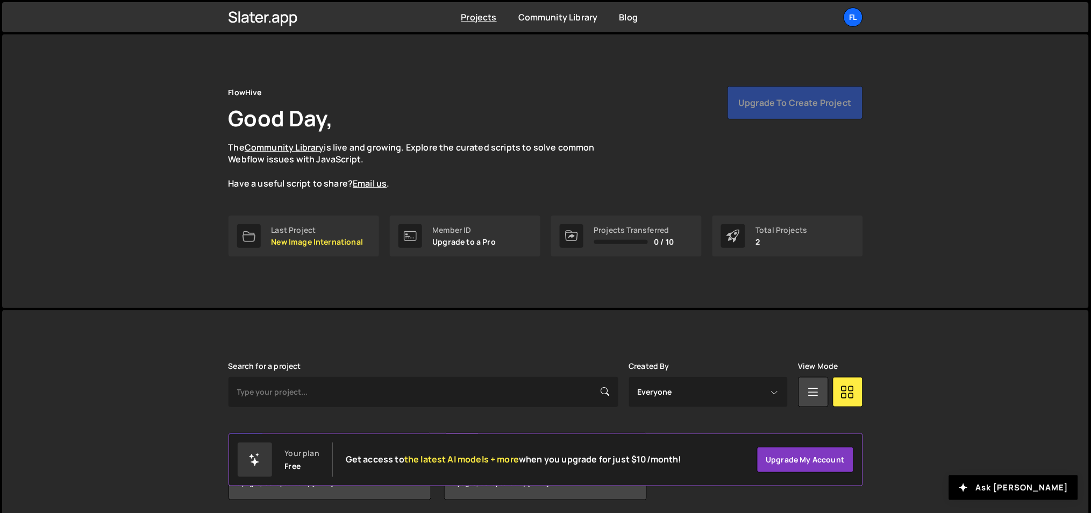
scroll to position [40, 0]
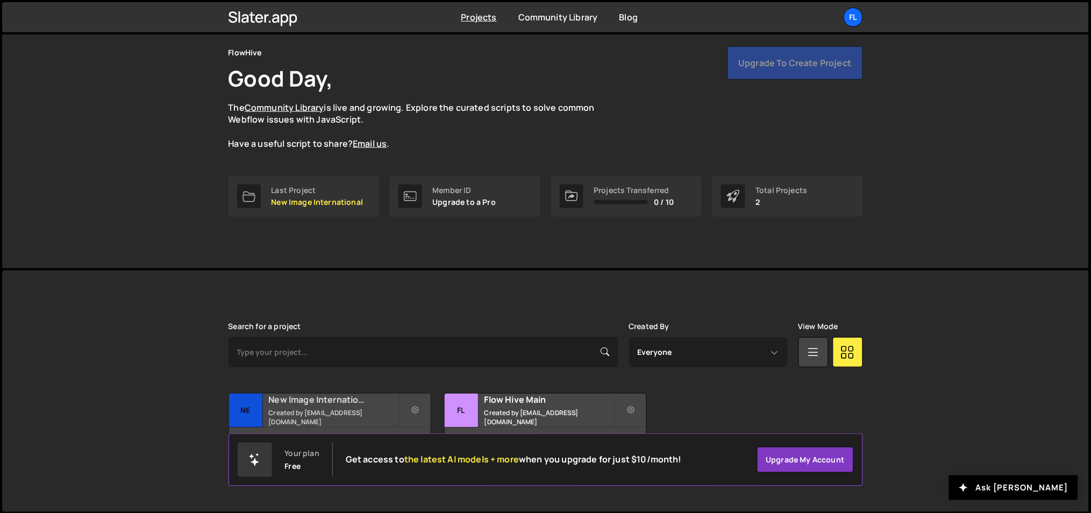
click at [343, 398] on h2 "New Image International" at bounding box center [334, 400] width 130 height 12
